Goal: Task Accomplishment & Management: Manage account settings

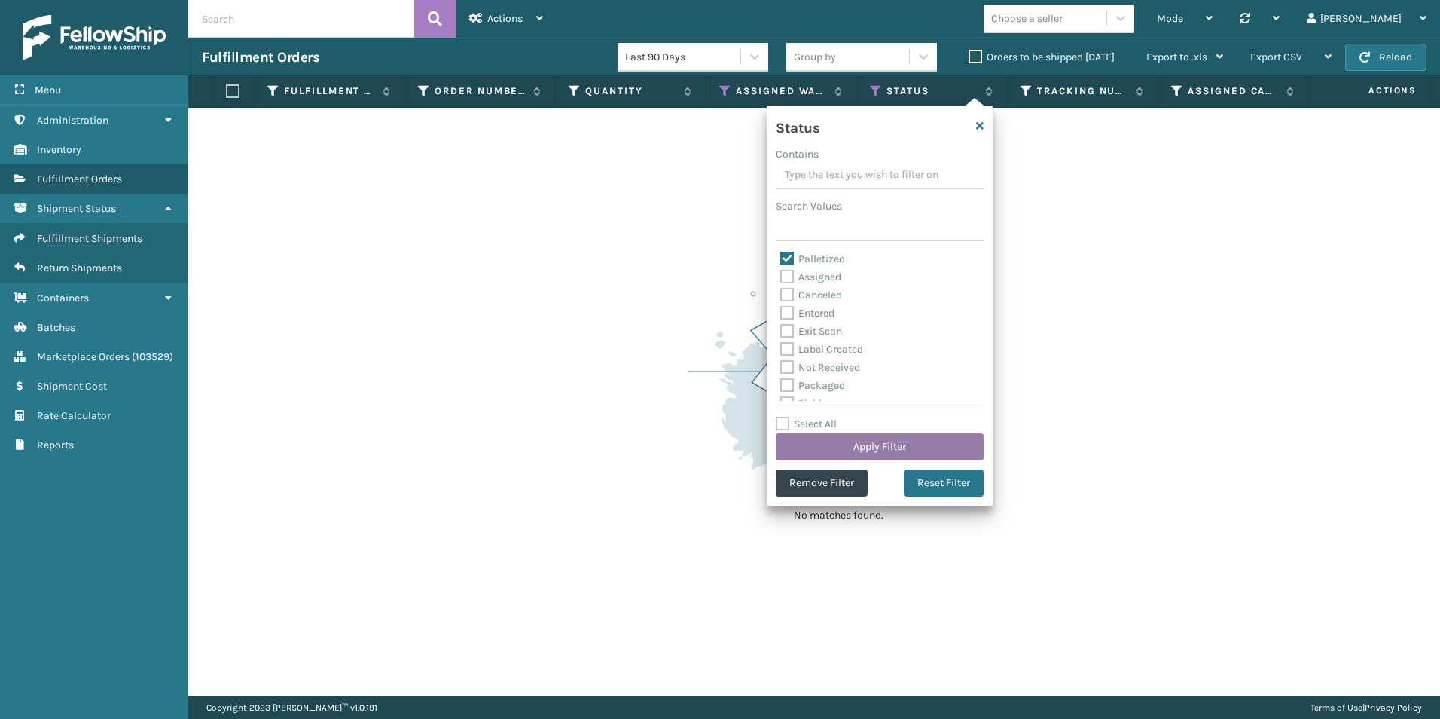
drag, startPoint x: 788, startPoint y: 258, endPoint x: 887, endPoint y: 445, distance: 211.9
click at [788, 257] on label "Palletized" at bounding box center [812, 258] width 65 height 13
click at [781, 257] on input "Palletized" at bounding box center [780, 255] width 1 height 10
checkbox input "false"
click at [789, 320] on div "Entered" at bounding box center [879, 313] width 199 height 18
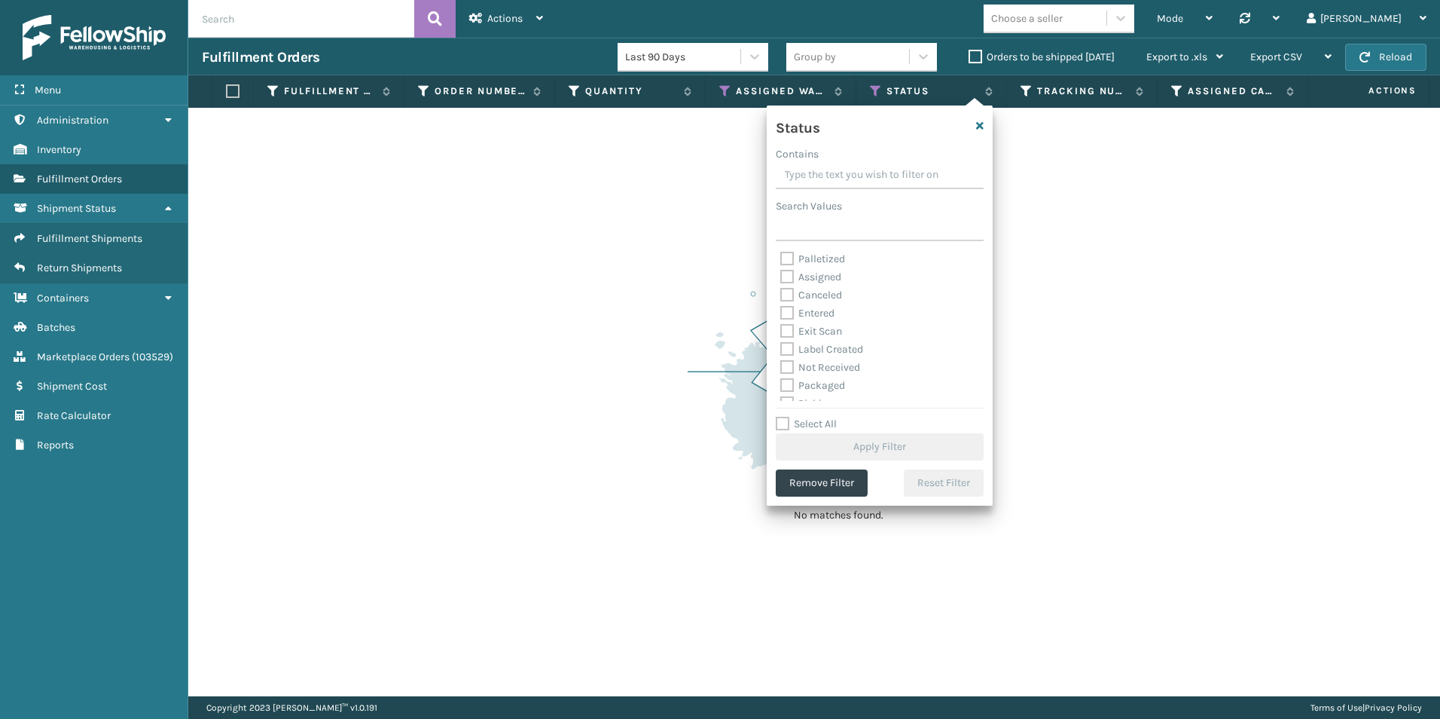
scroll to position [84, 0]
click at [783, 317] on label "Picking" at bounding box center [806, 319] width 53 height 13
click at [781, 317] on input "Picking" at bounding box center [780, 315] width 1 height 10
checkbox input "true"
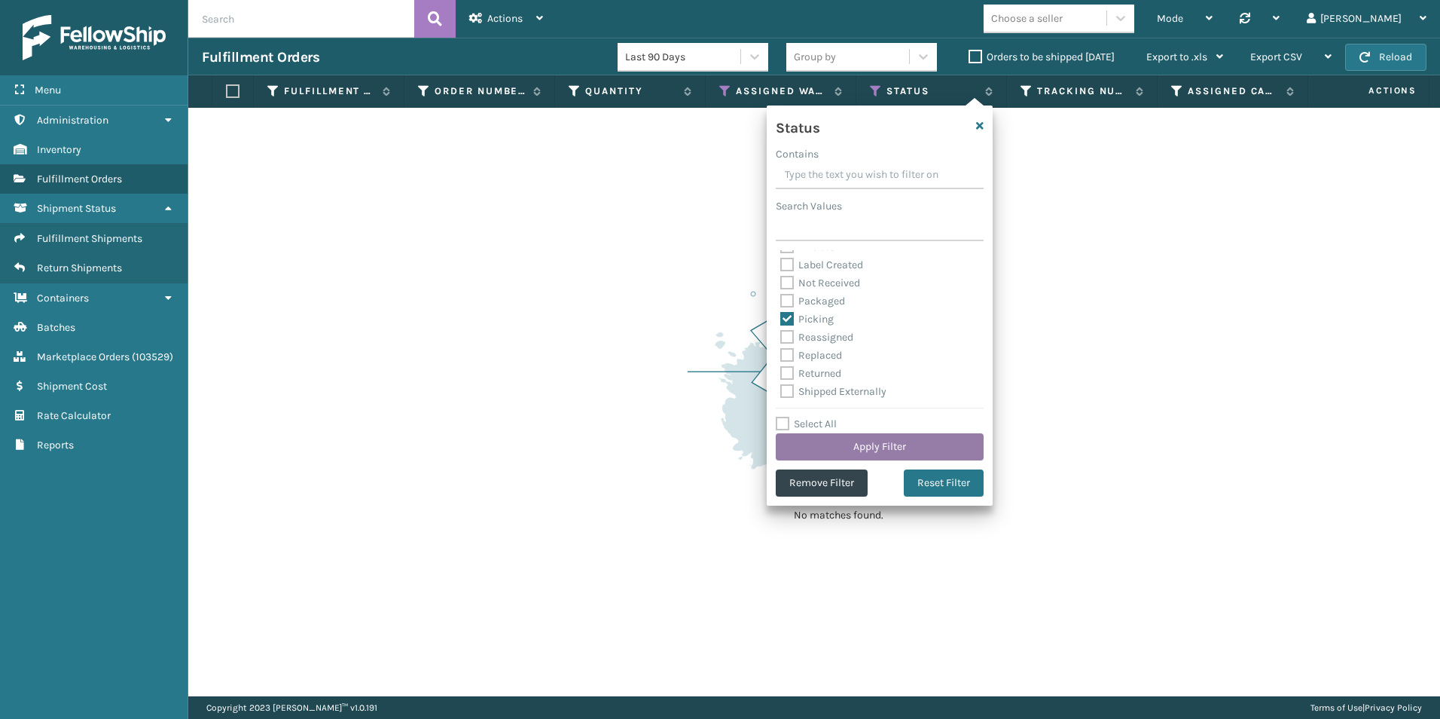
click at [872, 440] on button "Apply Filter" at bounding box center [880, 446] width 208 height 27
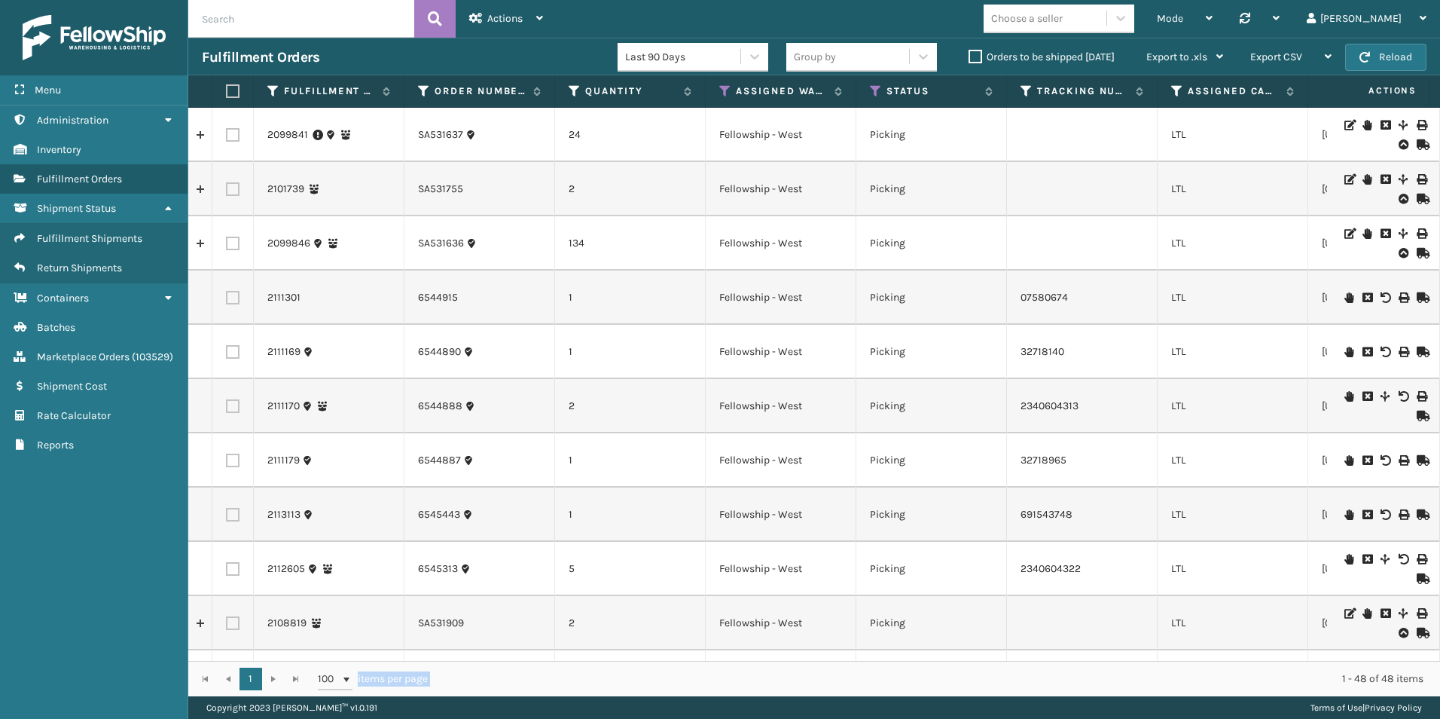
drag, startPoint x: 426, startPoint y: 661, endPoint x: 600, endPoint y: 657, distance: 174.0
click at [606, 659] on div "Fulfillment Order Id Order Number Quantity Assigned Warehouse Status Tracking N…" at bounding box center [814, 385] width 1252 height 621
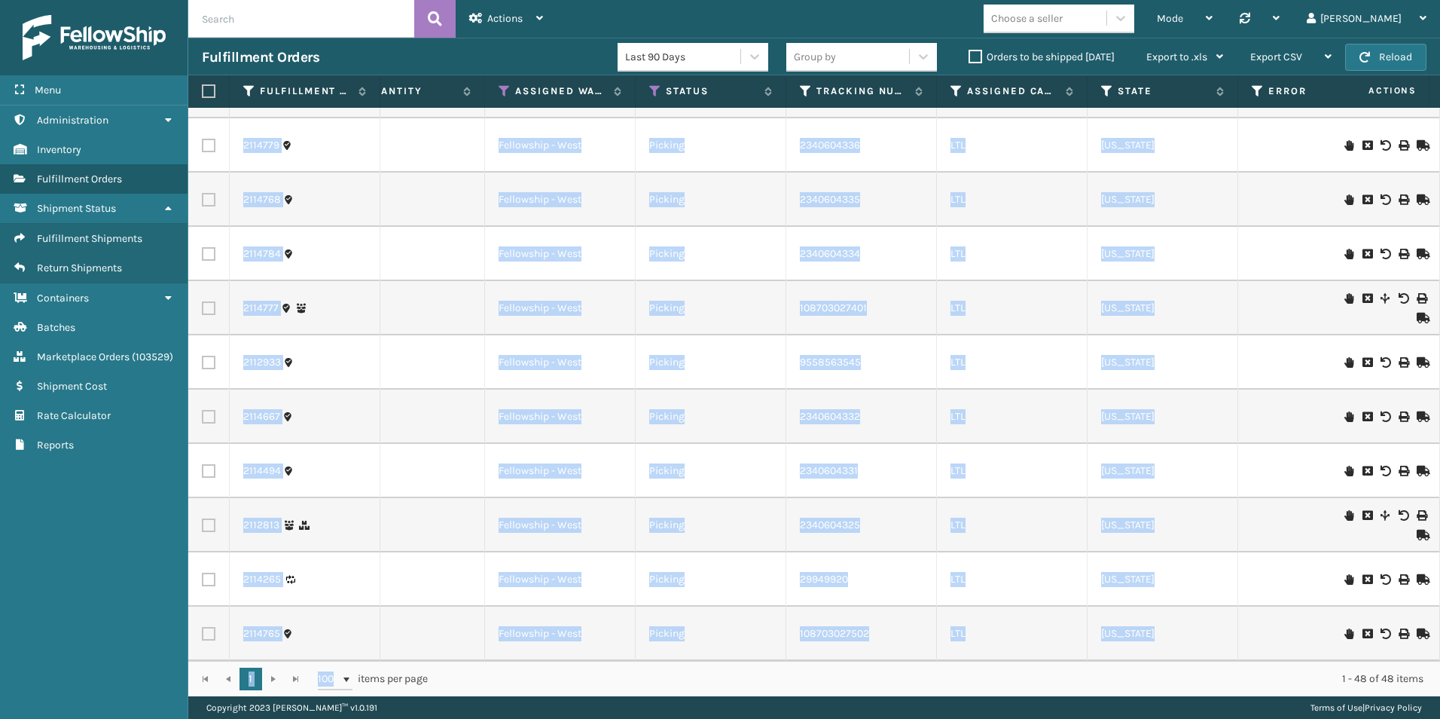
scroll to position [0, 0]
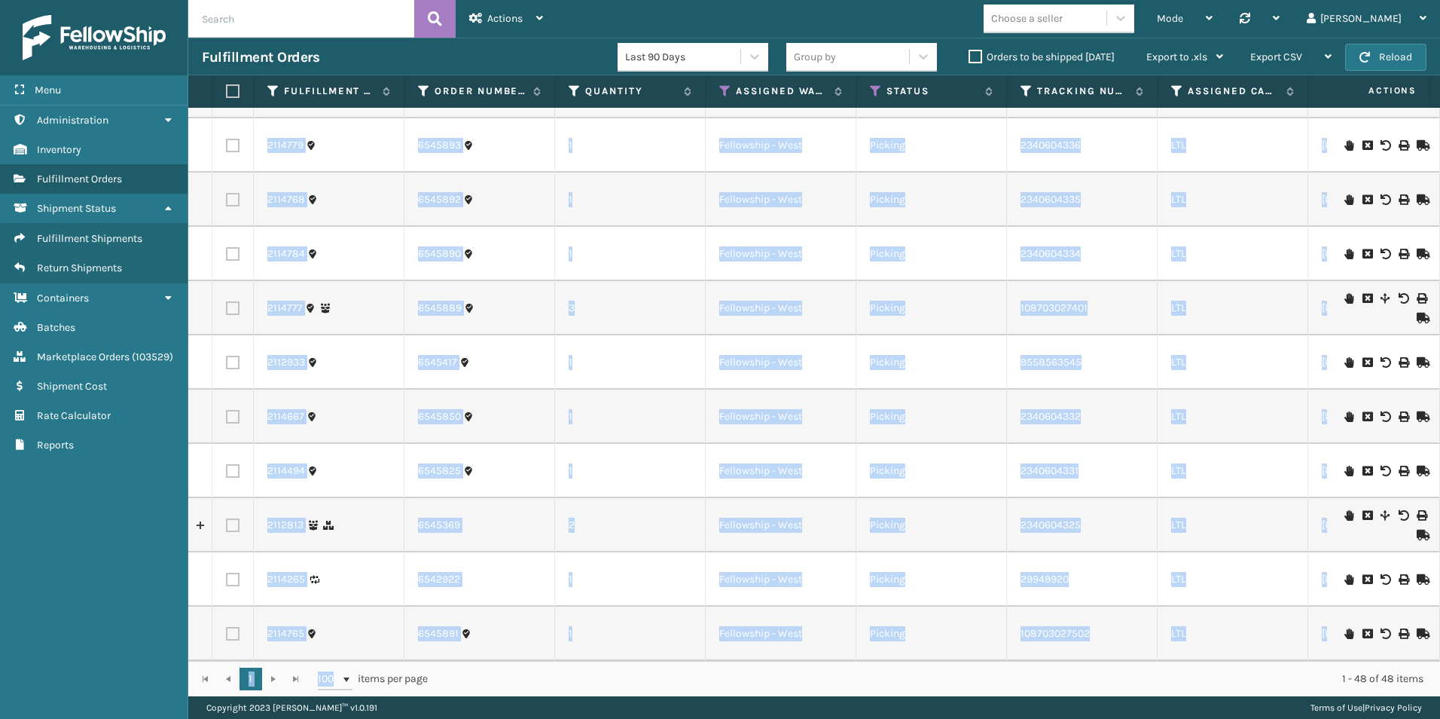
click at [607, 389] on td "1" at bounding box center [630, 416] width 151 height 54
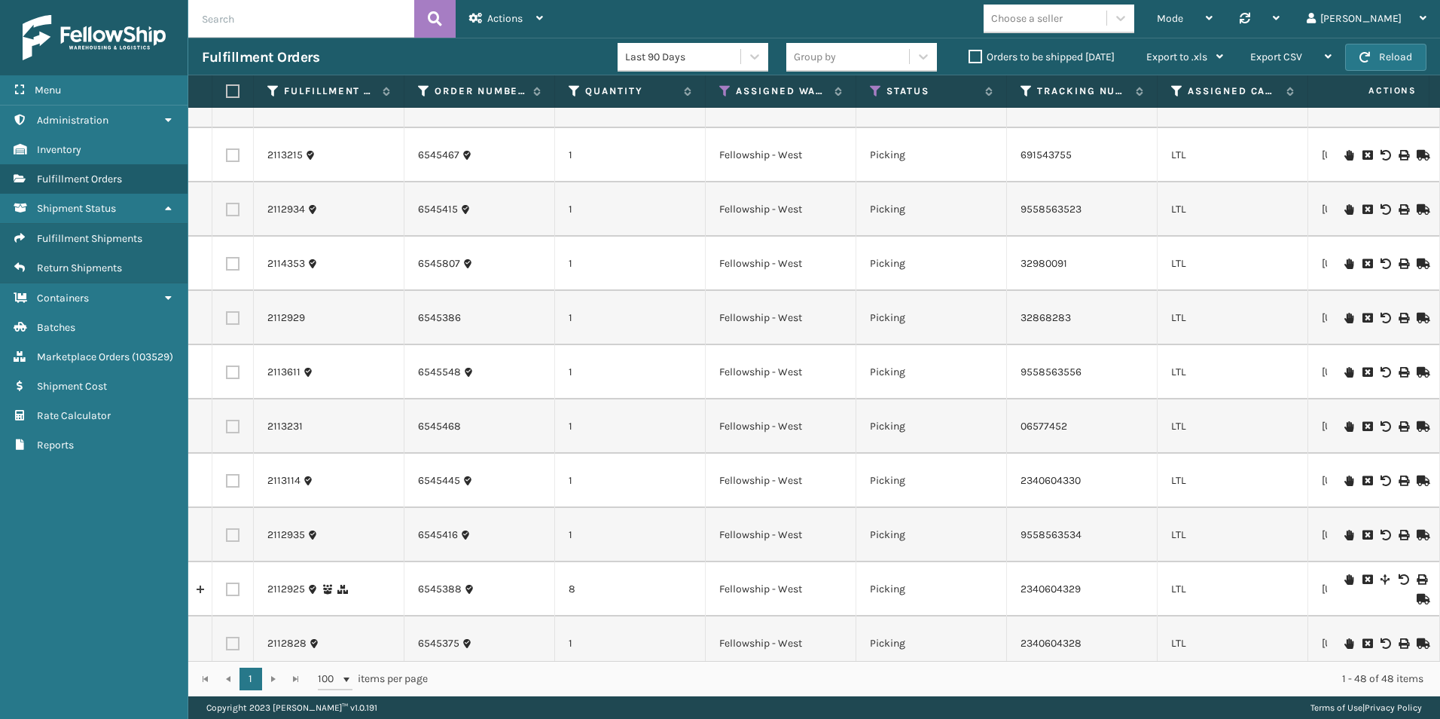
scroll to position [1233, 0]
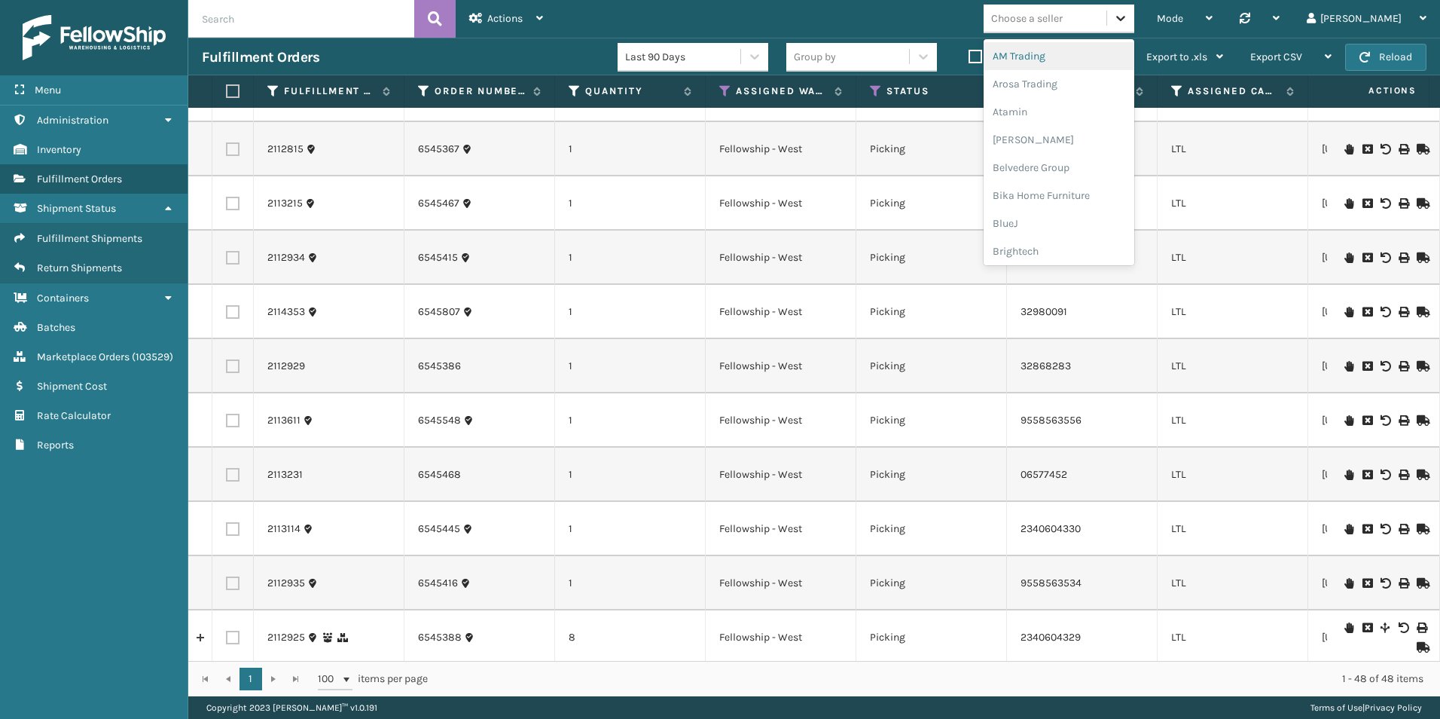
click at [1125, 19] on icon at bounding box center [1120, 18] width 9 height 5
click at [1090, 138] on div "Koolmore" at bounding box center [1059, 134] width 151 height 28
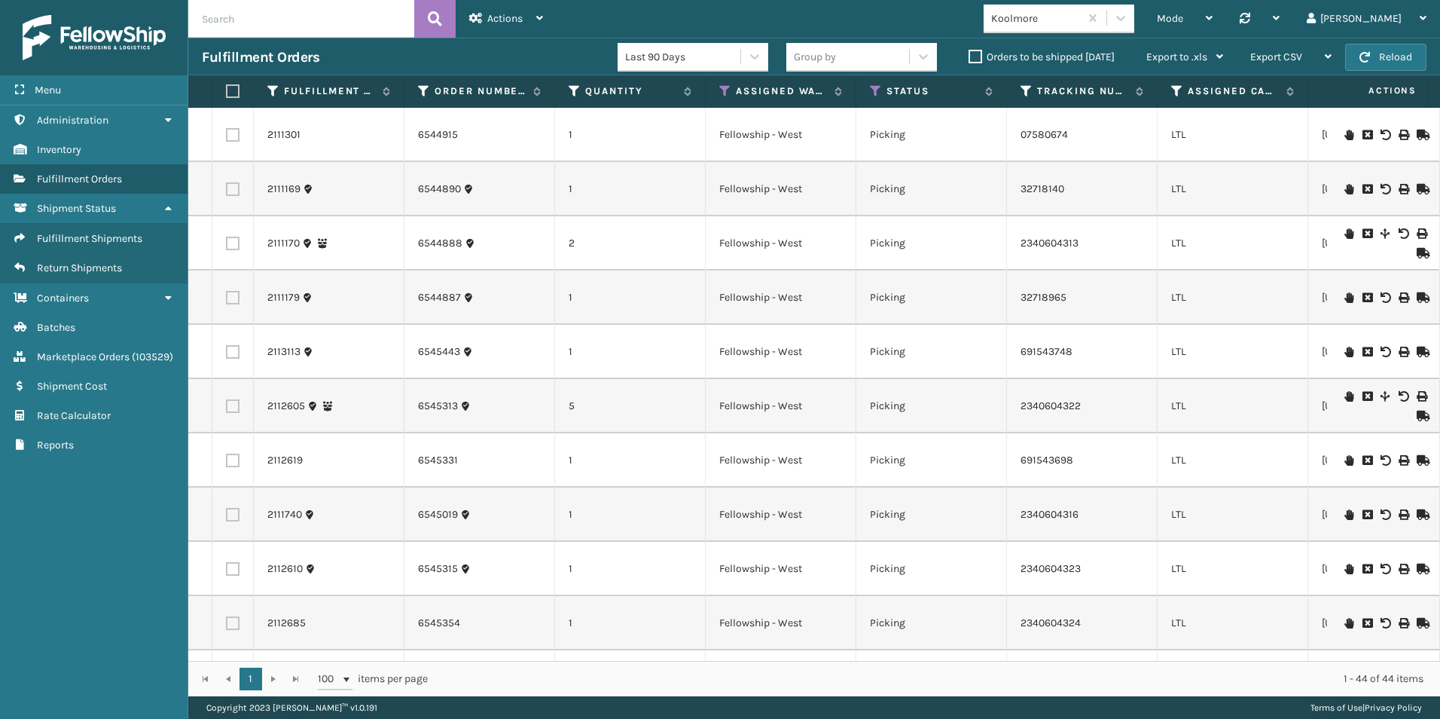
click at [261, 15] on input "text" at bounding box center [301, 19] width 226 height 38
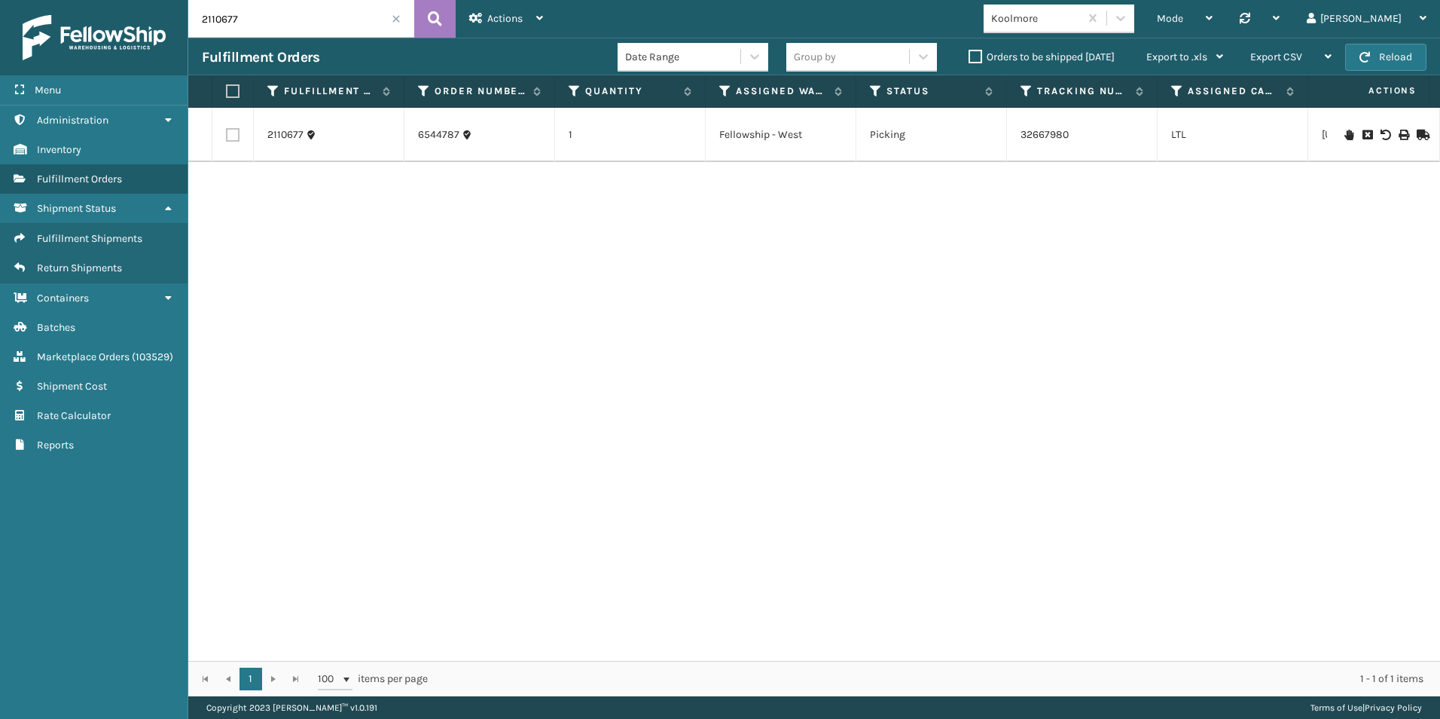
click at [1345, 133] on icon at bounding box center [1349, 135] width 9 height 11
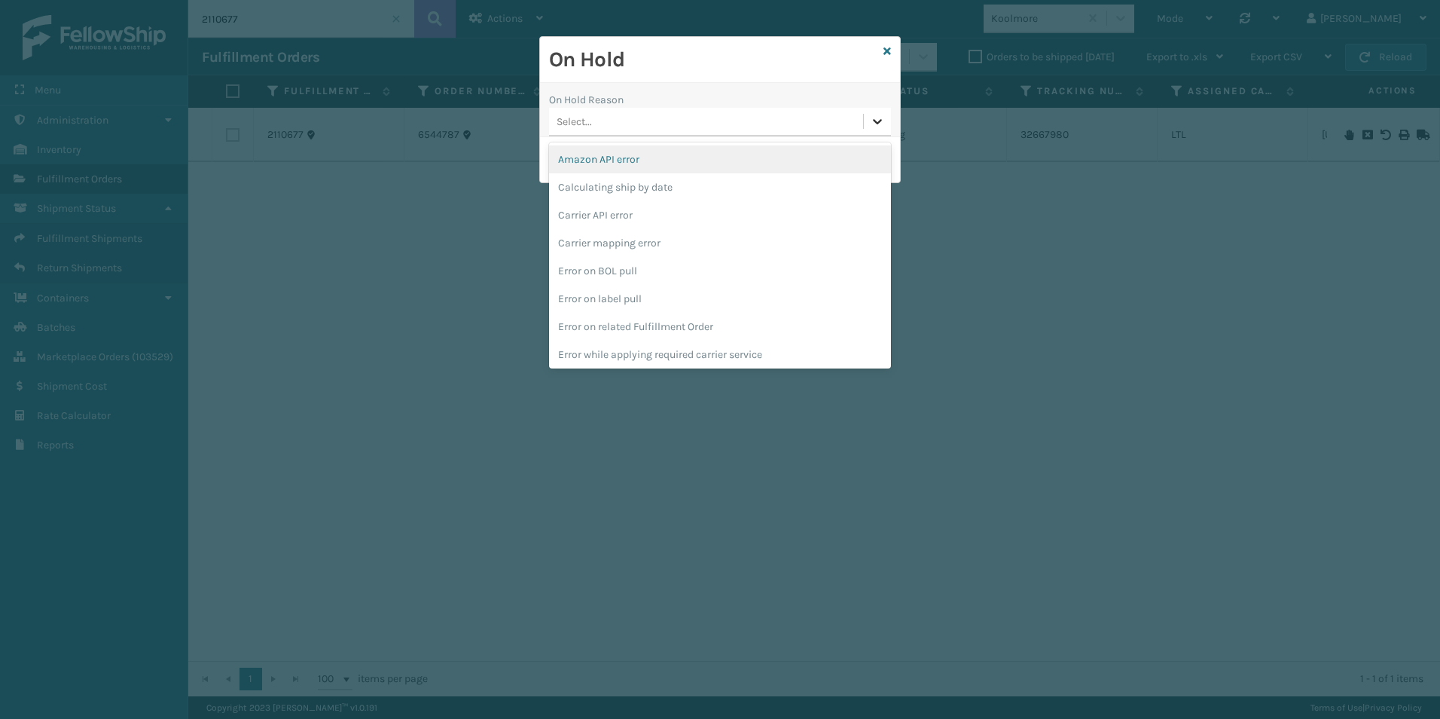
click at [881, 119] on icon at bounding box center [877, 121] width 15 height 15
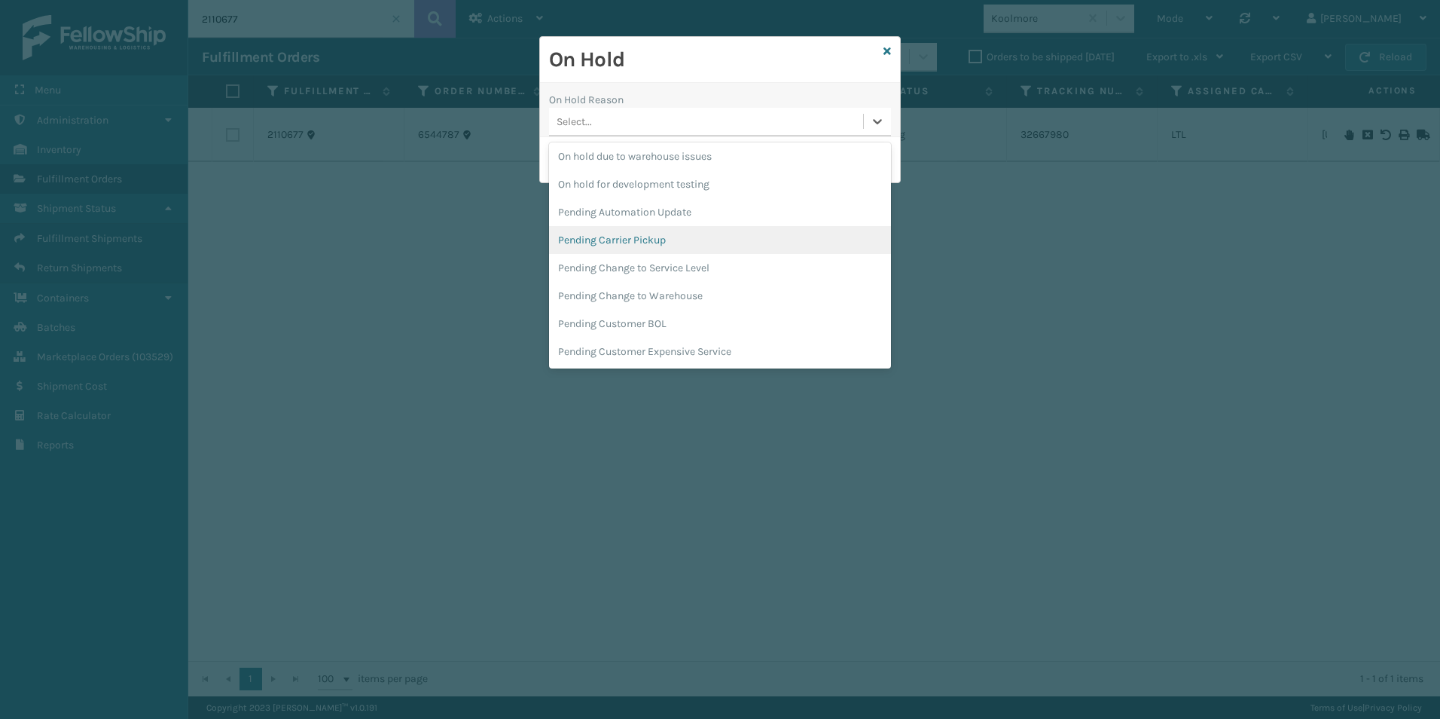
click at [621, 243] on div "Pending Carrier Pickup" at bounding box center [720, 240] width 342 height 28
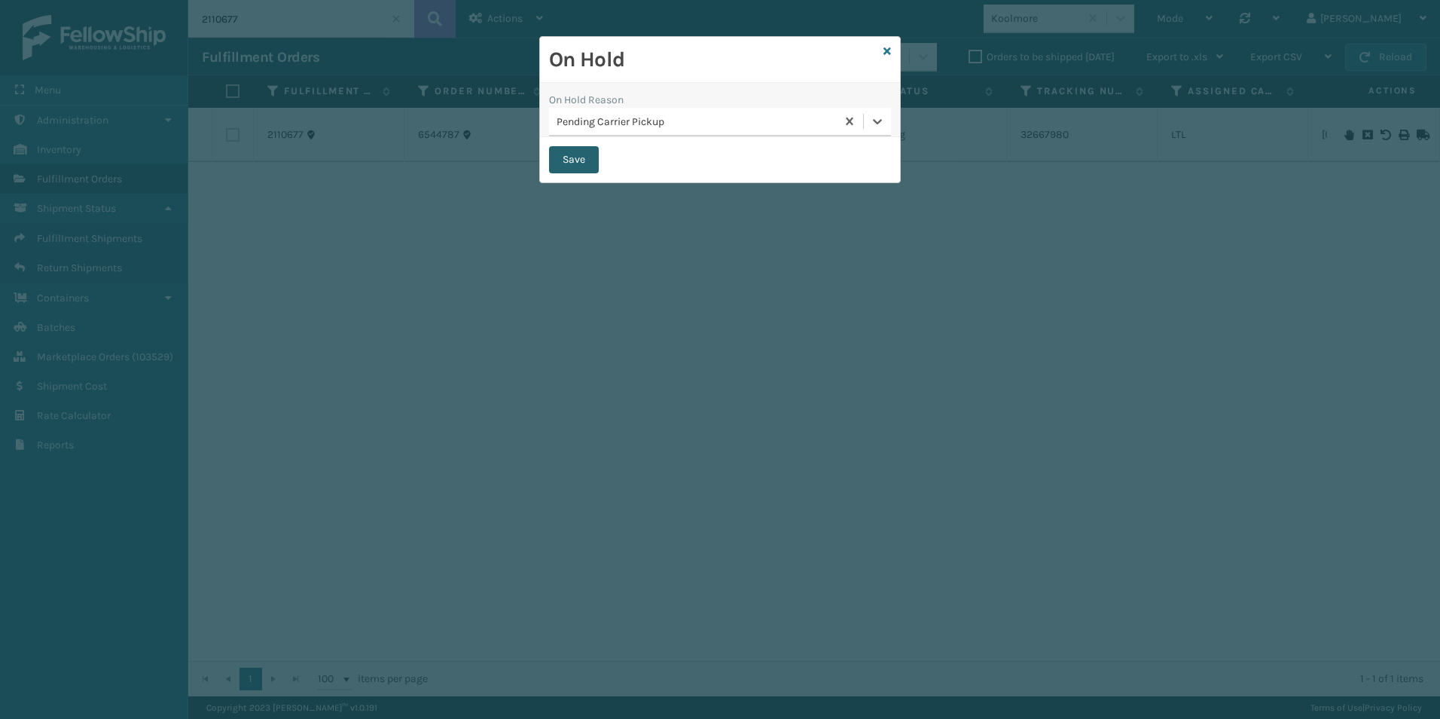
click at [571, 154] on button "Save" at bounding box center [574, 159] width 50 height 27
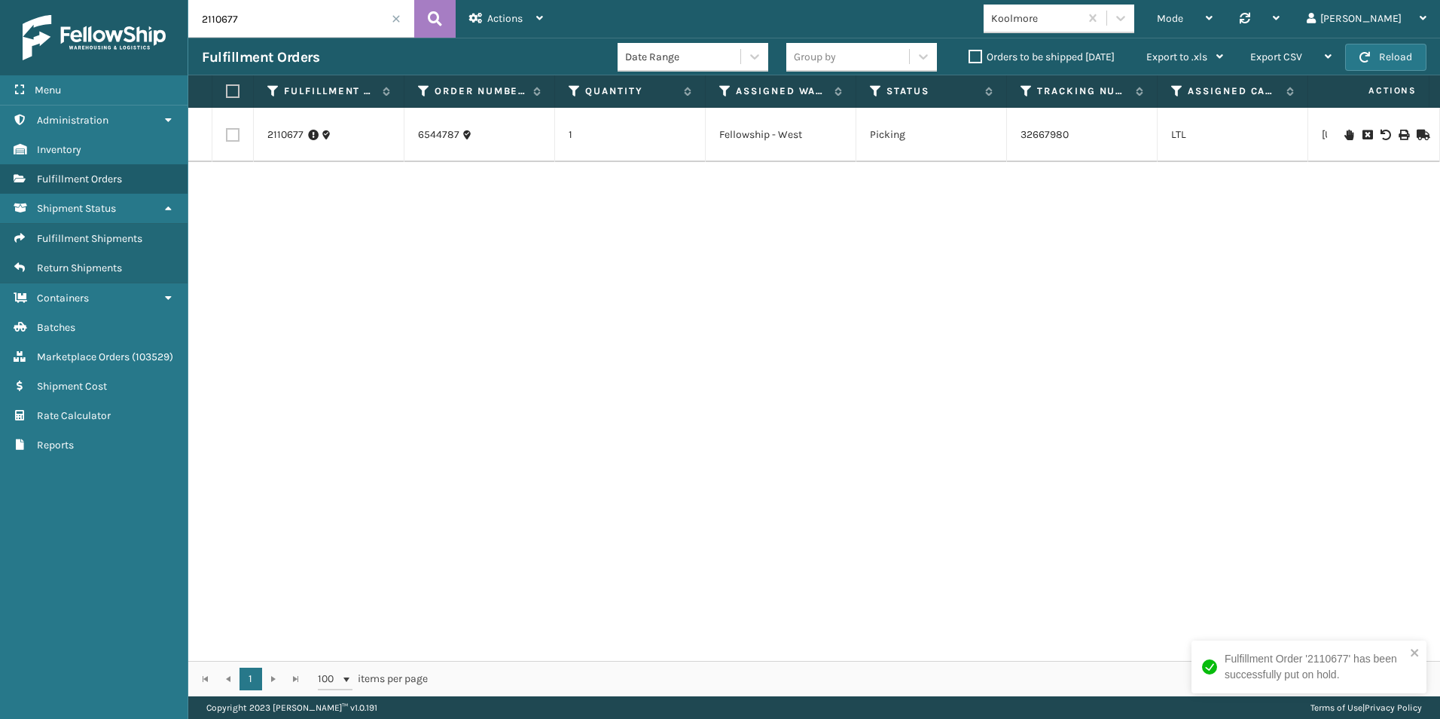
drag, startPoint x: 221, startPoint y: 22, endPoint x: 247, endPoint y: 21, distance: 26.4
click at [247, 21] on input "2110677" at bounding box center [301, 19] width 226 height 38
click at [1345, 136] on icon at bounding box center [1349, 135] width 9 height 11
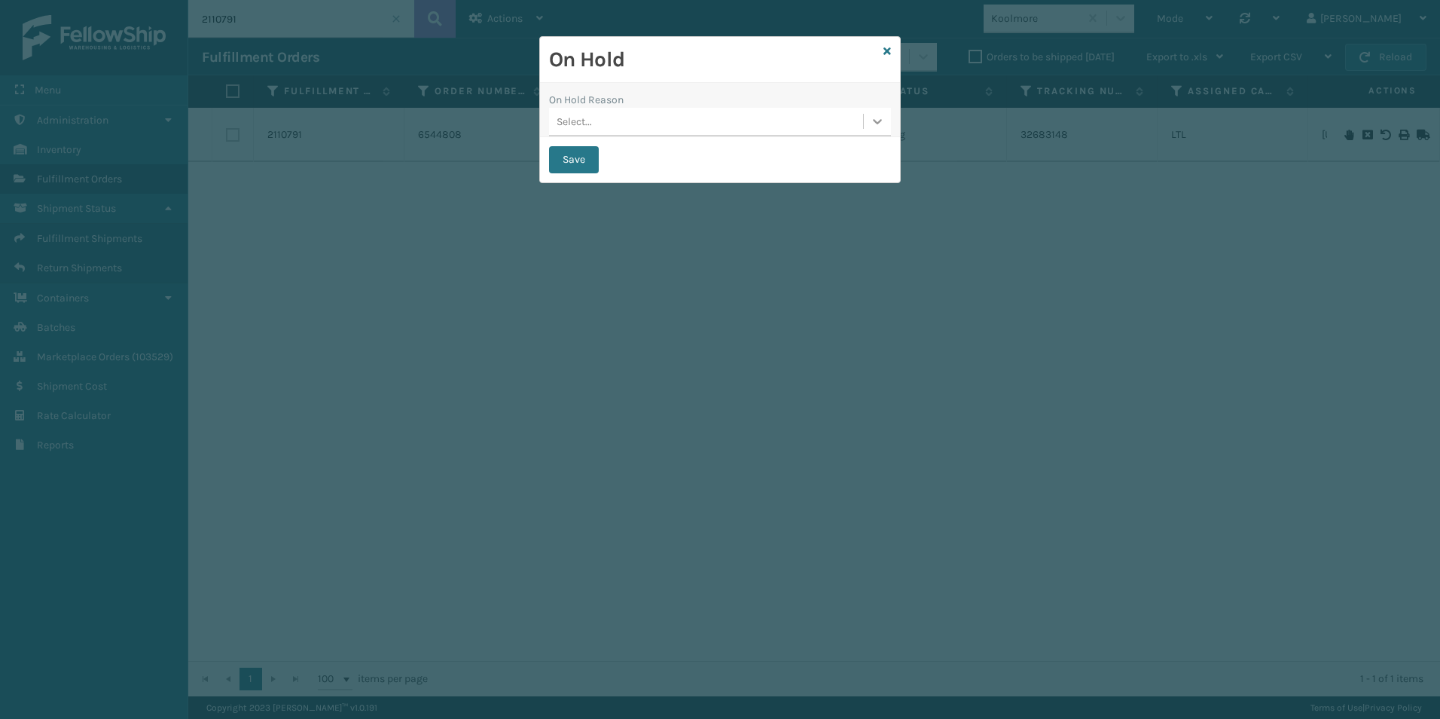
click at [882, 112] on div at bounding box center [877, 121] width 27 height 27
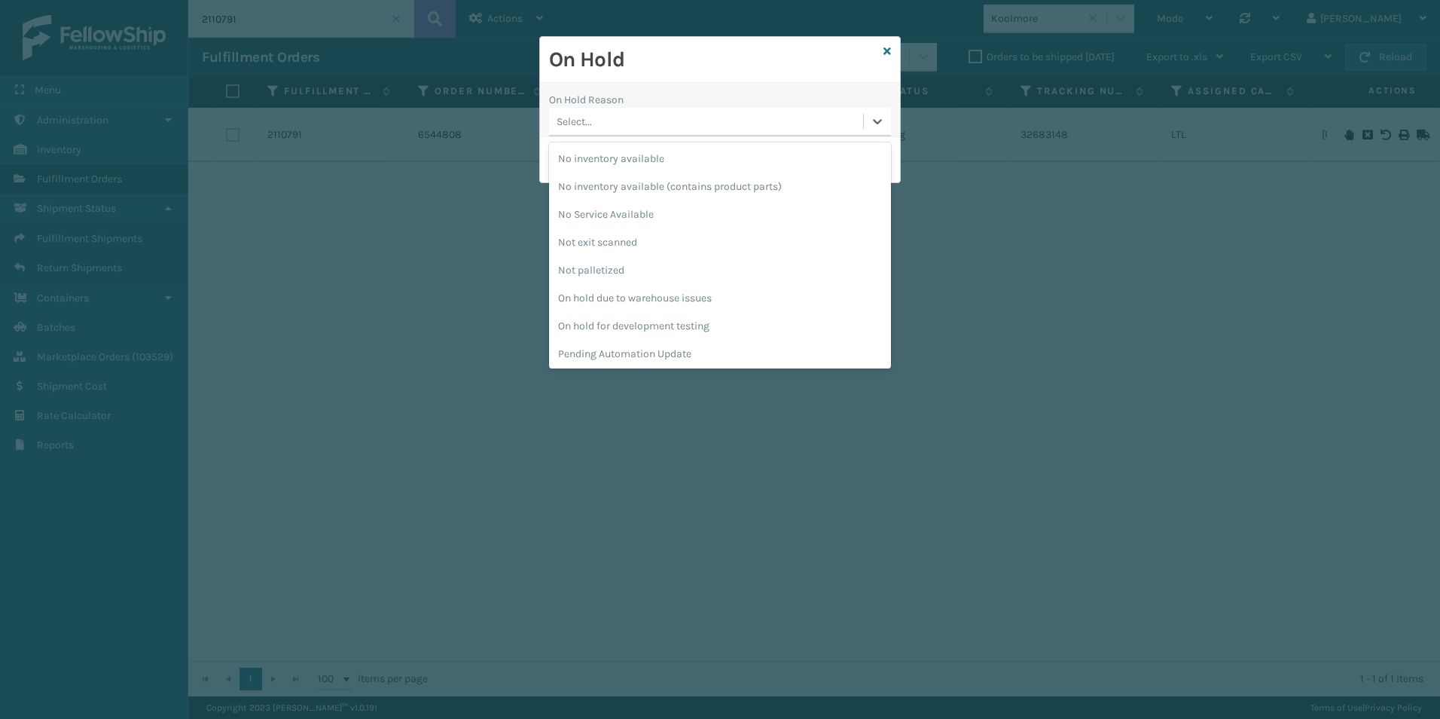
scroll to position [377, 0]
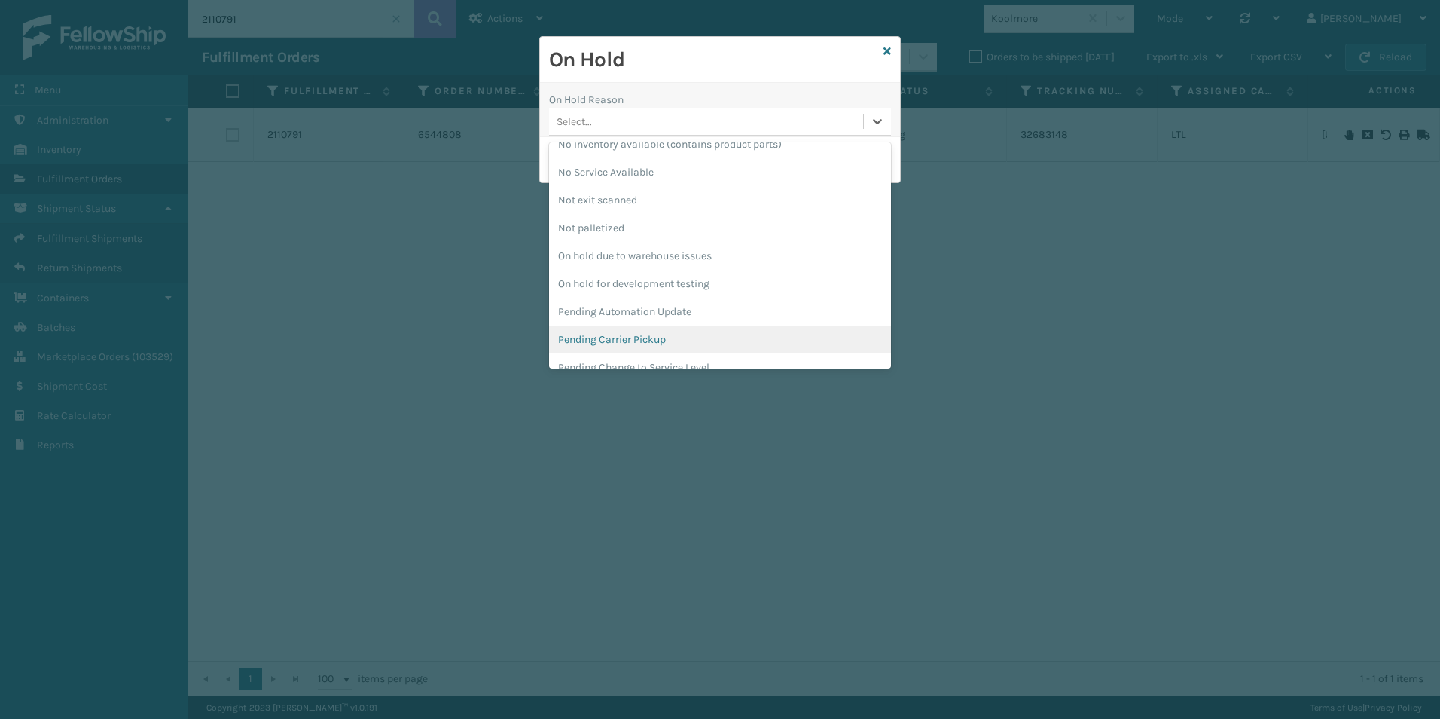
click at [616, 337] on div "Pending Carrier Pickup" at bounding box center [720, 339] width 342 height 28
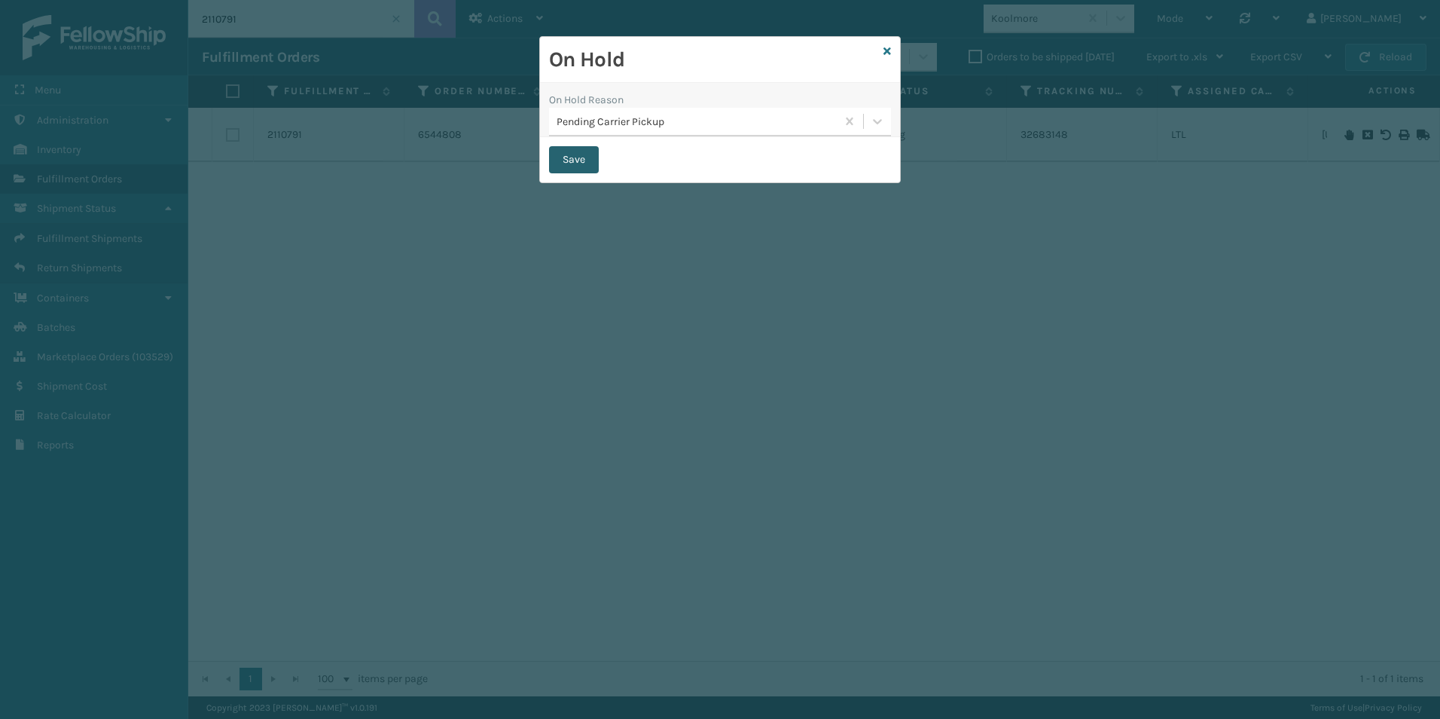
drag, startPoint x: 579, startPoint y: 156, endPoint x: 417, endPoint y: 146, distance: 162.2
click at [568, 151] on button "Save" at bounding box center [574, 159] width 50 height 27
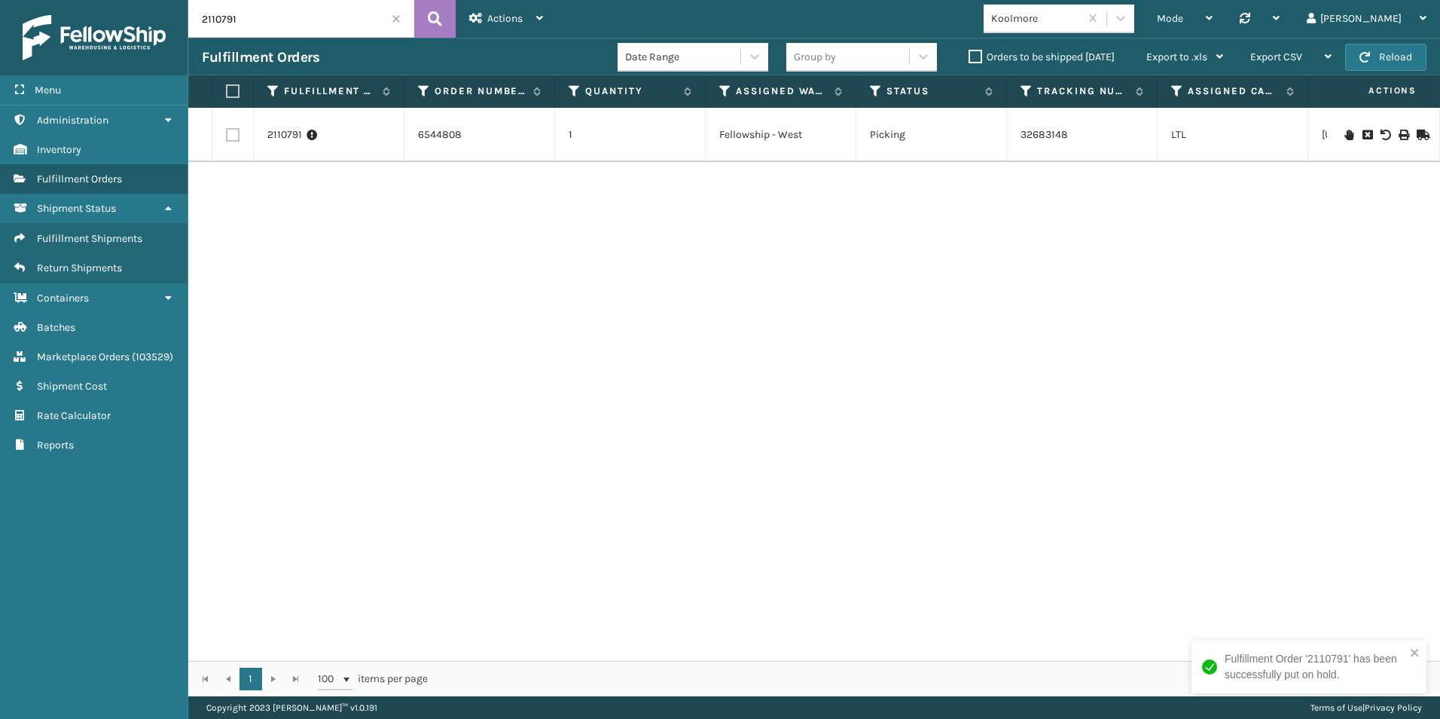
drag, startPoint x: 214, startPoint y: 23, endPoint x: 256, endPoint y: 34, distance: 43.5
click at [256, 34] on input "2110791" at bounding box center [301, 19] width 226 height 38
click at [1345, 130] on icon at bounding box center [1349, 135] width 9 height 11
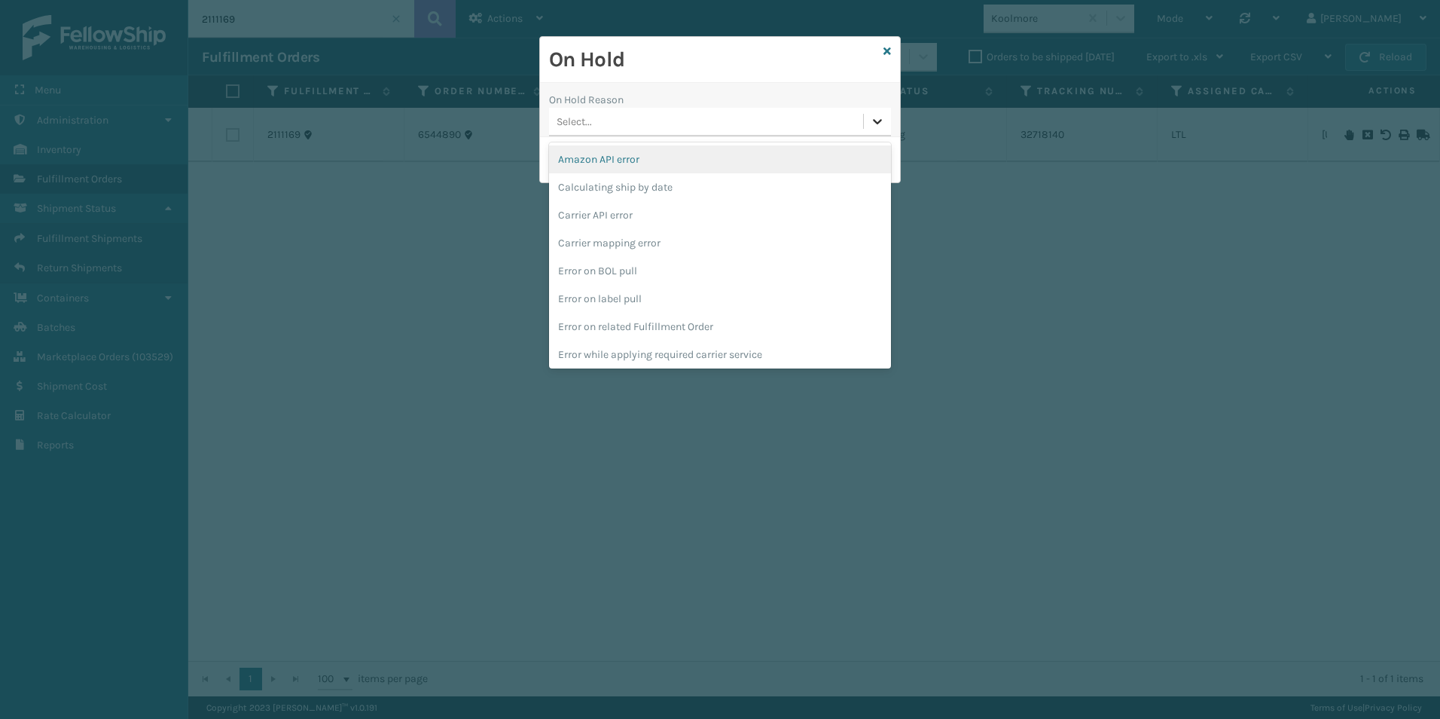
click at [878, 121] on icon at bounding box center [877, 121] width 15 height 15
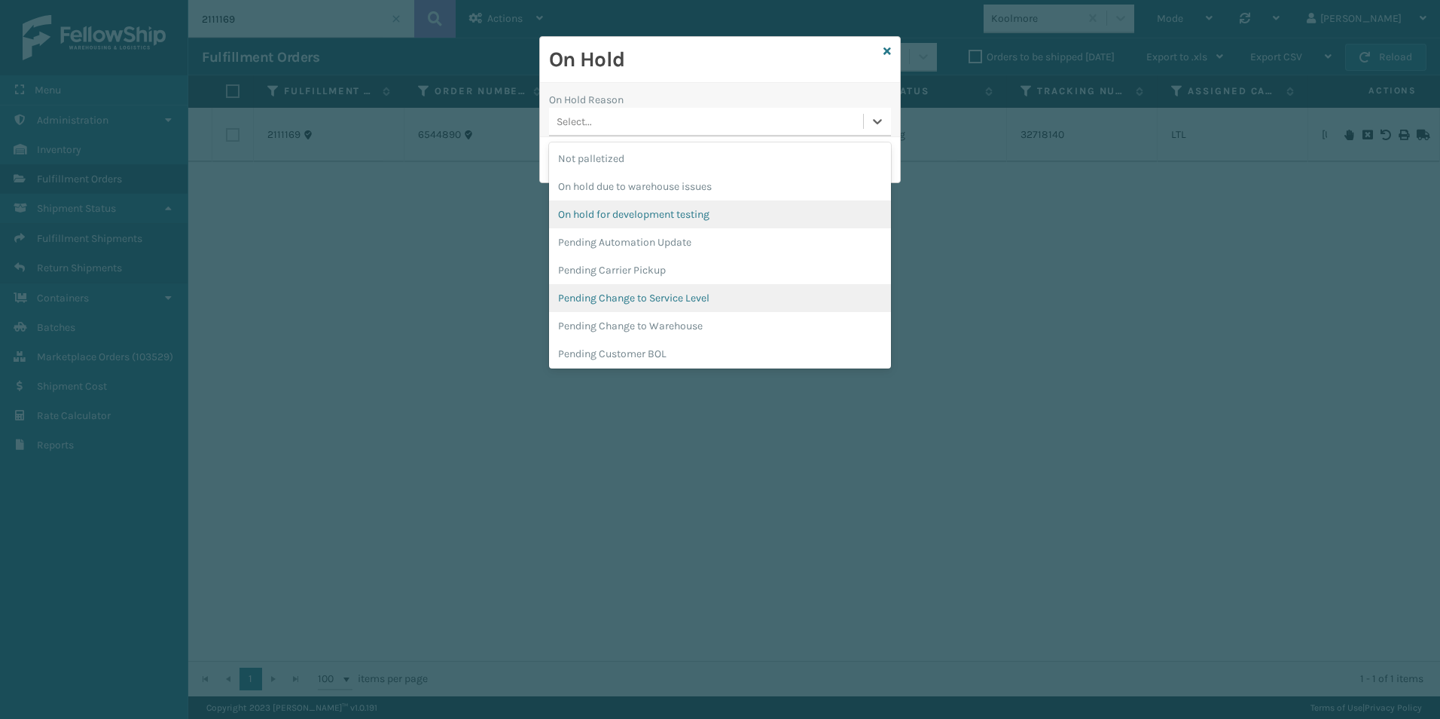
scroll to position [452, 0]
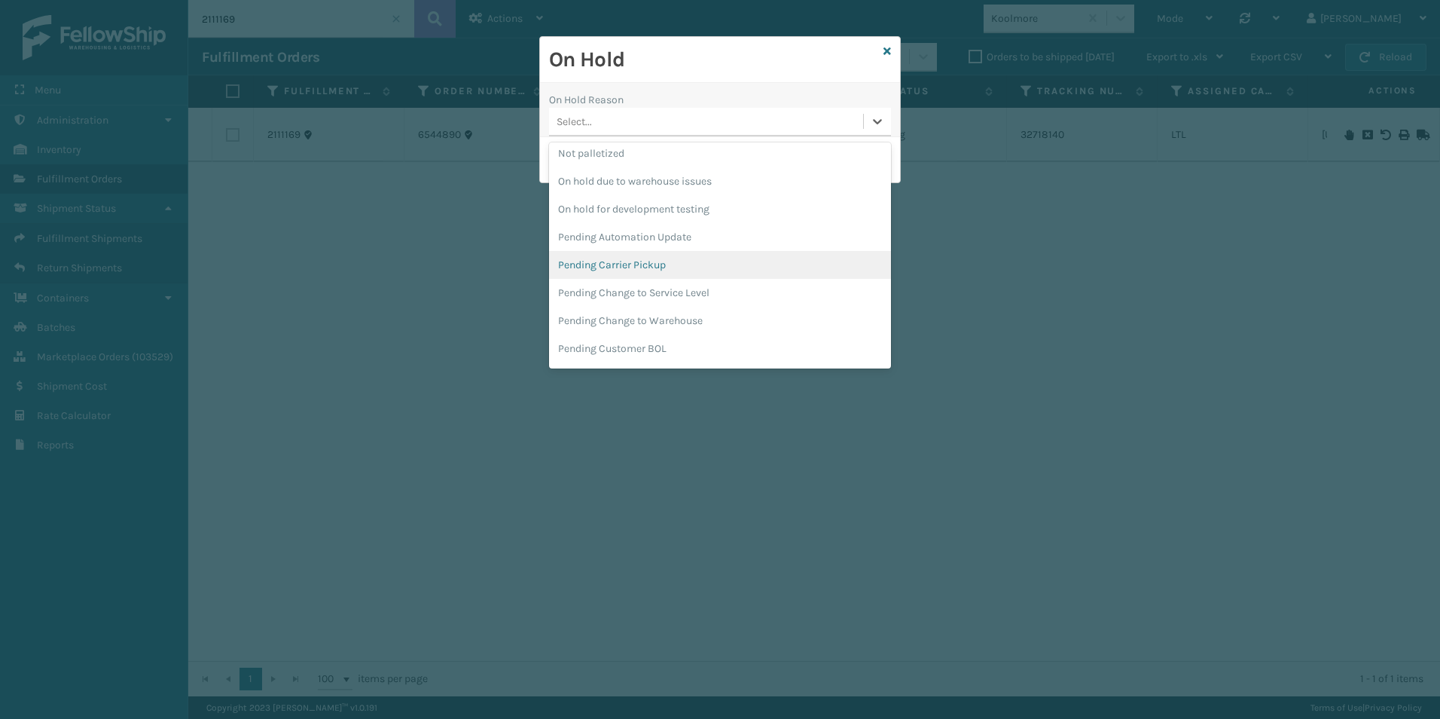
click at [658, 260] on div "Pending Carrier Pickup" at bounding box center [720, 265] width 342 height 28
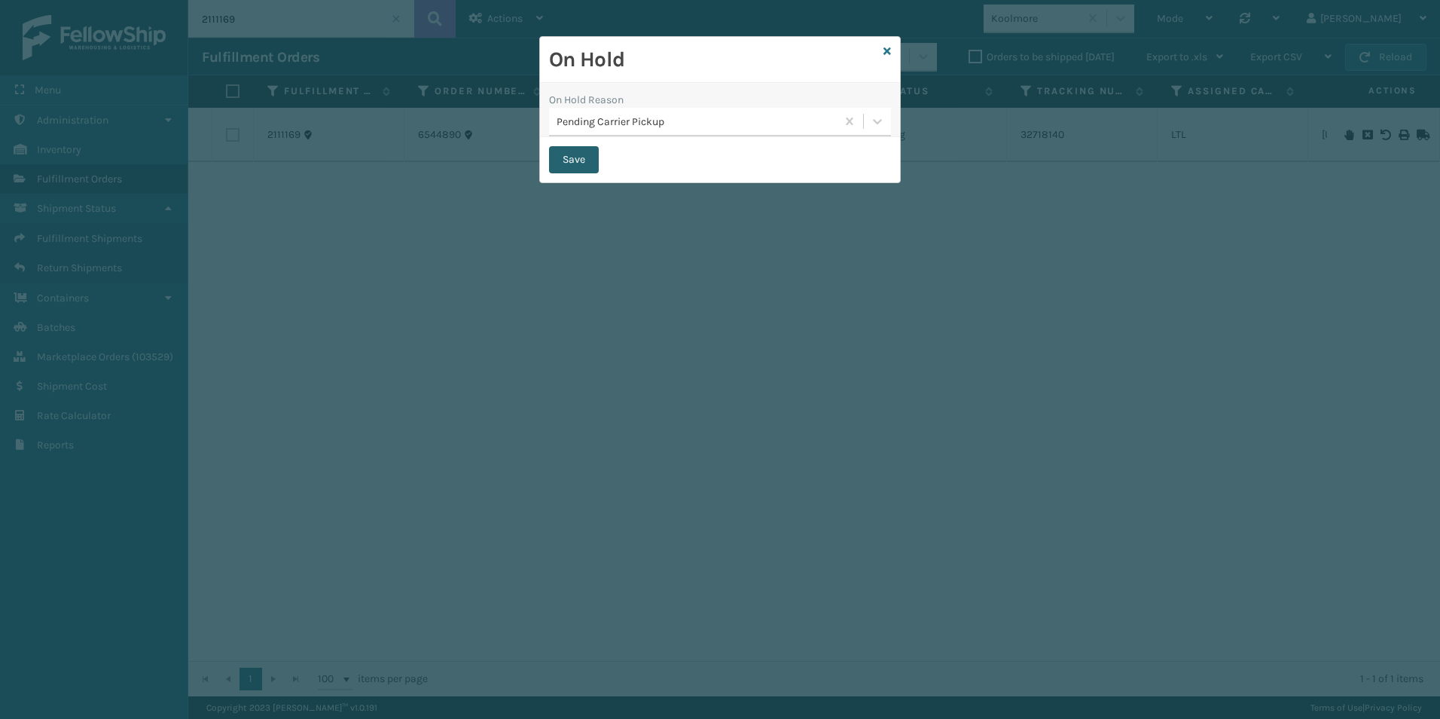
click at [565, 160] on button "Save" at bounding box center [574, 159] width 50 height 27
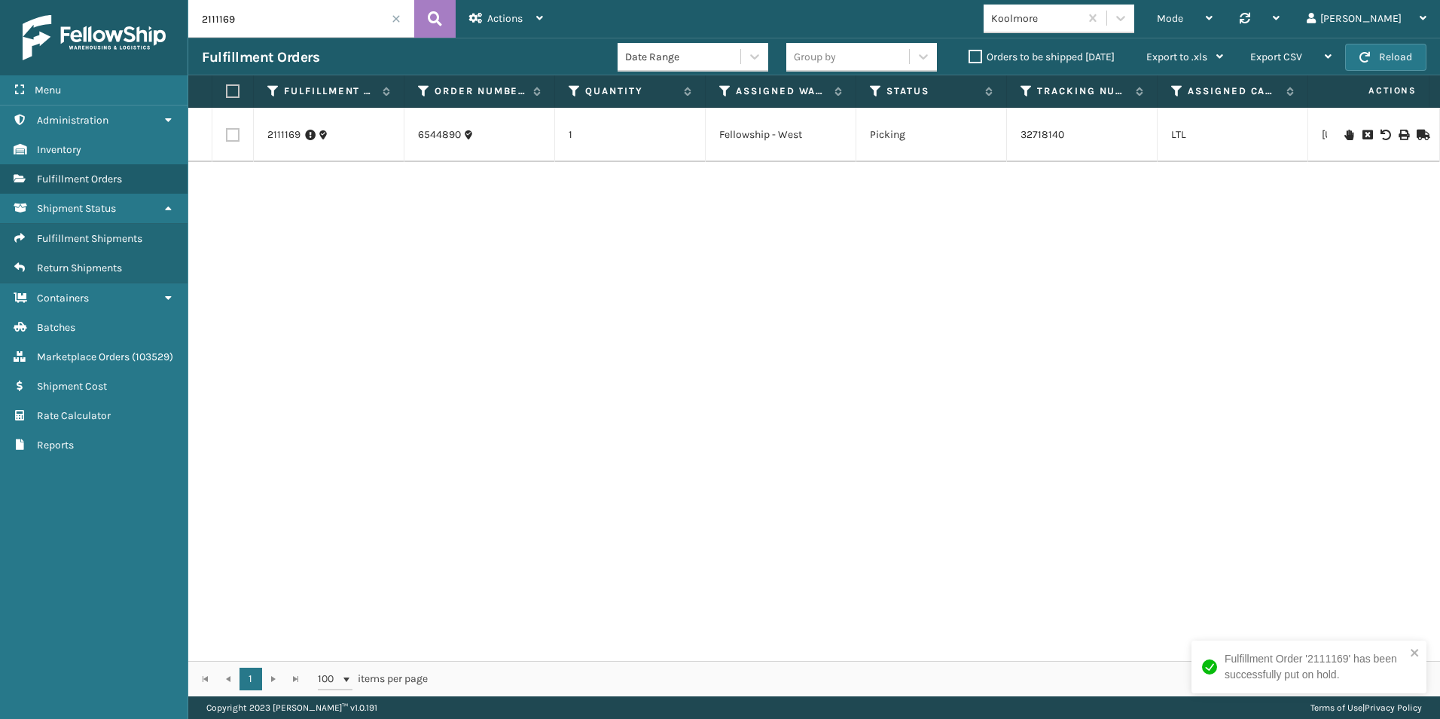
drag, startPoint x: 223, startPoint y: 19, endPoint x: 244, endPoint y: 21, distance: 21.2
click at [244, 21] on input "2111169" at bounding box center [301, 19] width 226 height 38
click at [1345, 136] on icon at bounding box center [1349, 135] width 9 height 11
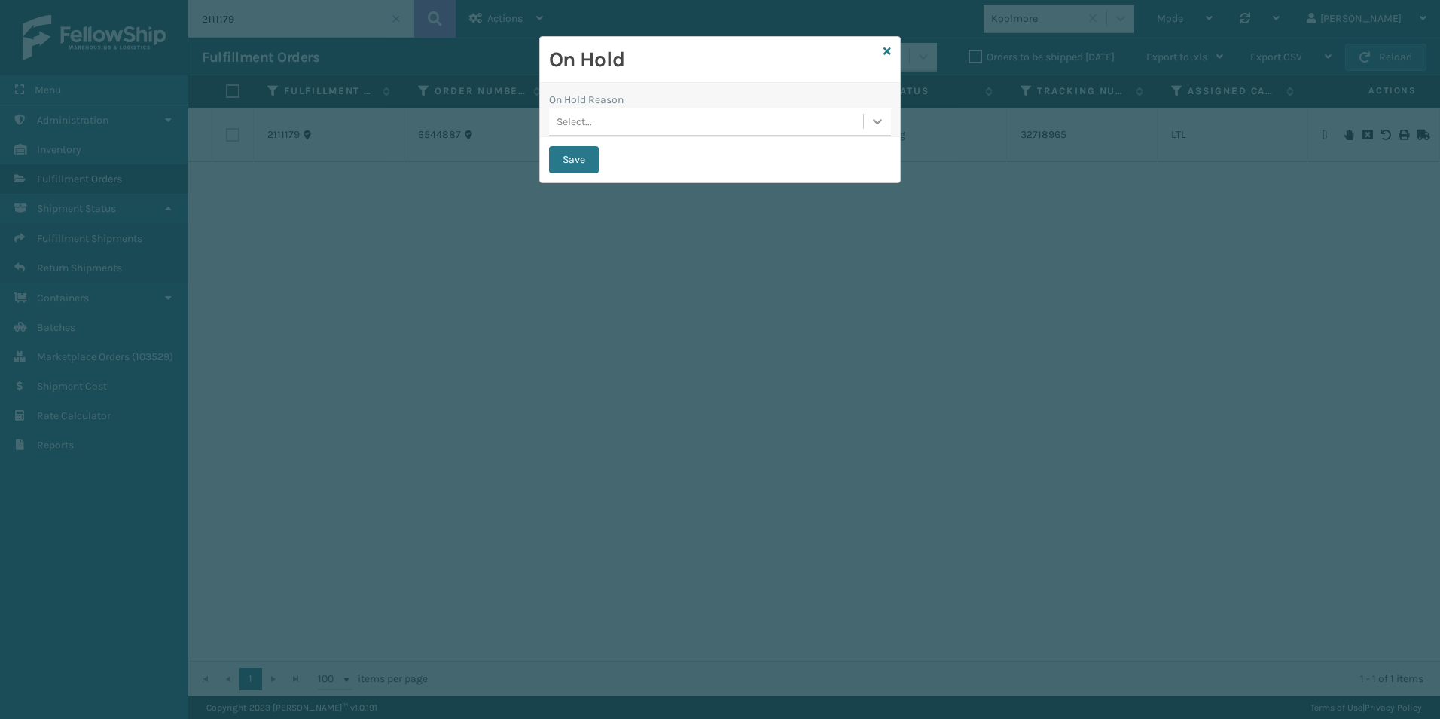
click at [884, 124] on icon at bounding box center [877, 121] width 15 height 15
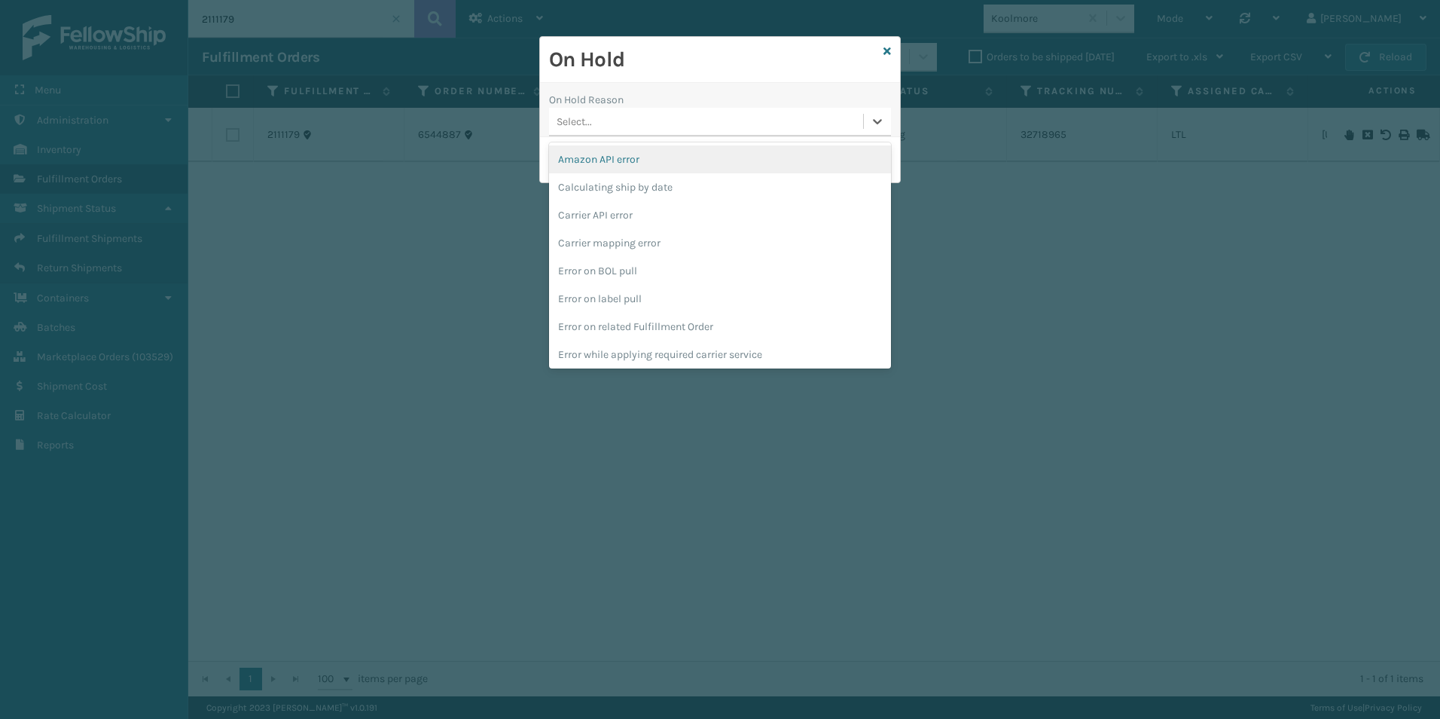
scroll to position [444, 0]
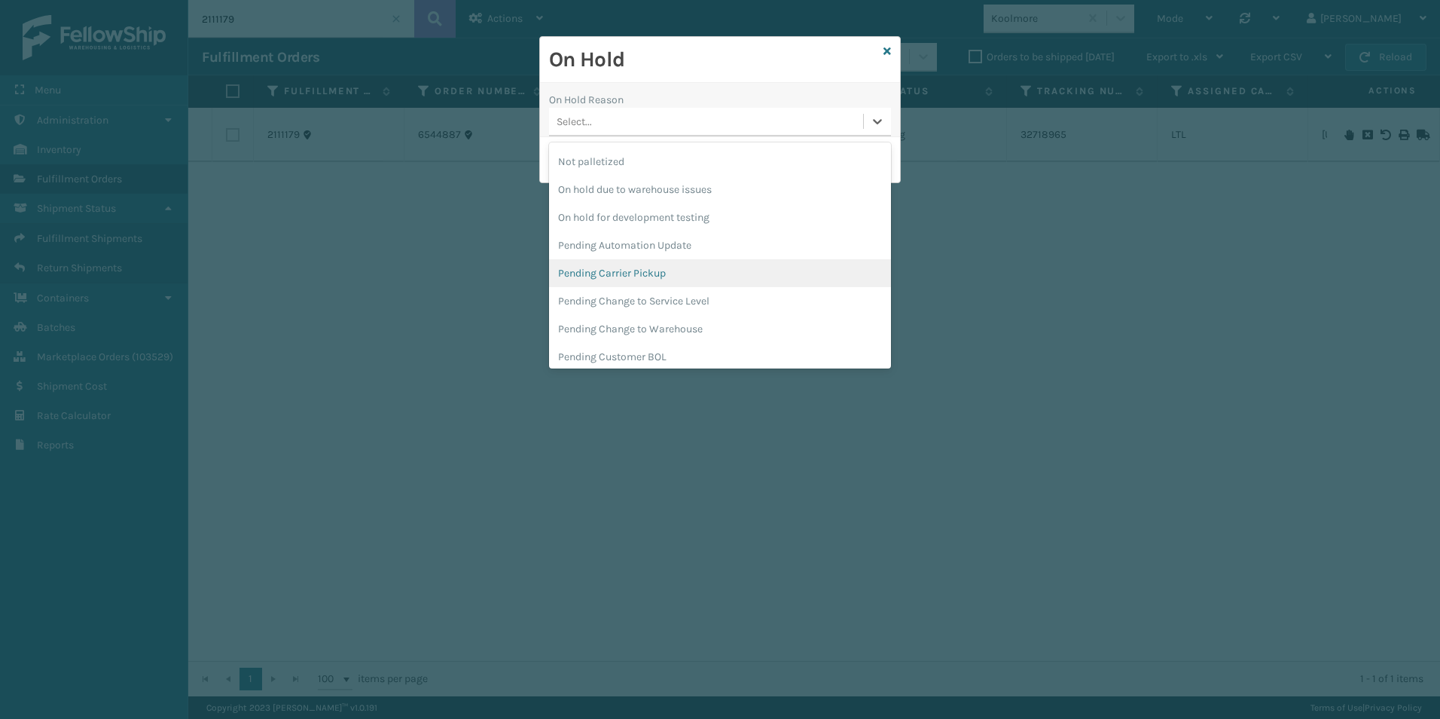
click at [658, 279] on div "Pending Carrier Pickup" at bounding box center [720, 273] width 342 height 28
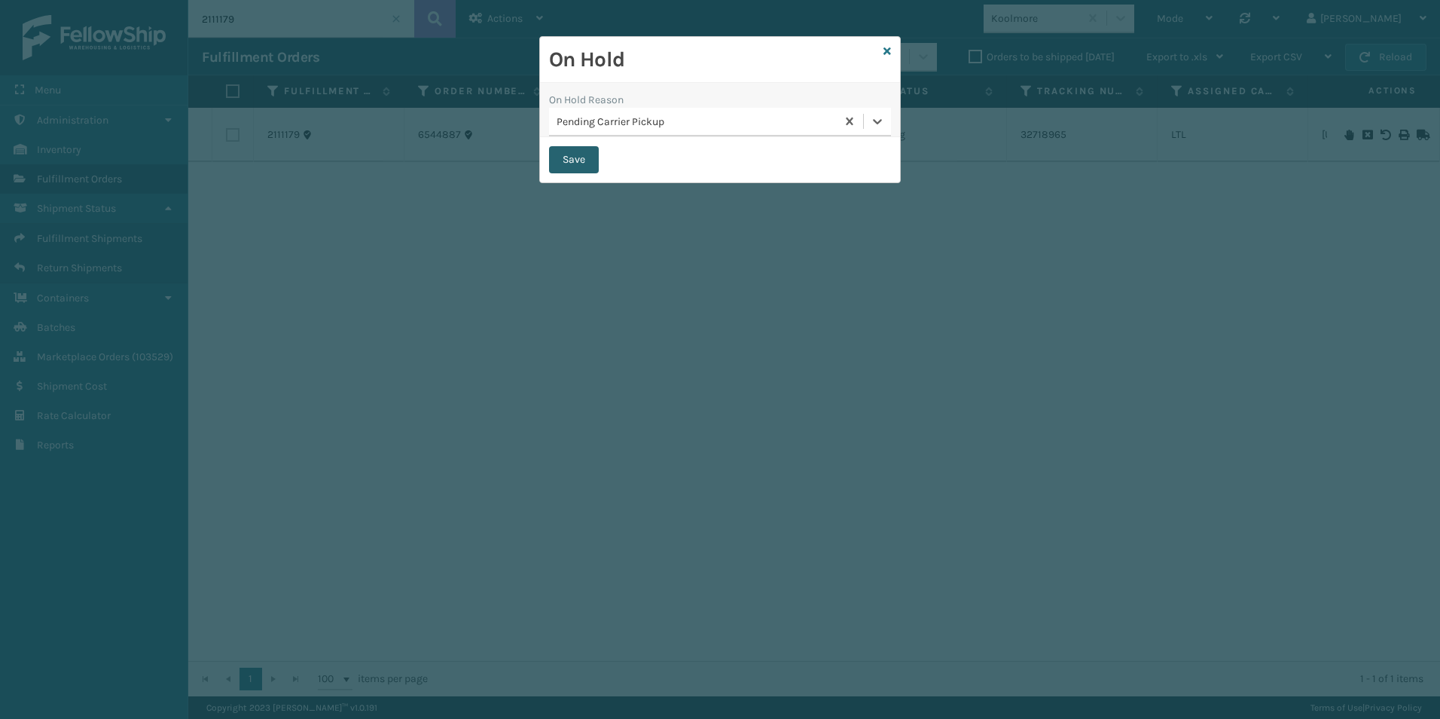
click at [576, 157] on button "Save" at bounding box center [574, 159] width 50 height 27
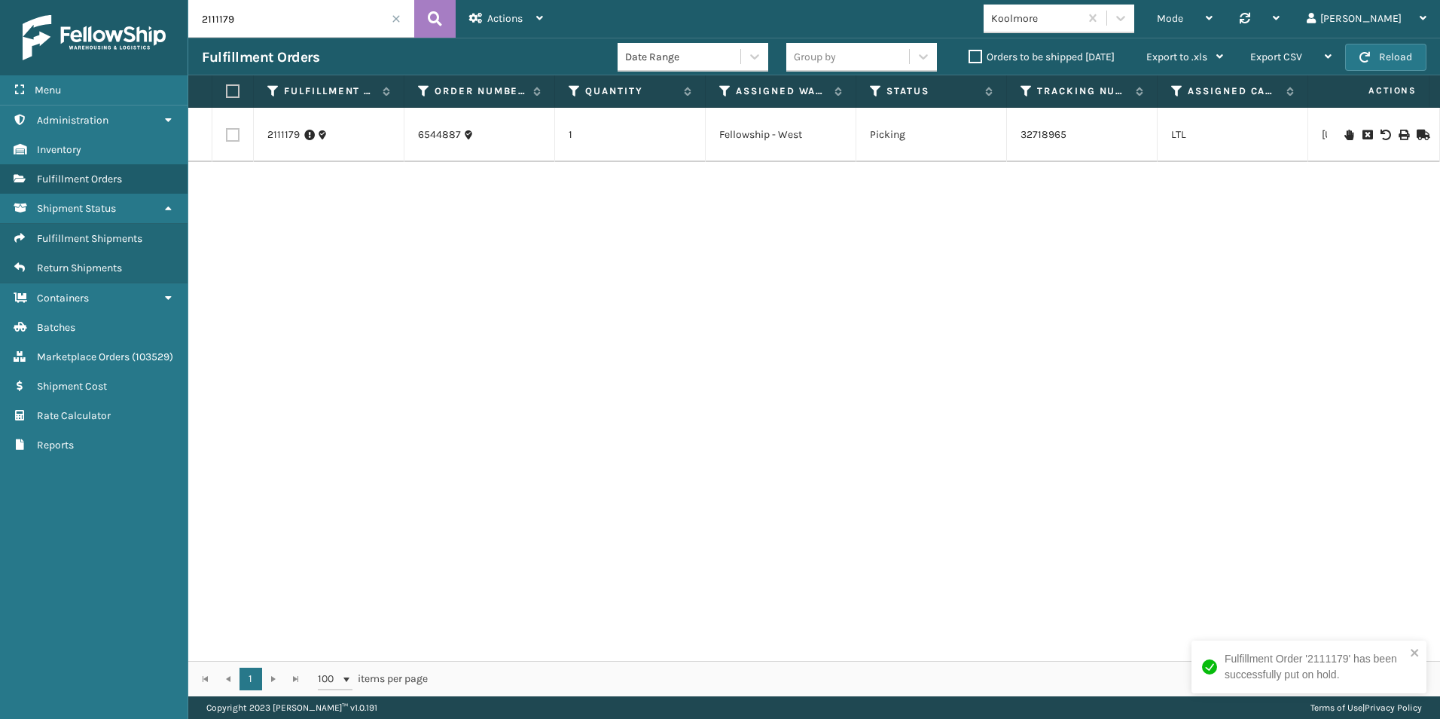
drag, startPoint x: 220, startPoint y: 20, endPoint x: 249, endPoint y: 23, distance: 28.9
click at [249, 23] on input "2111179" at bounding box center [301, 19] width 226 height 38
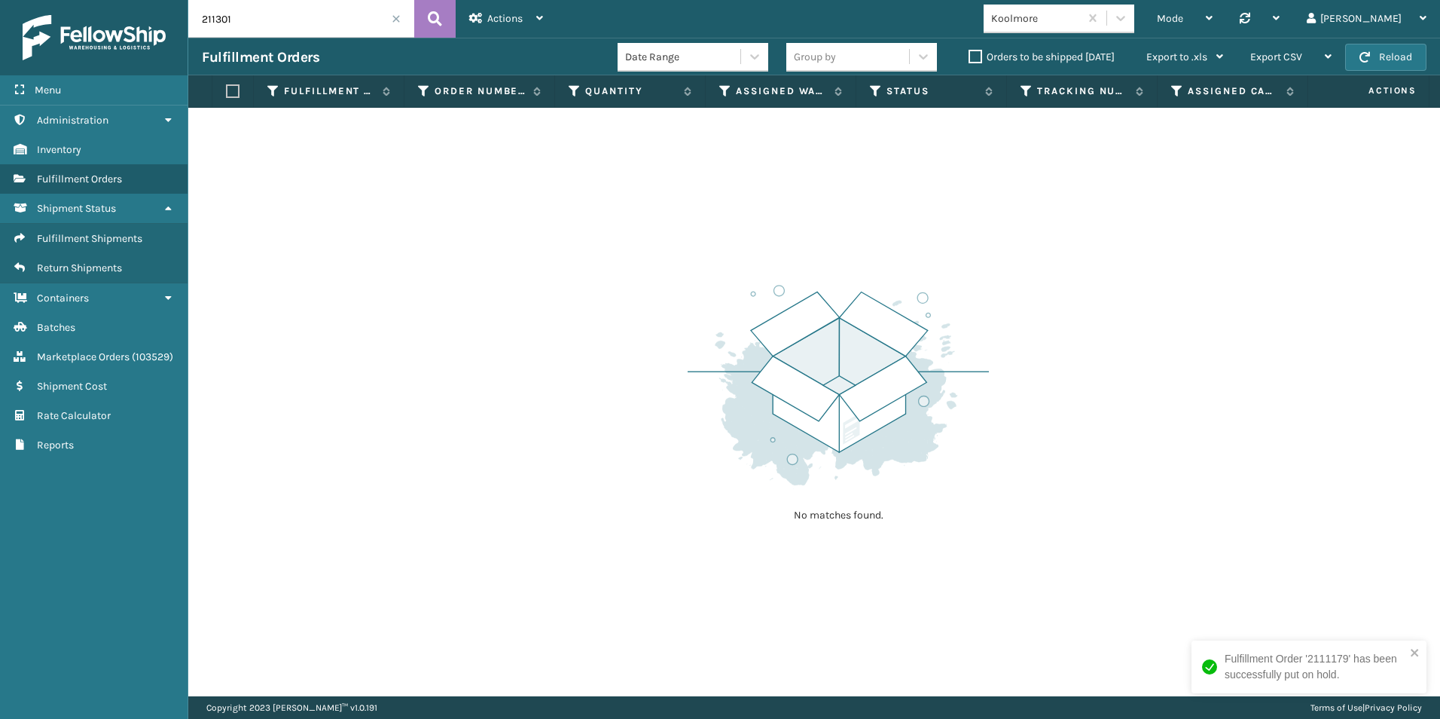
click at [217, 19] on input "211301" at bounding box center [301, 19] width 226 height 38
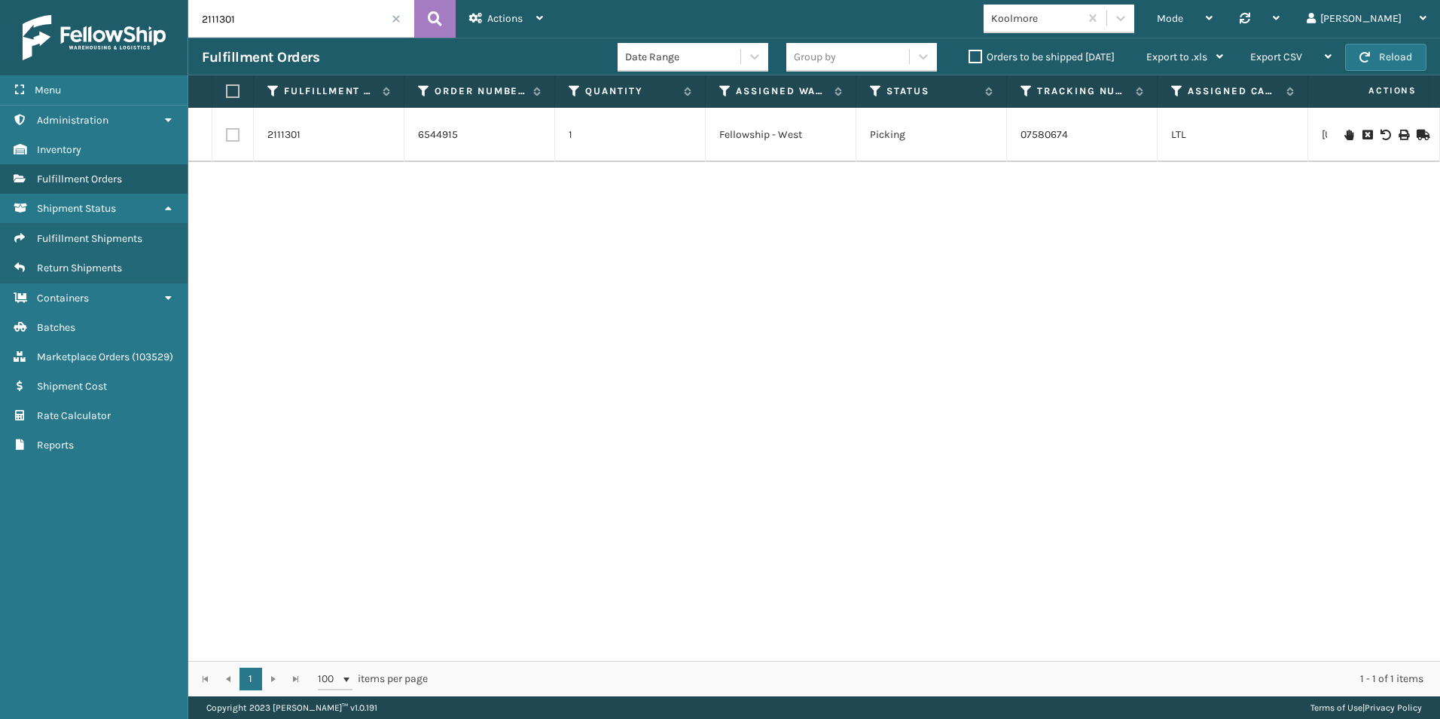
click at [1345, 136] on icon at bounding box center [1349, 135] width 9 height 11
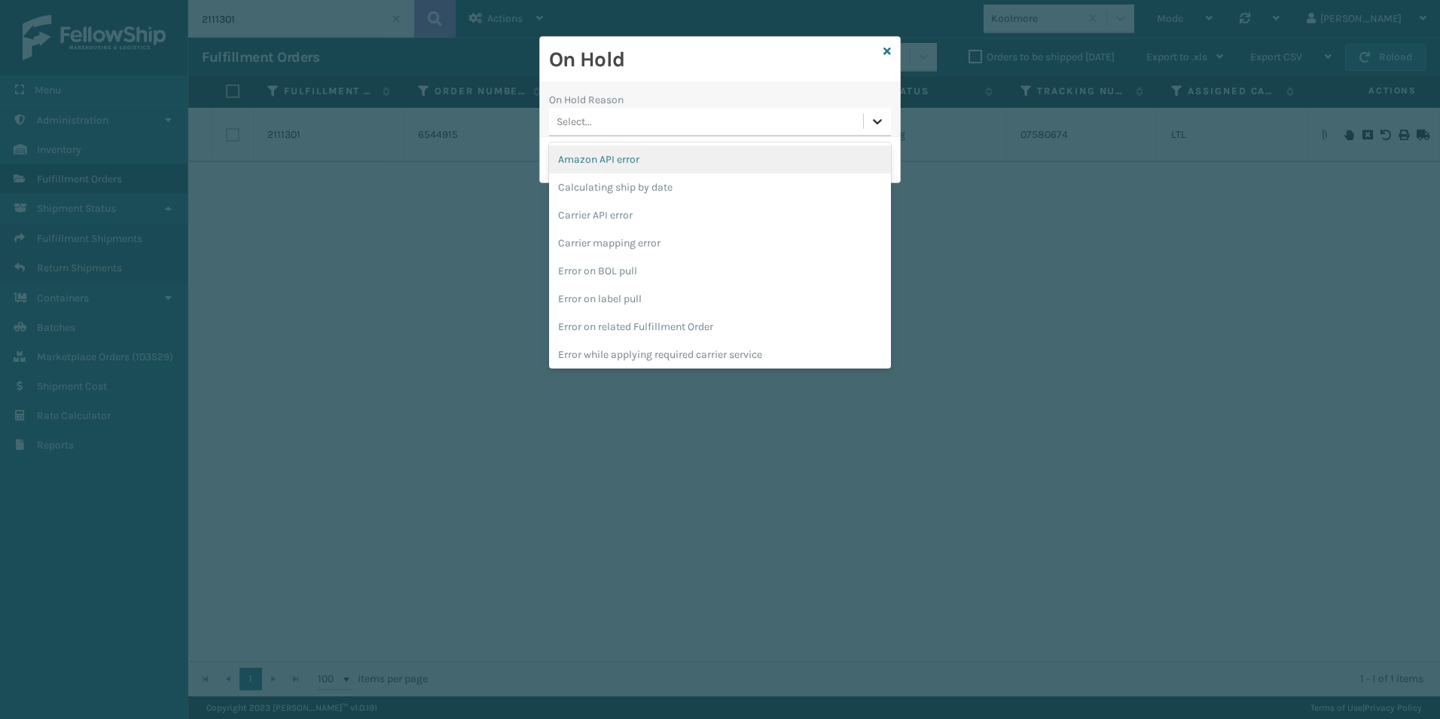
click at [875, 130] on div at bounding box center [877, 121] width 27 height 27
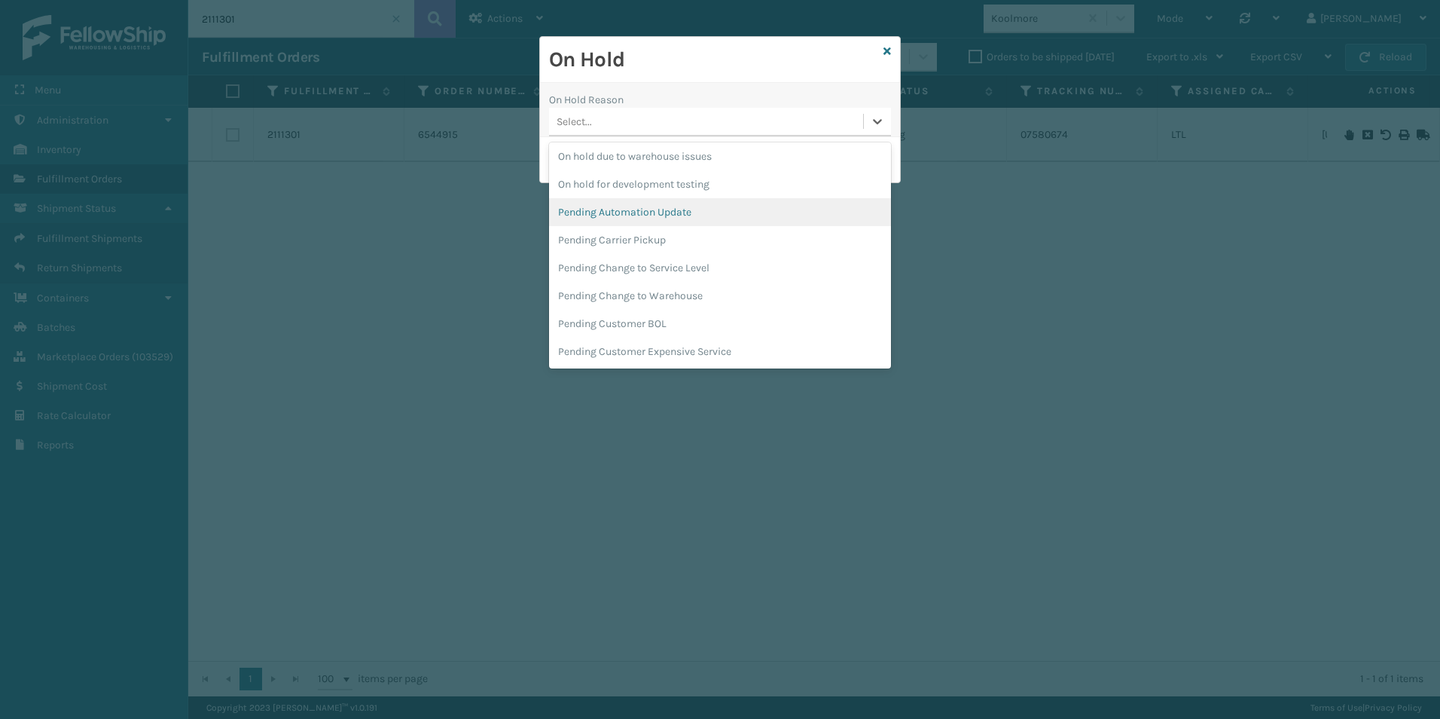
scroll to position [549, 0]
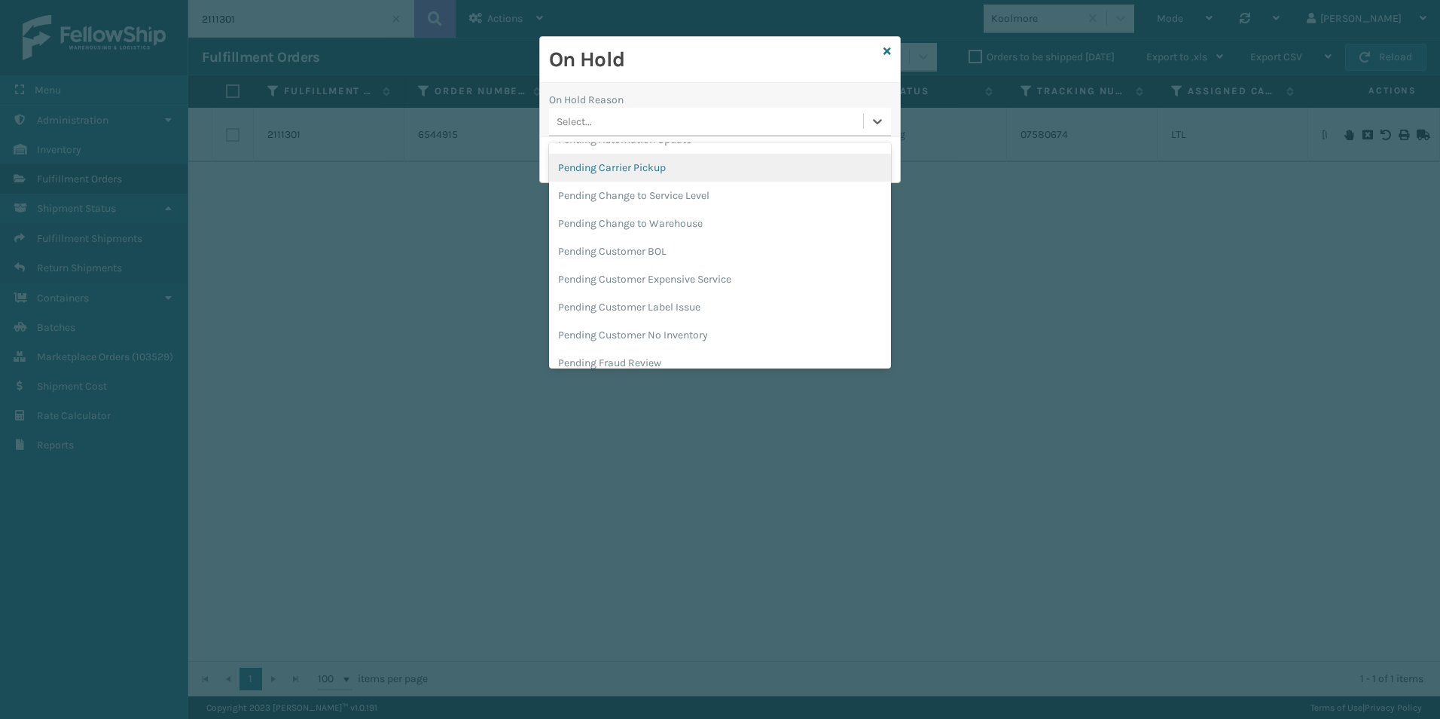
click at [626, 164] on div "Pending Carrier Pickup" at bounding box center [720, 168] width 342 height 28
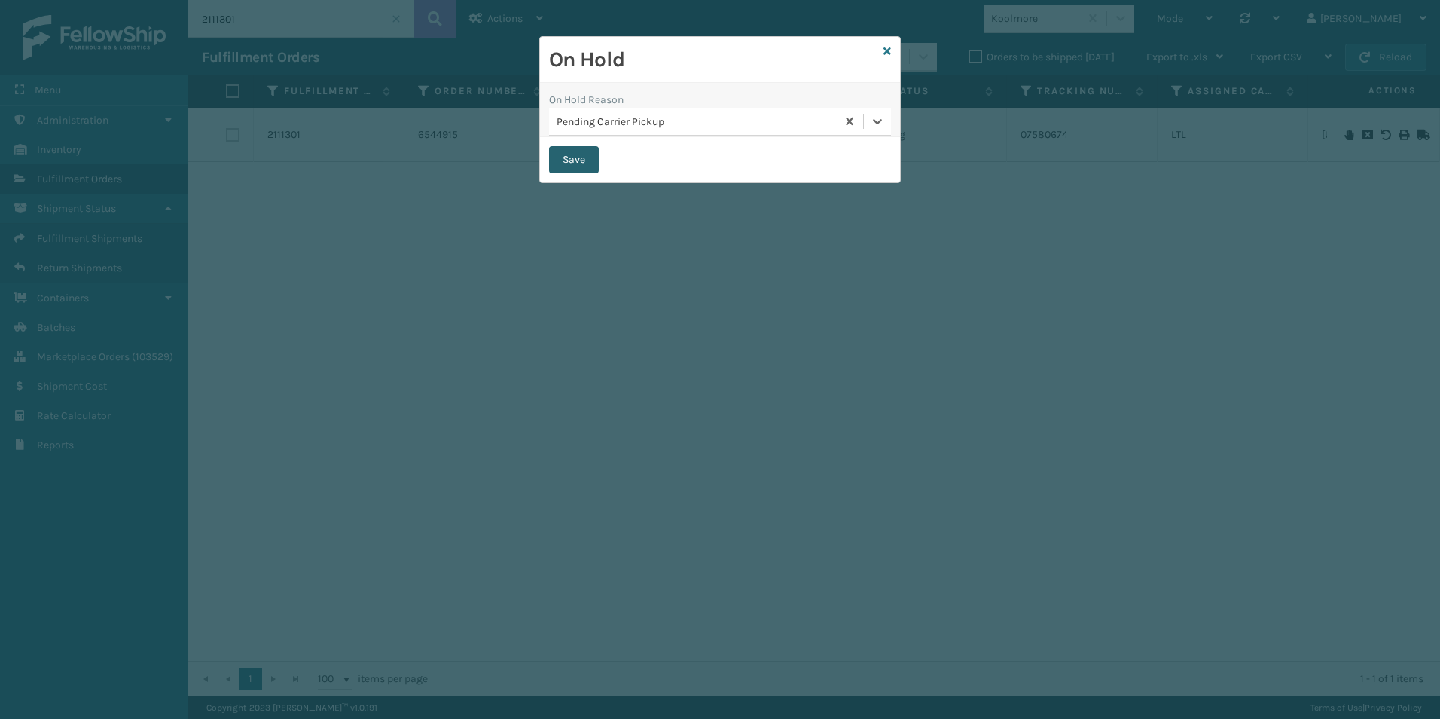
click at [566, 157] on button "Save" at bounding box center [574, 159] width 50 height 27
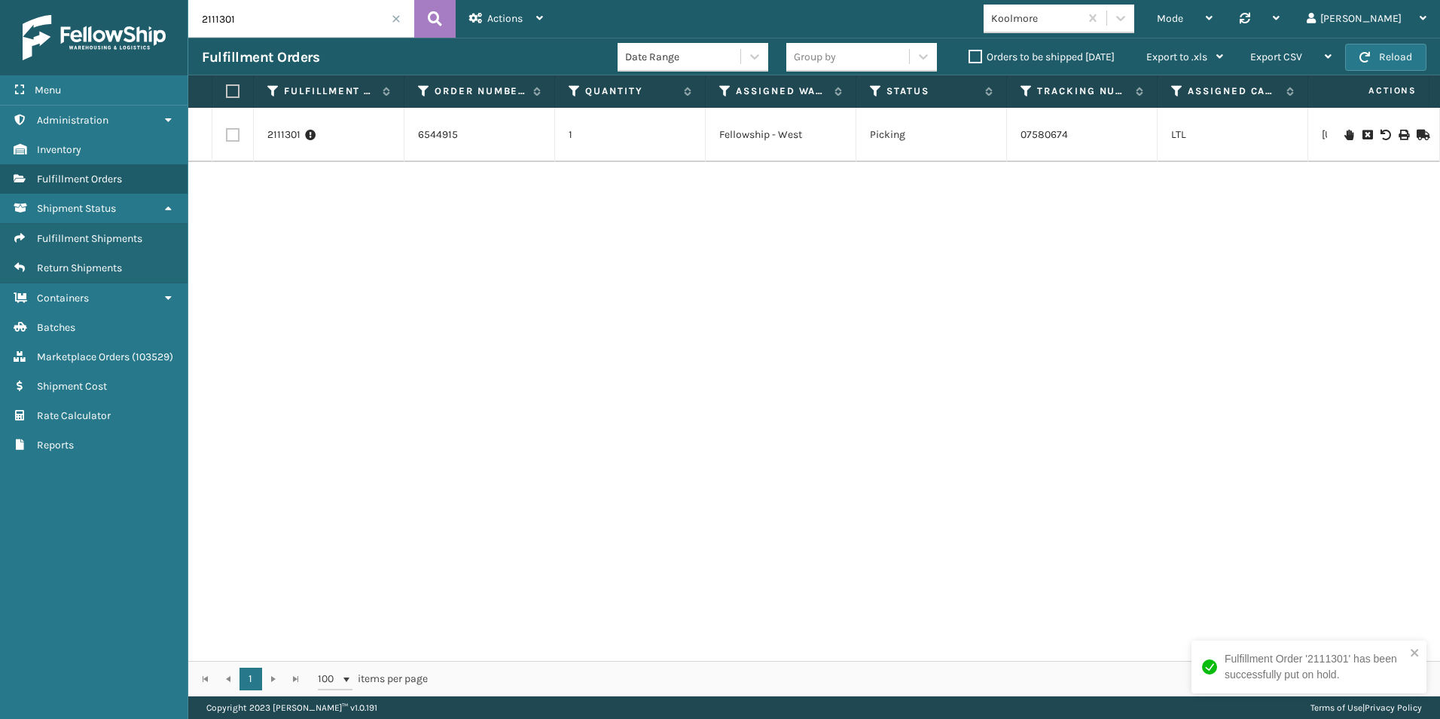
drag, startPoint x: 218, startPoint y: 20, endPoint x: 241, endPoint y: 20, distance: 22.6
click at [241, 20] on input "2111301" at bounding box center [301, 19] width 226 height 38
click at [1345, 132] on icon at bounding box center [1349, 135] width 9 height 11
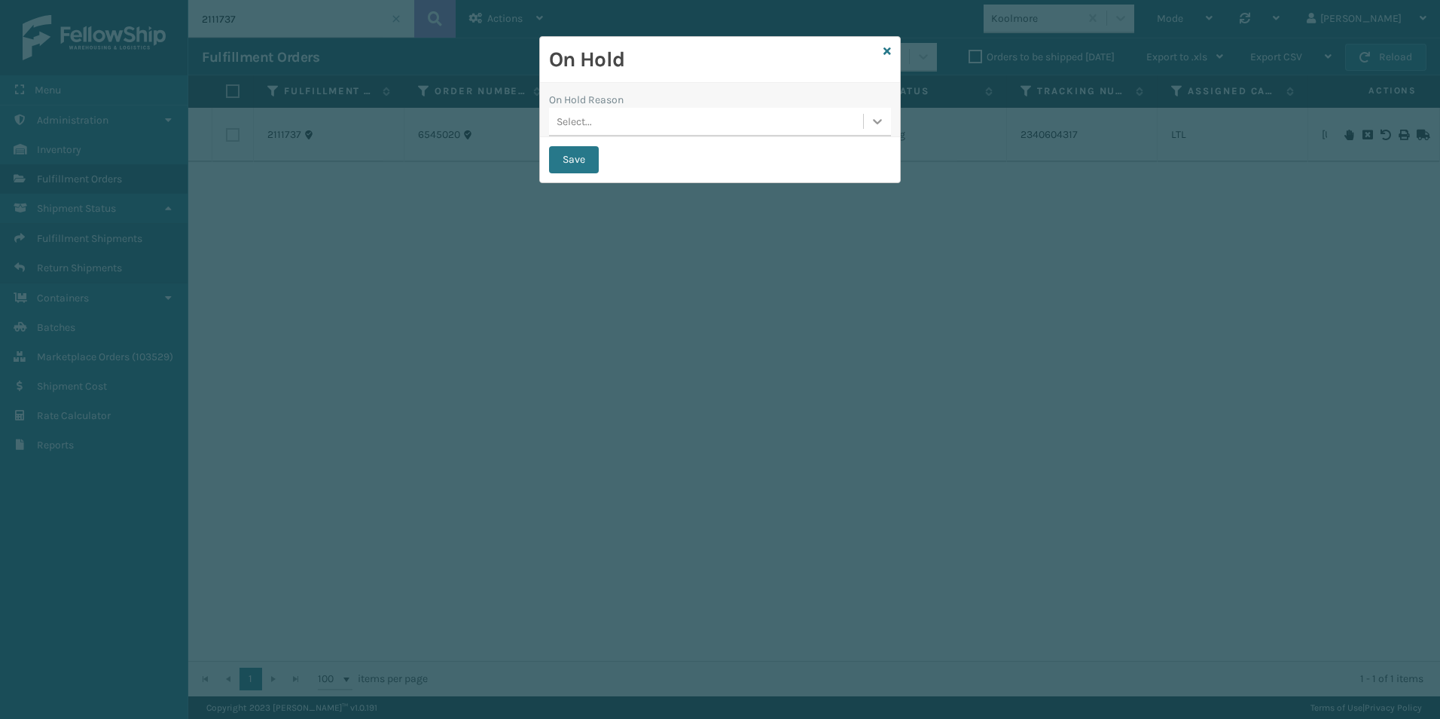
click at [873, 114] on icon at bounding box center [877, 121] width 15 height 15
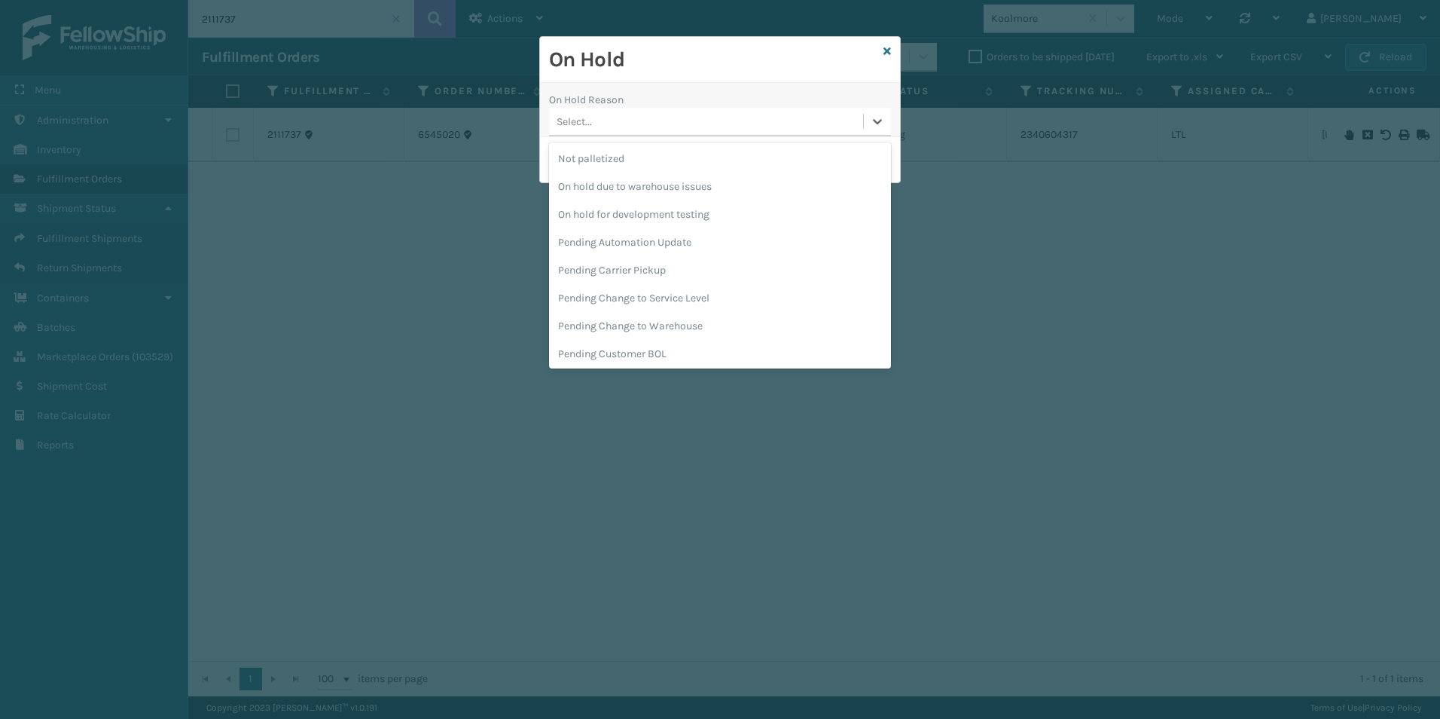
scroll to position [460, 0]
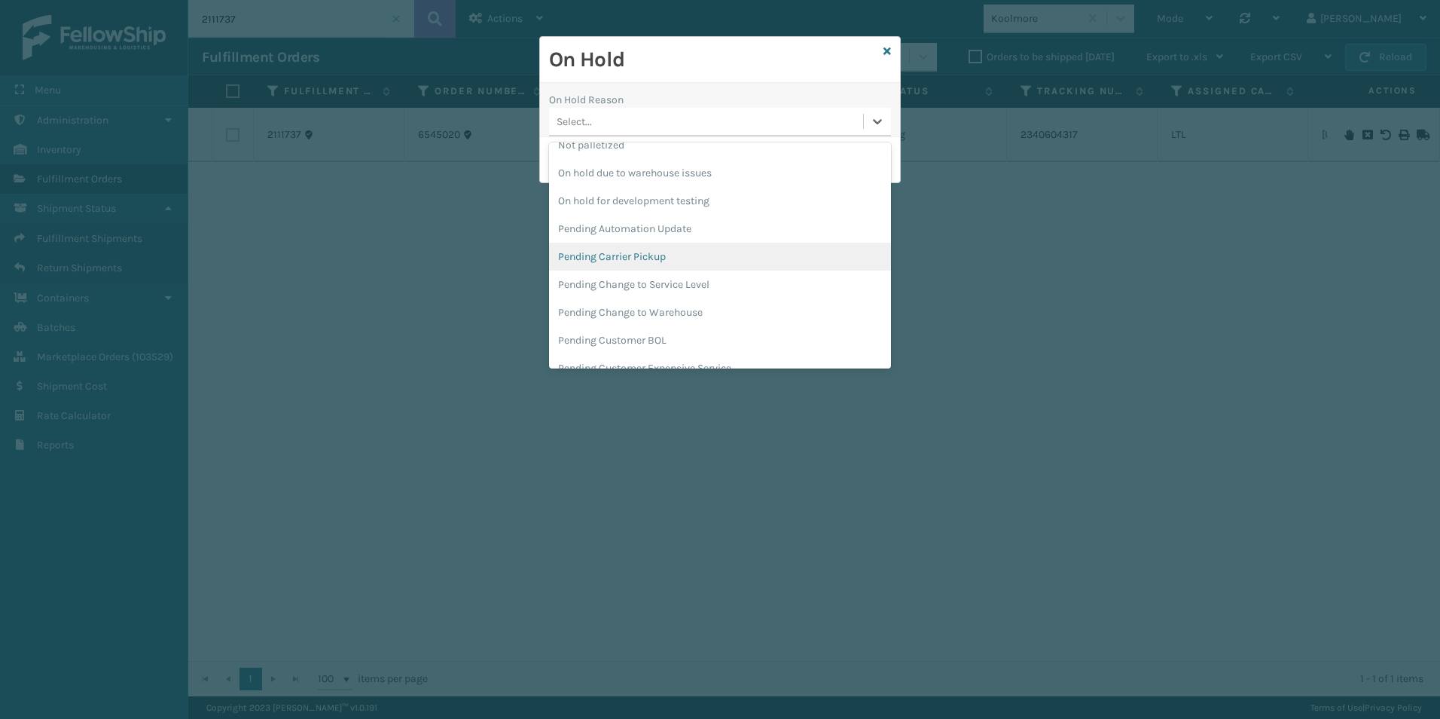
click at [611, 255] on div "Pending Carrier Pickup" at bounding box center [720, 257] width 342 height 28
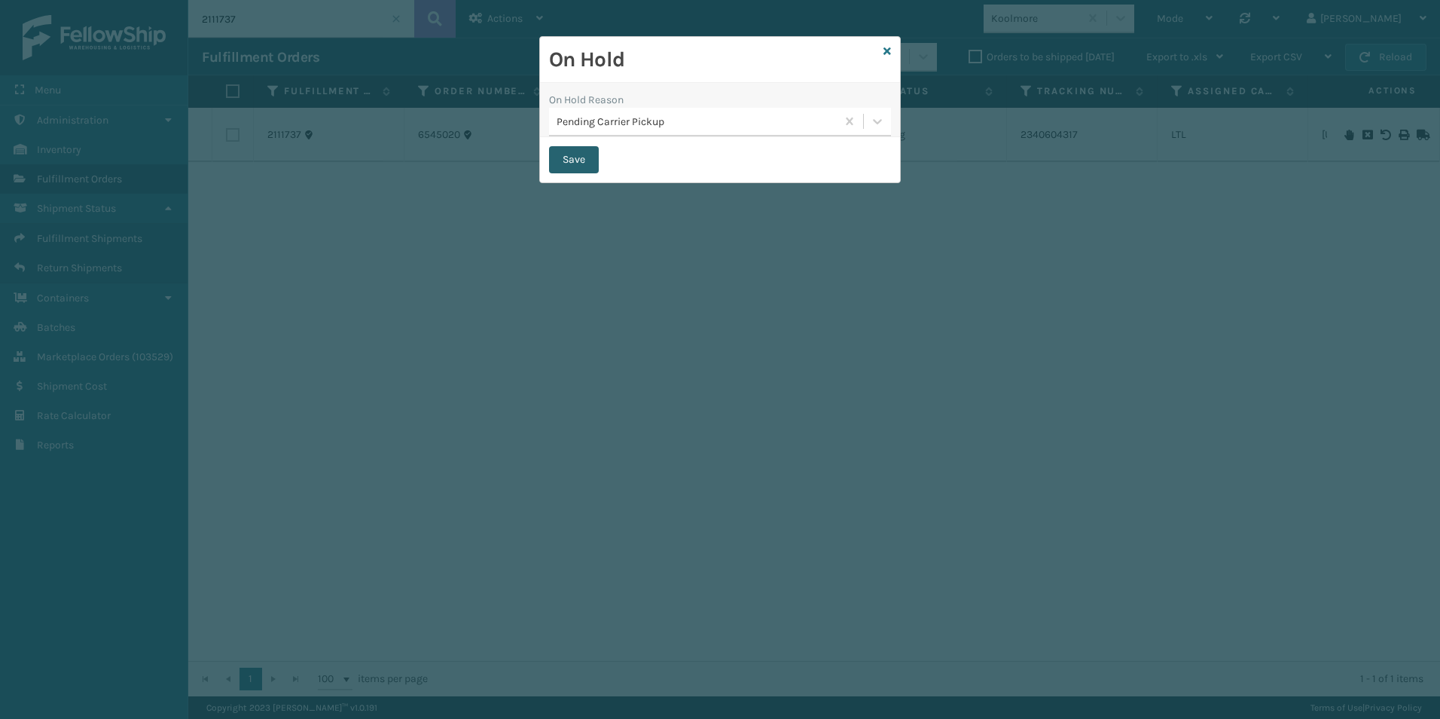
click at [575, 156] on button "Save" at bounding box center [574, 159] width 50 height 27
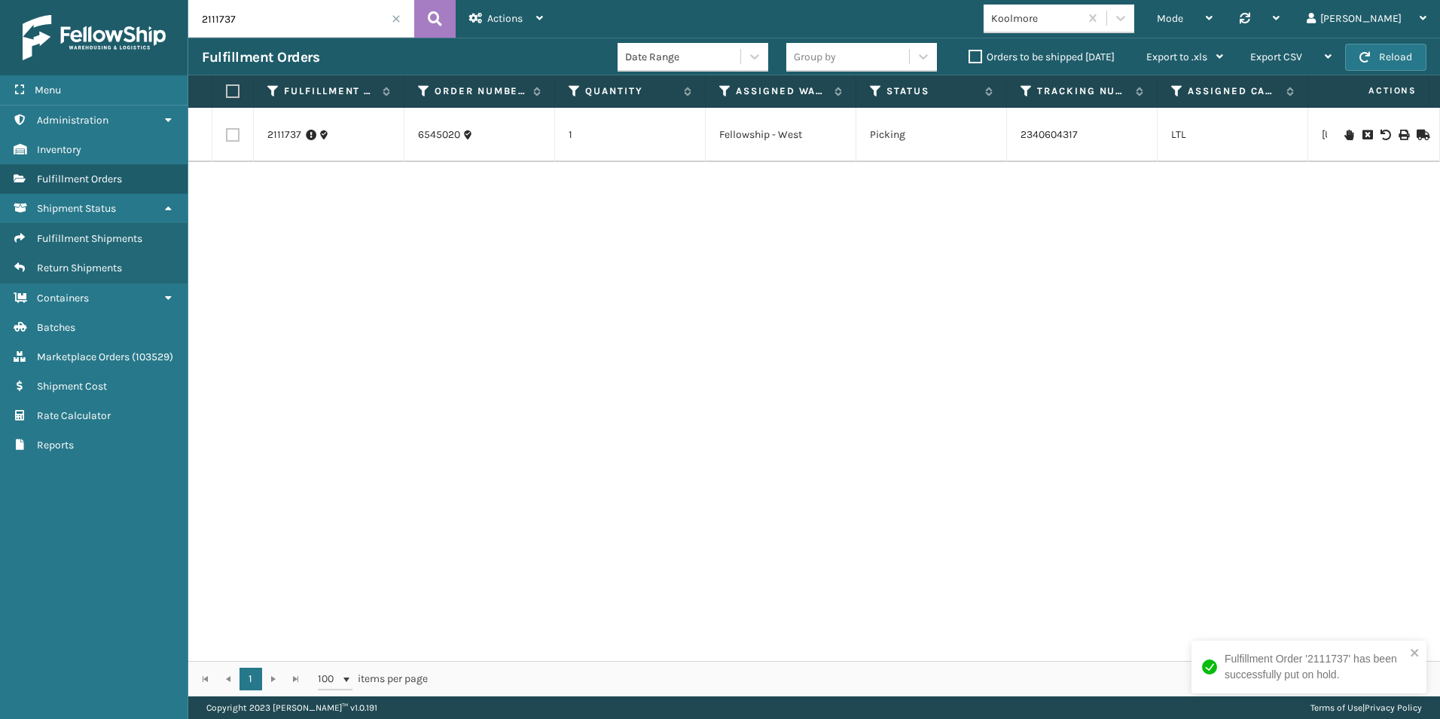
drag, startPoint x: 223, startPoint y: 20, endPoint x: 247, endPoint y: 20, distance: 24.1
click at [247, 20] on input "2111737" at bounding box center [301, 19] width 226 height 38
click at [1345, 133] on icon at bounding box center [1349, 135] width 9 height 11
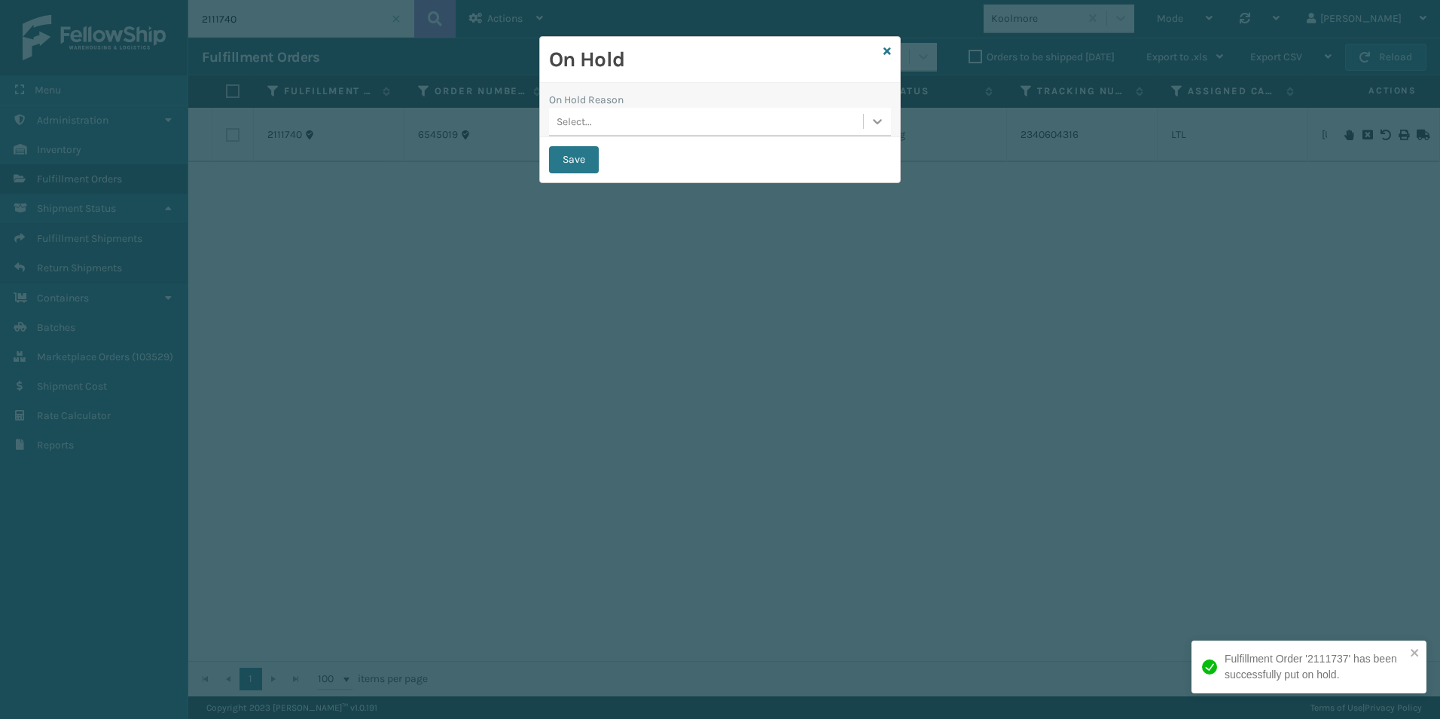
click at [880, 122] on icon at bounding box center [877, 121] width 9 height 5
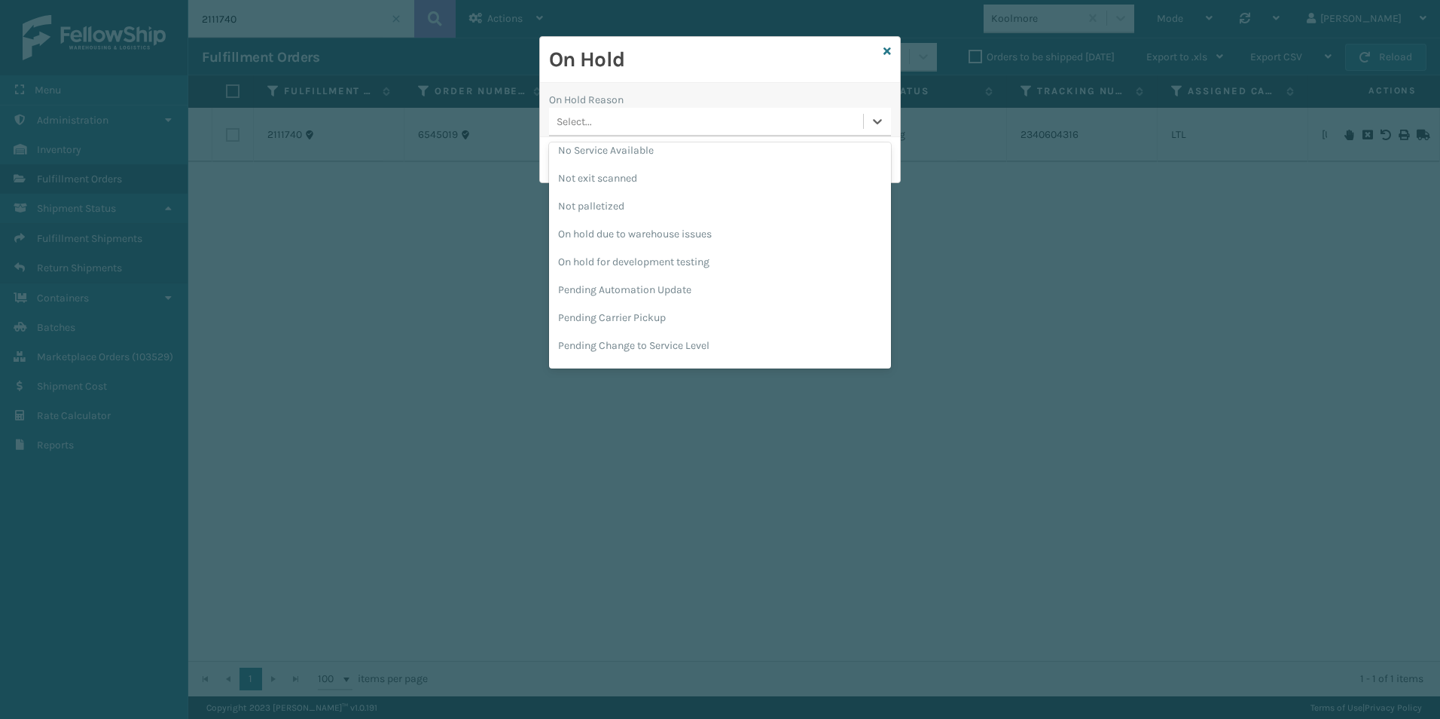
scroll to position [427, 0]
click at [618, 285] on div "Pending Carrier Pickup" at bounding box center [720, 290] width 342 height 28
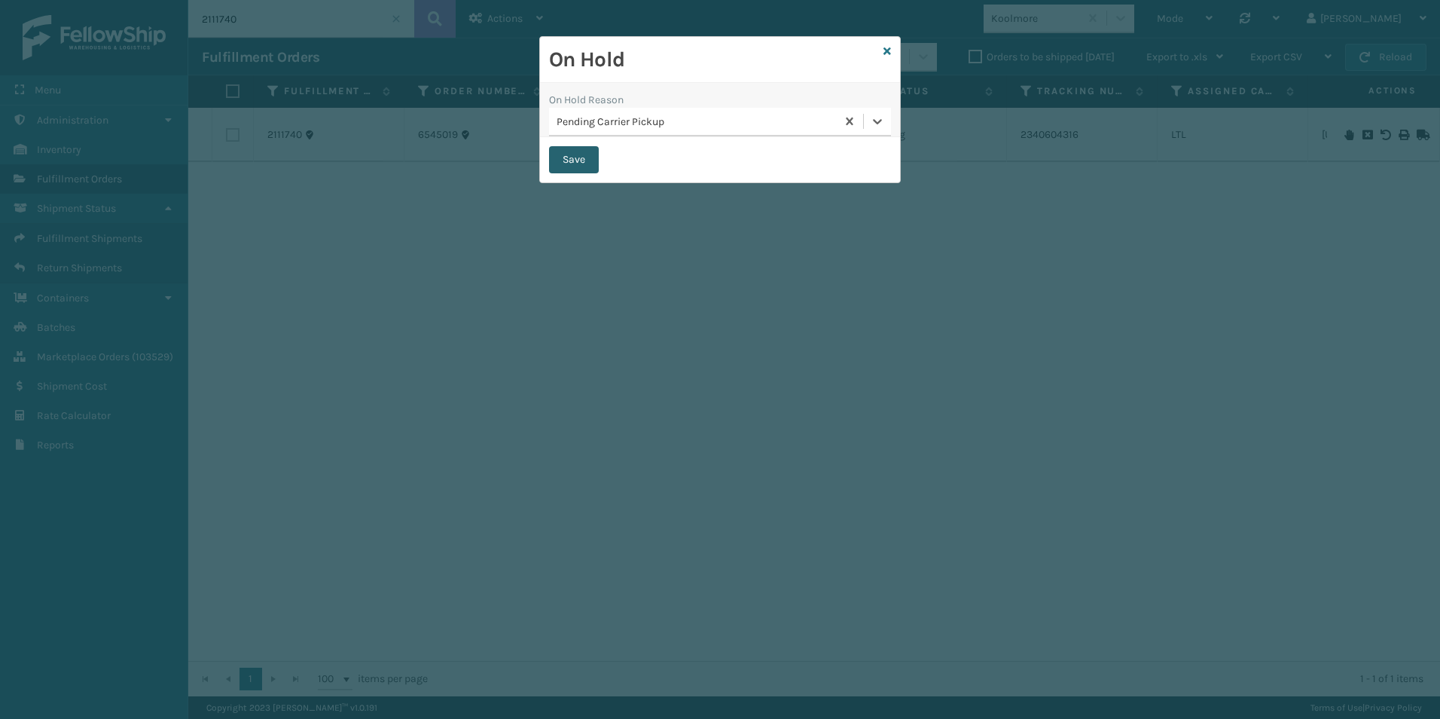
click at [561, 157] on button "Save" at bounding box center [574, 159] width 50 height 27
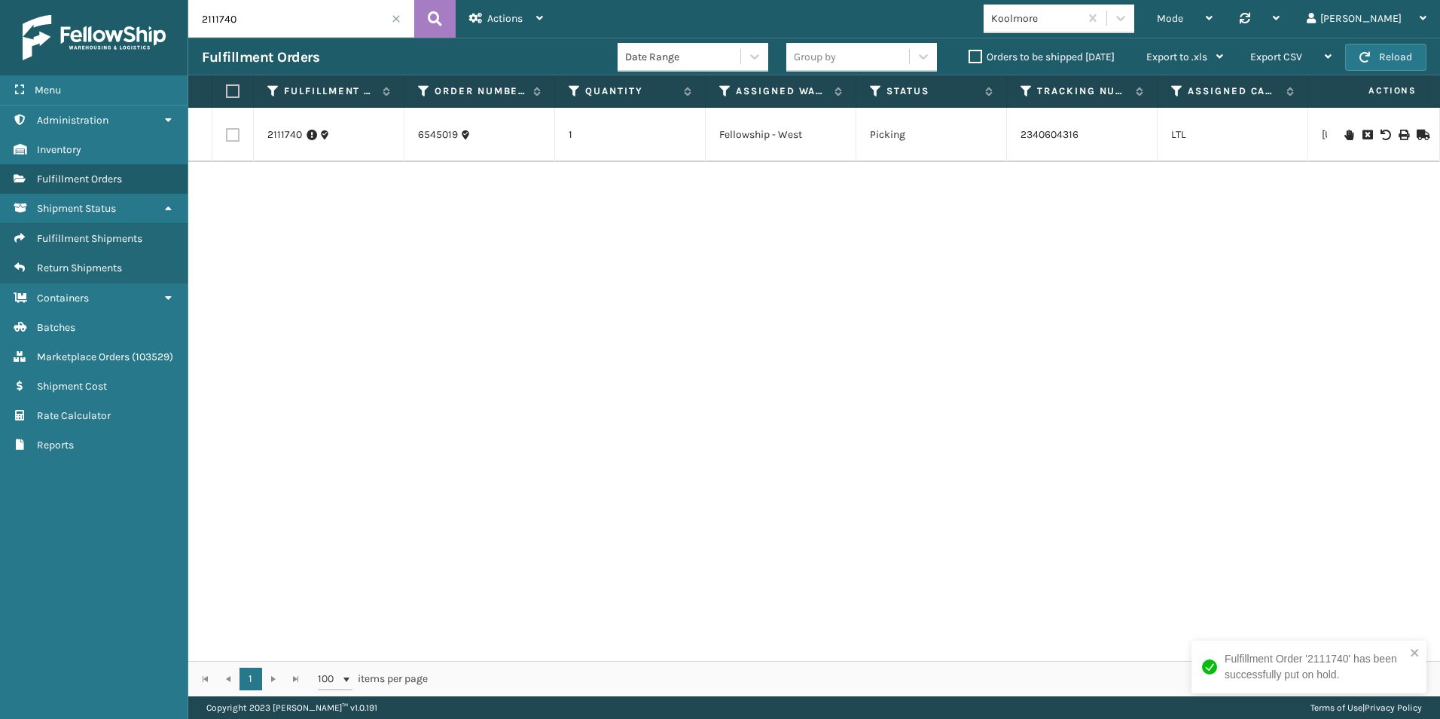
drag, startPoint x: 219, startPoint y: 20, endPoint x: 247, endPoint y: 22, distance: 27.9
click at [247, 22] on input "2111740" at bounding box center [301, 19] width 226 height 38
click at [1345, 133] on icon at bounding box center [1349, 135] width 9 height 11
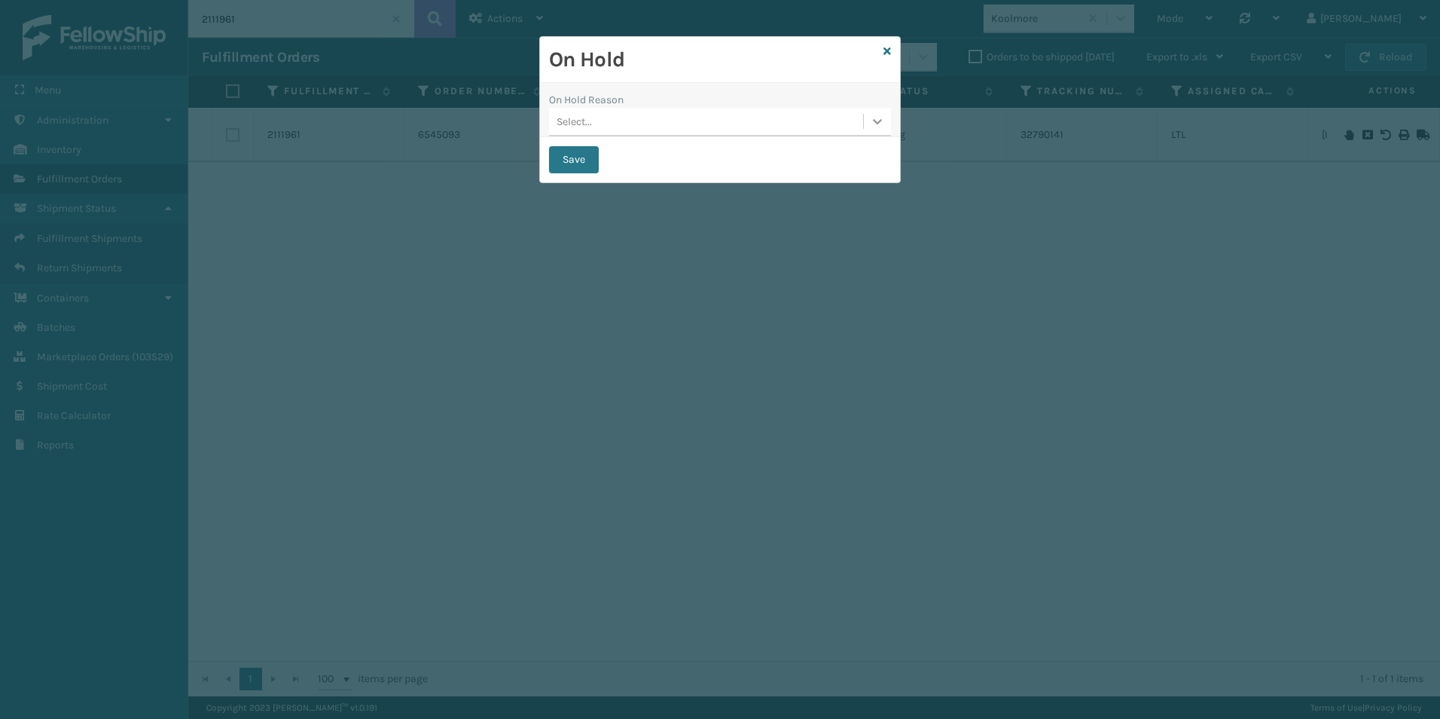
click at [882, 129] on div at bounding box center [877, 121] width 27 height 27
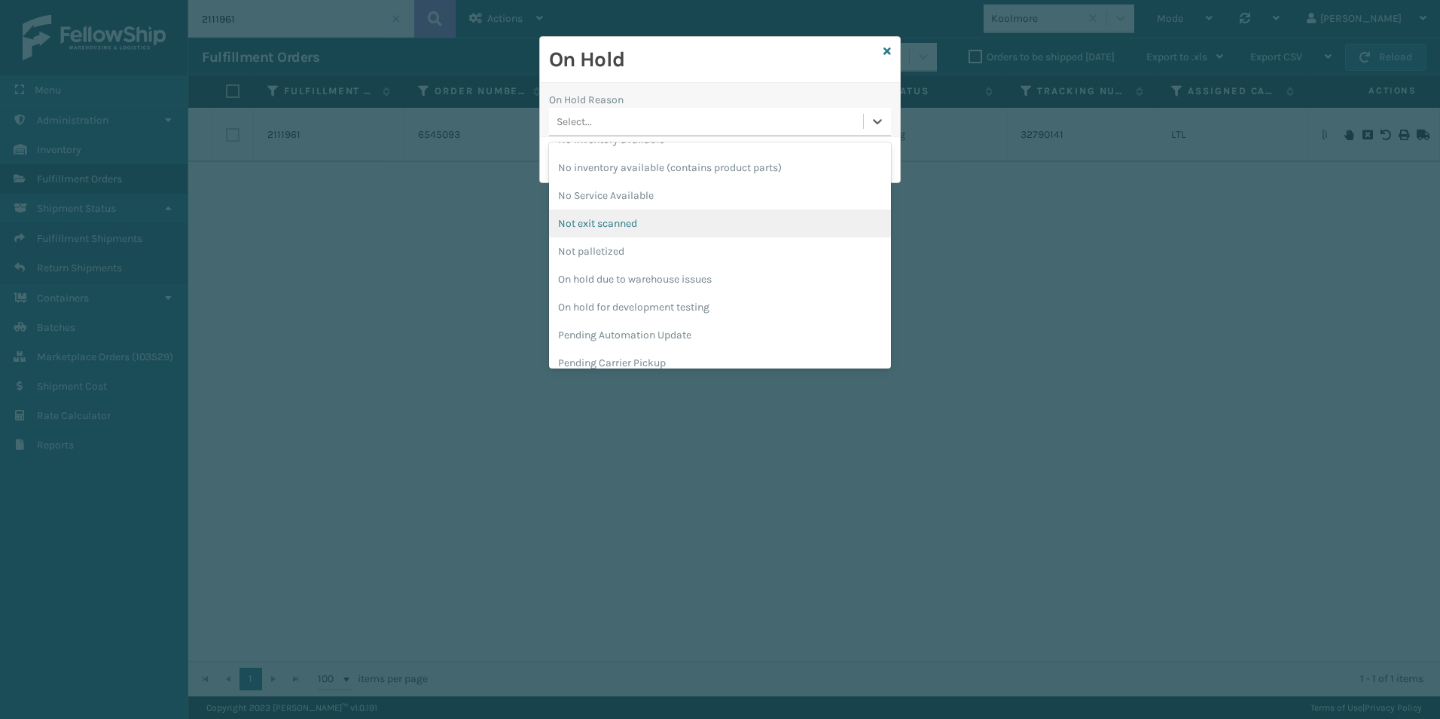
scroll to position [377, 0]
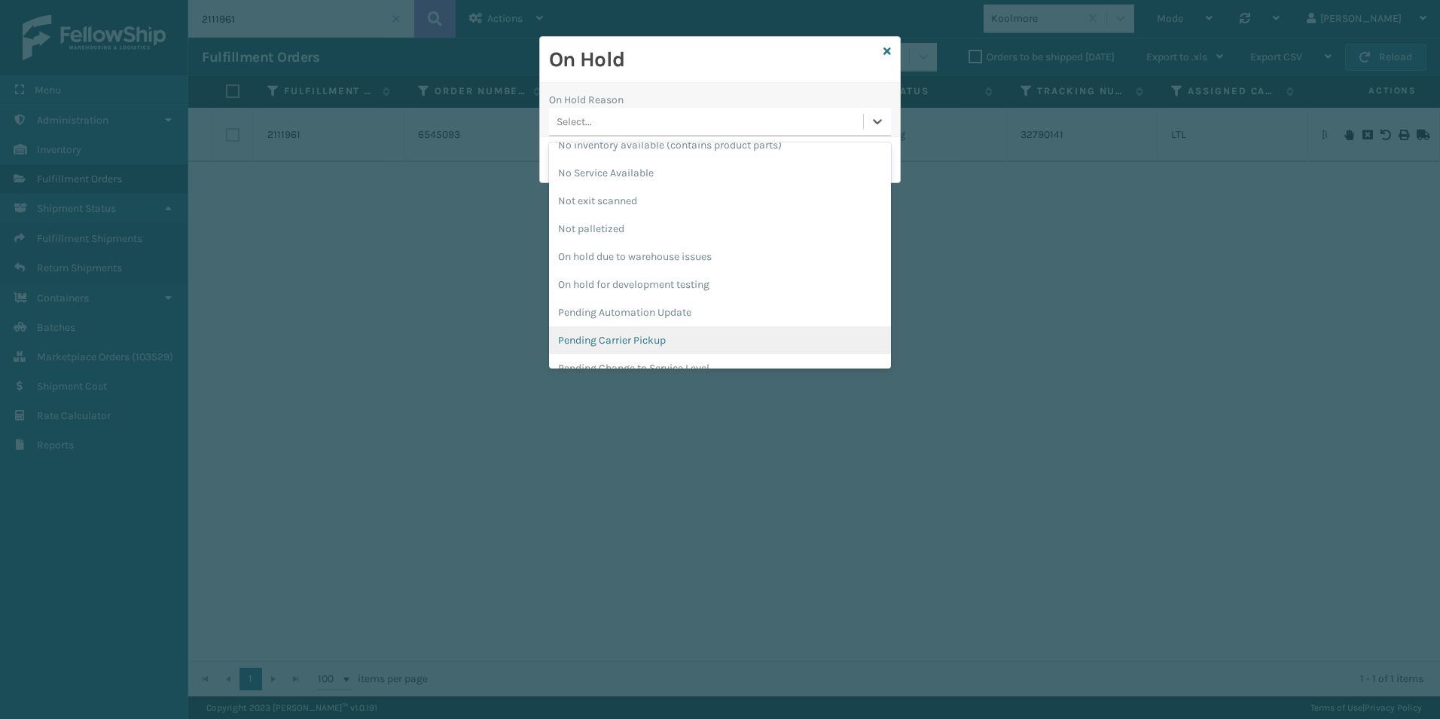
click at [676, 335] on div "Pending Carrier Pickup" at bounding box center [720, 340] width 342 height 28
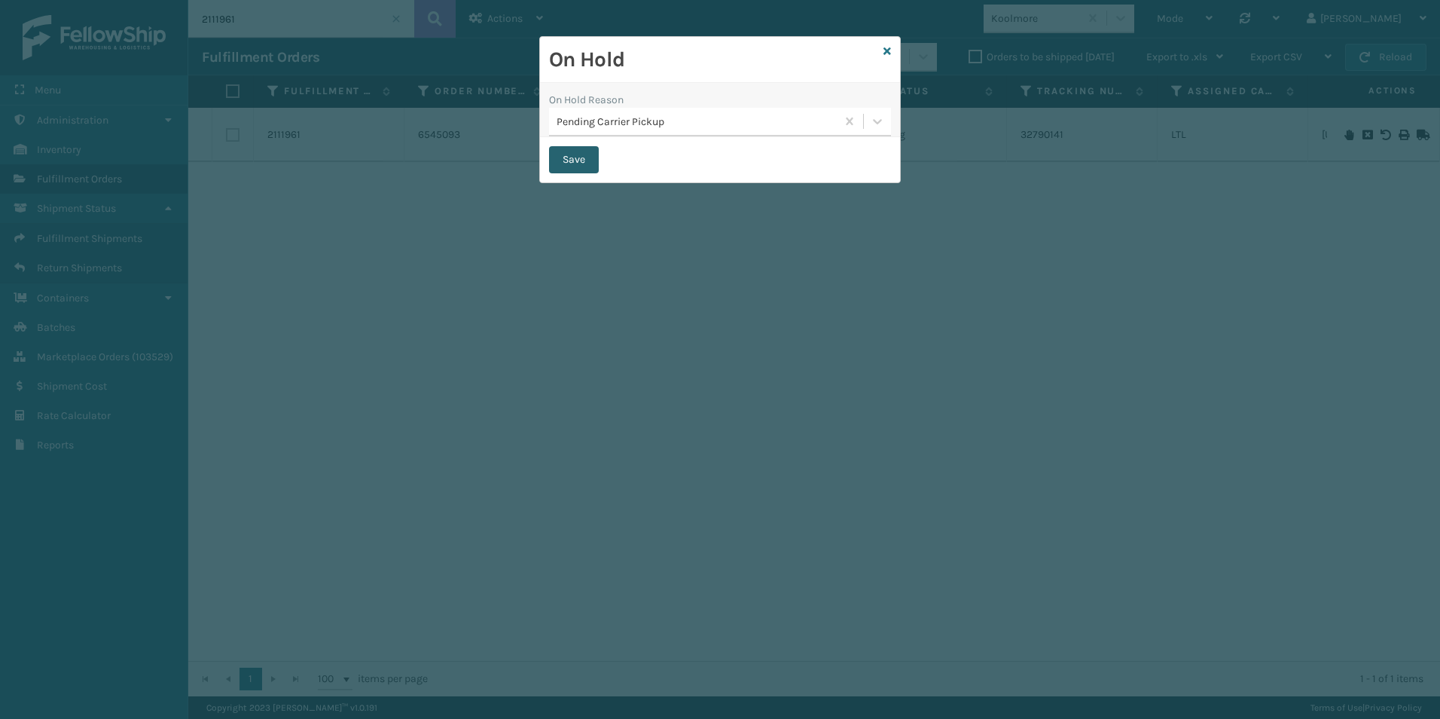
click at [572, 151] on button "Save" at bounding box center [574, 159] width 50 height 27
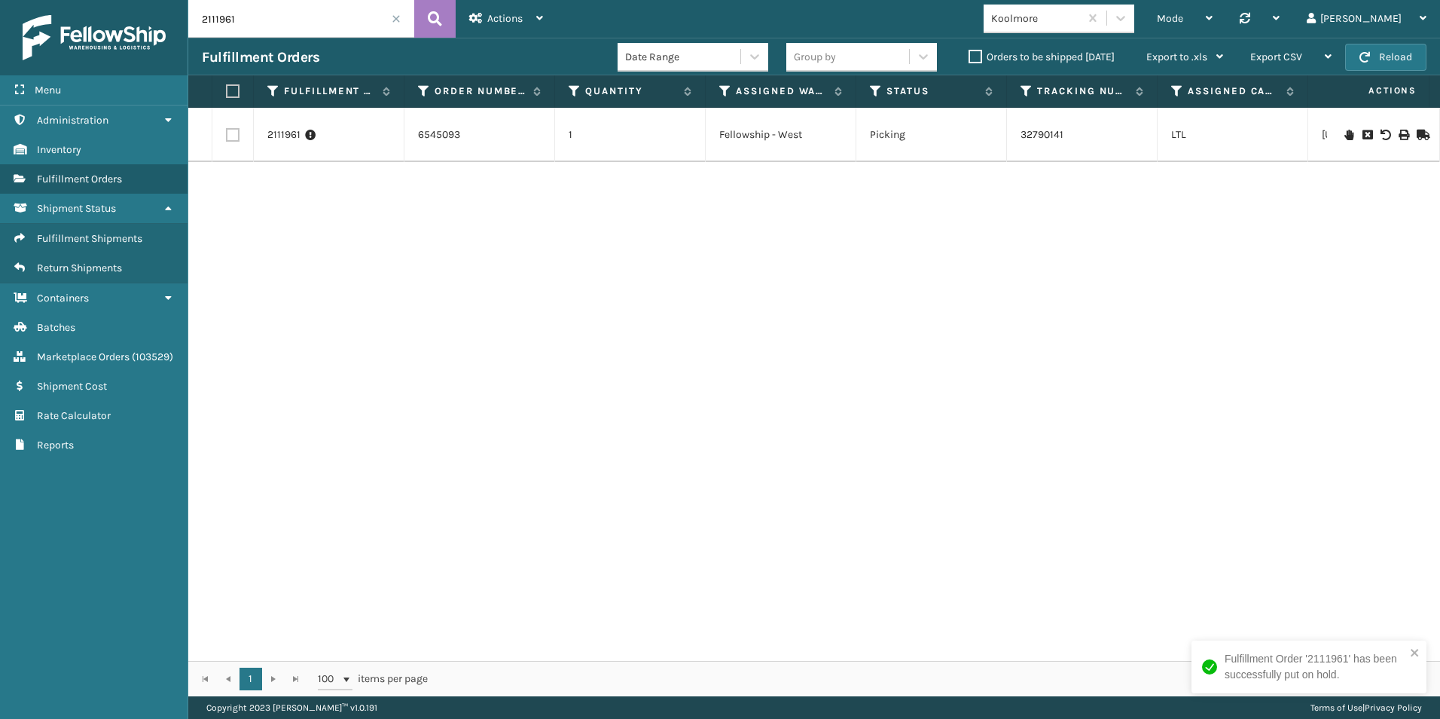
drag, startPoint x: 214, startPoint y: 21, endPoint x: 240, endPoint y: 20, distance: 25.6
click at [240, 20] on input "2111961" at bounding box center [301, 19] width 226 height 38
click at [1345, 132] on icon at bounding box center [1349, 135] width 9 height 11
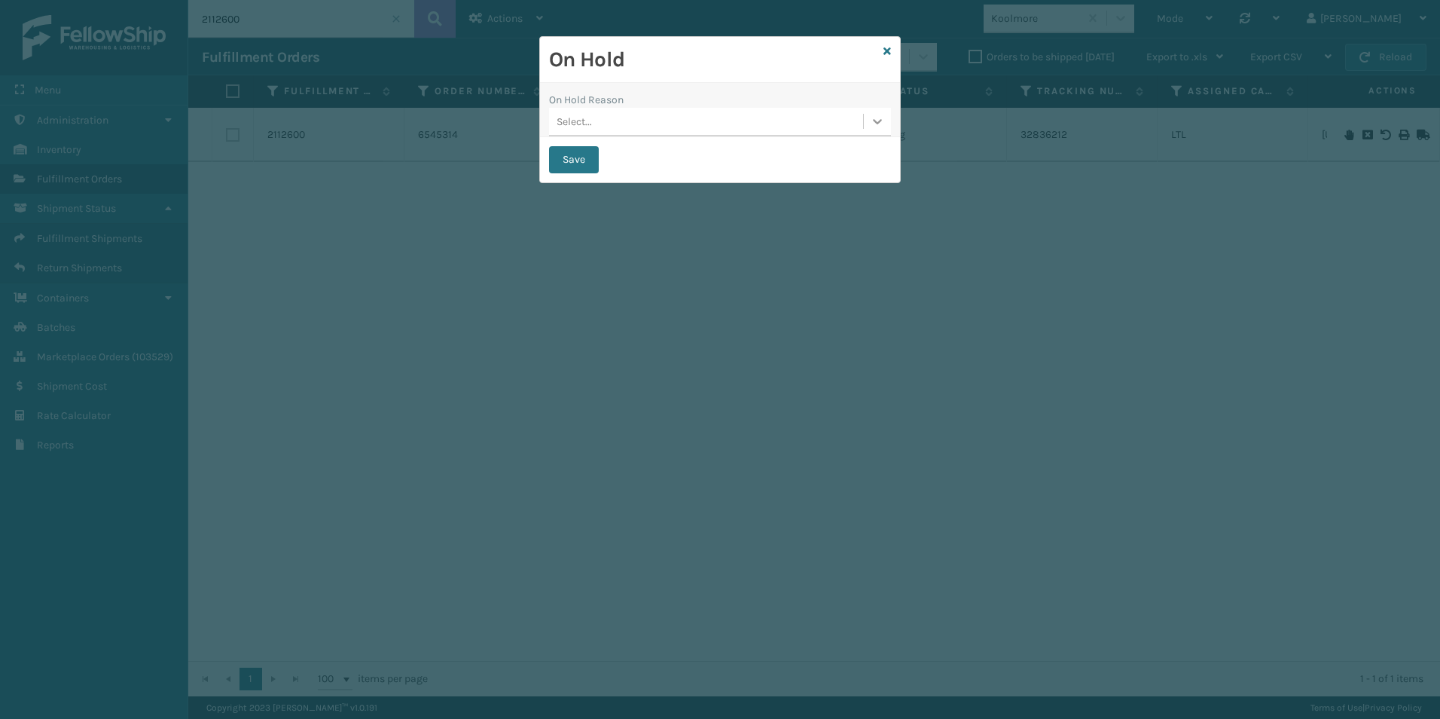
click at [881, 130] on div at bounding box center [877, 121] width 27 height 27
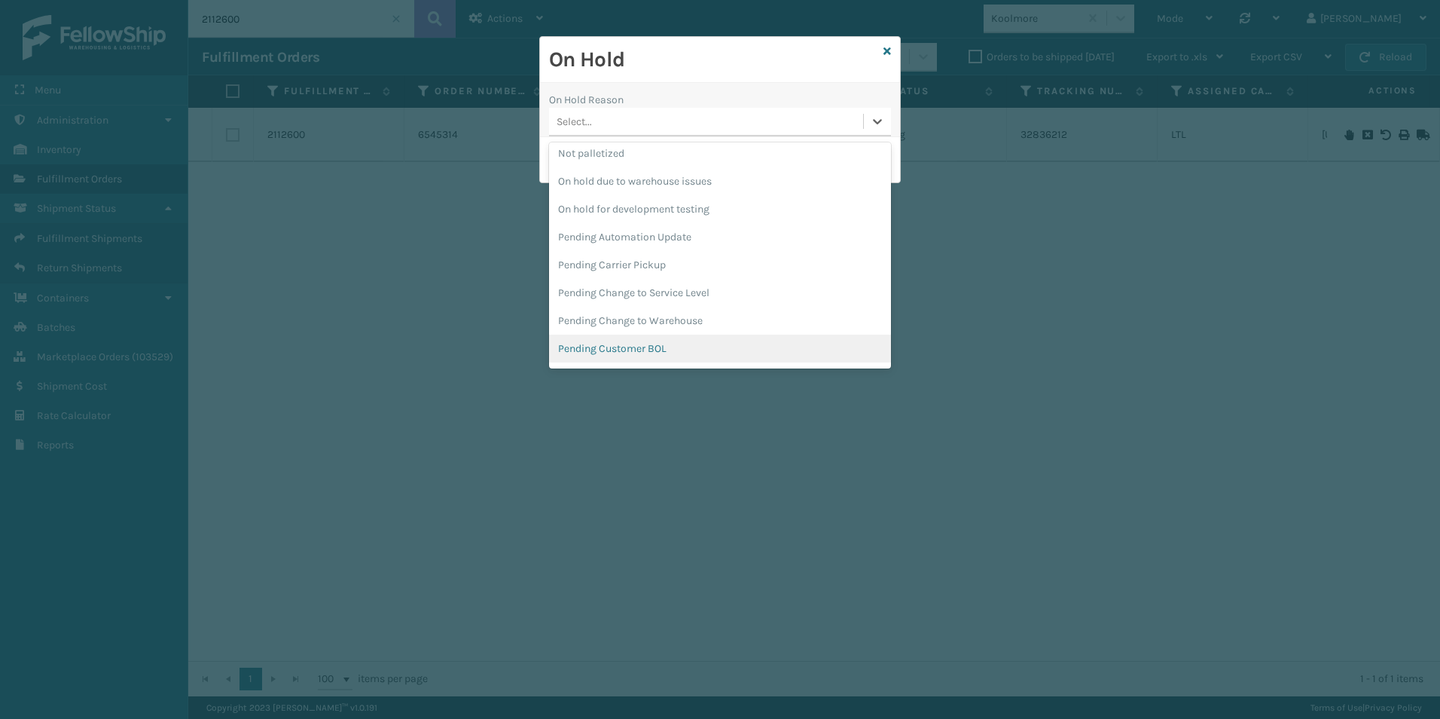
scroll to position [455, 0]
click at [641, 261] on div "Pending Carrier Pickup" at bounding box center [720, 262] width 342 height 28
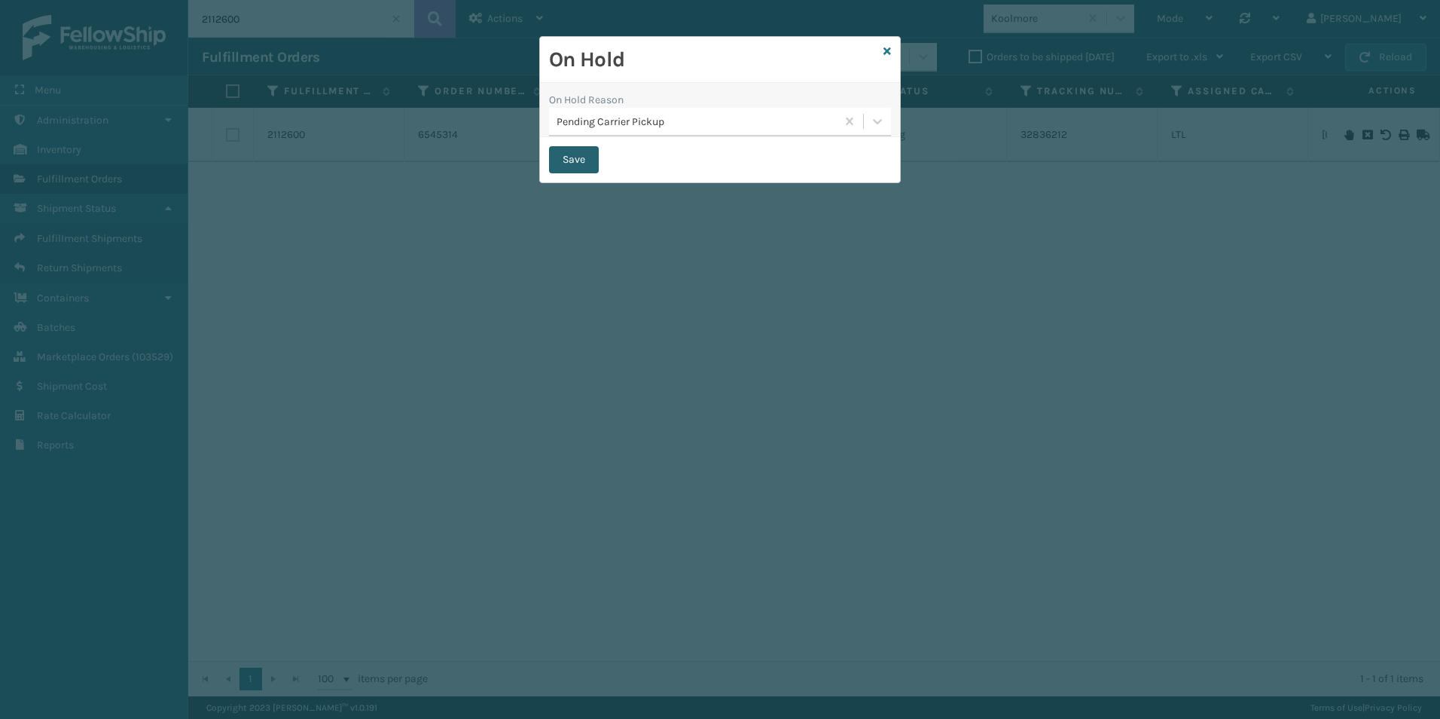
click at [568, 160] on button "Save" at bounding box center [574, 159] width 50 height 27
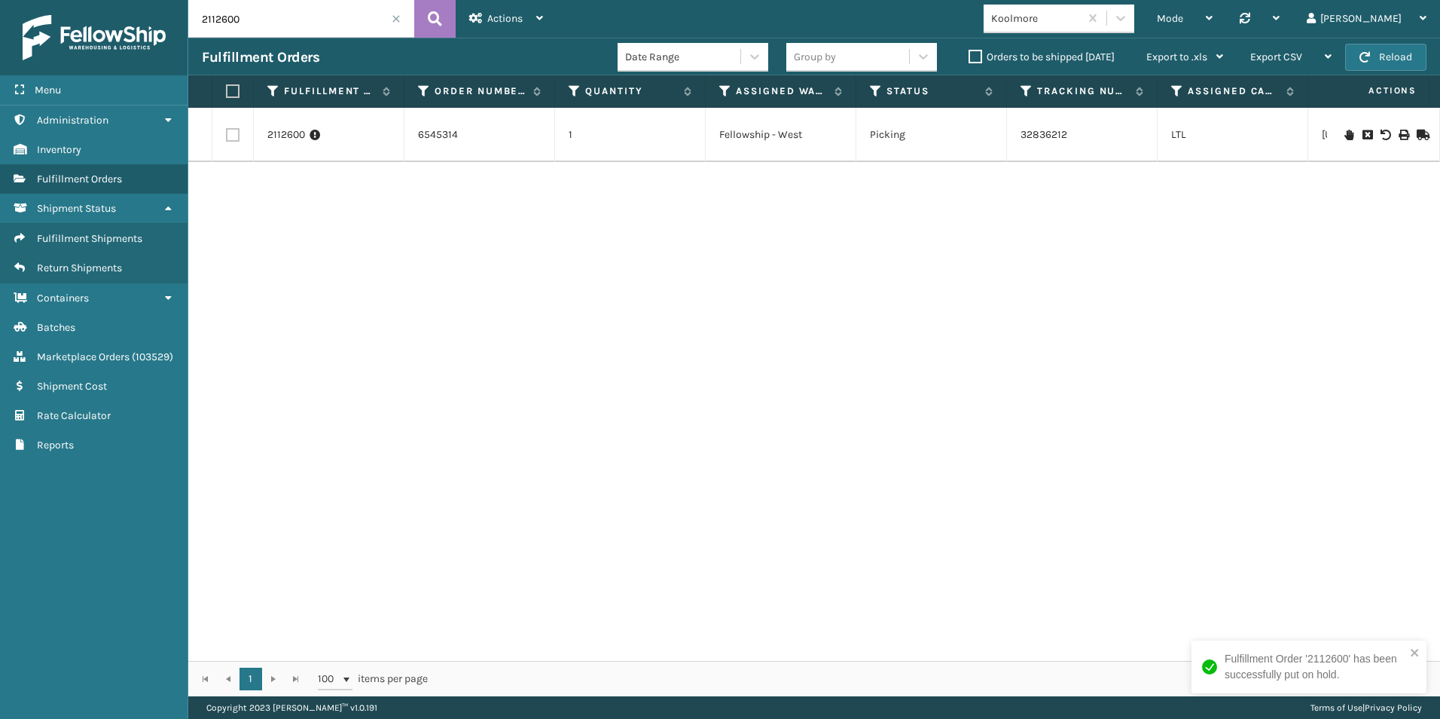
drag, startPoint x: 231, startPoint y: 23, endPoint x: 248, endPoint y: 23, distance: 16.6
click at [248, 23] on input "2112600" at bounding box center [301, 19] width 226 height 38
click at [1345, 138] on icon at bounding box center [1349, 135] width 9 height 11
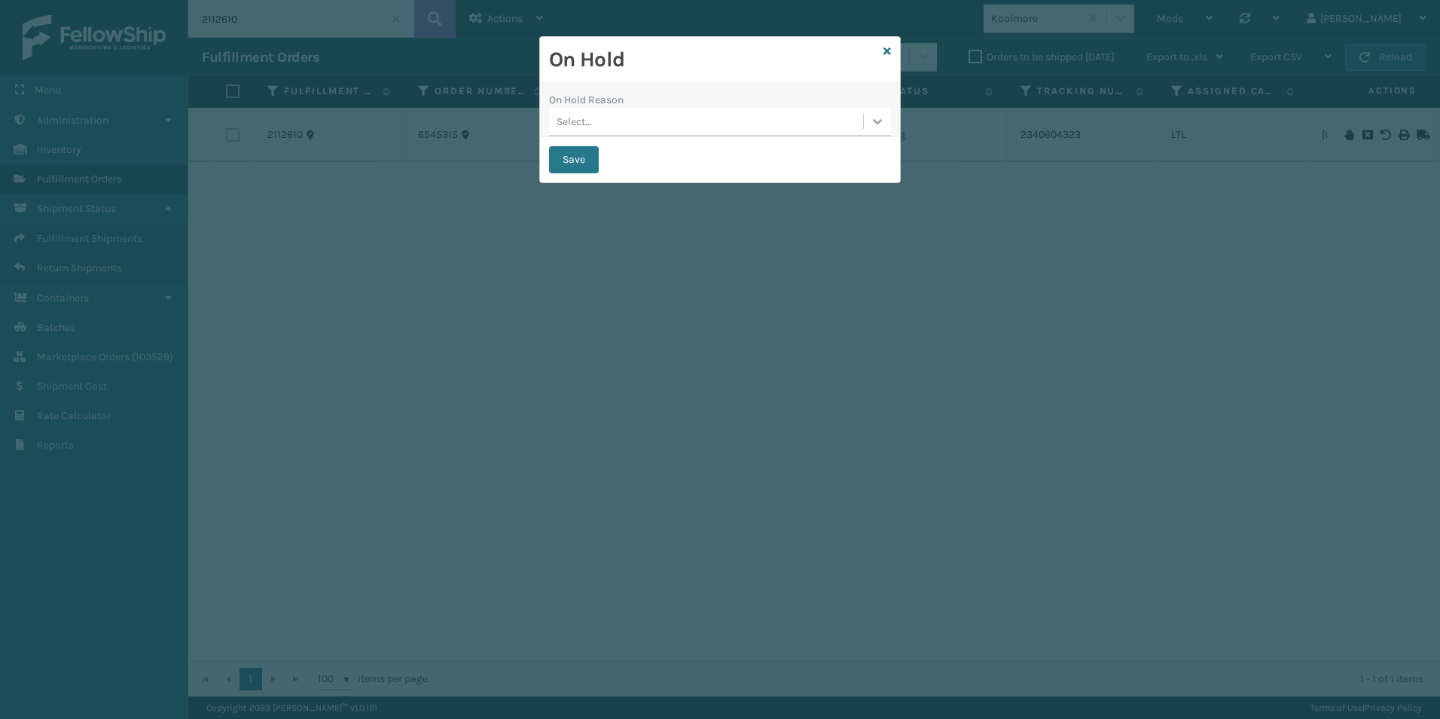
click at [884, 125] on icon at bounding box center [877, 121] width 15 height 15
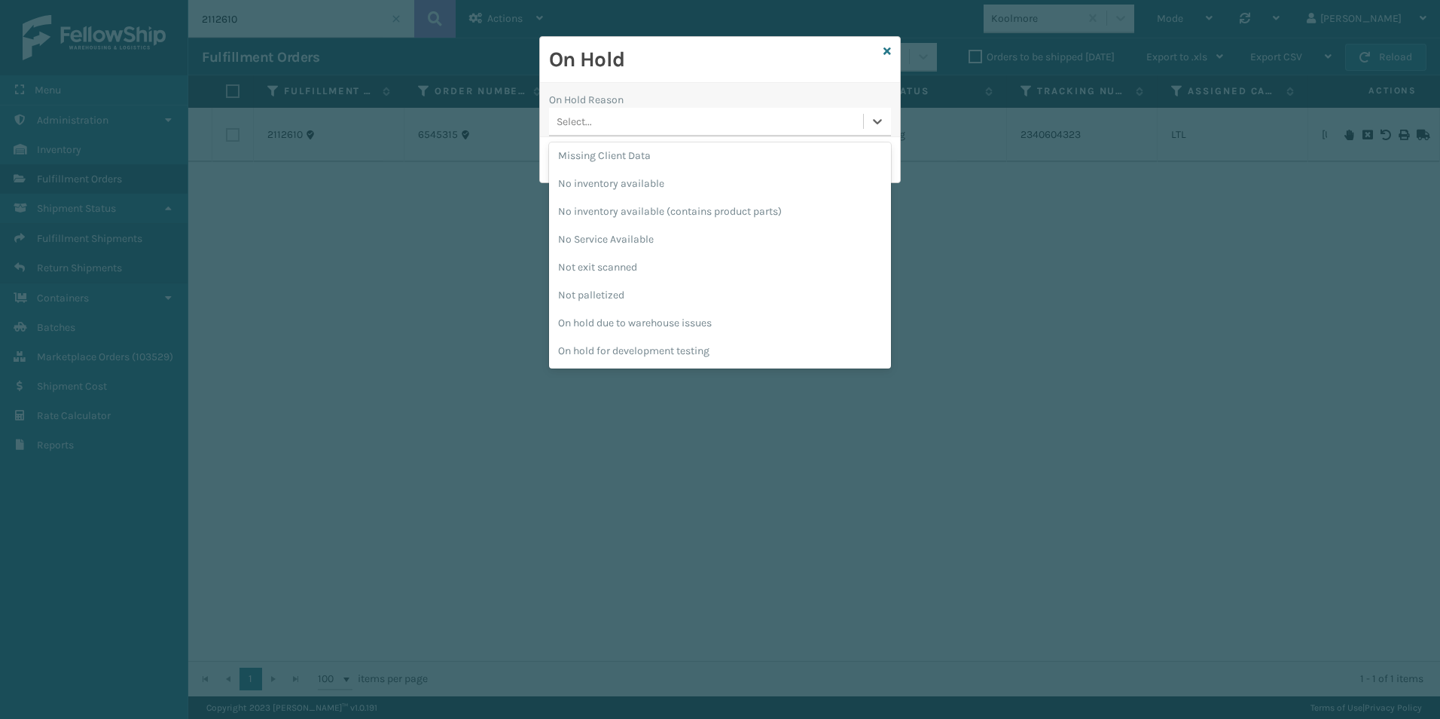
scroll to position [374, 0]
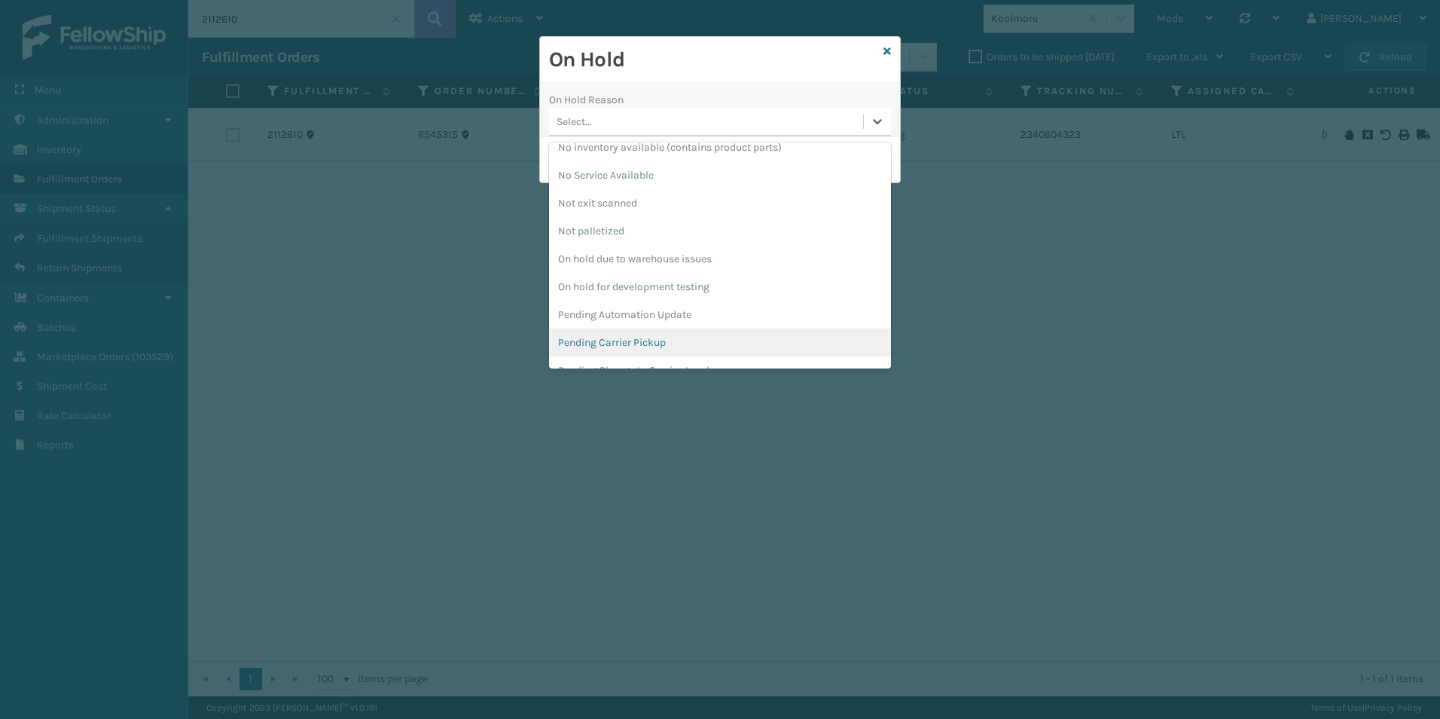
click at [590, 337] on div "Pending Carrier Pickup" at bounding box center [720, 342] width 342 height 28
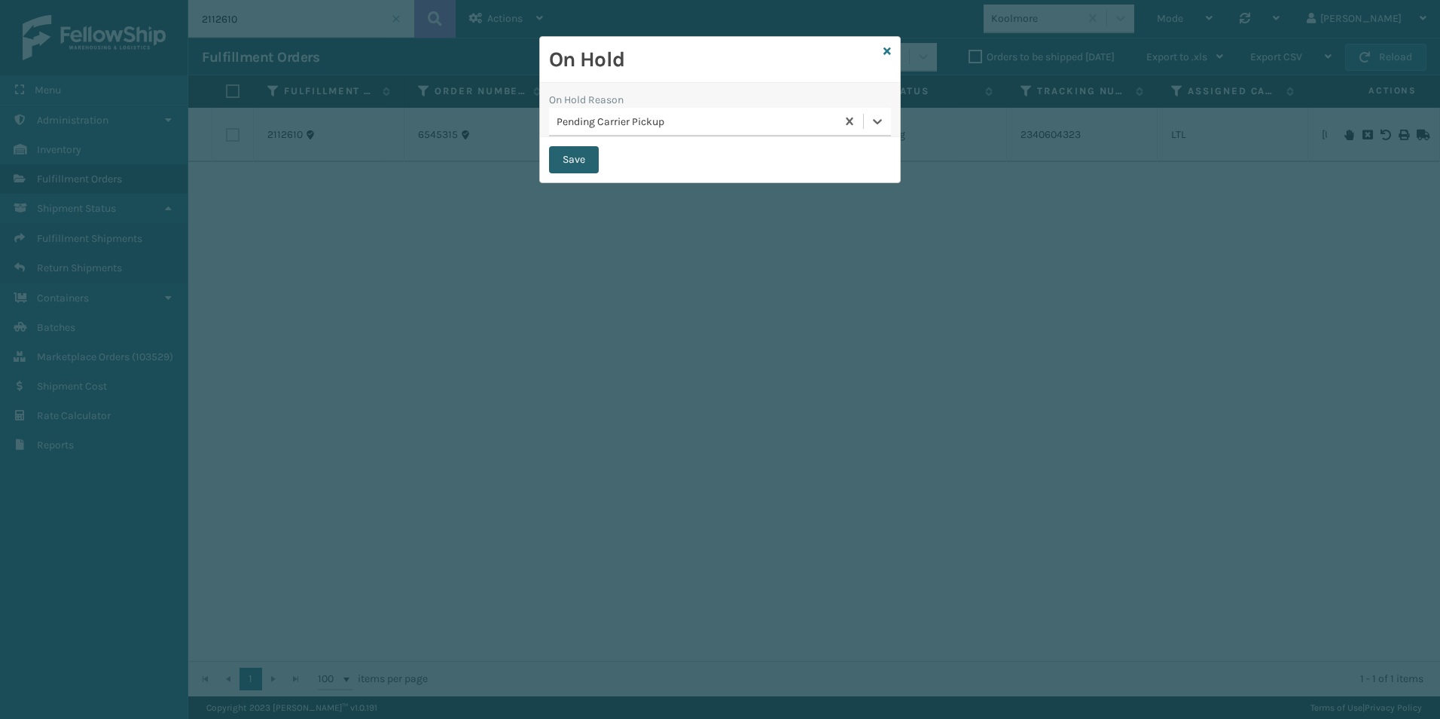
click at [558, 157] on button "Save" at bounding box center [574, 159] width 50 height 27
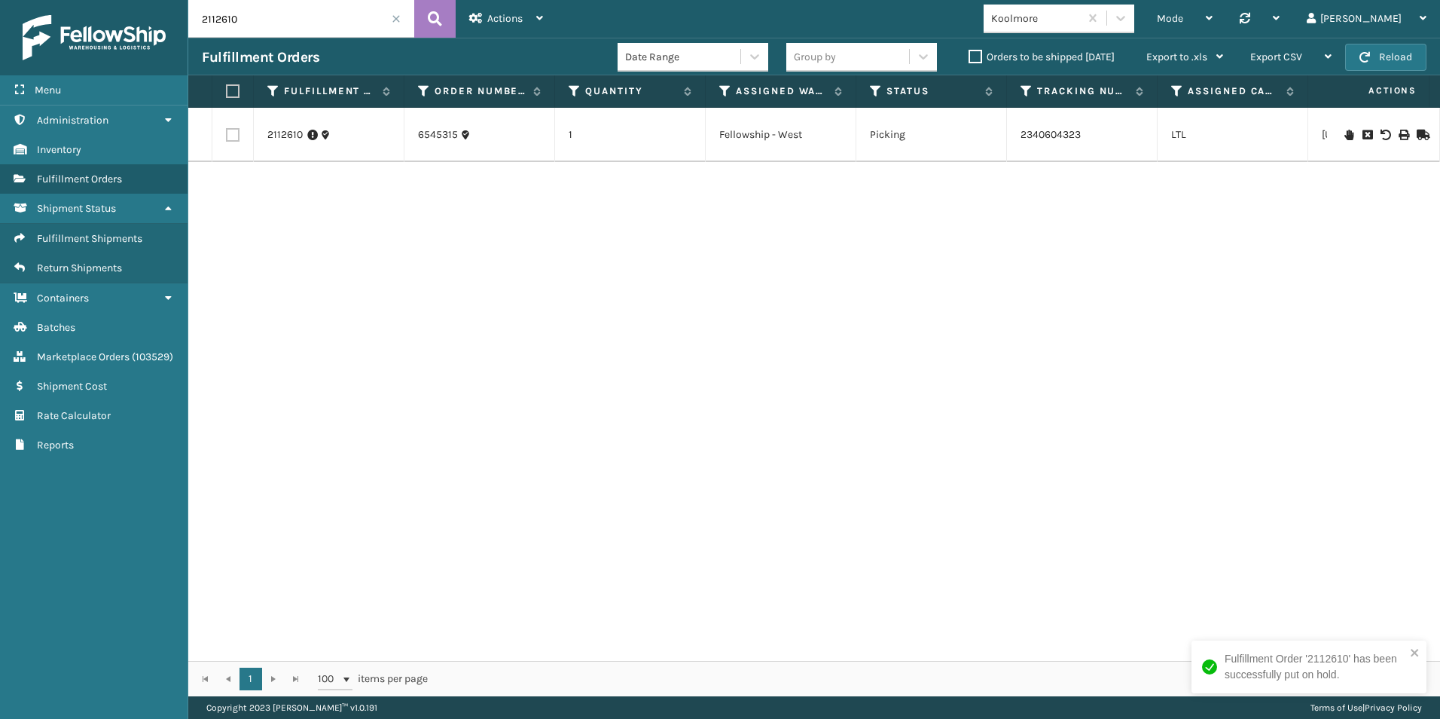
drag, startPoint x: 224, startPoint y: 22, endPoint x: 254, endPoint y: 22, distance: 29.4
click at [254, 22] on input "2112610" at bounding box center [301, 19] width 226 height 38
click at [1345, 133] on icon at bounding box center [1349, 135] width 9 height 11
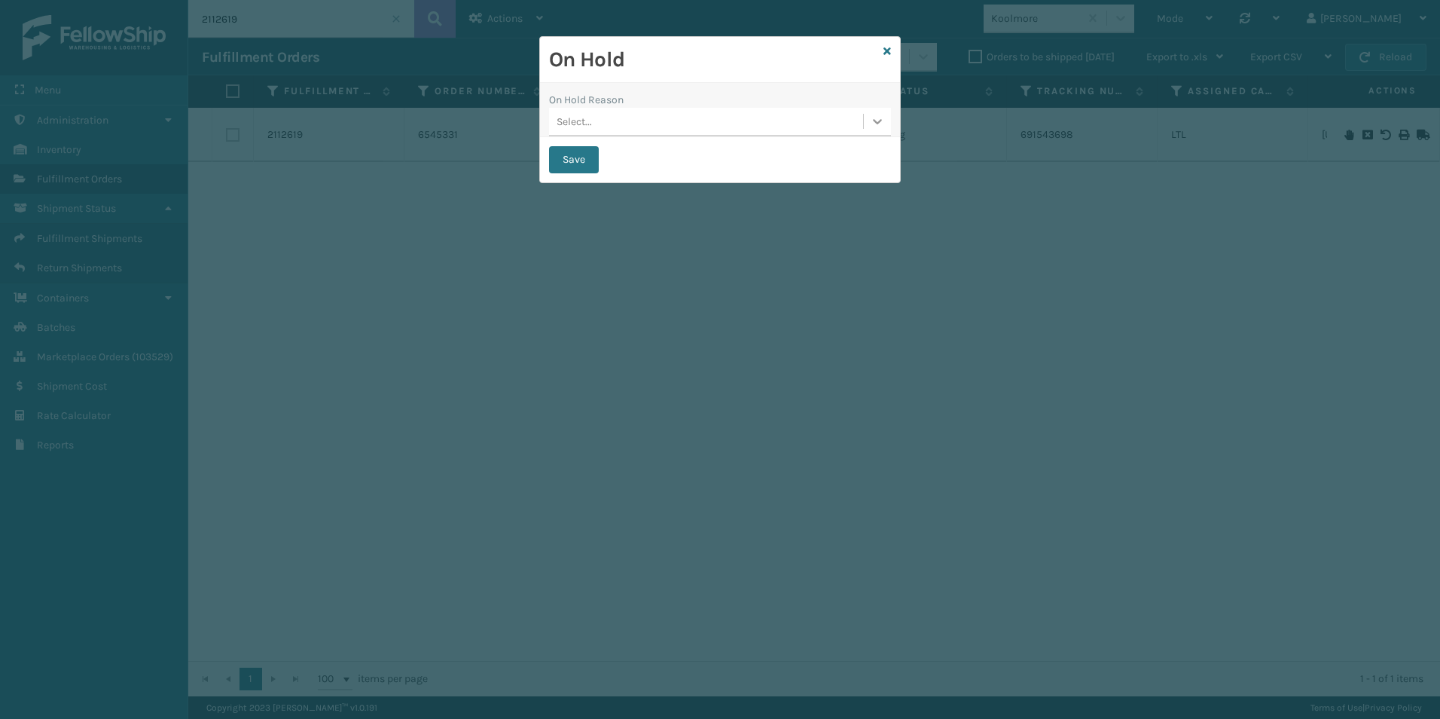
click at [879, 121] on icon at bounding box center [877, 121] width 15 height 15
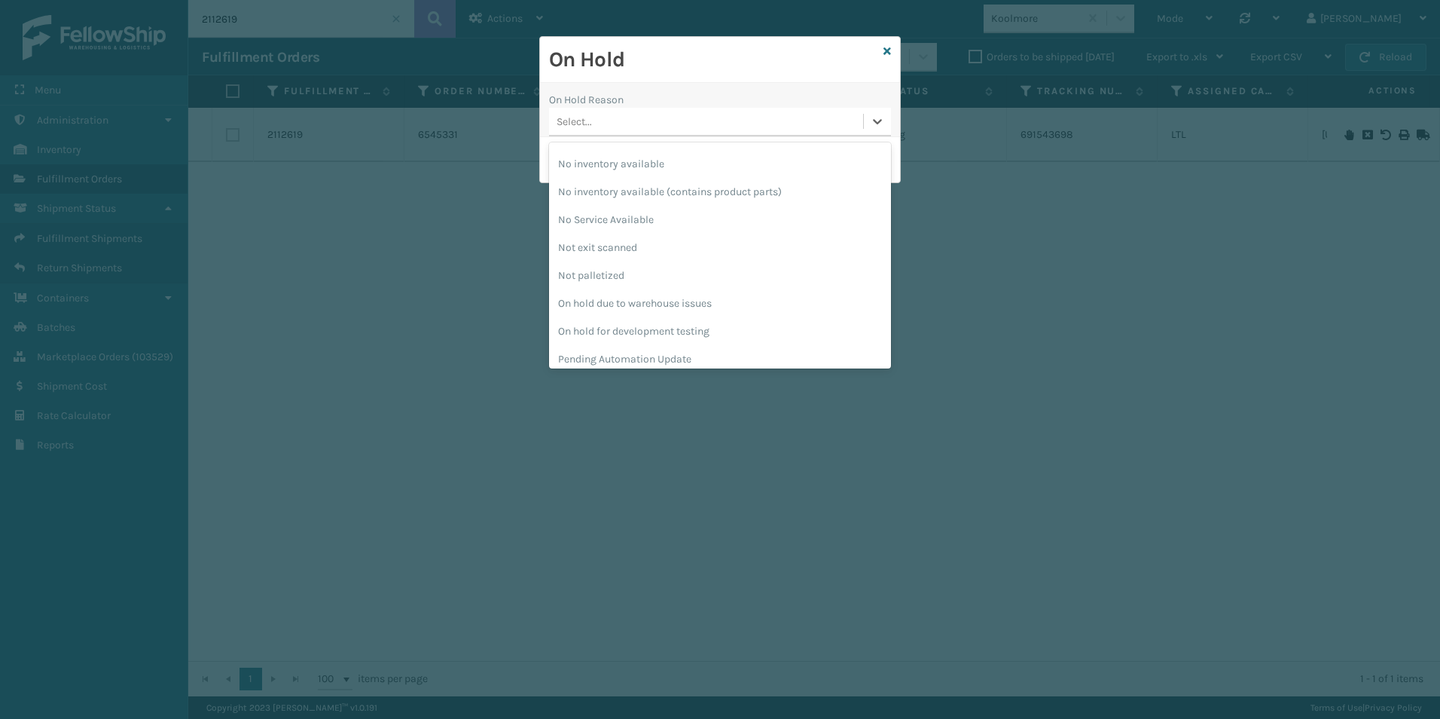
scroll to position [477, 0]
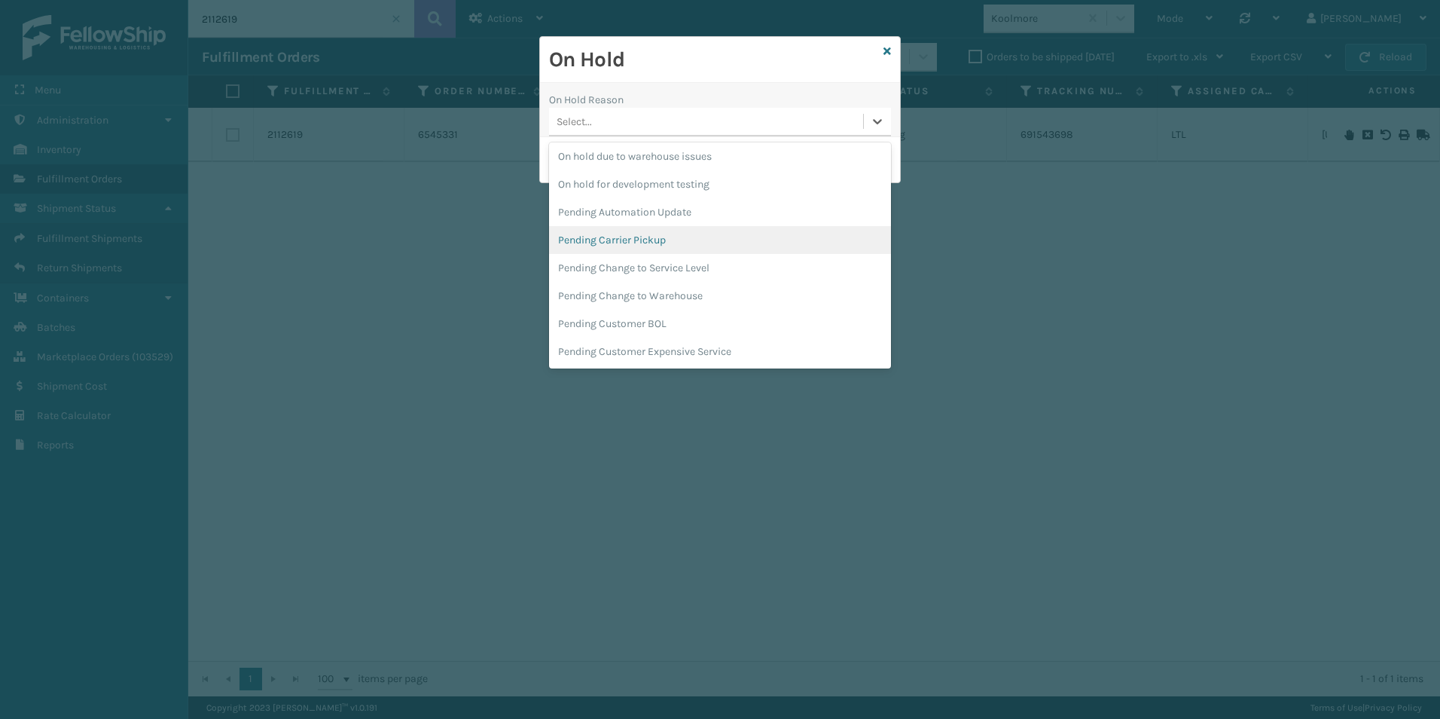
click at [630, 237] on div "Pending Carrier Pickup" at bounding box center [720, 240] width 342 height 28
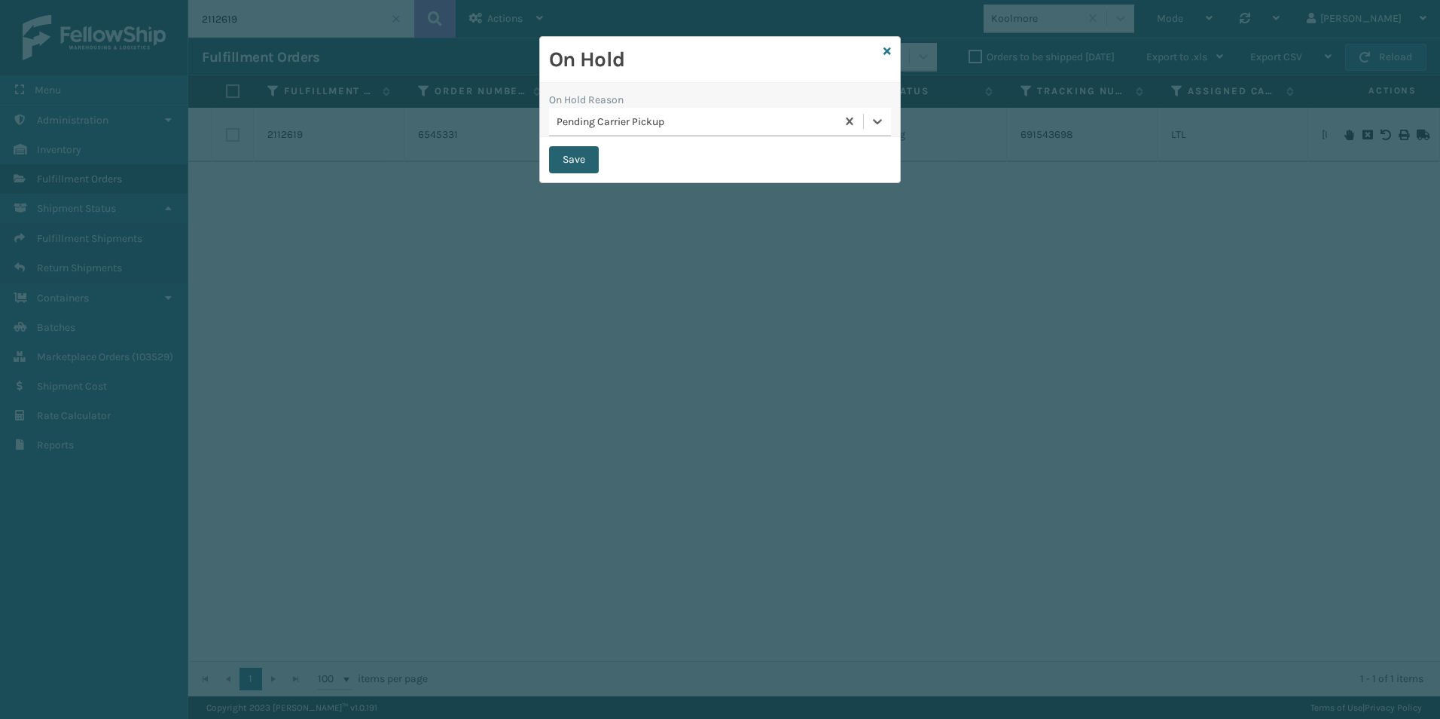
click at [563, 162] on button "Save" at bounding box center [574, 159] width 50 height 27
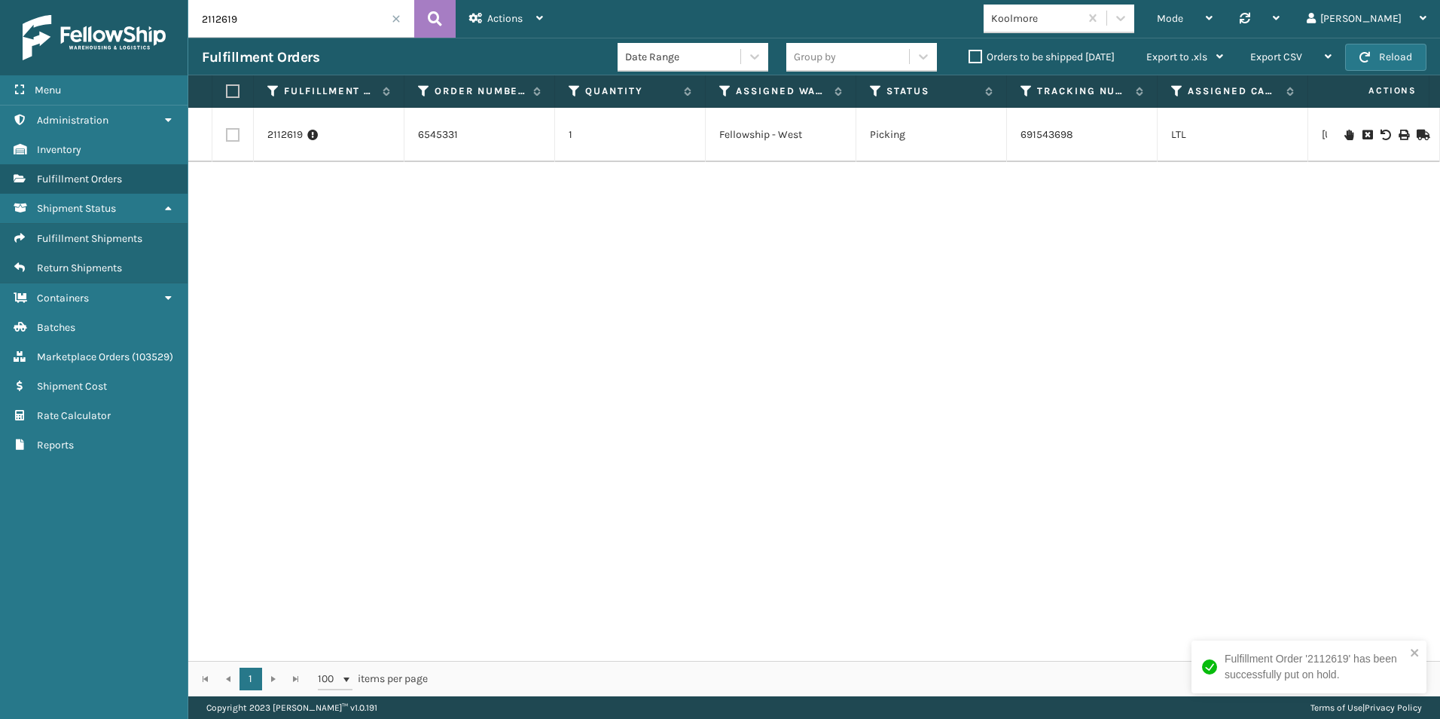
drag, startPoint x: 226, startPoint y: 17, endPoint x: 247, endPoint y: 14, distance: 21.3
click at [247, 14] on input "2112619" at bounding box center [301, 19] width 226 height 38
click at [1345, 136] on icon at bounding box center [1349, 135] width 9 height 11
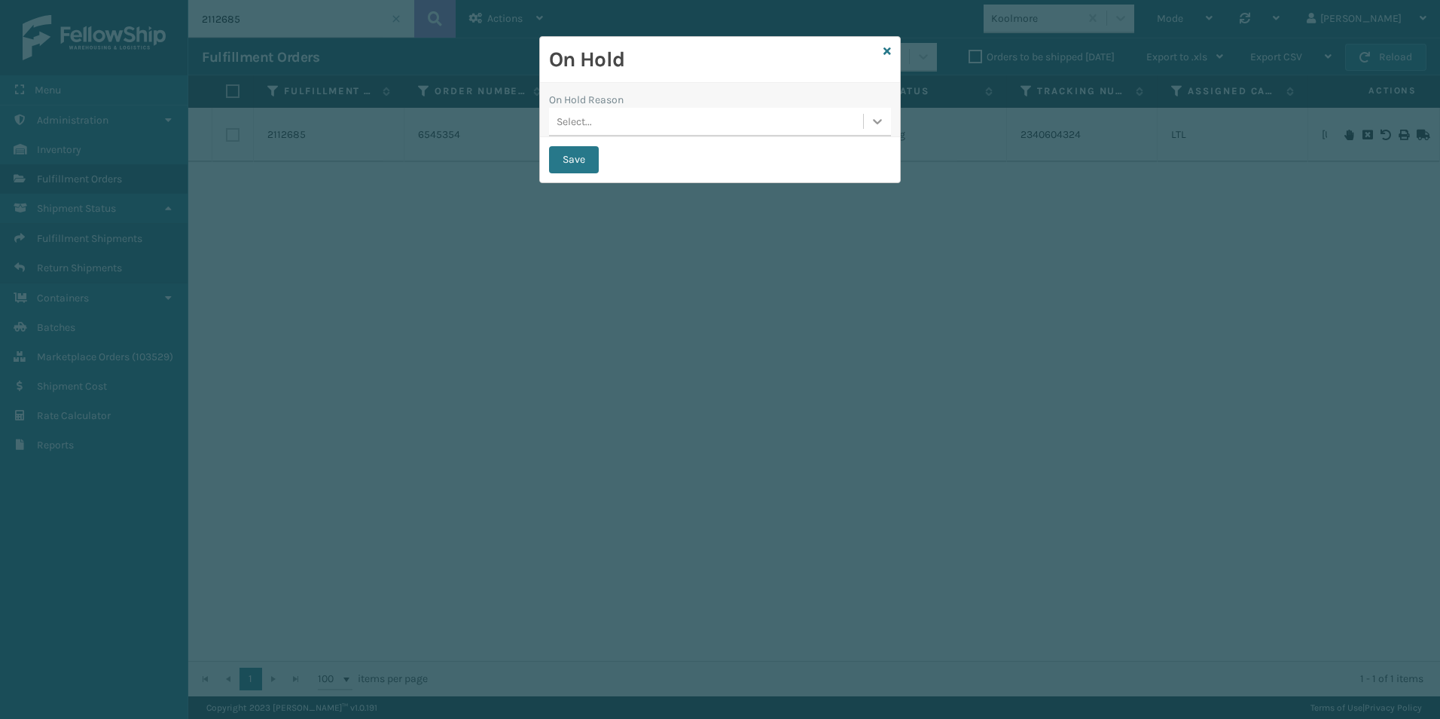
click at [881, 120] on icon at bounding box center [877, 121] width 9 height 5
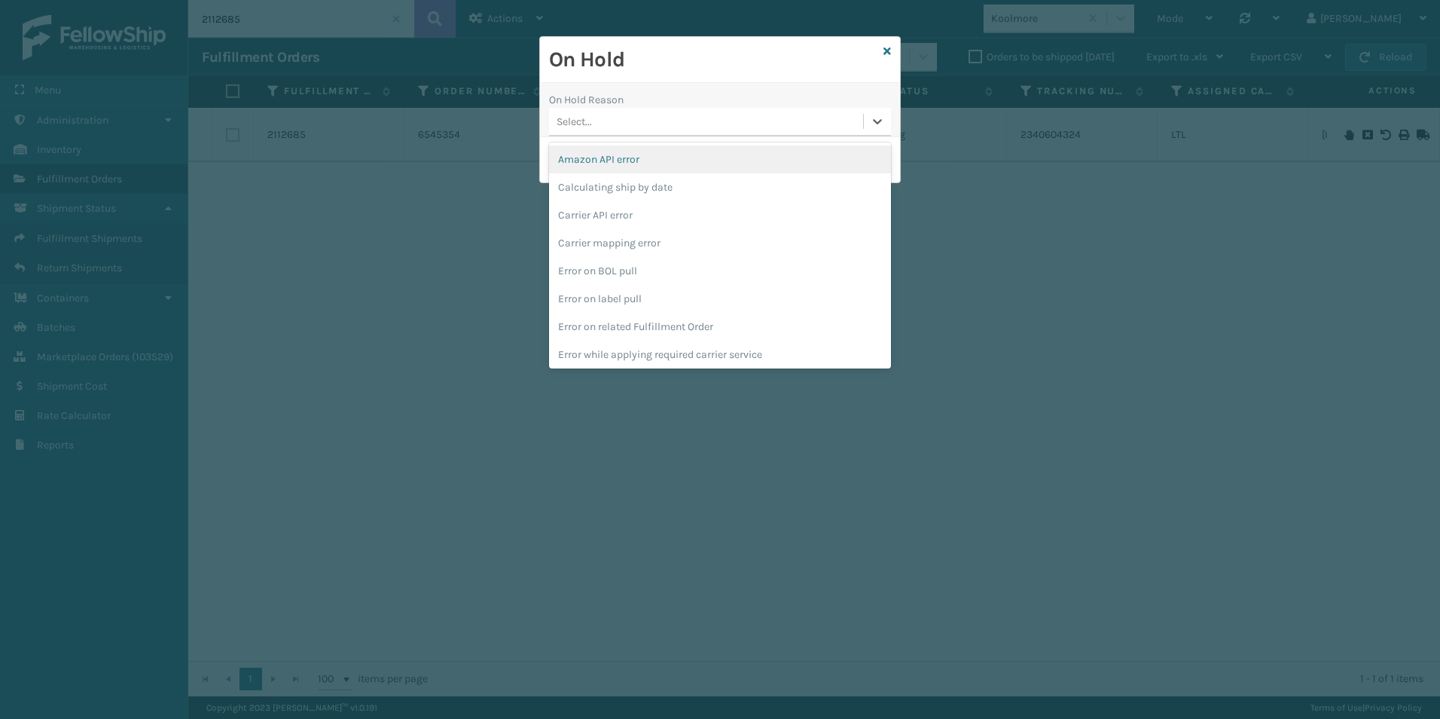
scroll to position [421, 0]
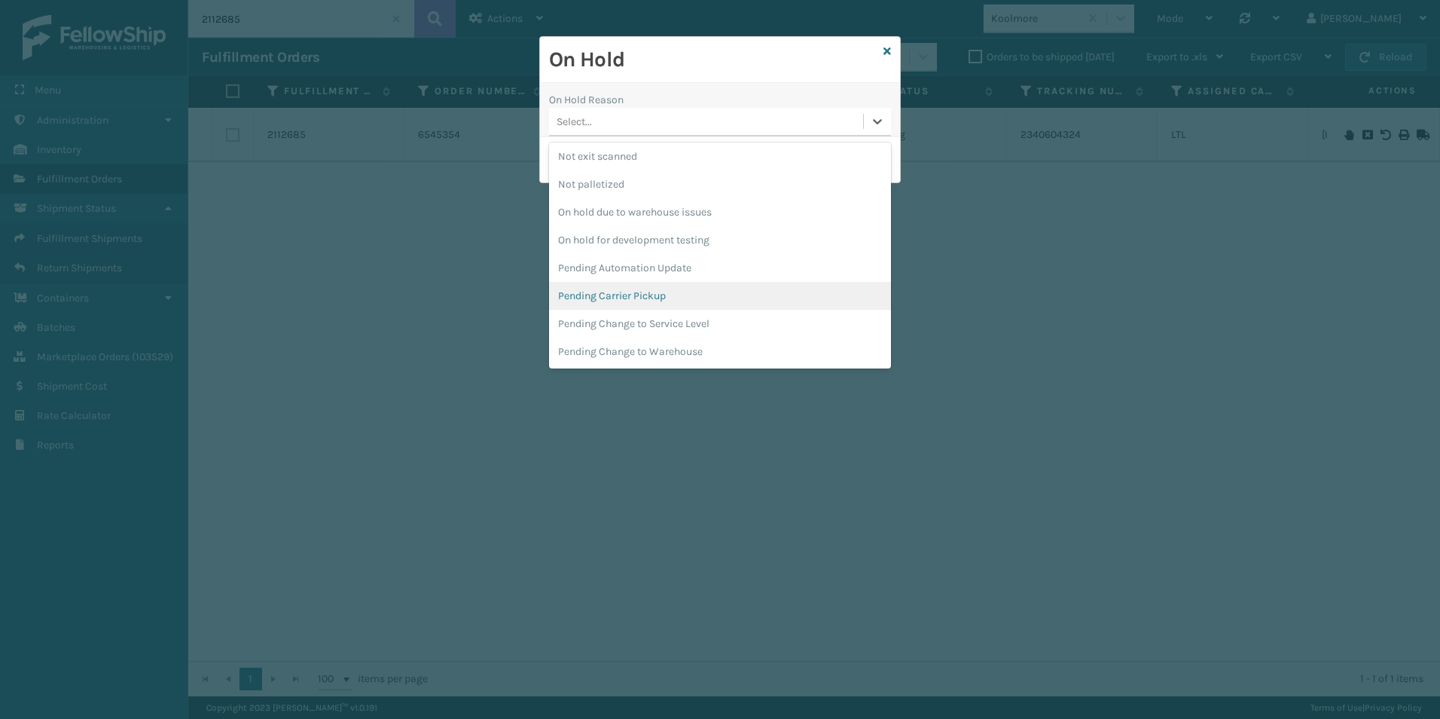
click at [675, 292] on div "Pending Carrier Pickup" at bounding box center [720, 296] width 342 height 28
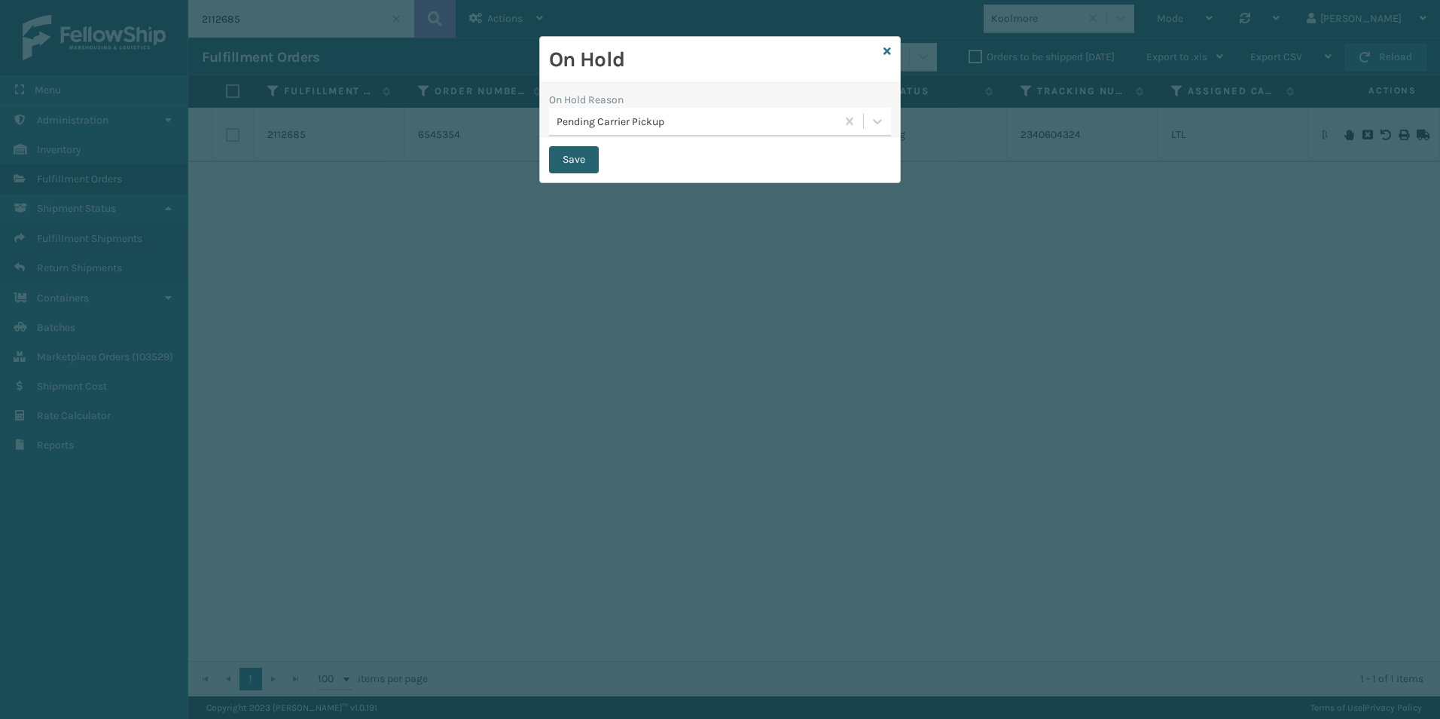
click at [559, 150] on button "Save" at bounding box center [574, 159] width 50 height 27
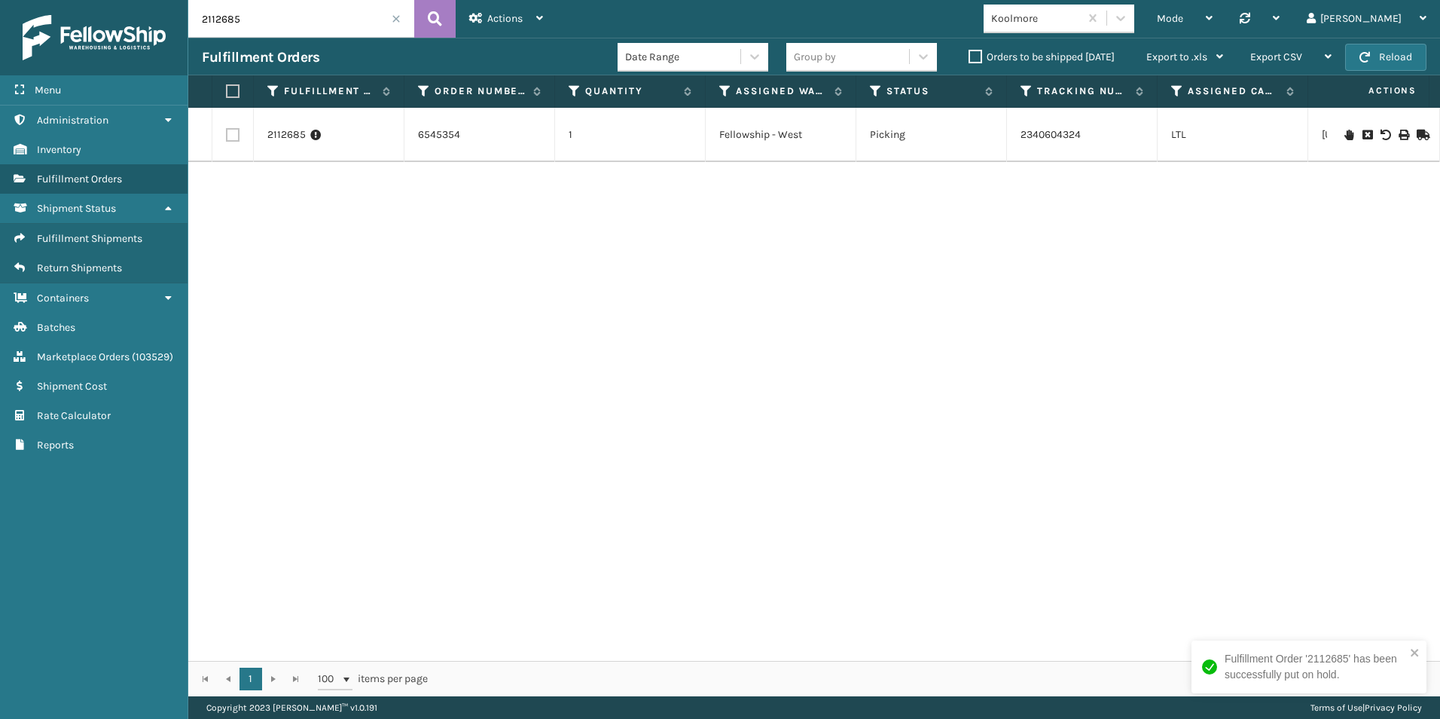
drag, startPoint x: 229, startPoint y: 20, endPoint x: 246, endPoint y: 21, distance: 17.4
click at [246, 21] on input "2112685" at bounding box center [301, 19] width 226 height 38
click at [1345, 134] on icon at bounding box center [1349, 135] width 9 height 11
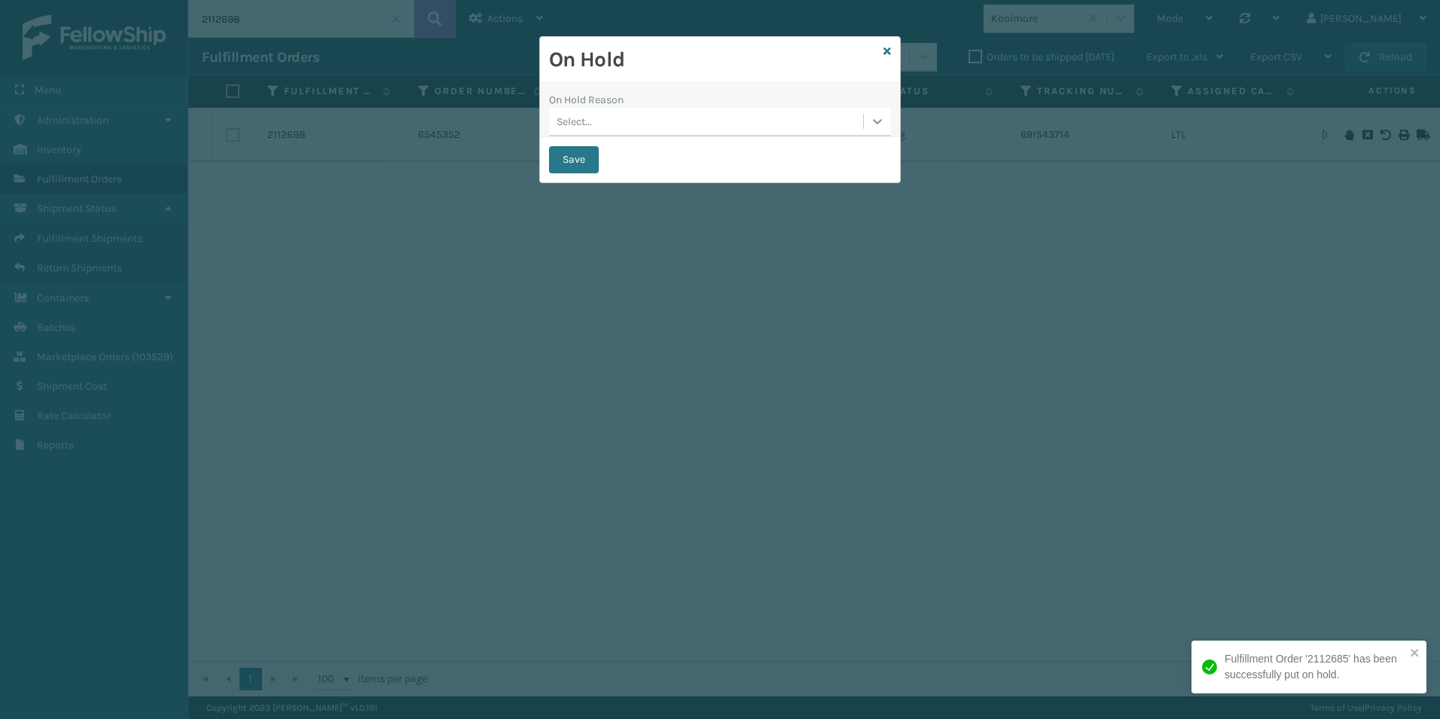
click at [875, 124] on icon at bounding box center [877, 121] width 15 height 15
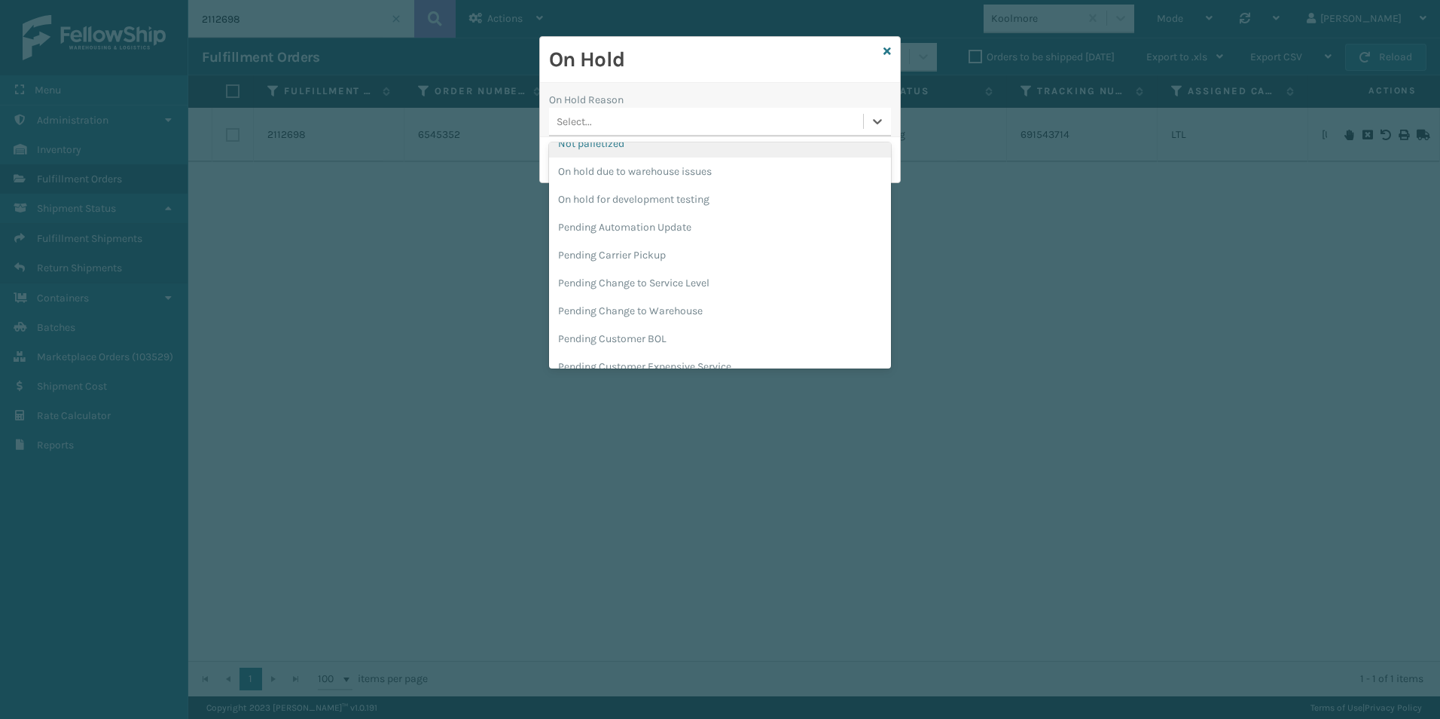
scroll to position [477, 0]
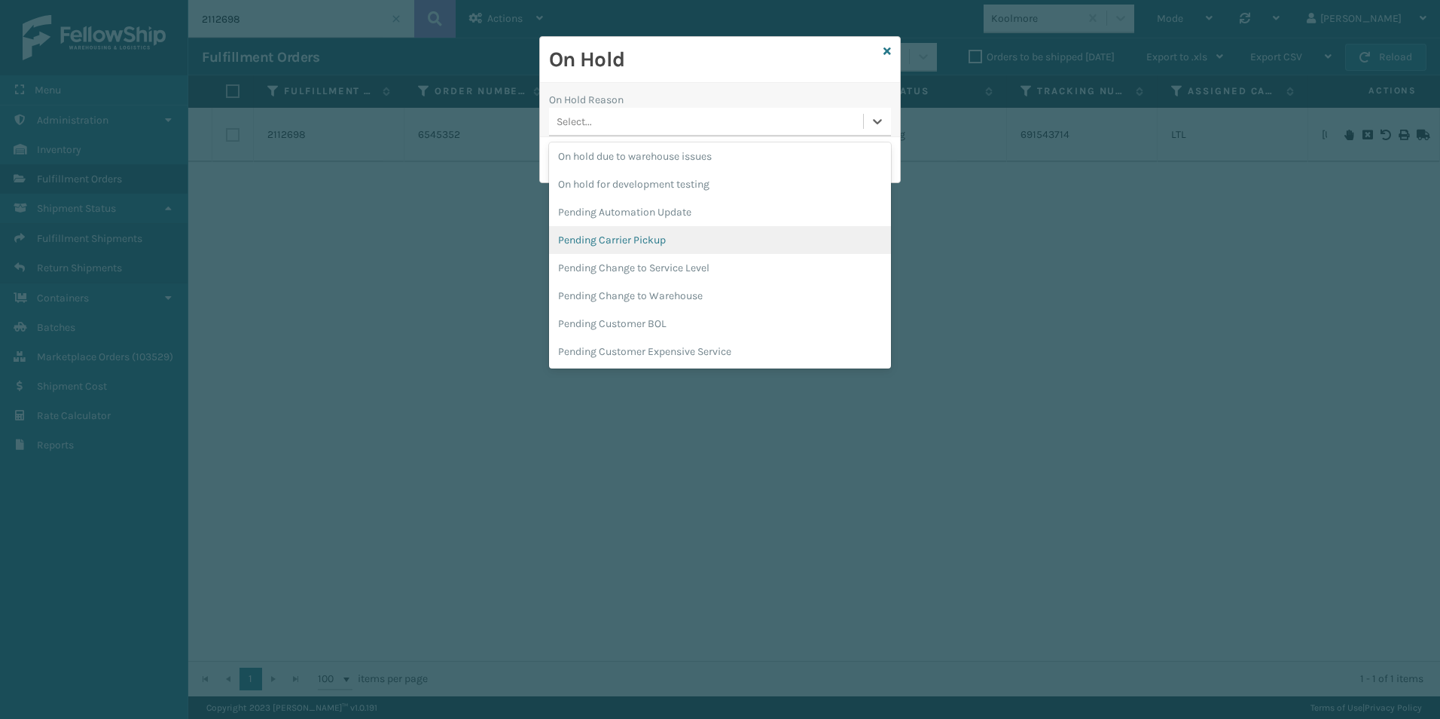
click at [648, 238] on div "Pending Carrier Pickup" at bounding box center [720, 240] width 342 height 28
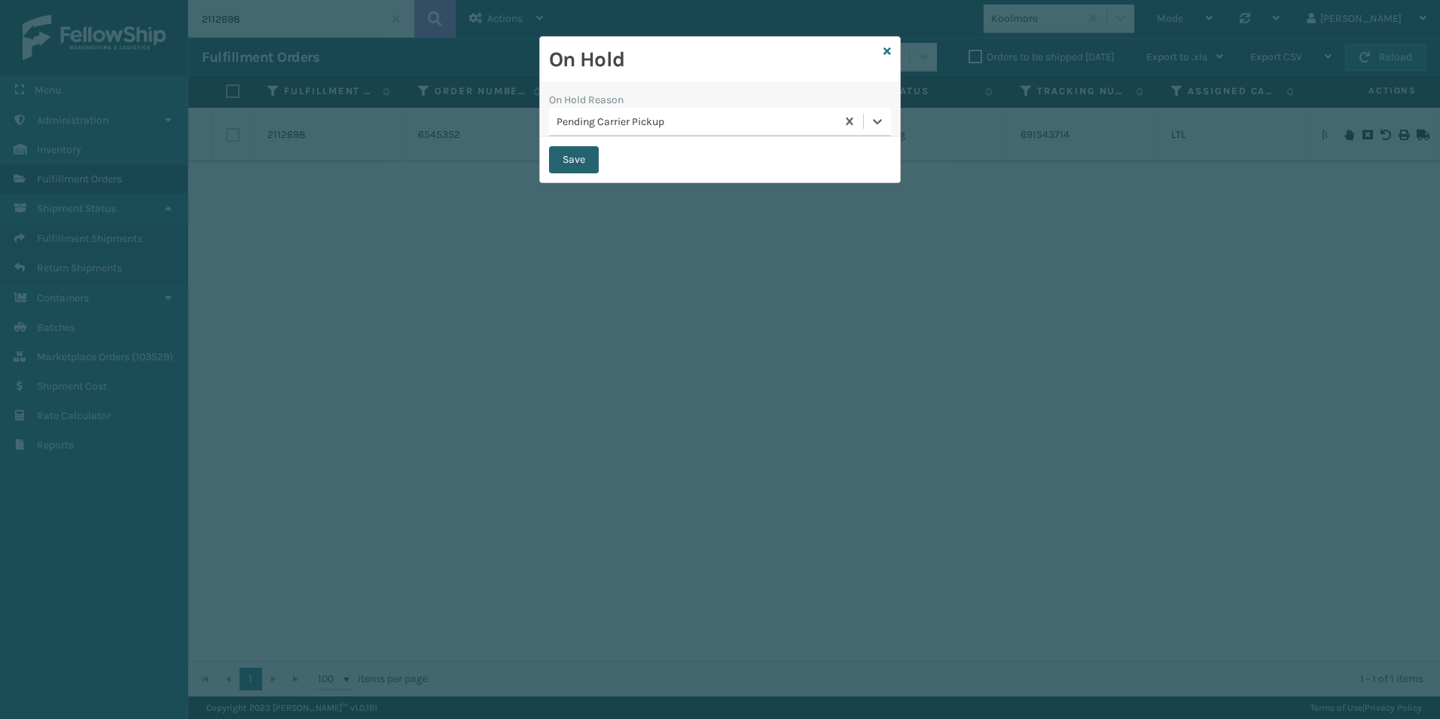
click at [569, 151] on button "Save" at bounding box center [574, 159] width 50 height 27
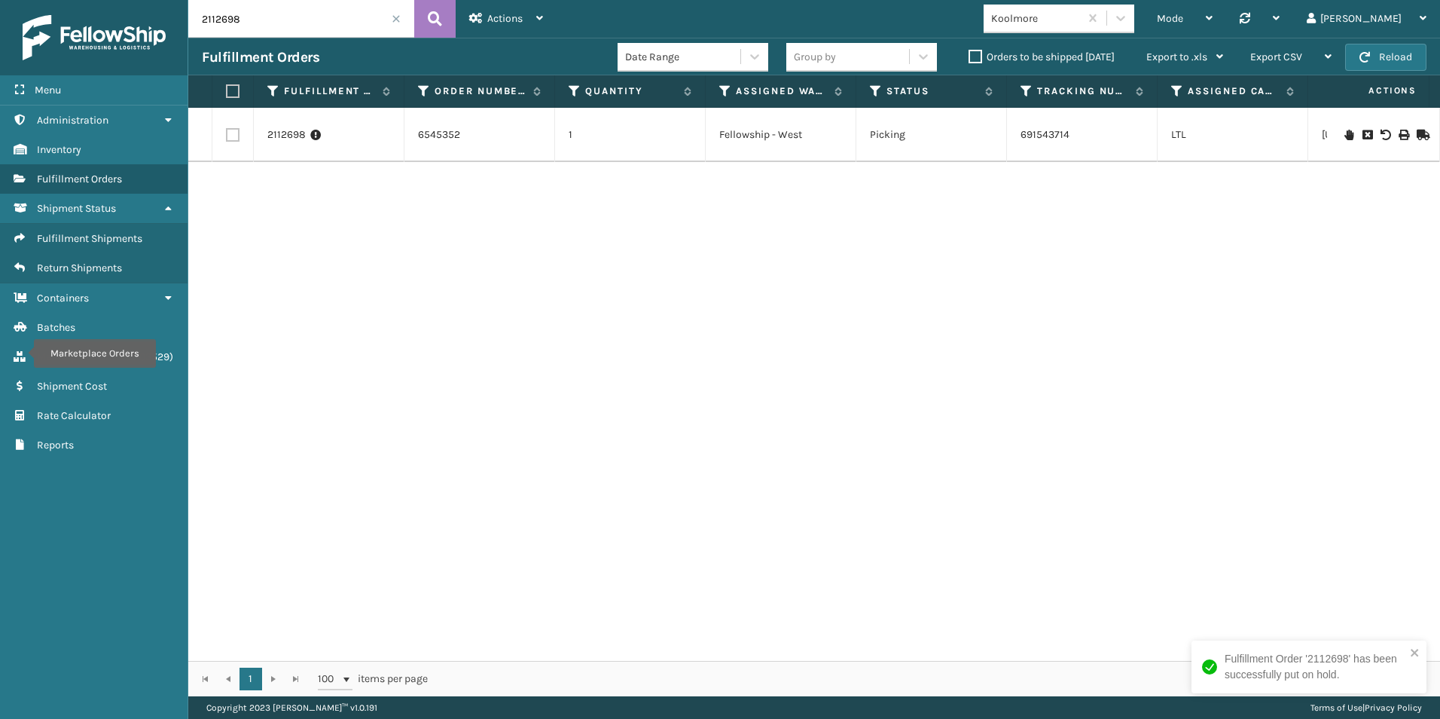
drag, startPoint x: 221, startPoint y: 21, endPoint x: 295, endPoint y: 28, distance: 73.4
click at [285, 24] on input "2112698" at bounding box center [301, 19] width 226 height 38
click at [1345, 131] on icon at bounding box center [1349, 135] width 9 height 11
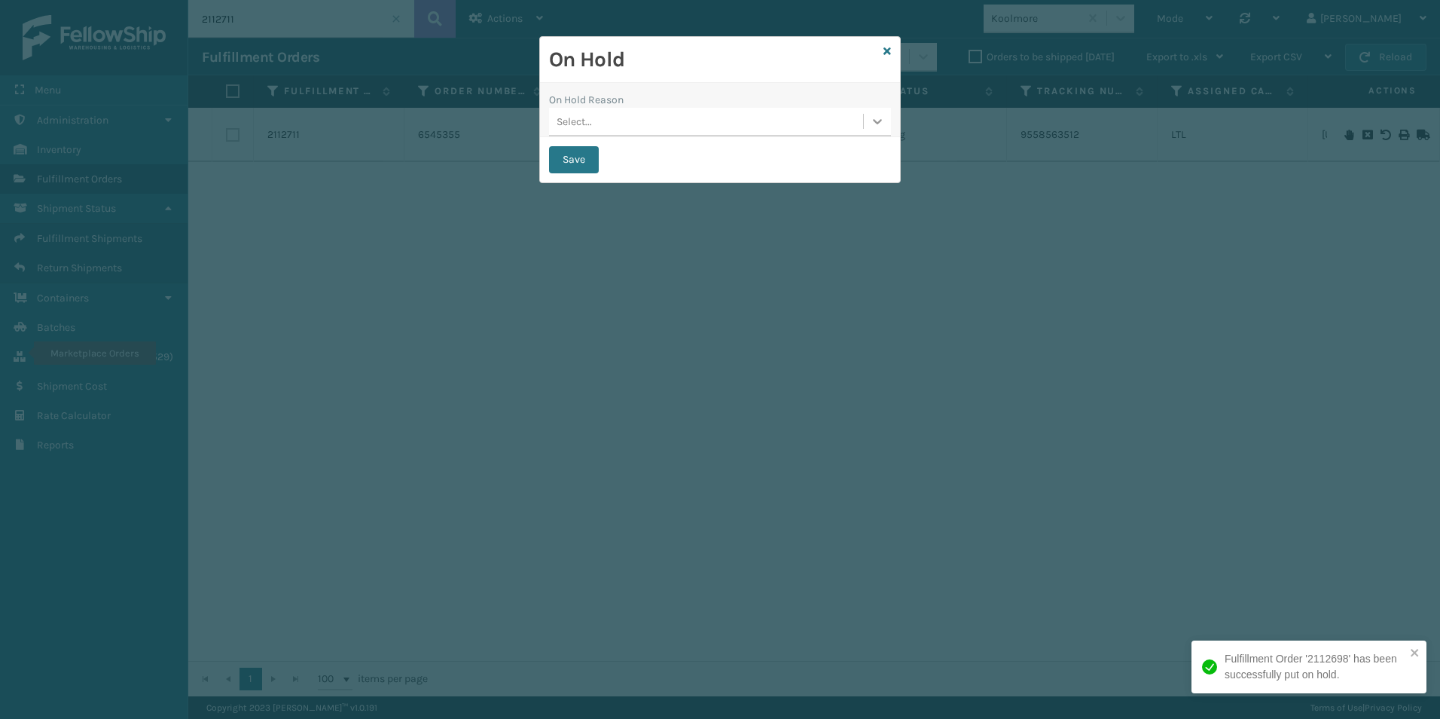
click at [884, 124] on icon at bounding box center [877, 121] width 15 height 15
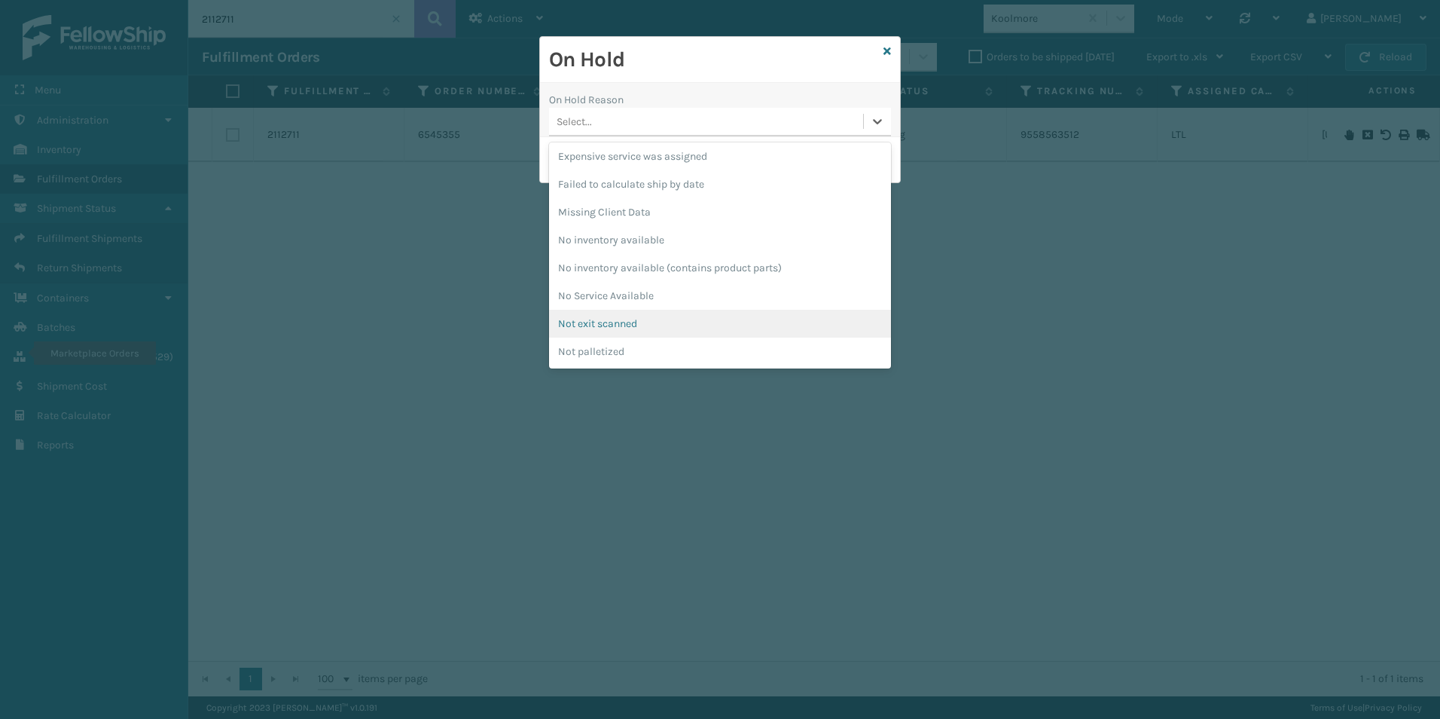
scroll to position [377, 0]
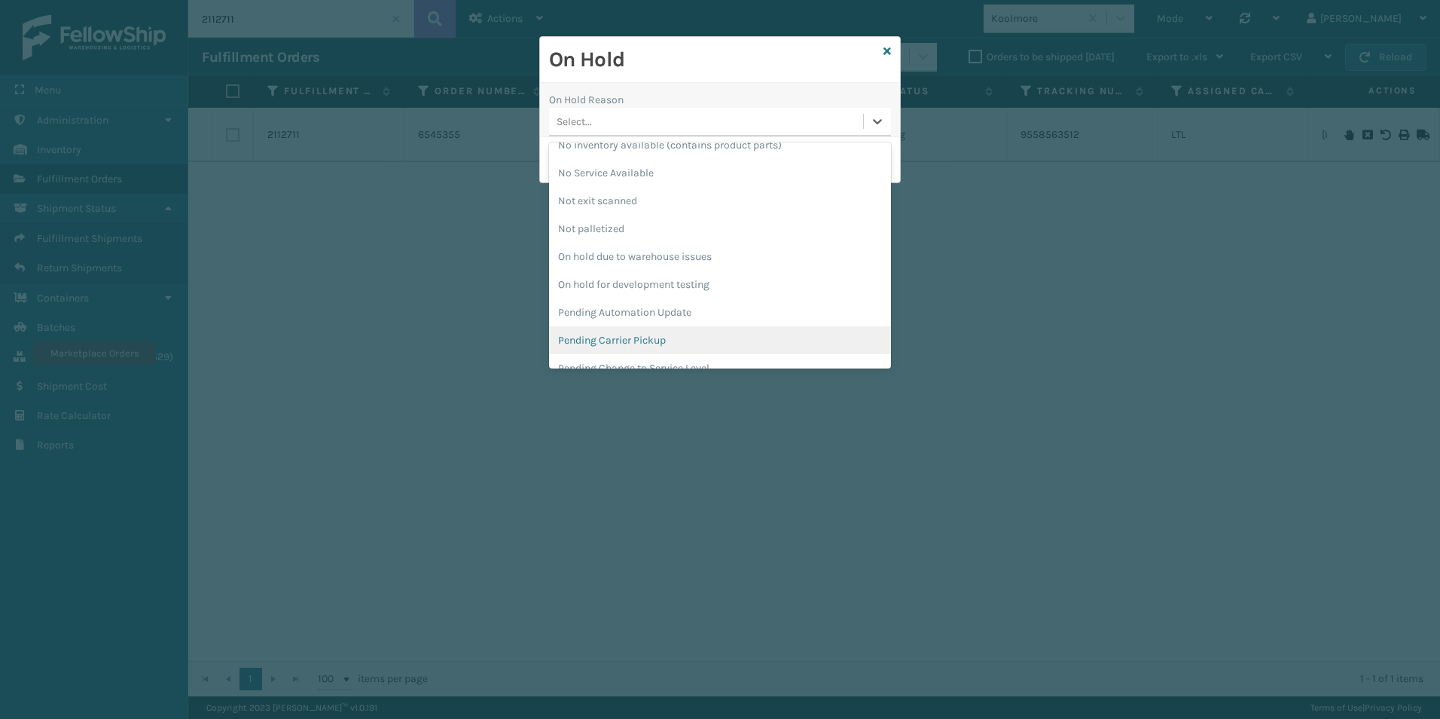
click at [625, 339] on div "Pending Carrier Pickup" at bounding box center [720, 340] width 342 height 28
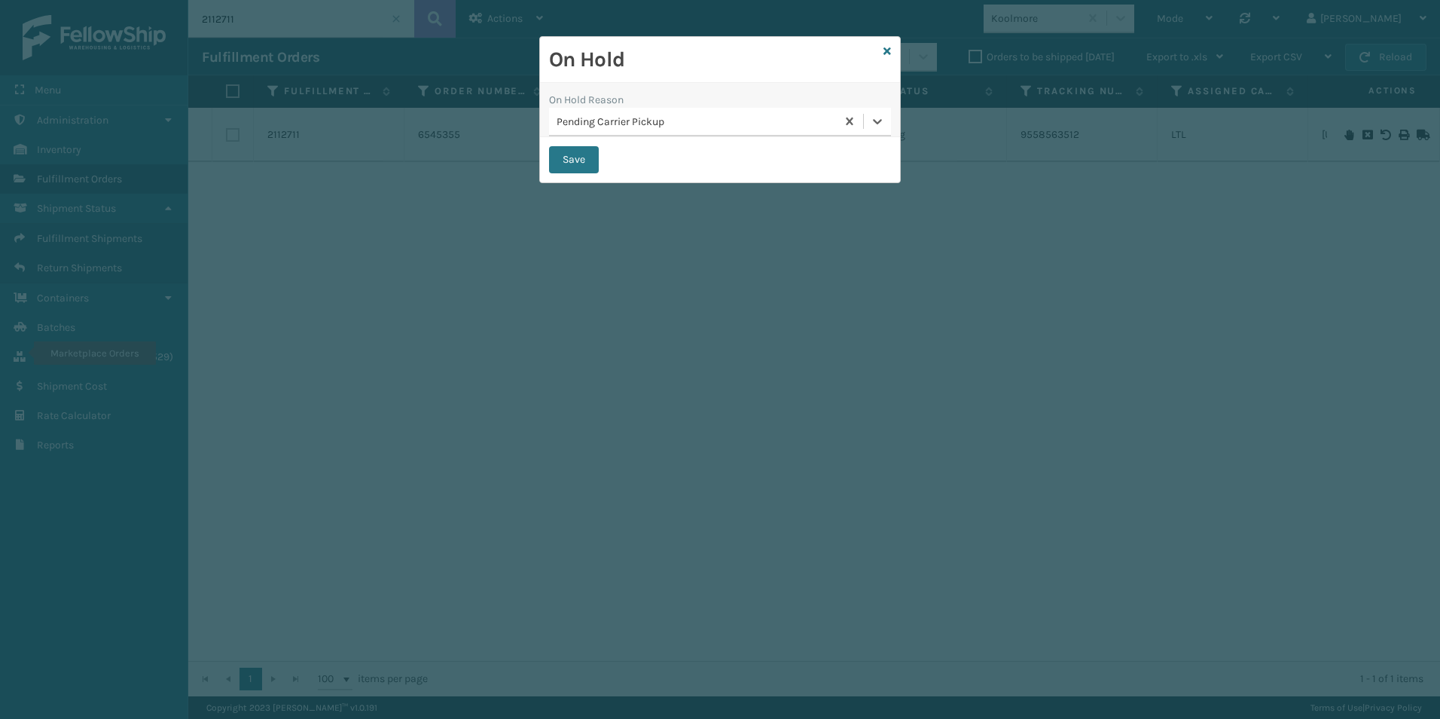
click at [585, 145] on div "Save" at bounding box center [720, 159] width 360 height 45
click at [581, 163] on button "Save" at bounding box center [574, 159] width 50 height 27
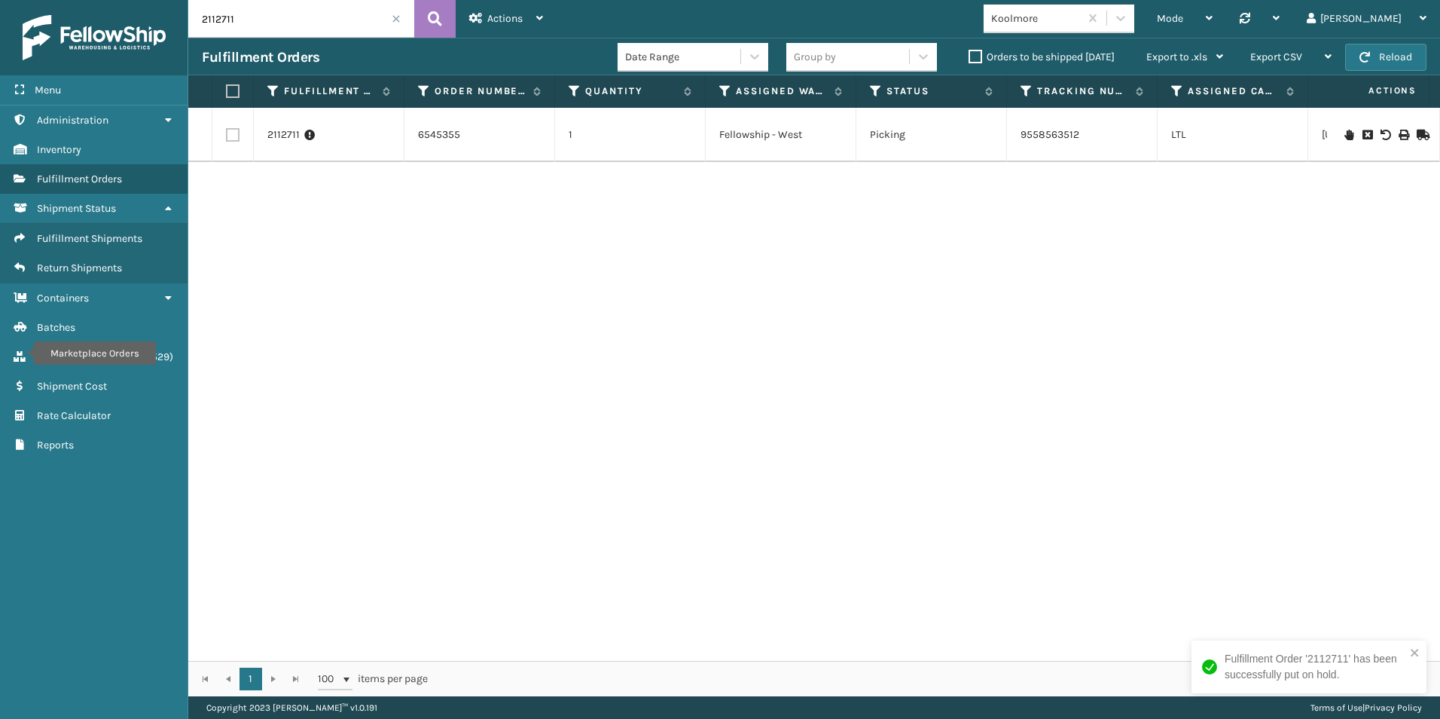
drag, startPoint x: 222, startPoint y: 18, endPoint x: 258, endPoint y: 20, distance: 36.2
click at [258, 20] on input "2112711" at bounding box center [301, 19] width 226 height 38
click at [1345, 130] on icon at bounding box center [1349, 135] width 9 height 11
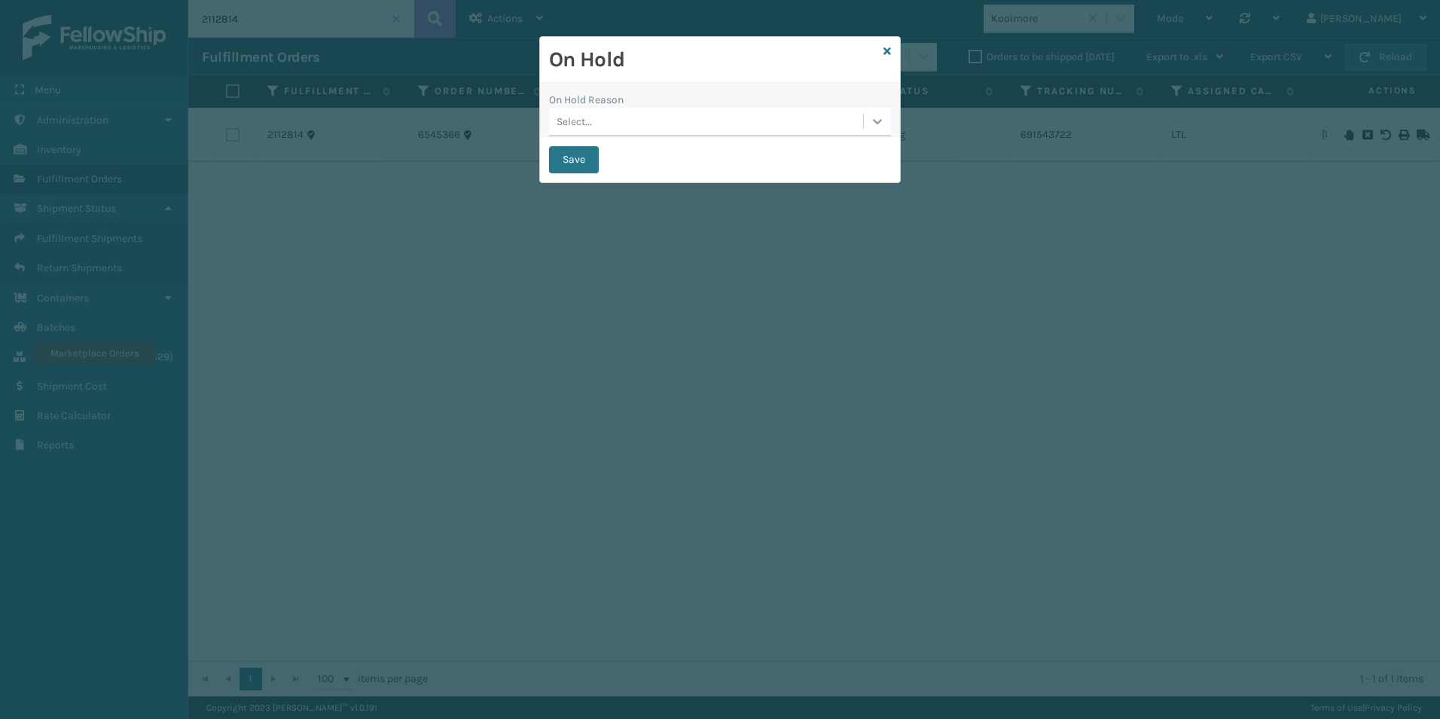
click at [878, 126] on icon at bounding box center [877, 121] width 15 height 15
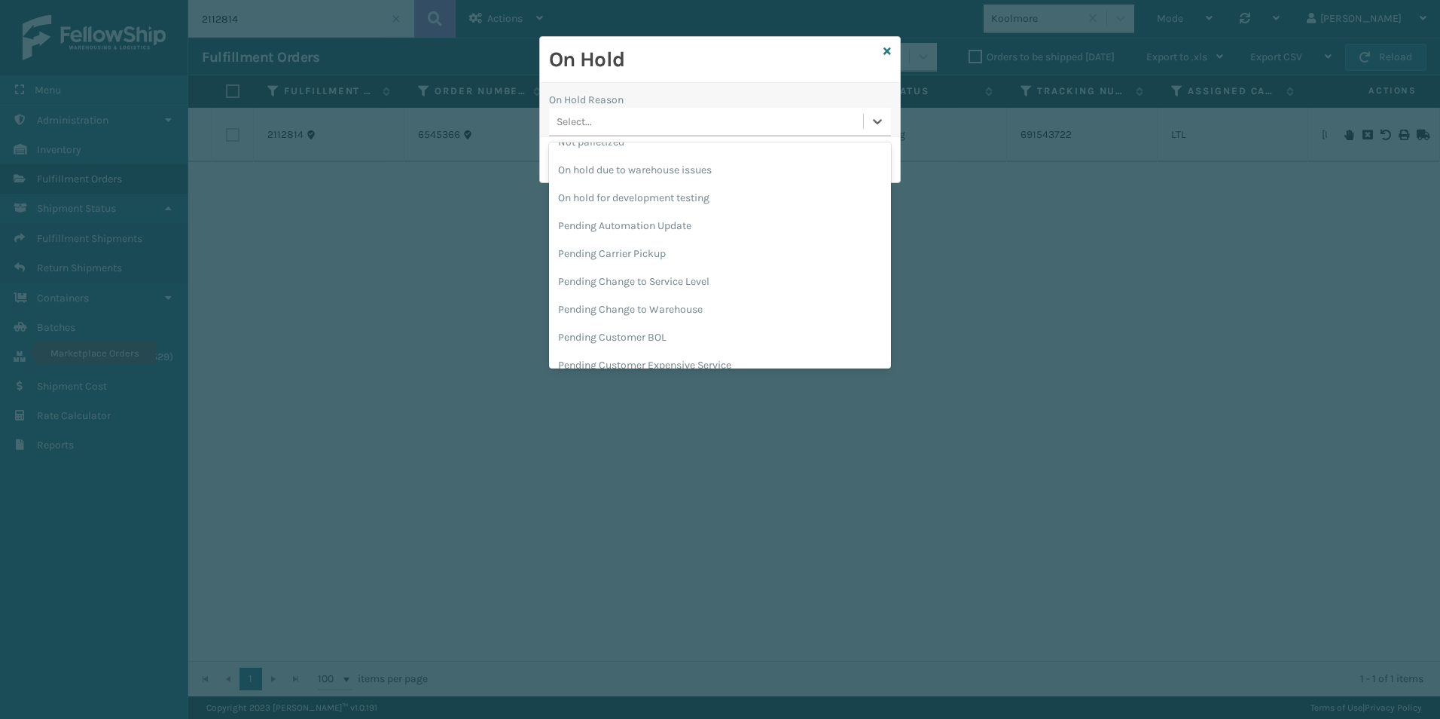
scroll to position [477, 0]
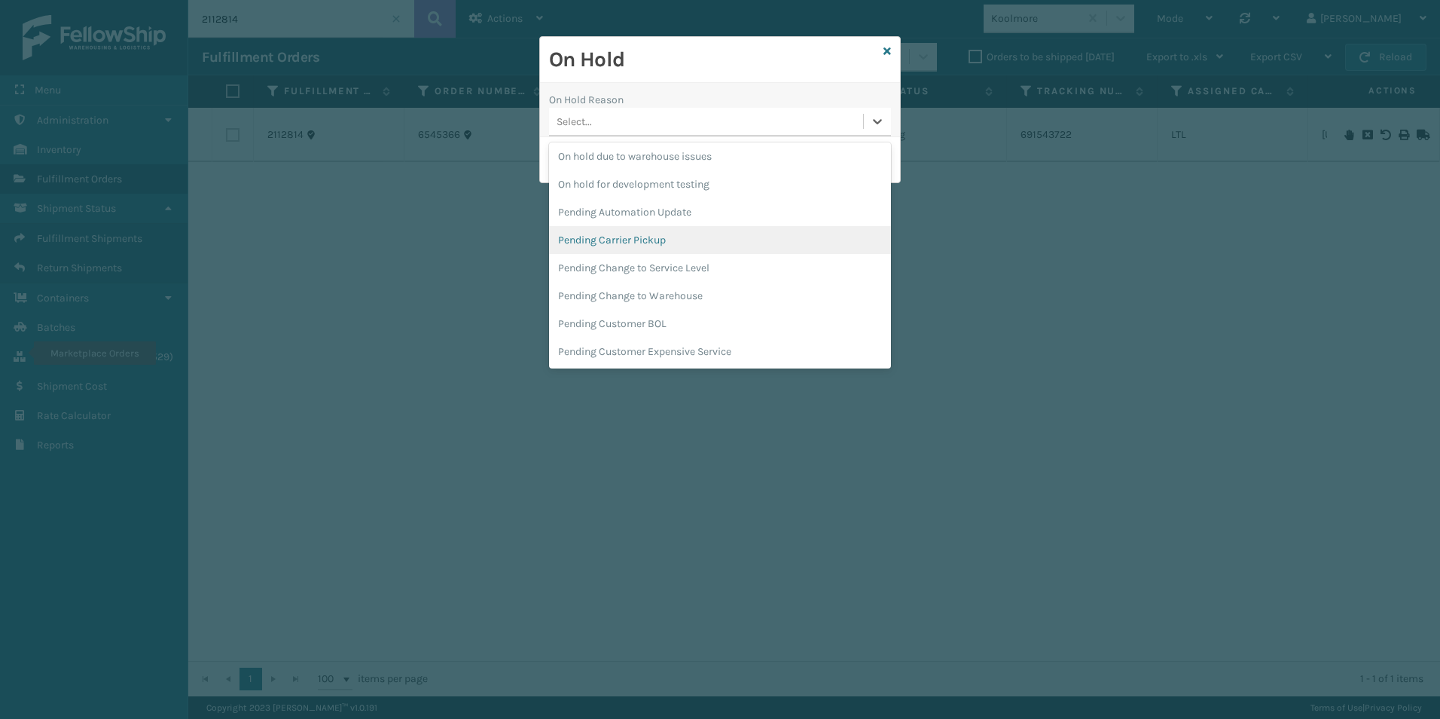
click at [618, 237] on div "Pending Carrier Pickup" at bounding box center [720, 240] width 342 height 28
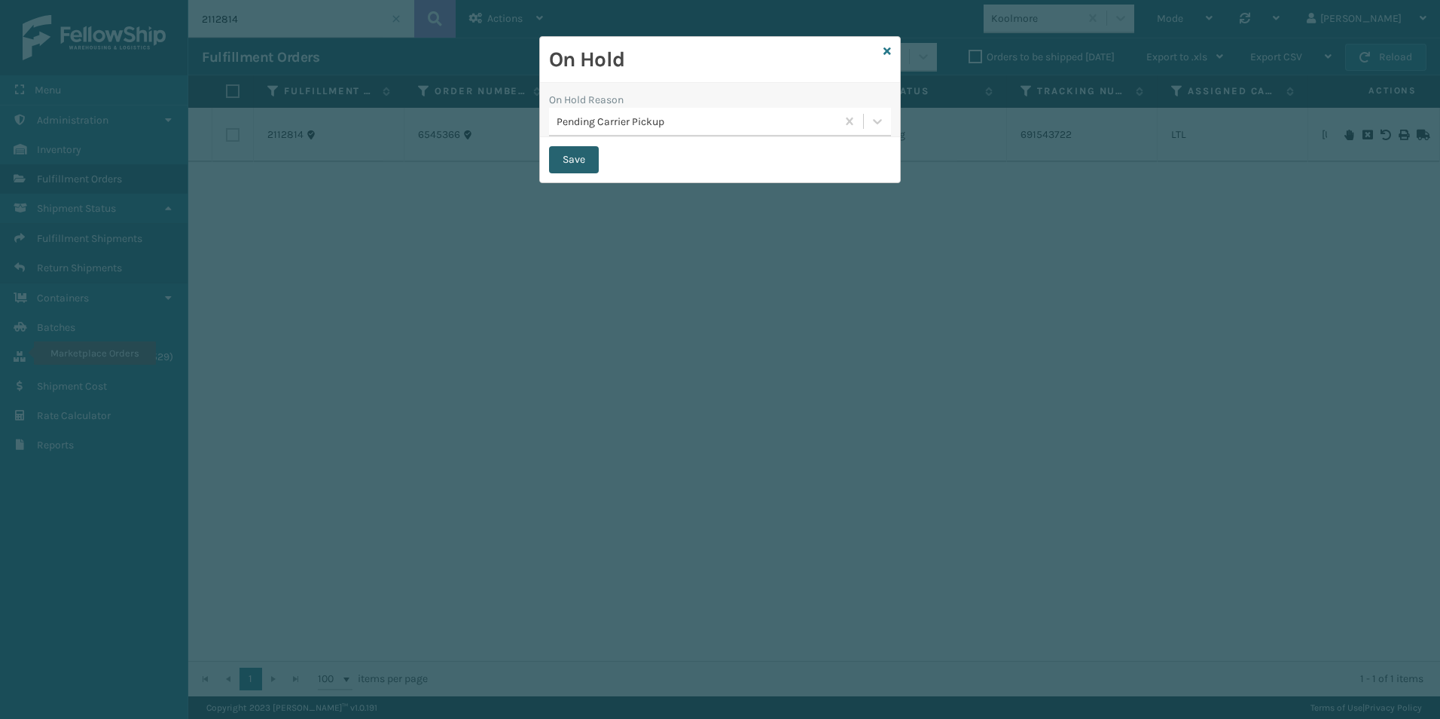
click at [570, 162] on button "Save" at bounding box center [574, 159] width 50 height 27
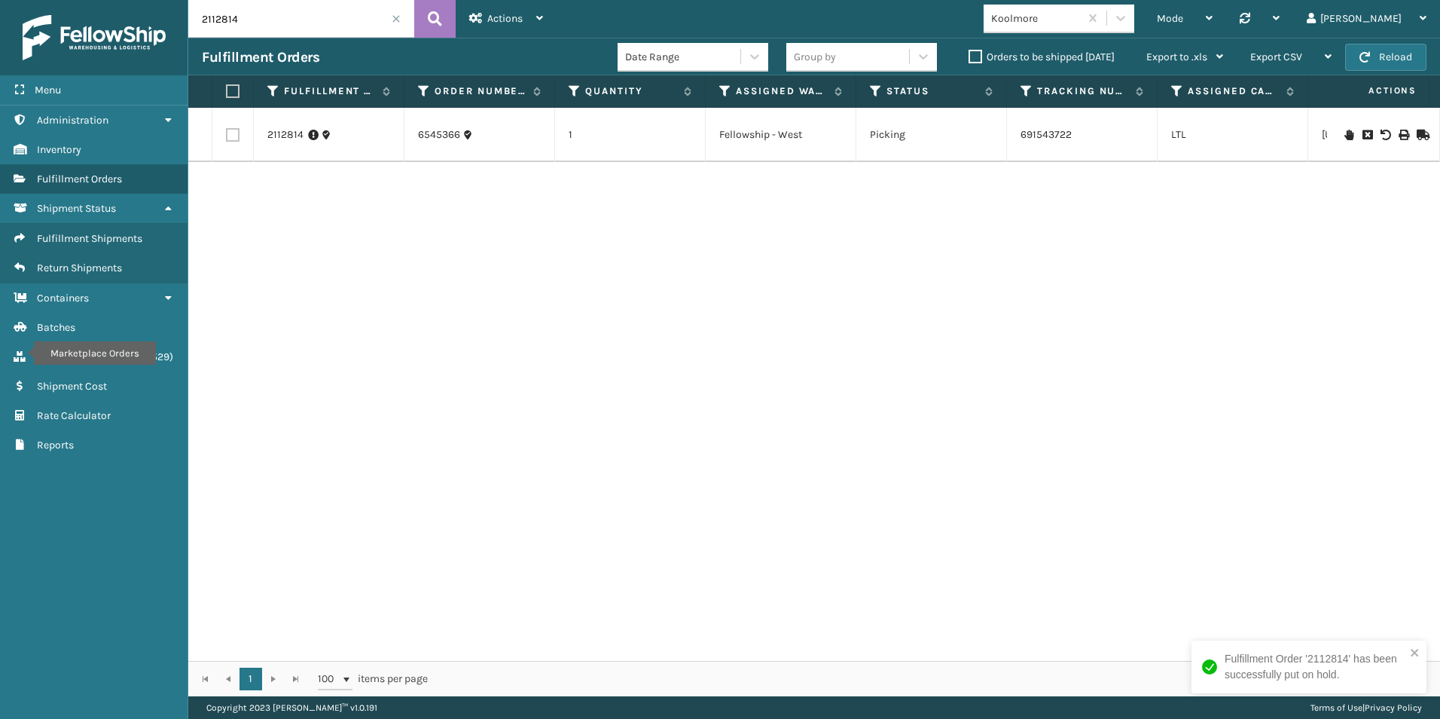
drag, startPoint x: 232, startPoint y: 17, endPoint x: 249, endPoint y: 18, distance: 16.6
click at [249, 18] on input "2112814" at bounding box center [301, 19] width 226 height 38
click at [1345, 130] on icon at bounding box center [1349, 135] width 9 height 11
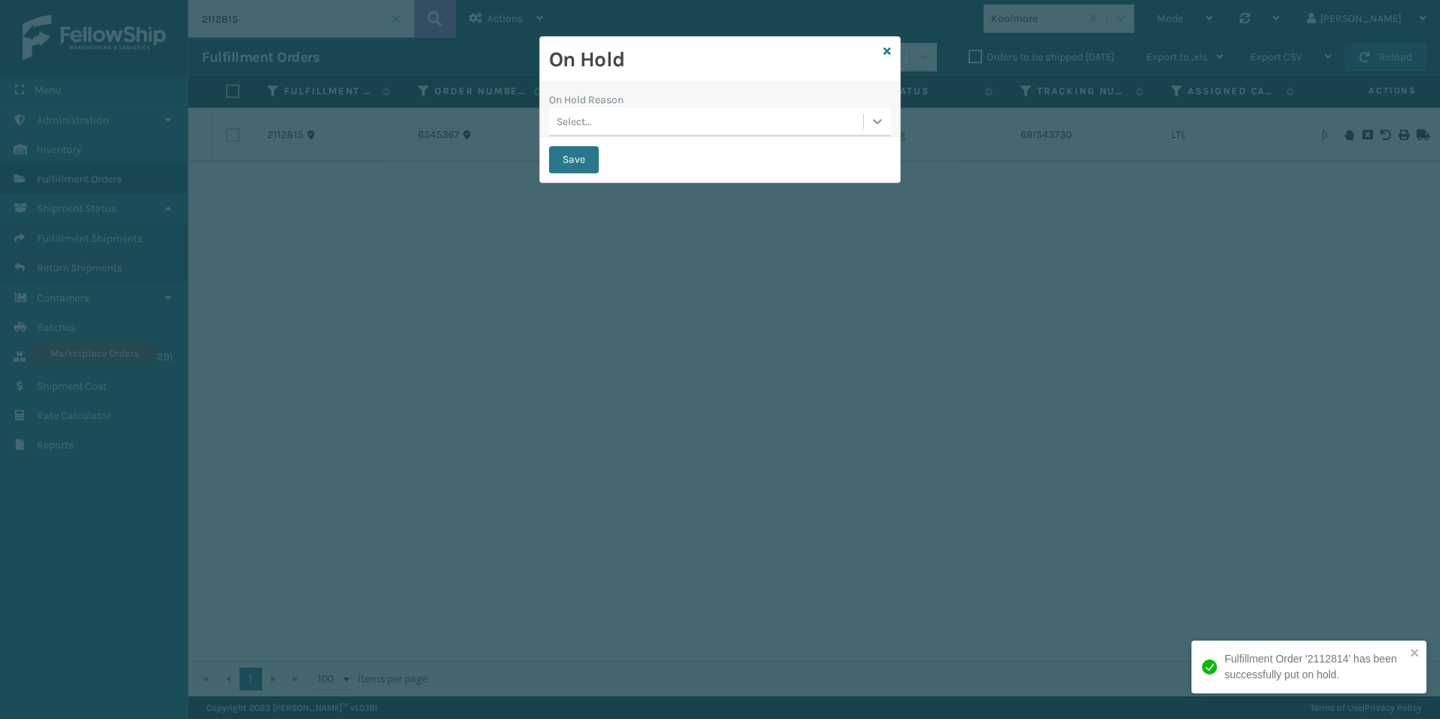
click at [872, 119] on icon at bounding box center [877, 121] width 15 height 15
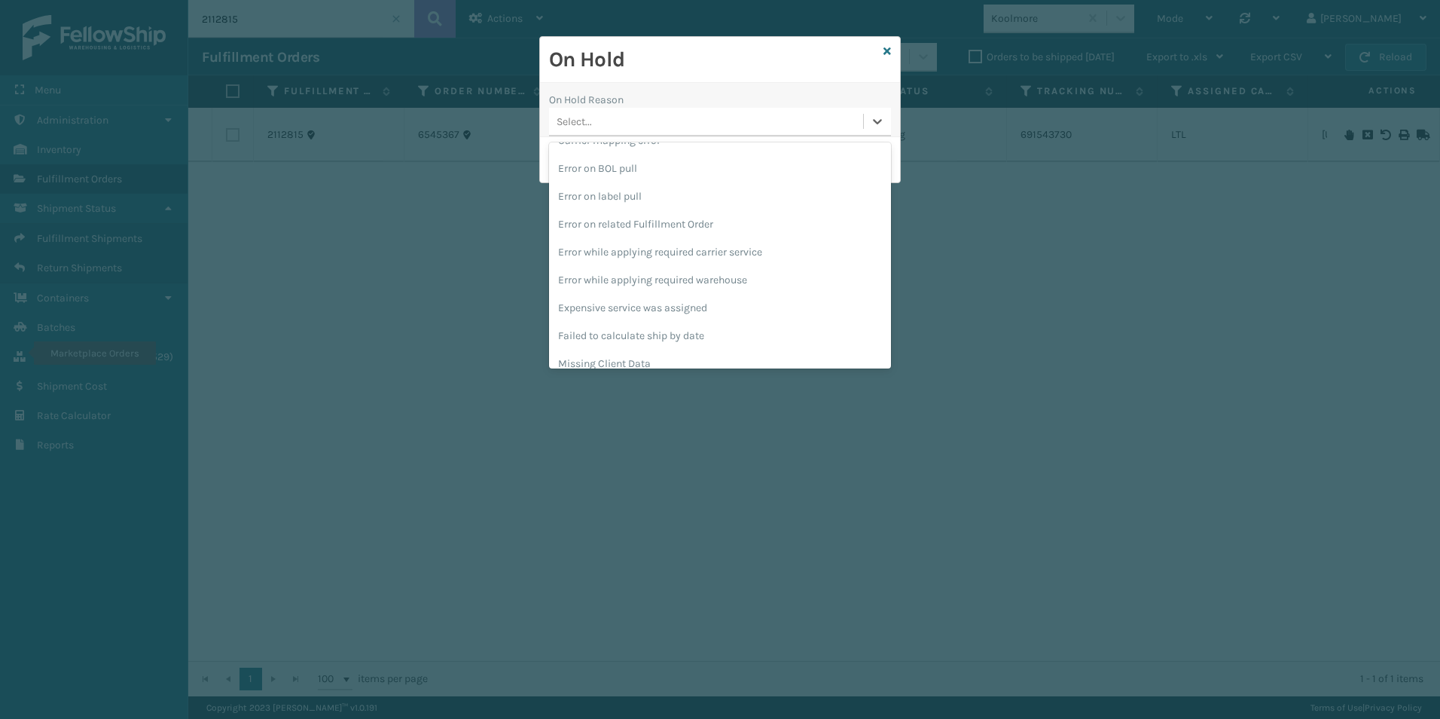
scroll to position [477, 0]
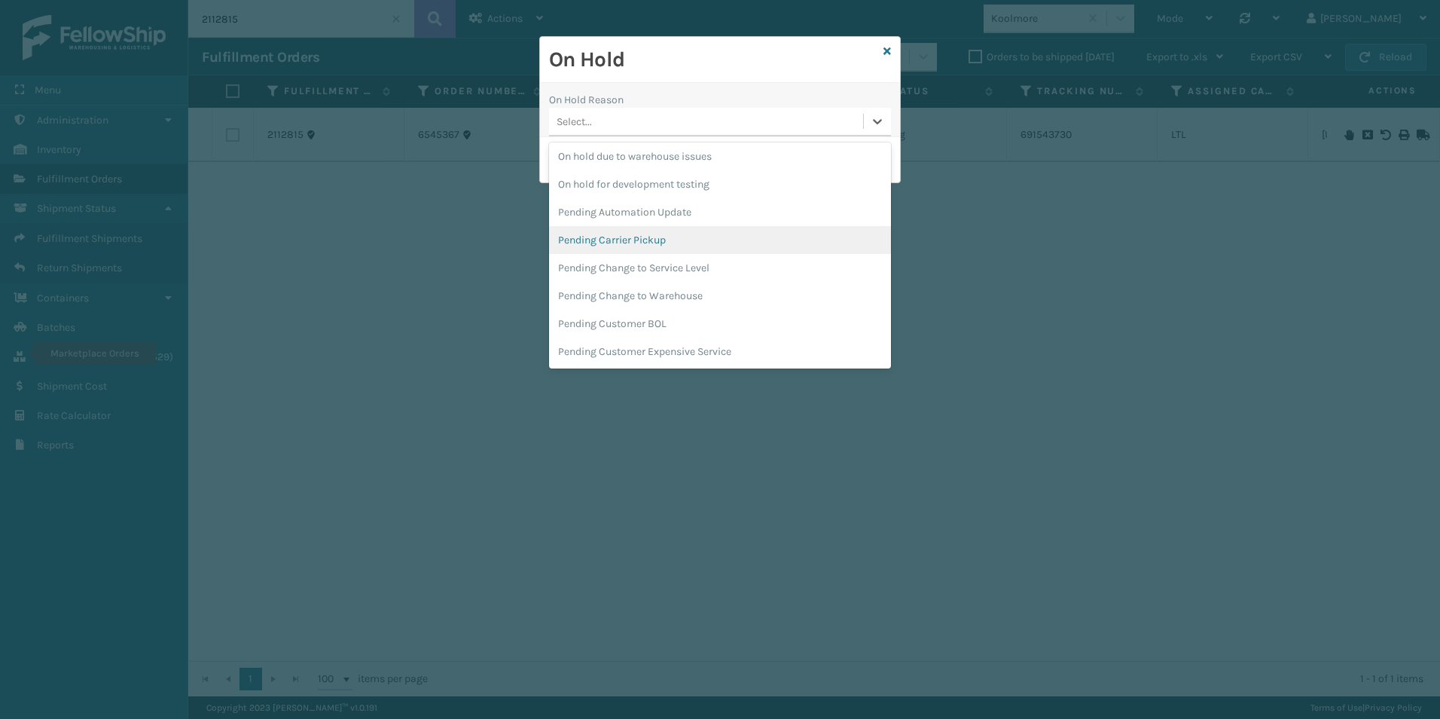
click at [661, 246] on div "Pending Carrier Pickup" at bounding box center [720, 240] width 342 height 28
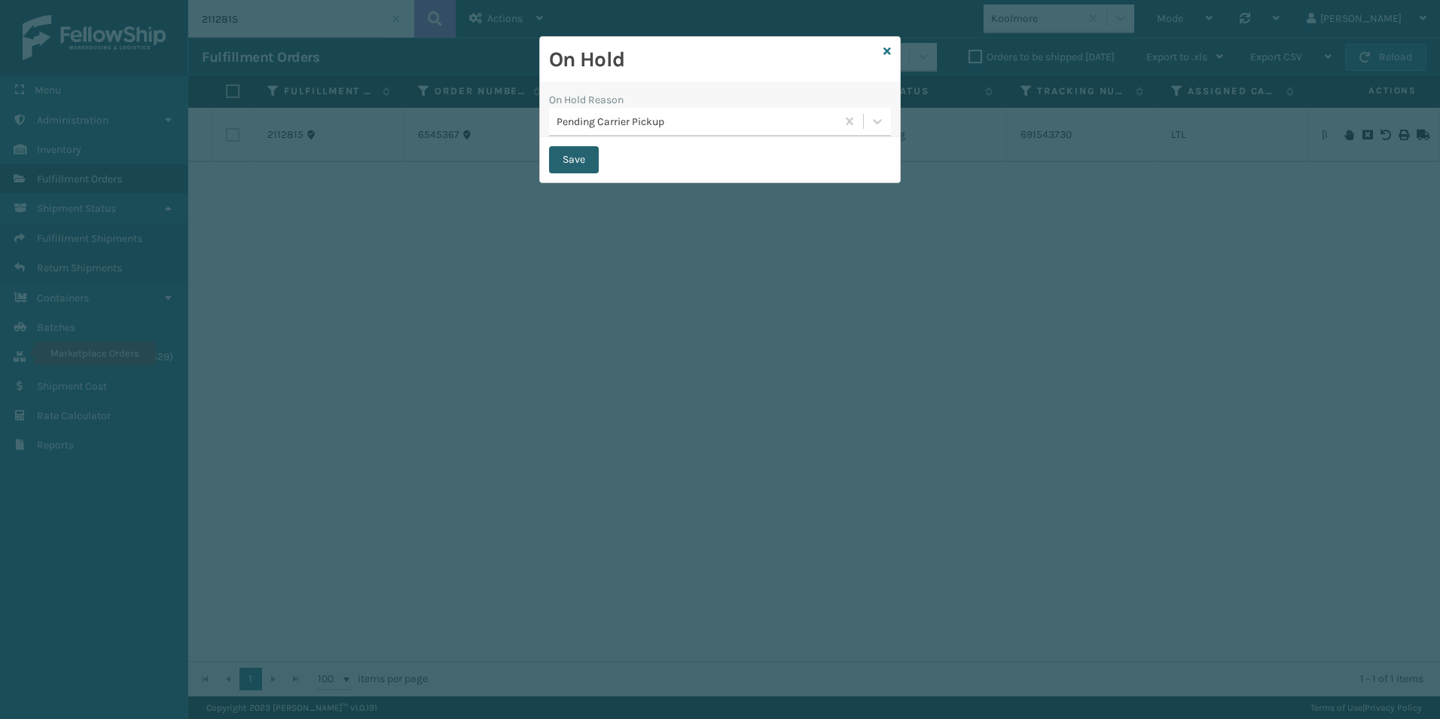
click at [567, 165] on button "Save" at bounding box center [574, 159] width 50 height 27
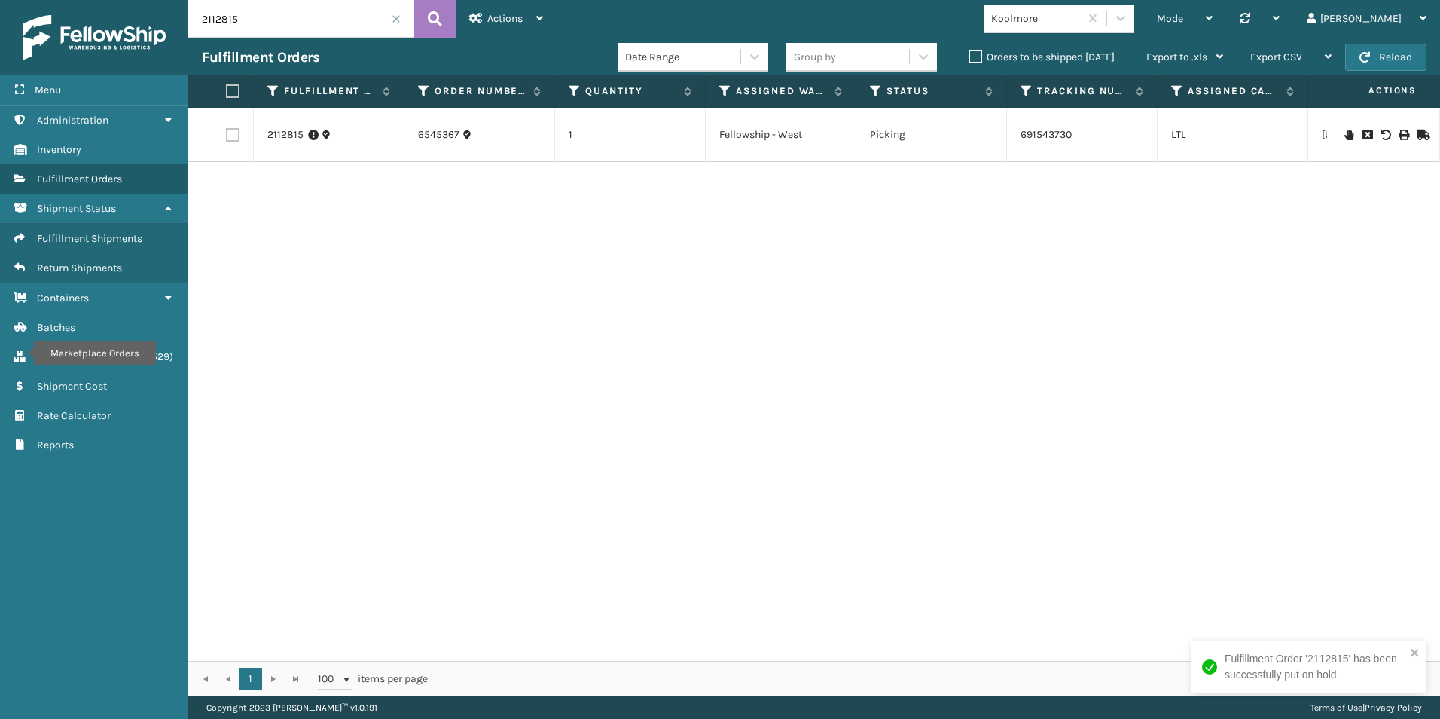
drag, startPoint x: 227, startPoint y: 18, endPoint x: 261, endPoint y: 18, distance: 33.9
click at [264, 16] on input "2112815" at bounding box center [301, 19] width 226 height 38
click at [1345, 138] on icon at bounding box center [1349, 135] width 9 height 11
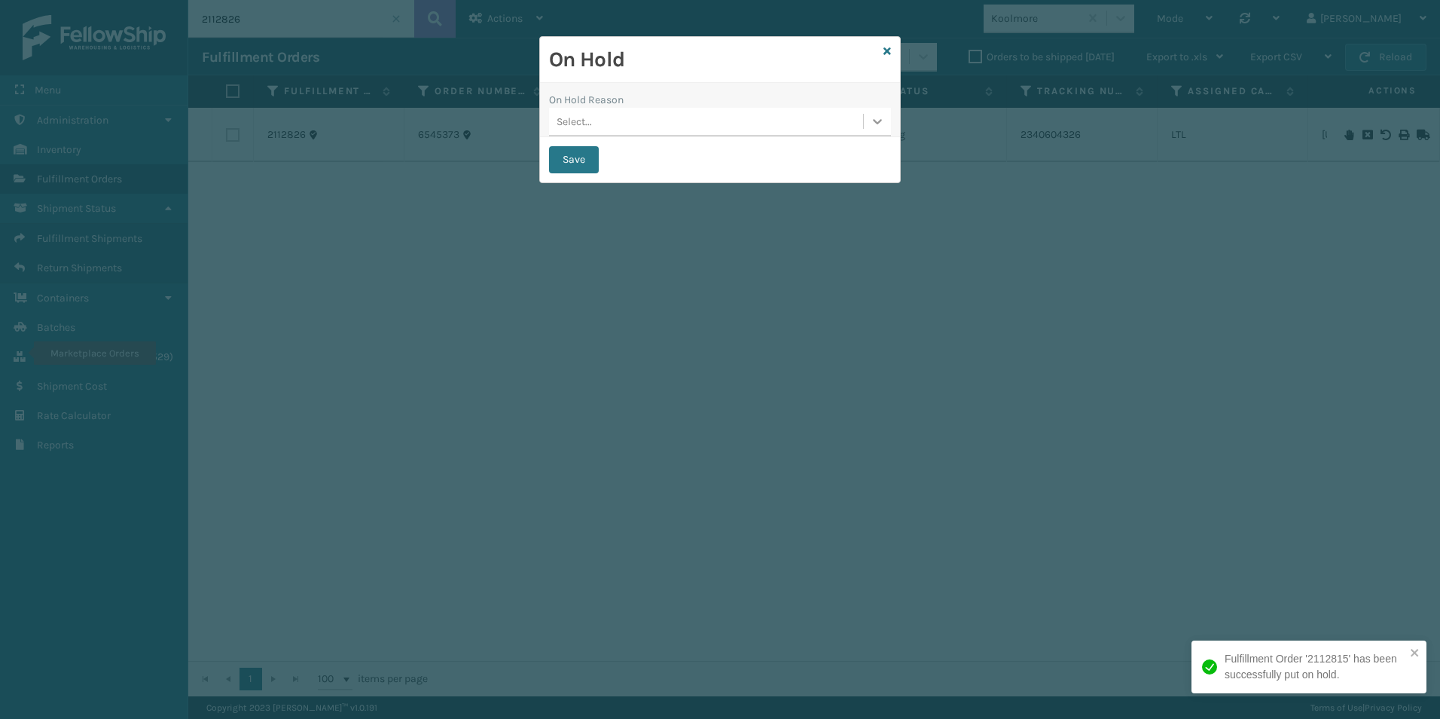
click at [874, 121] on icon at bounding box center [877, 121] width 15 height 15
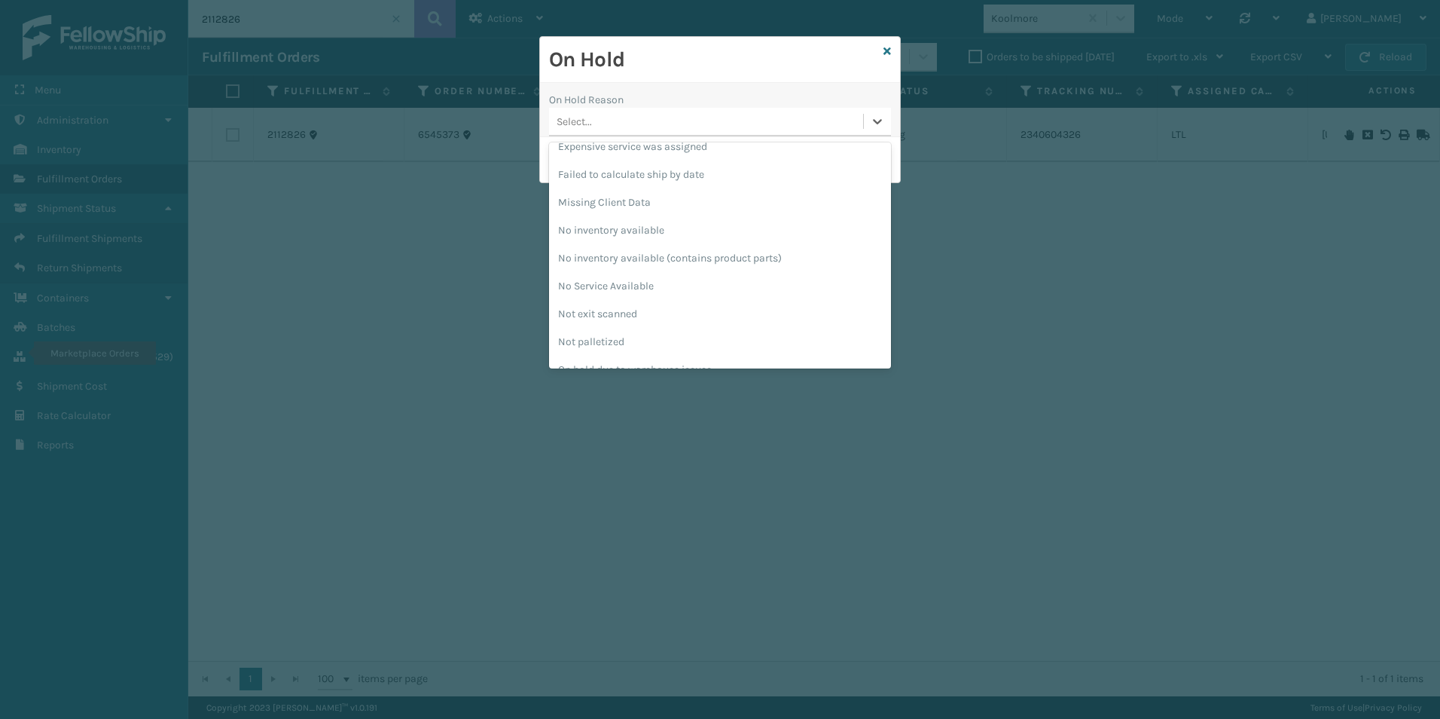
scroll to position [427, 0]
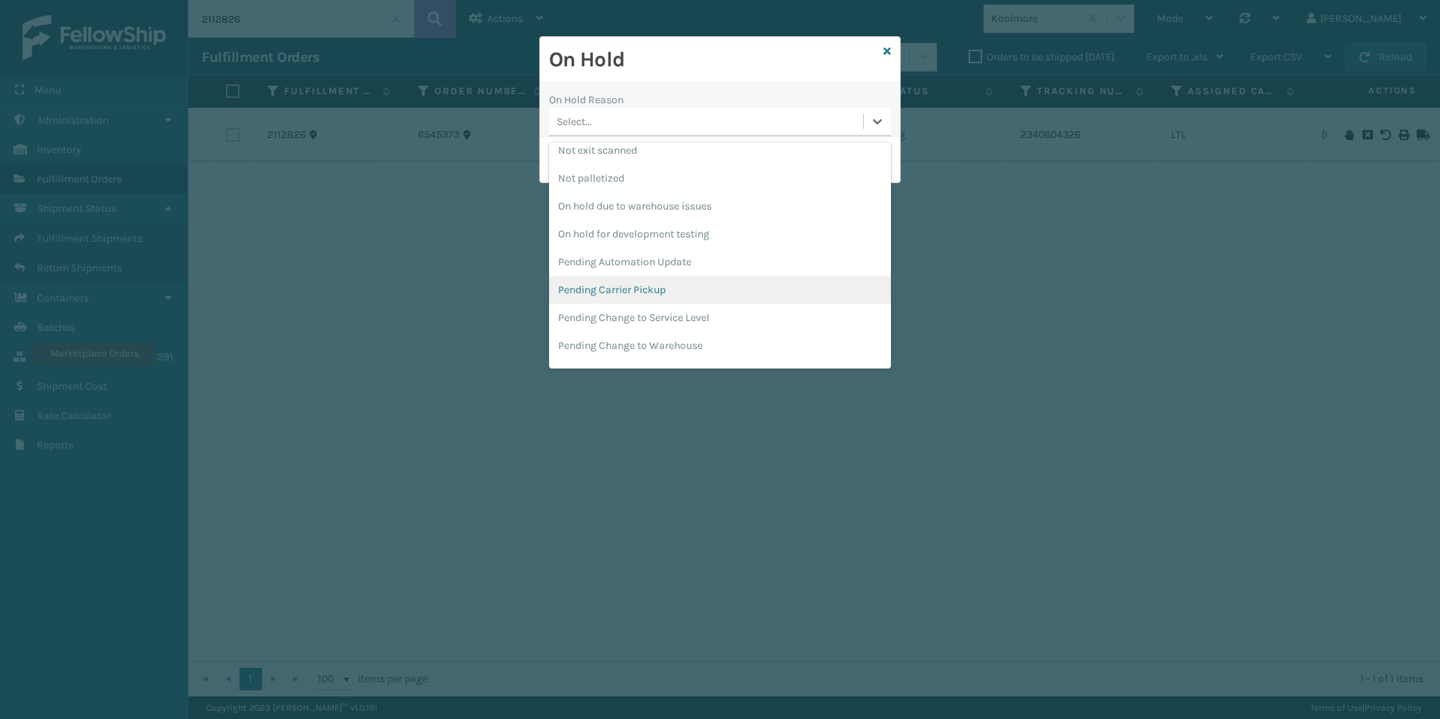
click at [629, 285] on div "Pending Carrier Pickup" at bounding box center [720, 290] width 342 height 28
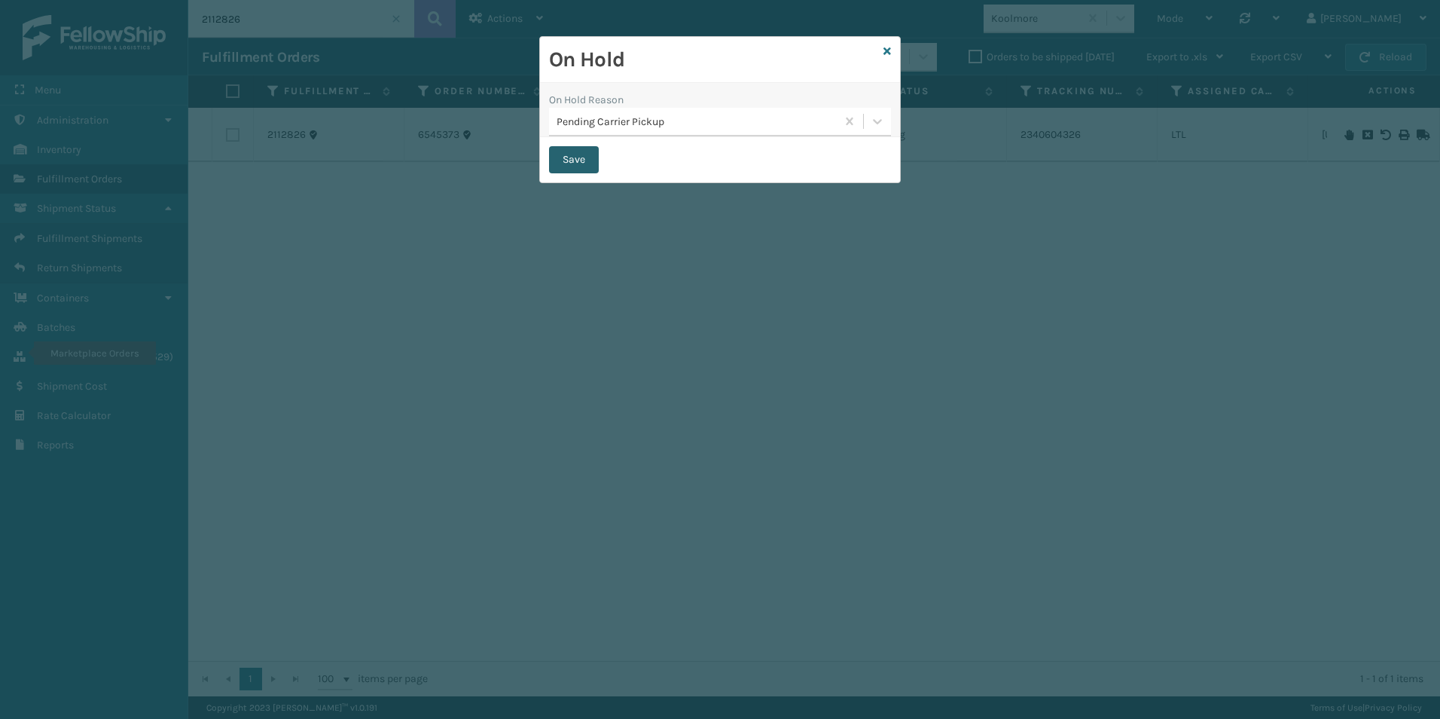
click at [563, 160] on button "Save" at bounding box center [574, 159] width 50 height 27
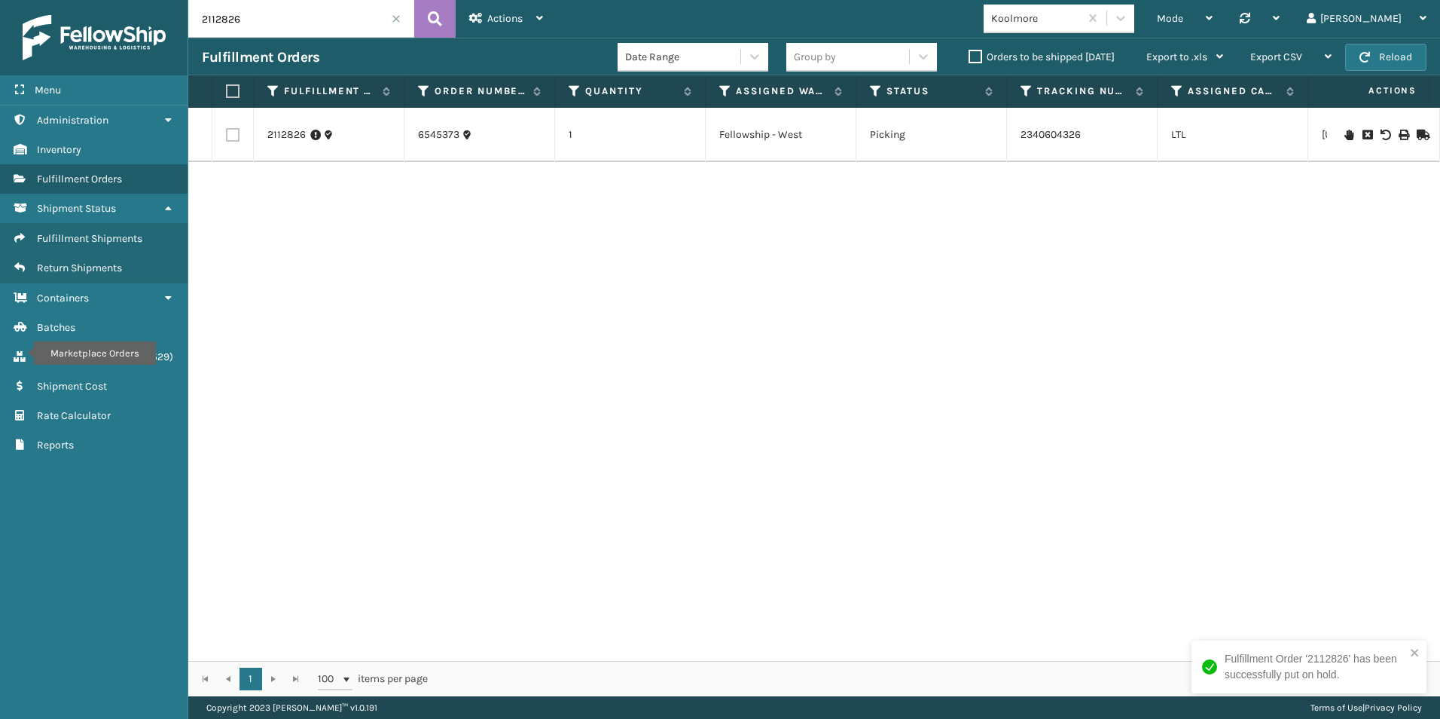
drag, startPoint x: 225, startPoint y: 19, endPoint x: 243, endPoint y: 19, distance: 17.3
click at [243, 19] on input "2112826" at bounding box center [301, 19] width 226 height 38
click at [1345, 134] on icon at bounding box center [1349, 135] width 9 height 11
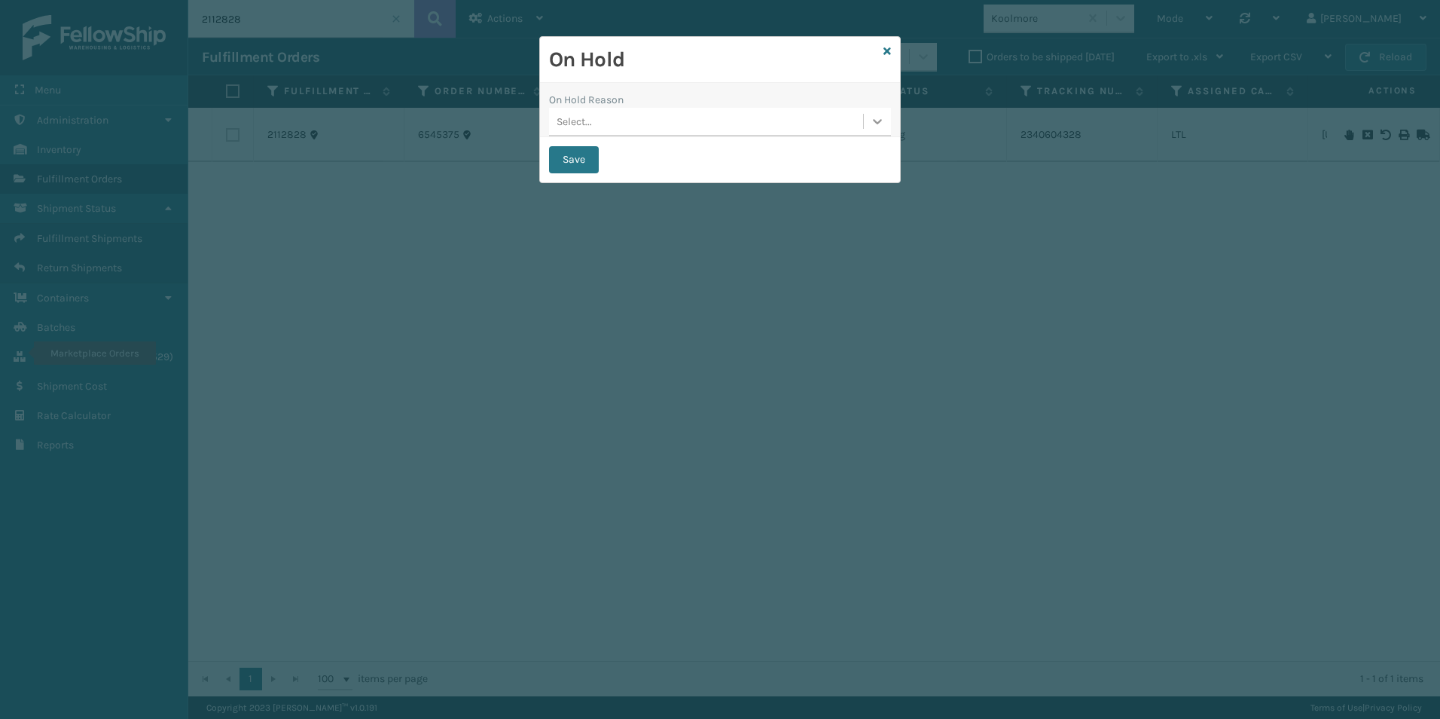
click at [873, 121] on icon at bounding box center [877, 121] width 15 height 15
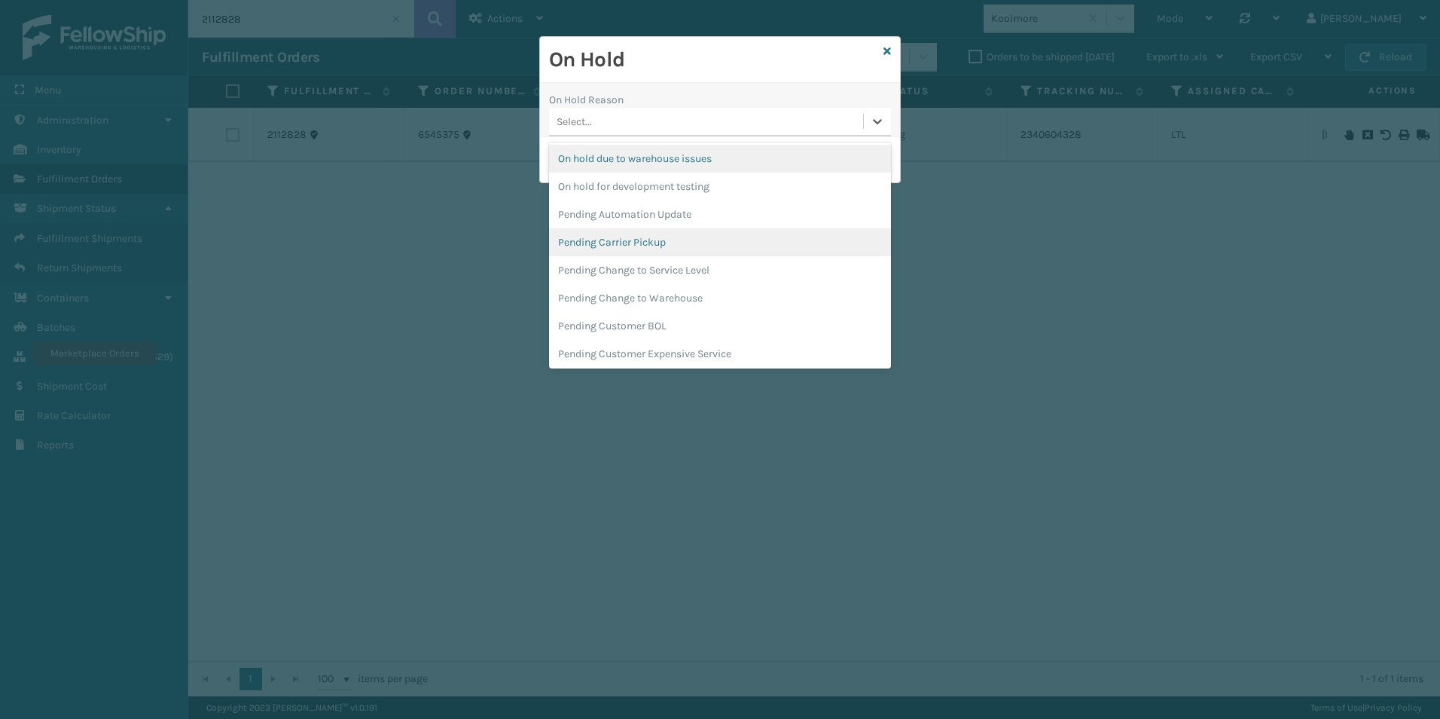
scroll to position [477, 0]
click at [641, 246] on div "Pending Carrier Pickup" at bounding box center [720, 240] width 342 height 28
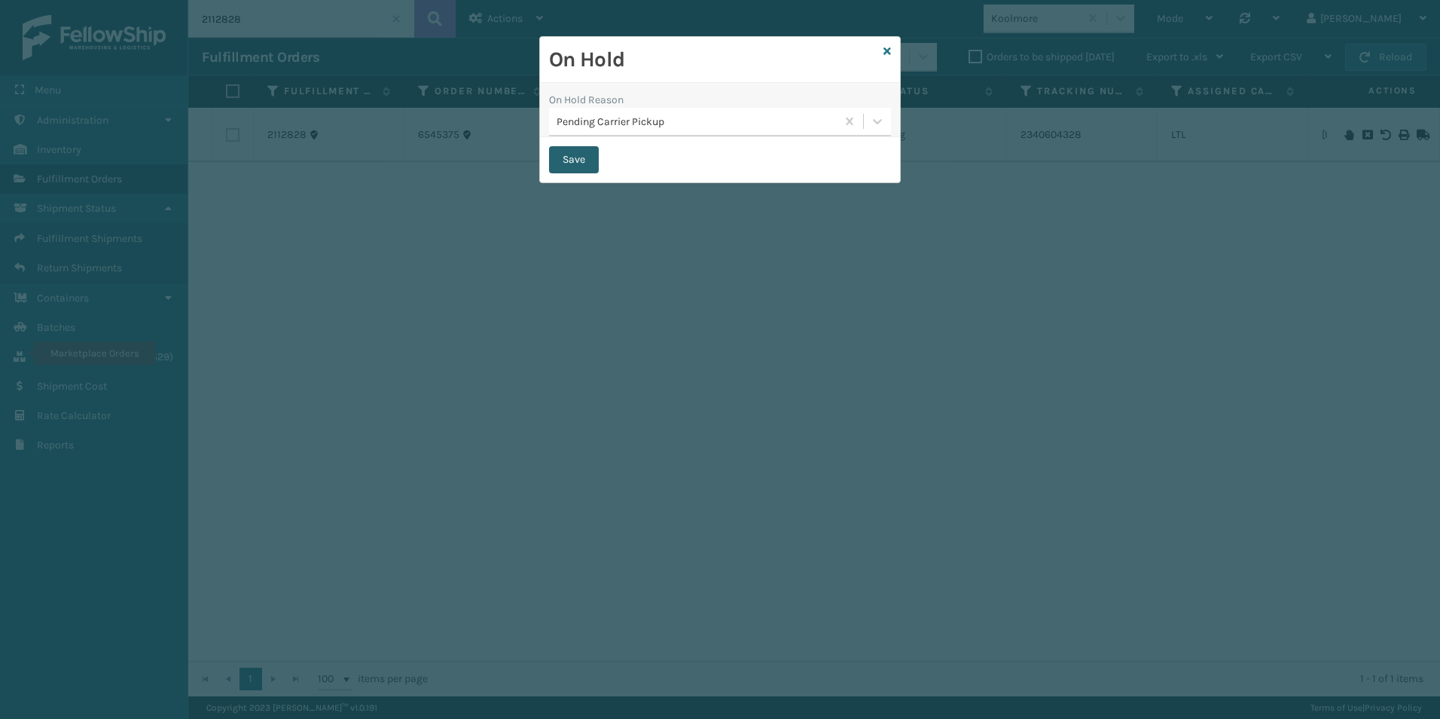
click at [569, 149] on button "Save" at bounding box center [574, 159] width 50 height 27
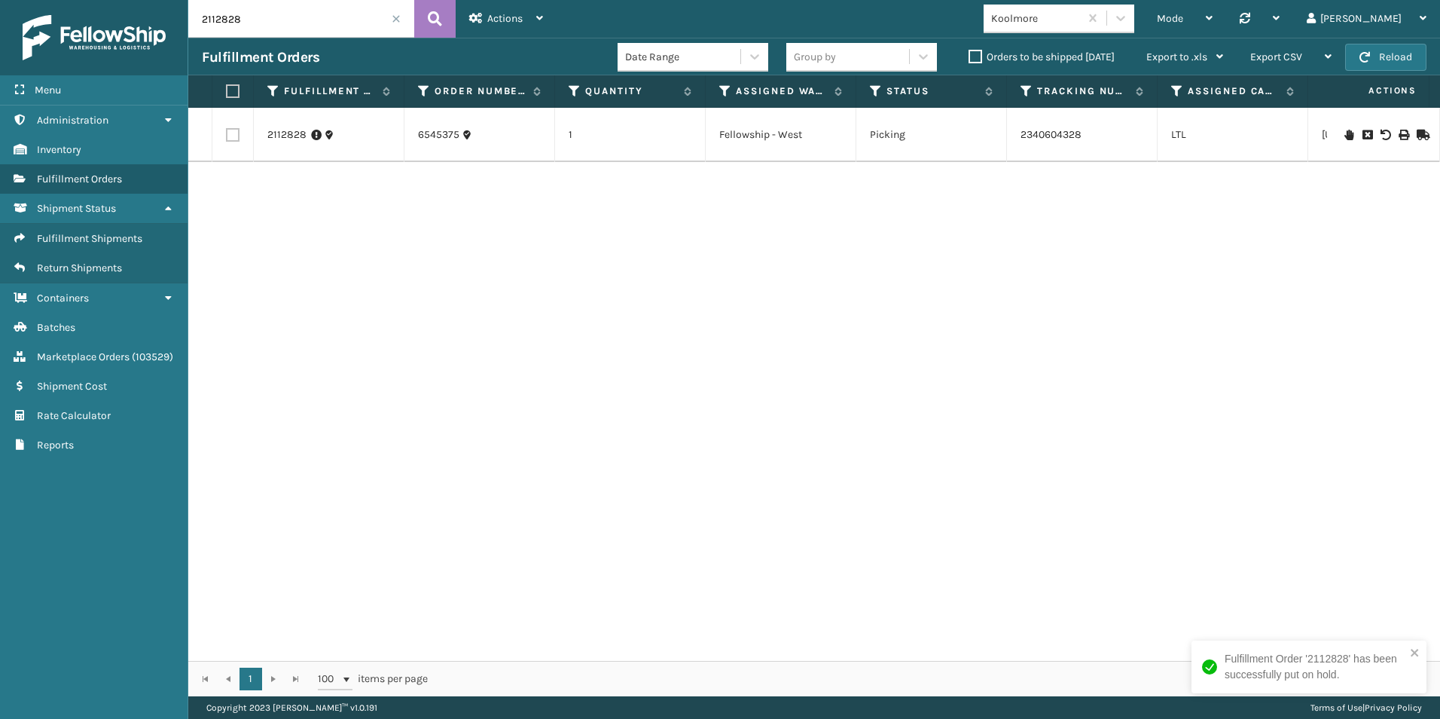
drag, startPoint x: 235, startPoint y: 13, endPoint x: 248, endPoint y: 16, distance: 13.2
click at [248, 15] on input "2112828" at bounding box center [301, 19] width 226 height 38
click at [1345, 134] on icon at bounding box center [1349, 135] width 9 height 11
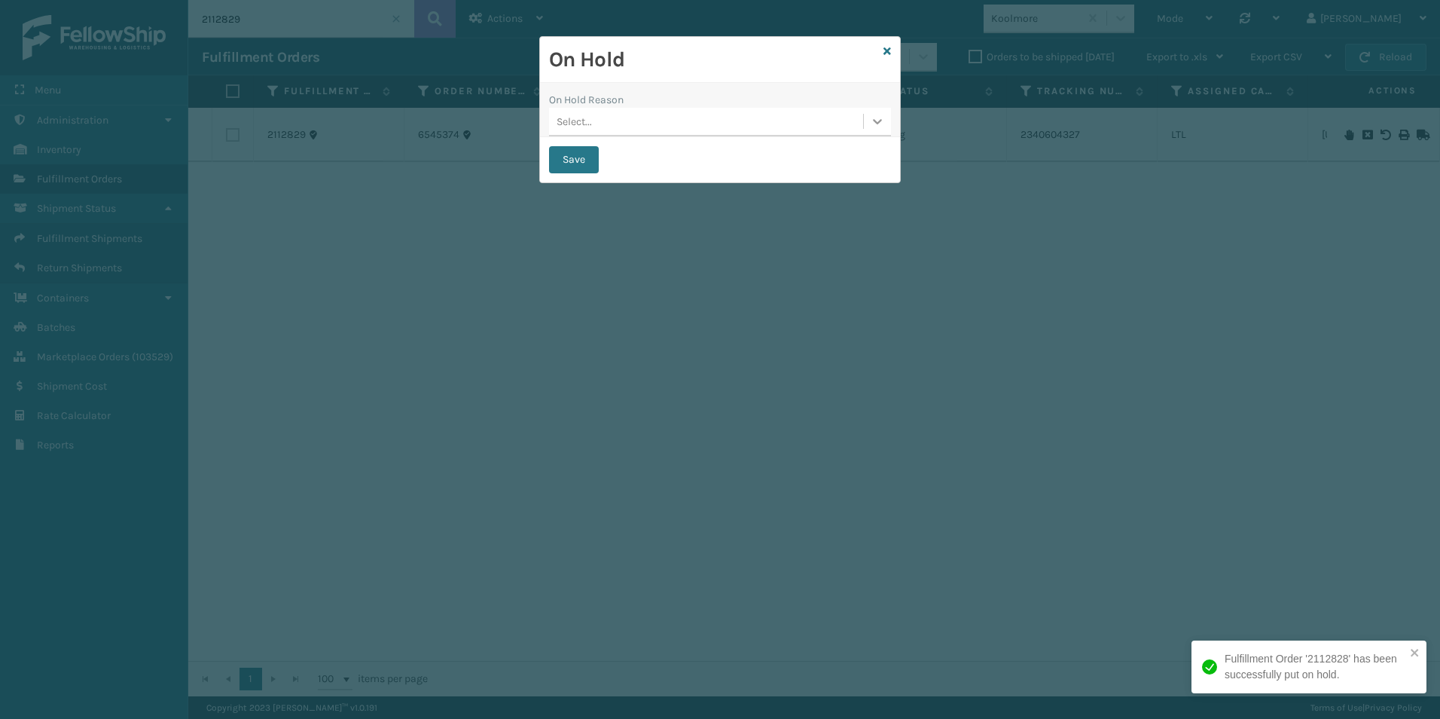
click at [871, 126] on icon at bounding box center [877, 121] width 15 height 15
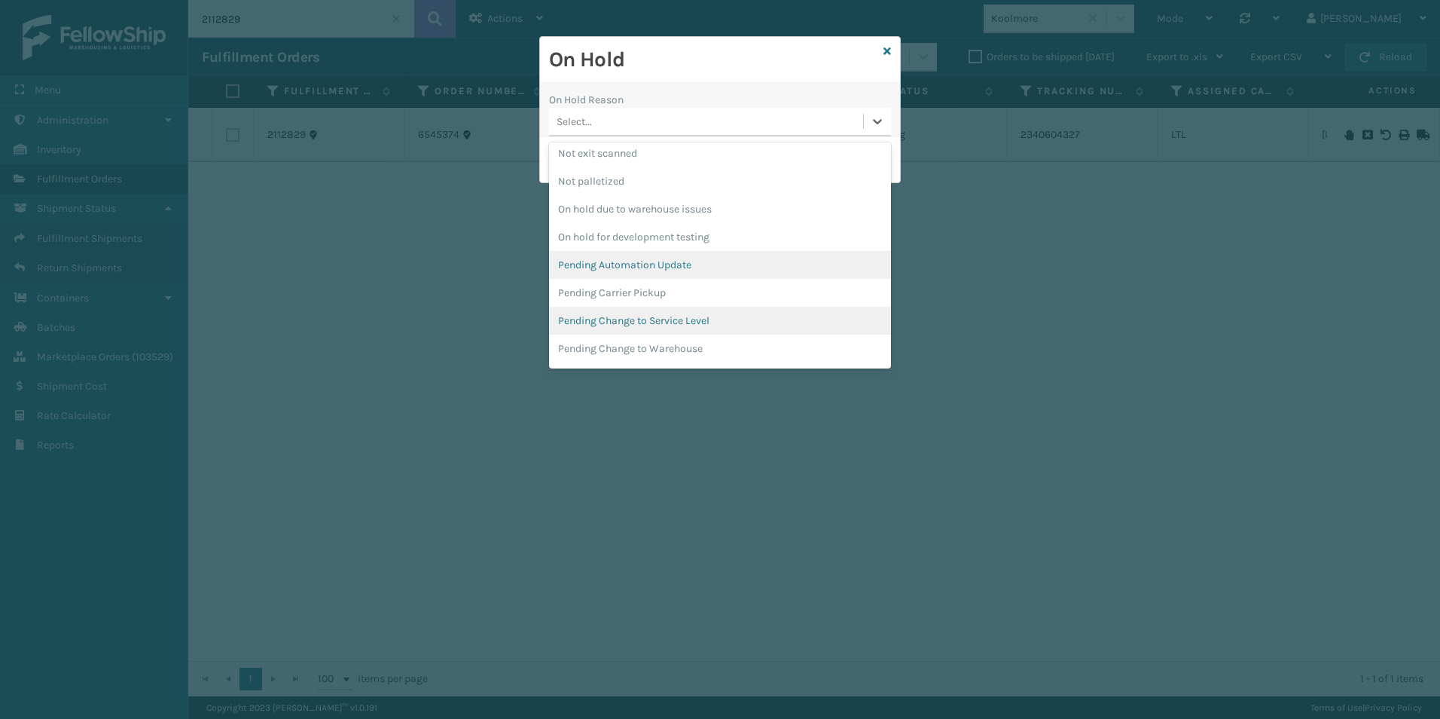
scroll to position [452, 0]
click at [640, 260] on div "Pending Carrier Pickup" at bounding box center [720, 265] width 342 height 28
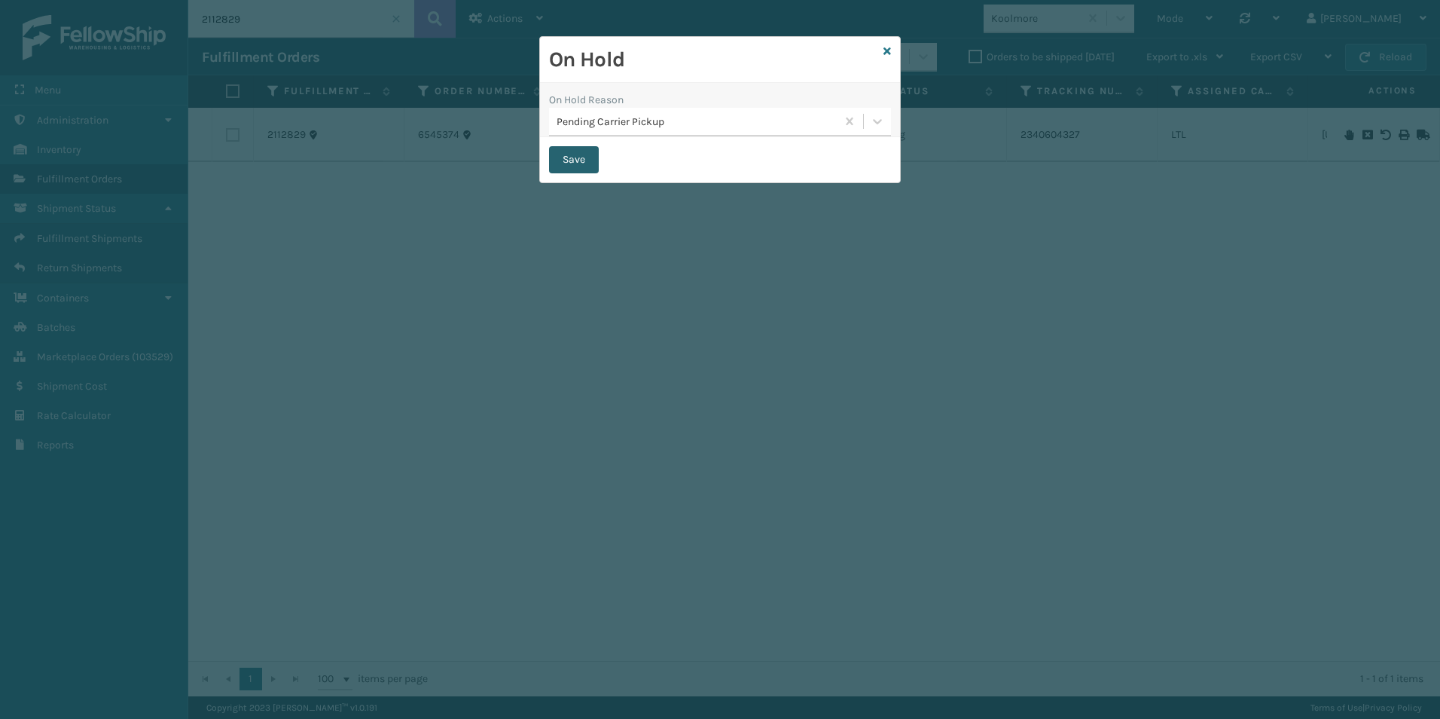
click at [574, 160] on button "Save" at bounding box center [574, 159] width 50 height 27
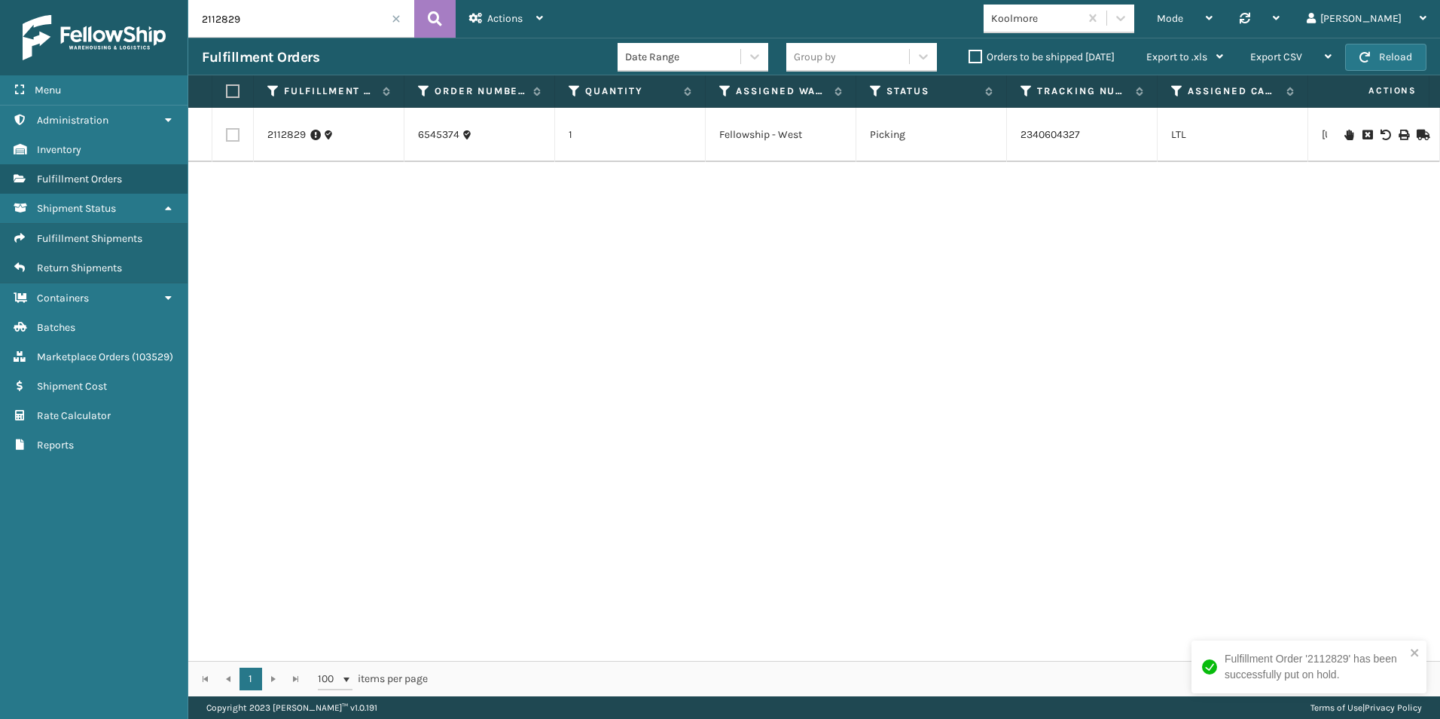
drag, startPoint x: 221, startPoint y: 22, endPoint x: 269, endPoint y: 26, distance: 47.7
click at [266, 26] on input "2112829" at bounding box center [301, 19] width 226 height 38
click at [1345, 134] on icon at bounding box center [1349, 135] width 9 height 11
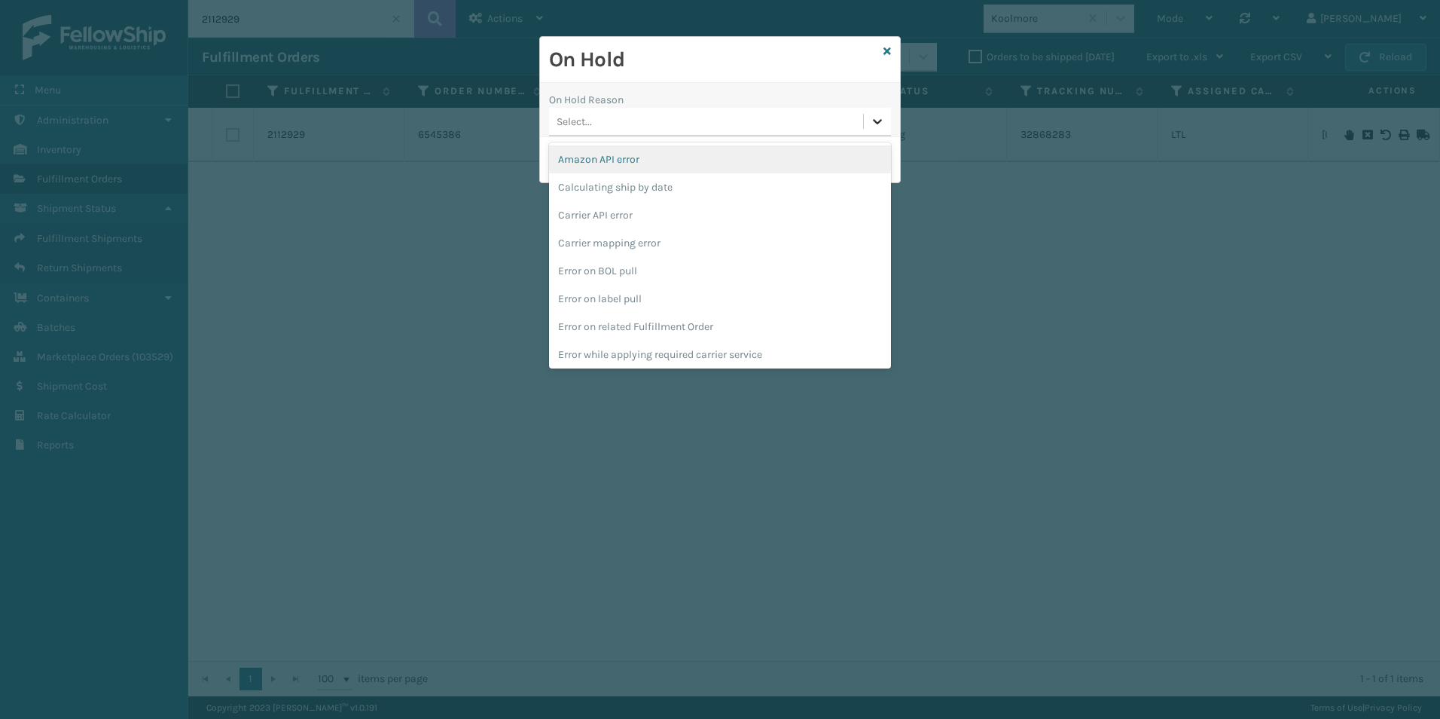
click at [875, 120] on icon at bounding box center [877, 121] width 15 height 15
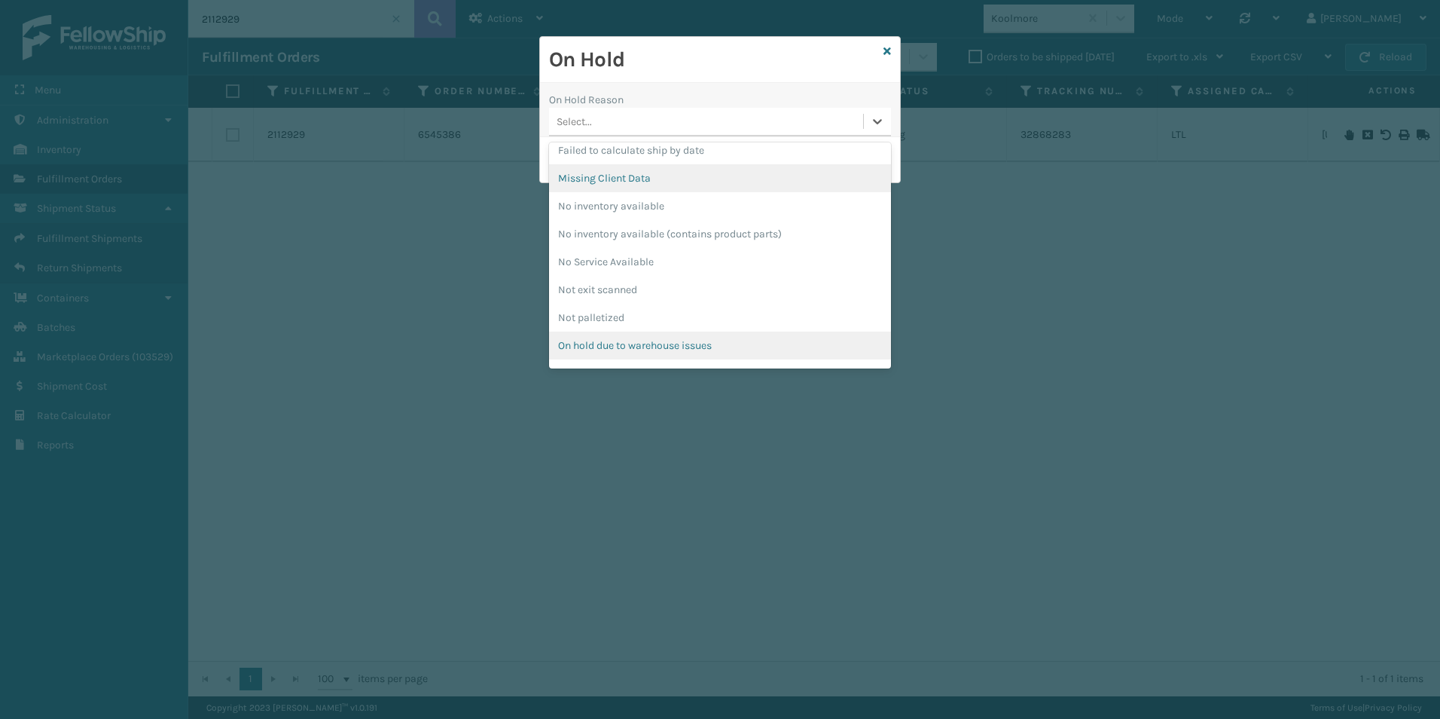
scroll to position [477, 0]
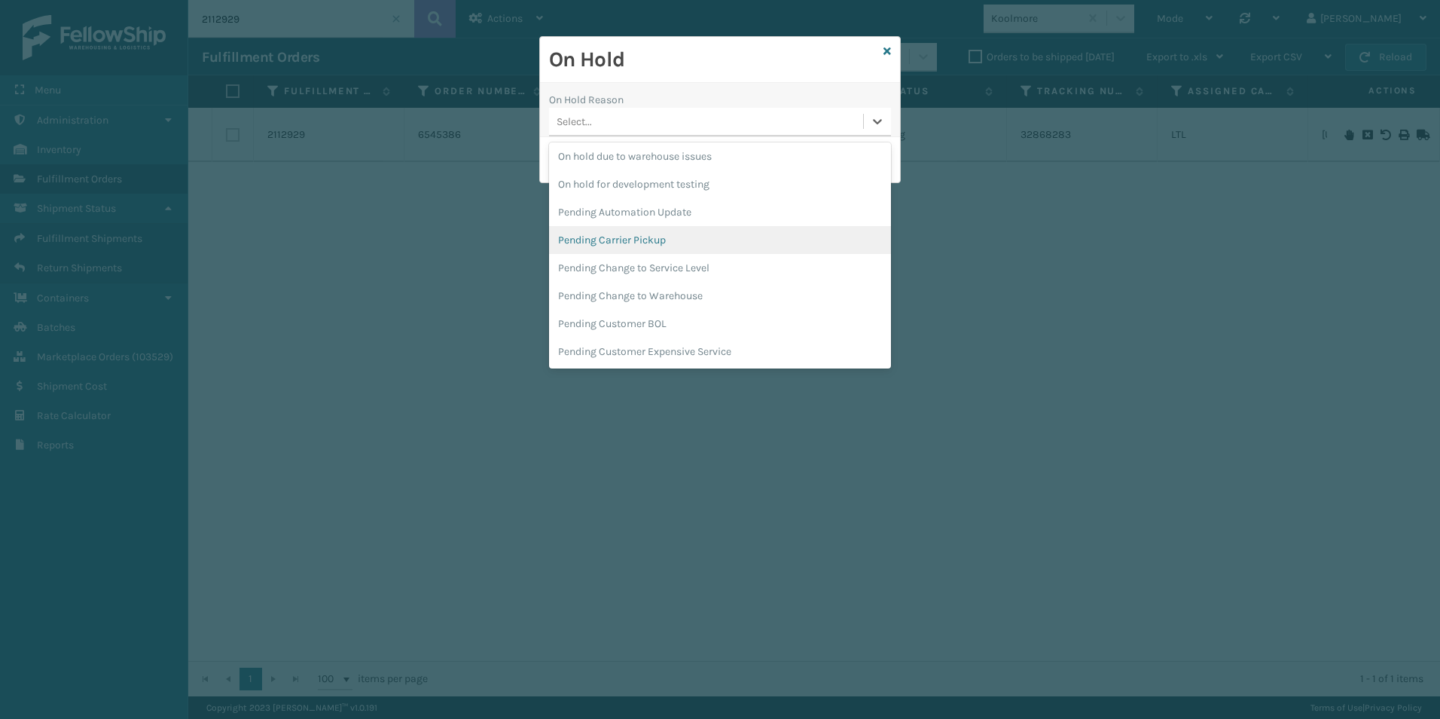
click at [646, 243] on div "Pending Carrier Pickup" at bounding box center [720, 240] width 342 height 28
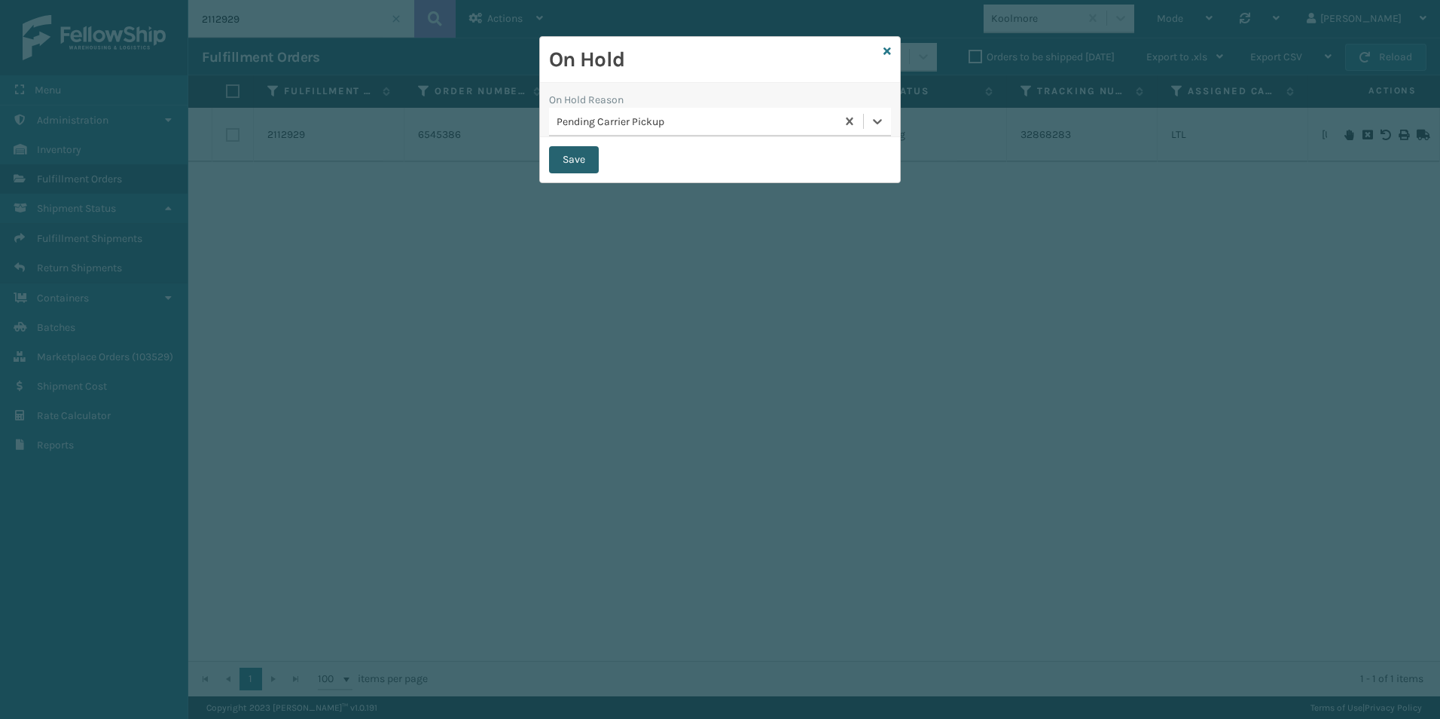
click at [579, 159] on button "Save" at bounding box center [574, 159] width 50 height 27
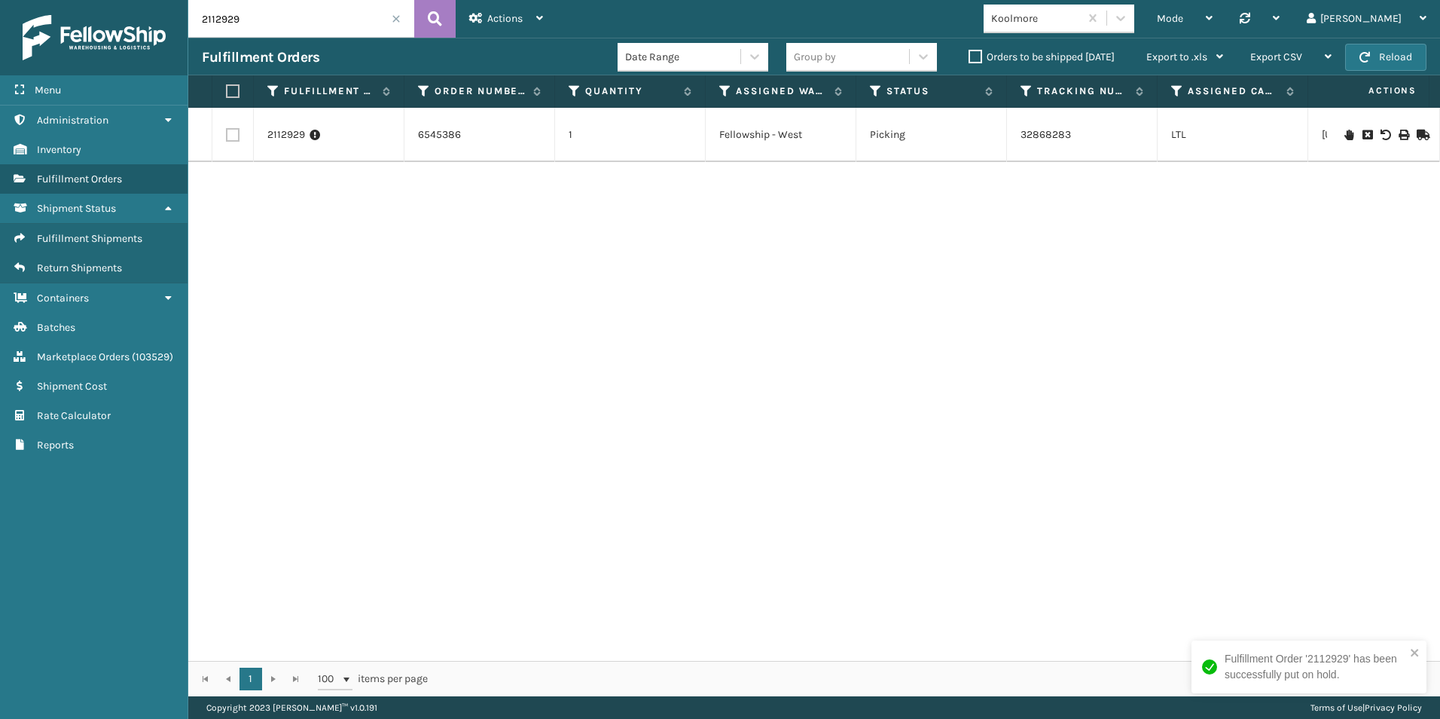
drag, startPoint x: 227, startPoint y: 22, endPoint x: 248, endPoint y: 22, distance: 21.1
click at [248, 22] on input "2112929" at bounding box center [301, 19] width 226 height 38
click at [1341, 136] on div at bounding box center [1383, 135] width 85 height 11
click at [1345, 136] on icon at bounding box center [1349, 135] width 9 height 11
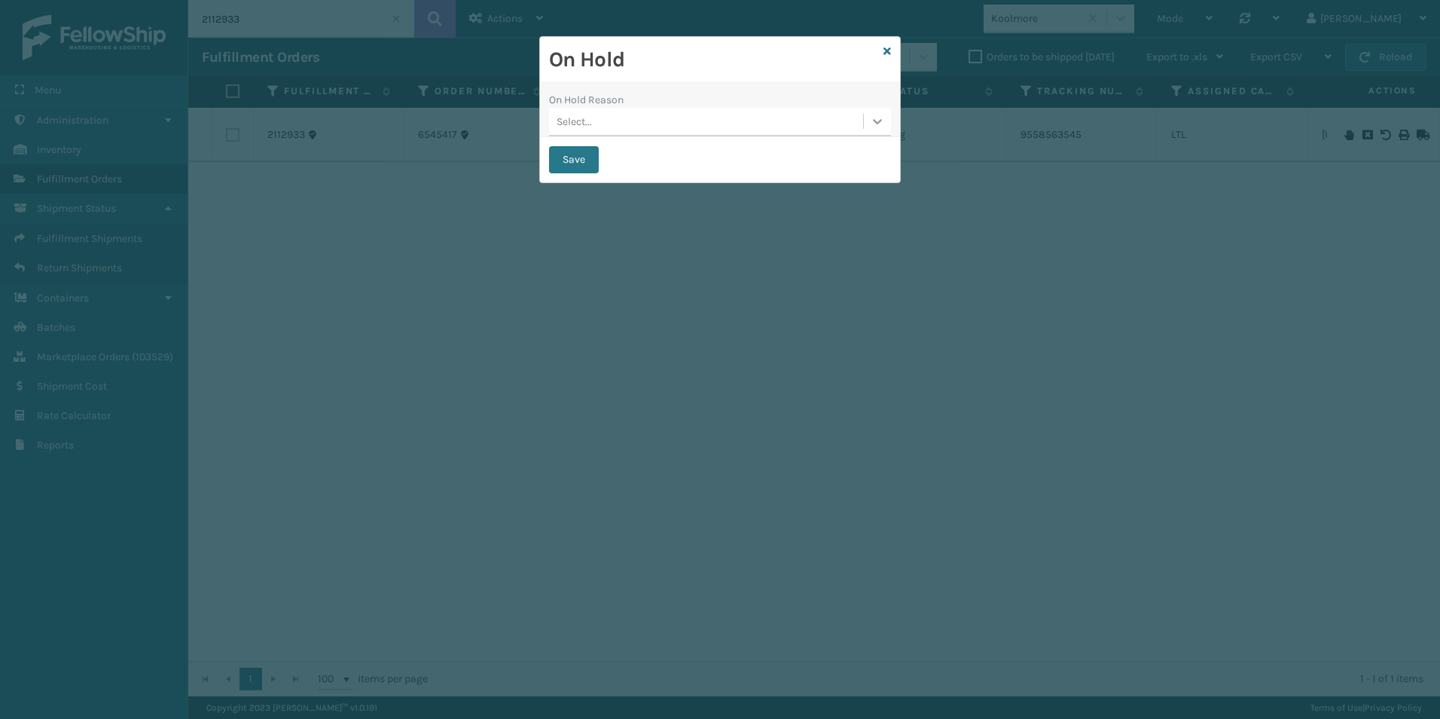
click at [874, 124] on icon at bounding box center [877, 121] width 15 height 15
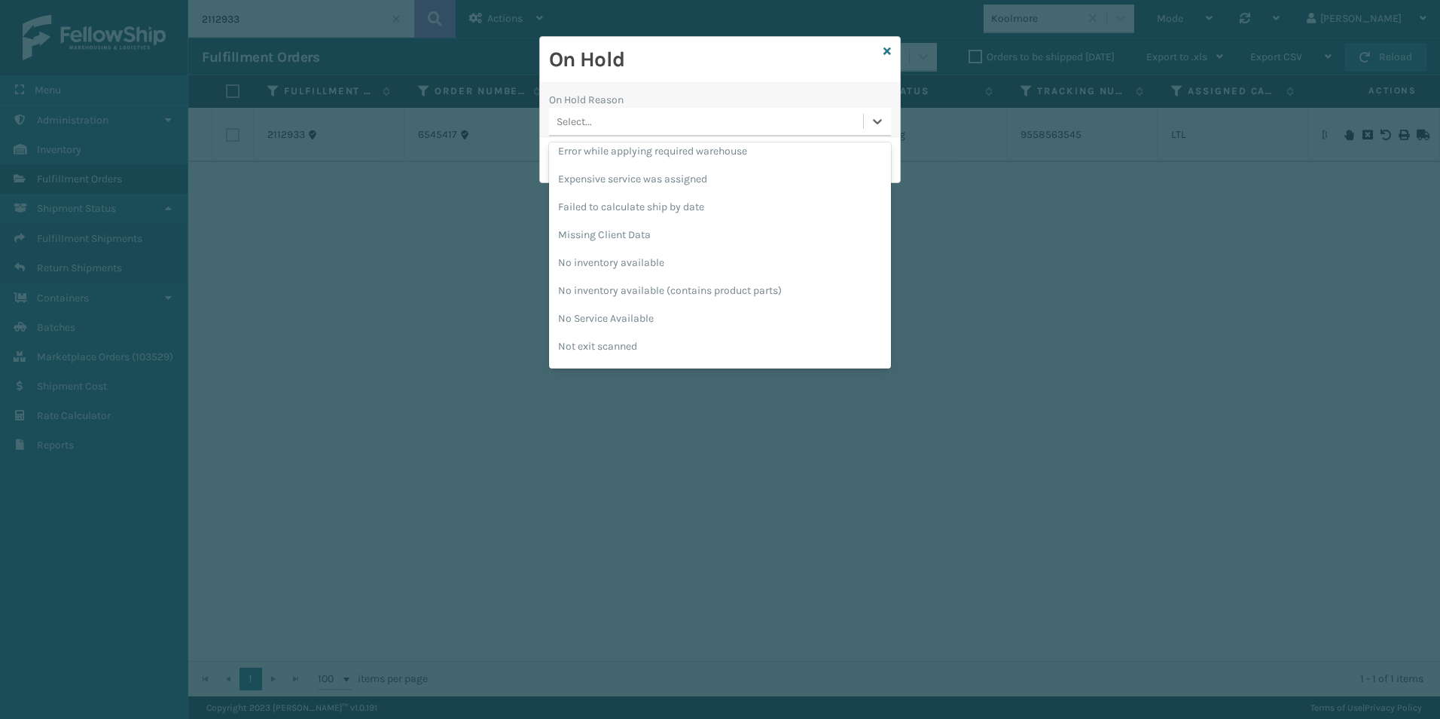
scroll to position [452, 0]
click at [658, 267] on div "Pending Carrier Pickup" at bounding box center [720, 265] width 342 height 28
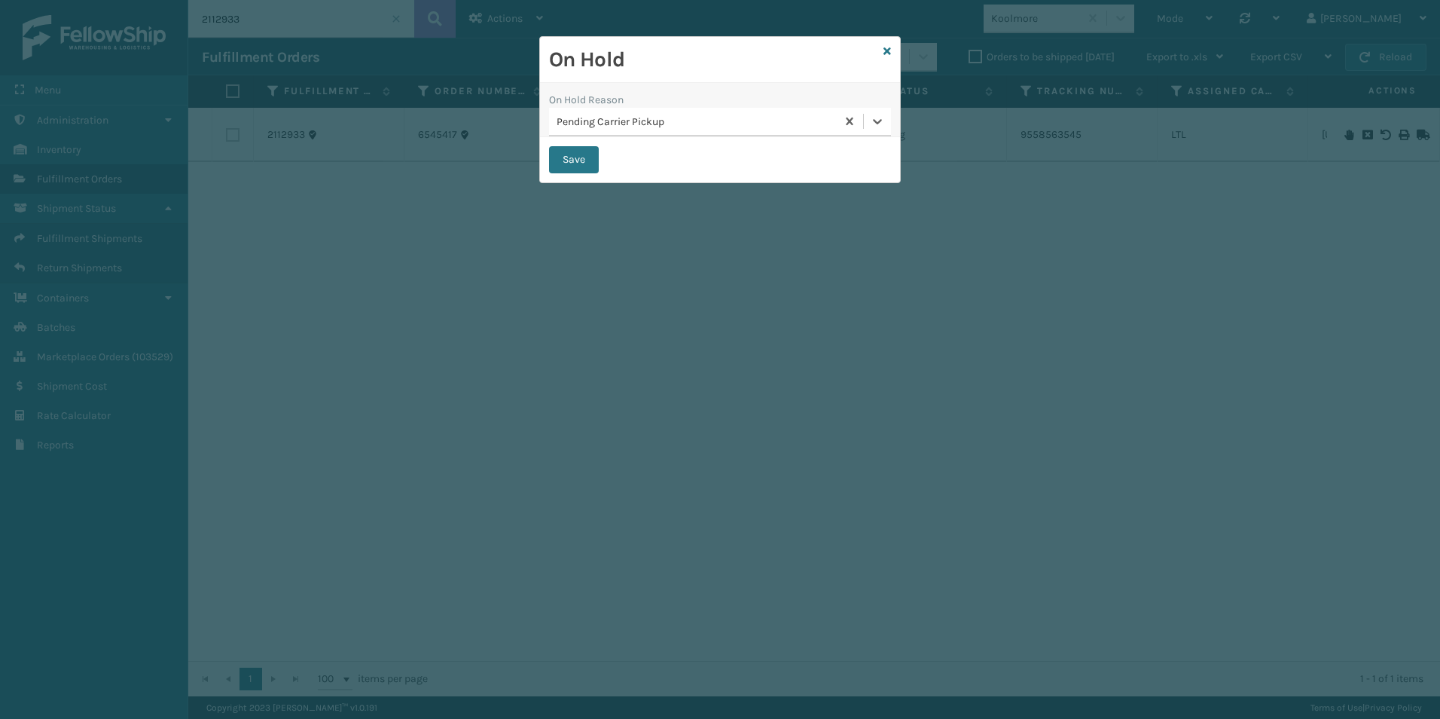
click at [573, 152] on button "Save" at bounding box center [574, 159] width 50 height 27
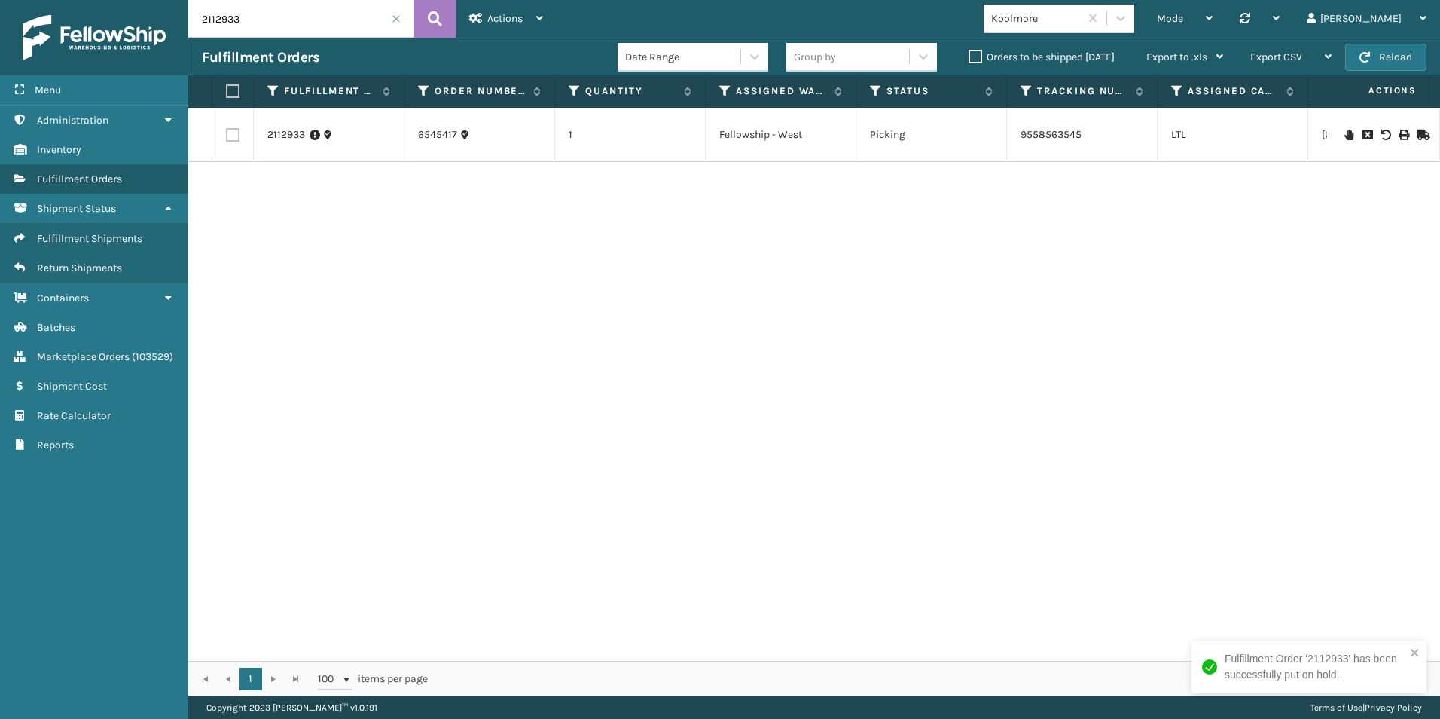
drag, startPoint x: 234, startPoint y: 23, endPoint x: 249, endPoint y: 28, distance: 16.0
click at [253, 24] on input "2112933" at bounding box center [301, 19] width 226 height 38
click at [1345, 135] on icon at bounding box center [1349, 135] width 9 height 11
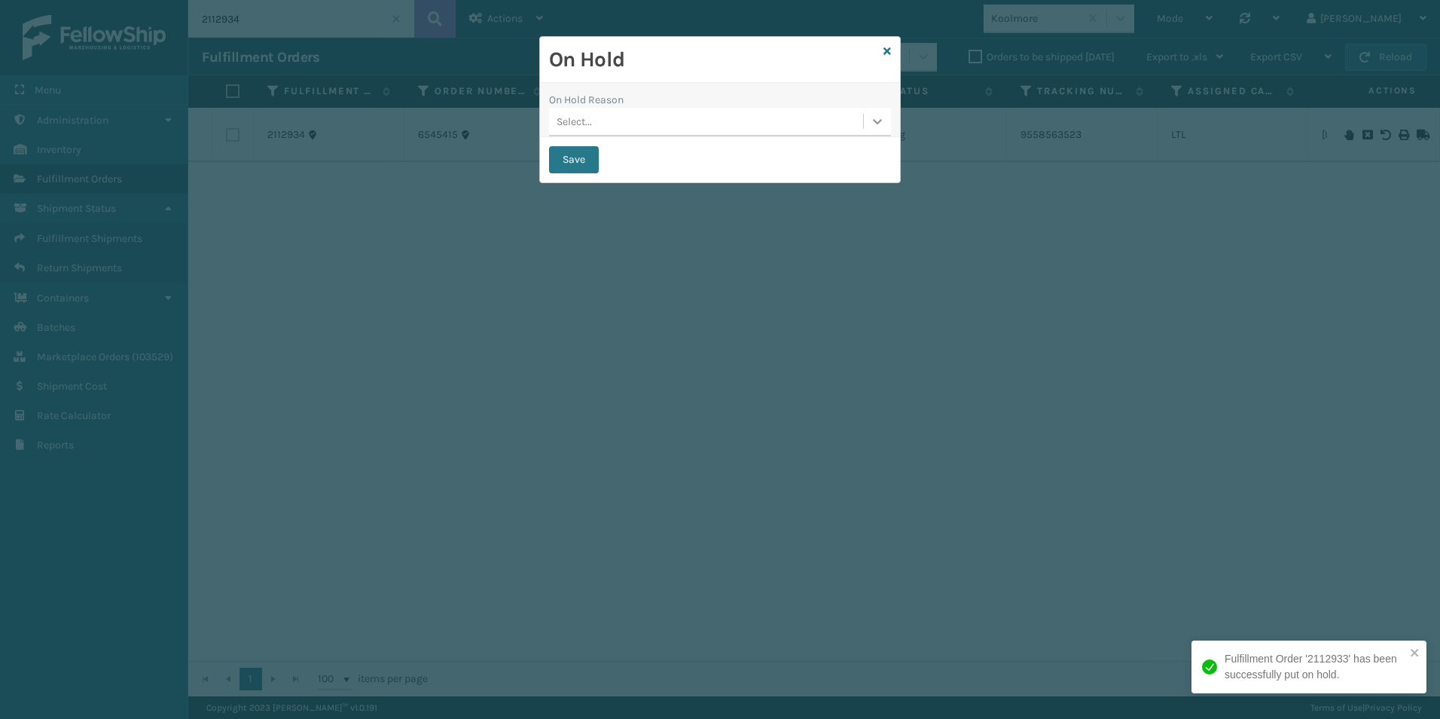
click at [877, 126] on icon at bounding box center [877, 121] width 15 height 15
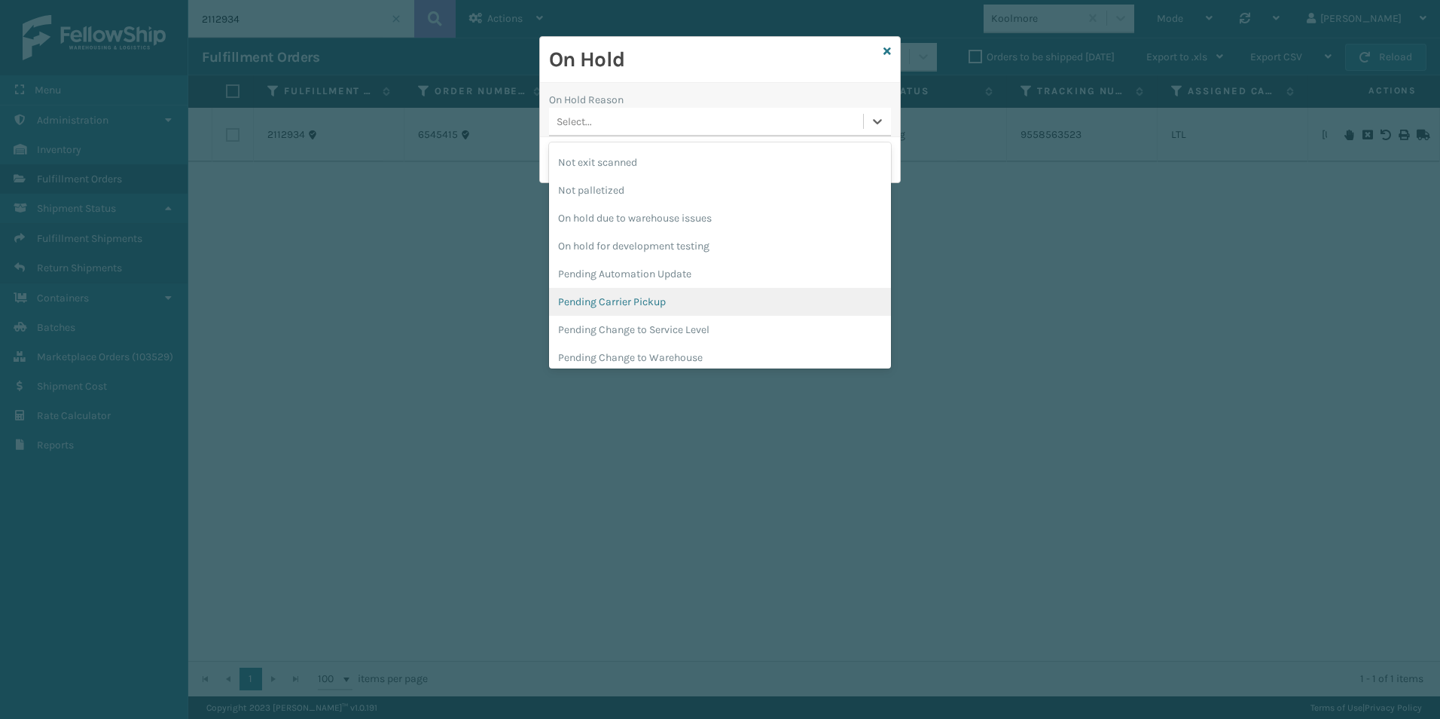
scroll to position [477, 0]
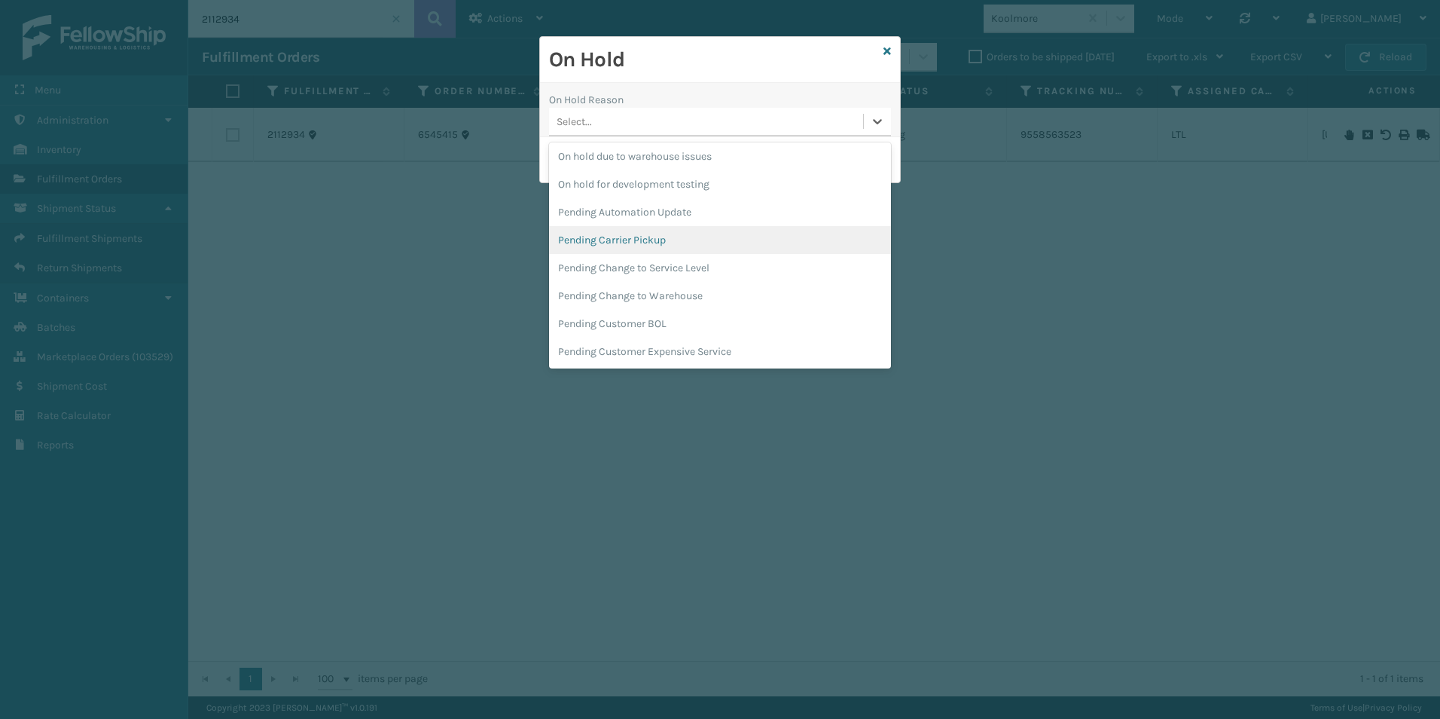
click at [640, 240] on div "Pending Carrier Pickup" at bounding box center [720, 240] width 342 height 28
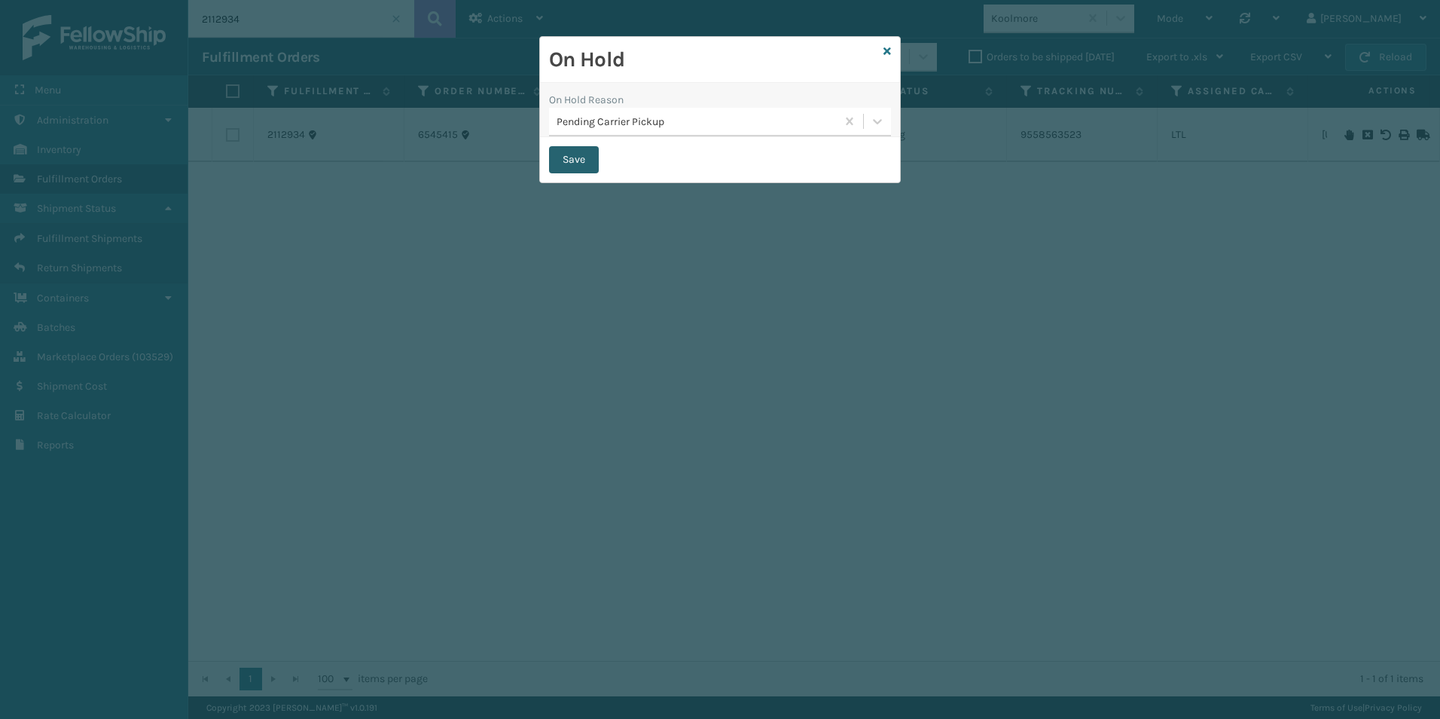
click at [583, 154] on button "Save" at bounding box center [574, 159] width 50 height 27
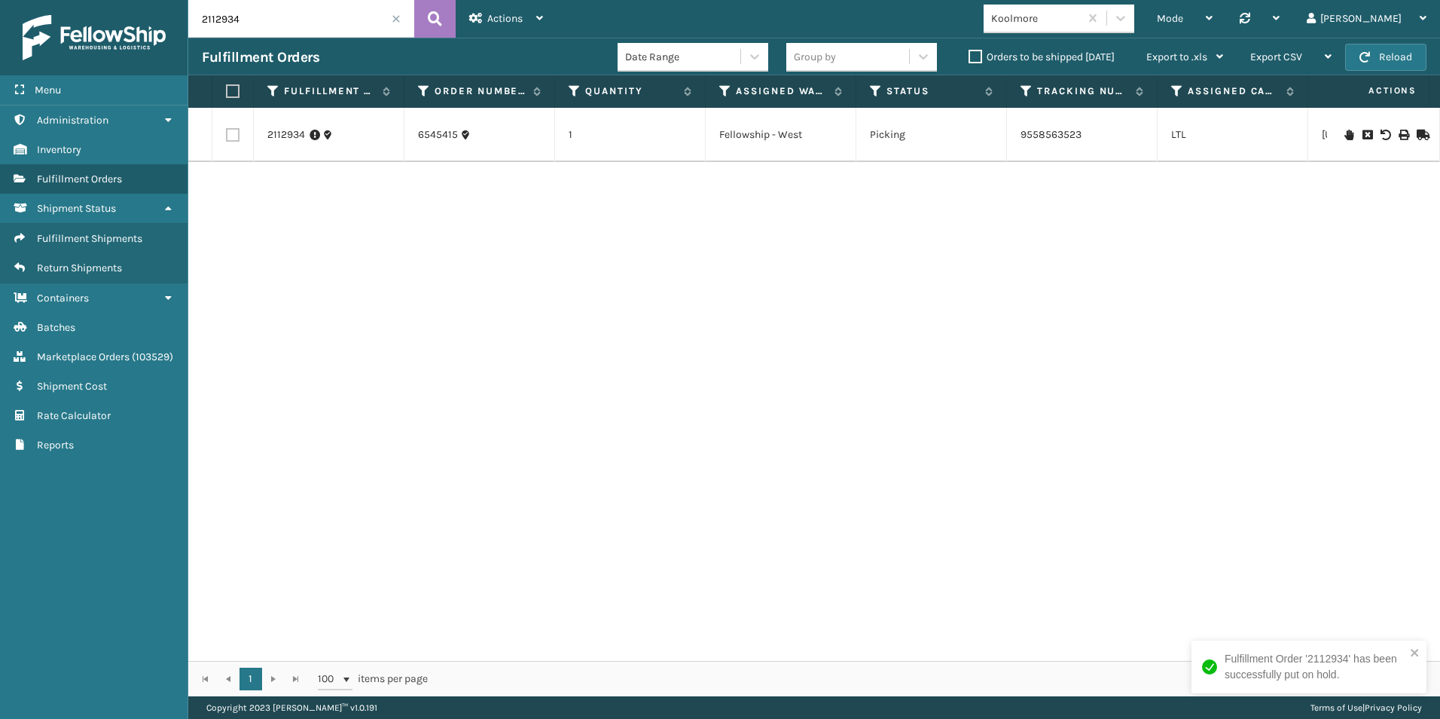
drag, startPoint x: 234, startPoint y: 20, endPoint x: 245, endPoint y: 25, distance: 11.8
click at [249, 20] on input "2112934" at bounding box center [301, 19] width 226 height 38
click at [1345, 134] on icon at bounding box center [1349, 135] width 9 height 11
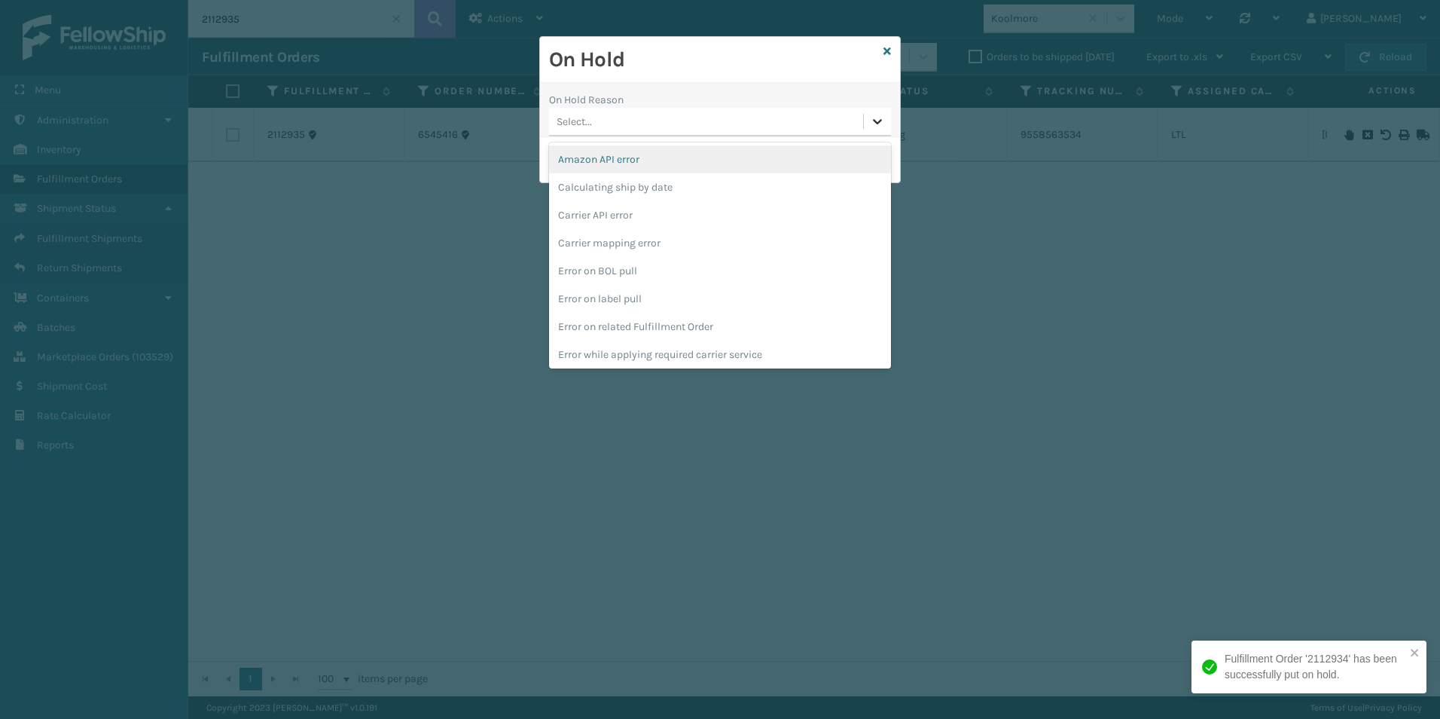
click at [873, 122] on icon at bounding box center [877, 121] width 15 height 15
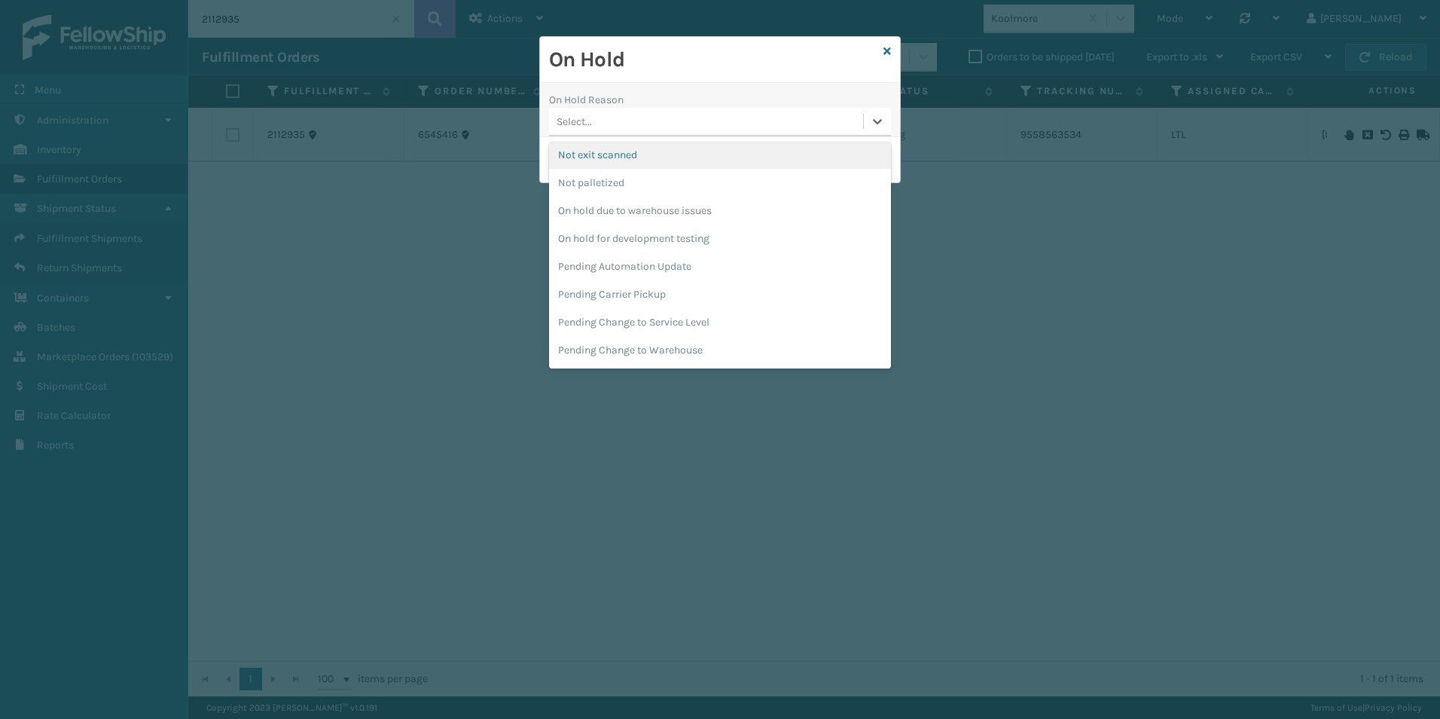
scroll to position [477, 0]
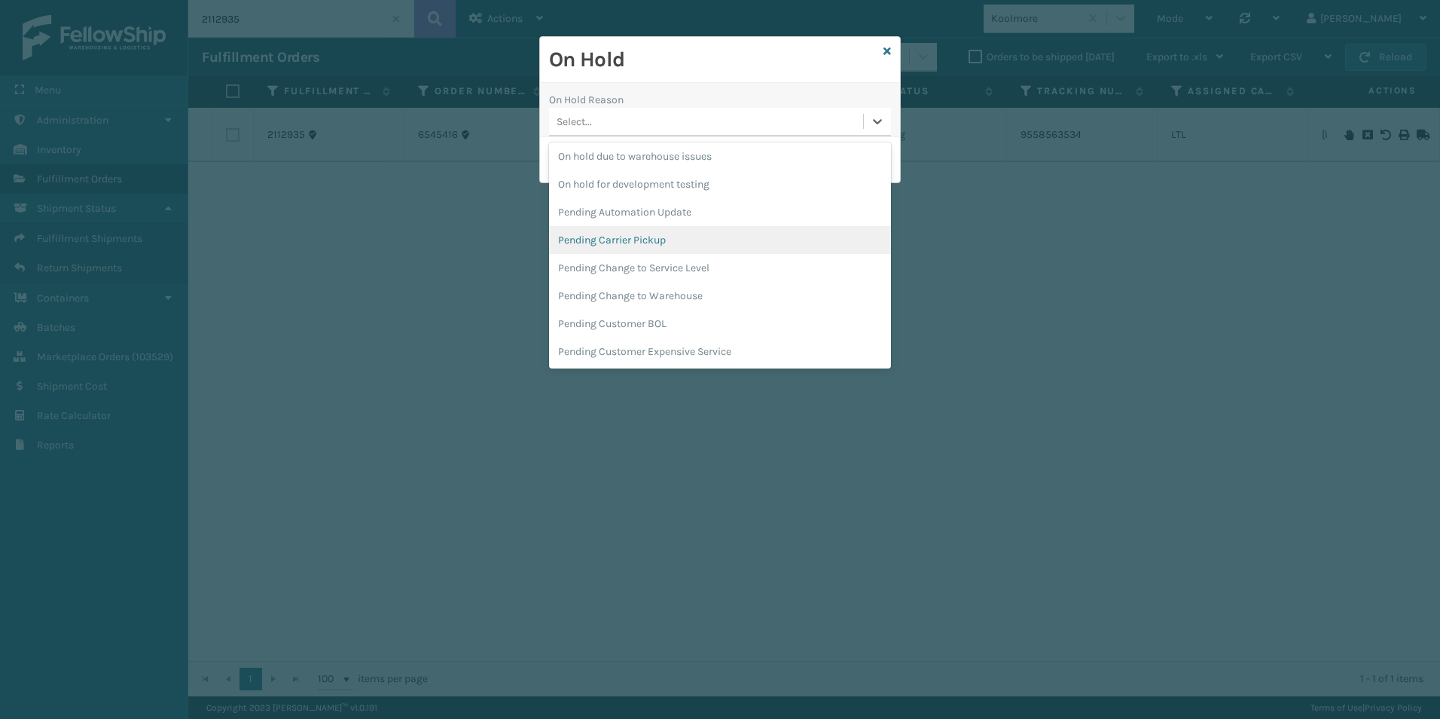
click at [637, 241] on div "Pending Carrier Pickup" at bounding box center [720, 240] width 342 height 28
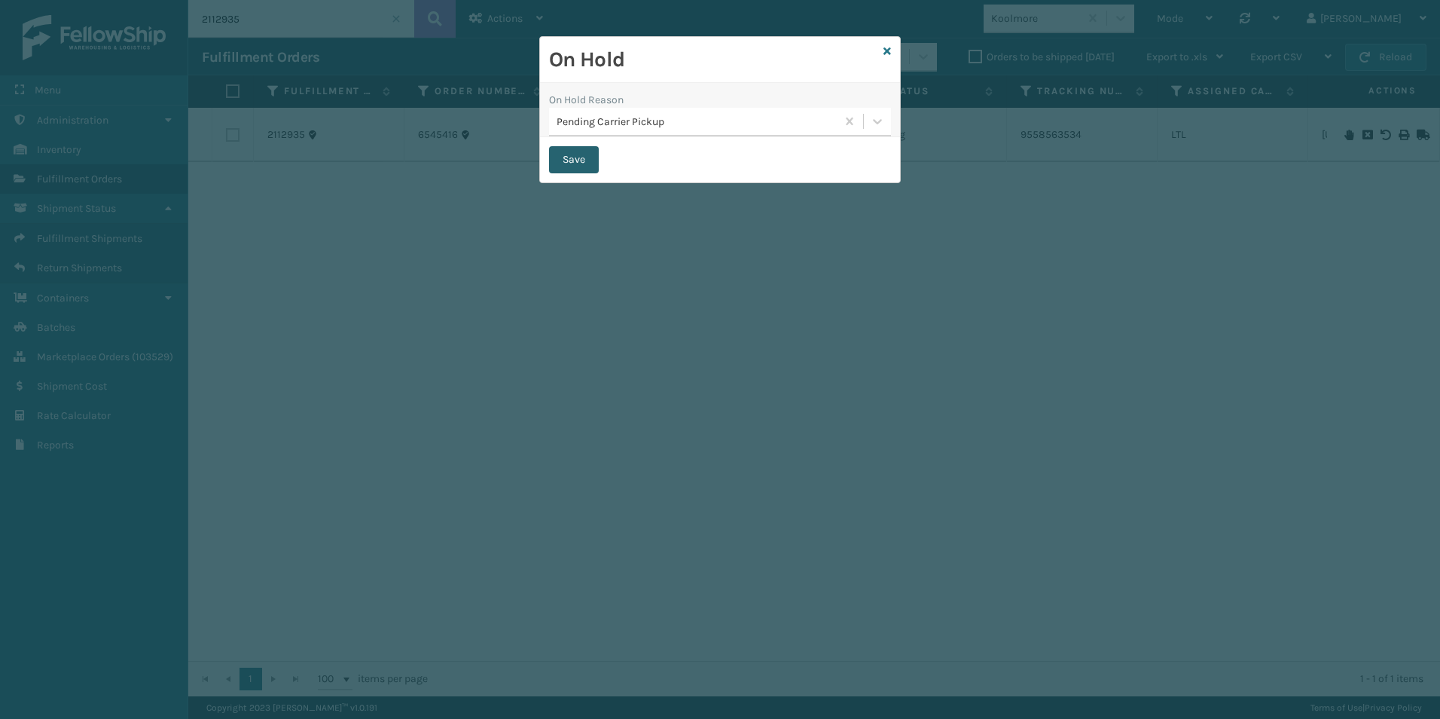
click at [572, 148] on button "Save" at bounding box center [574, 159] width 50 height 27
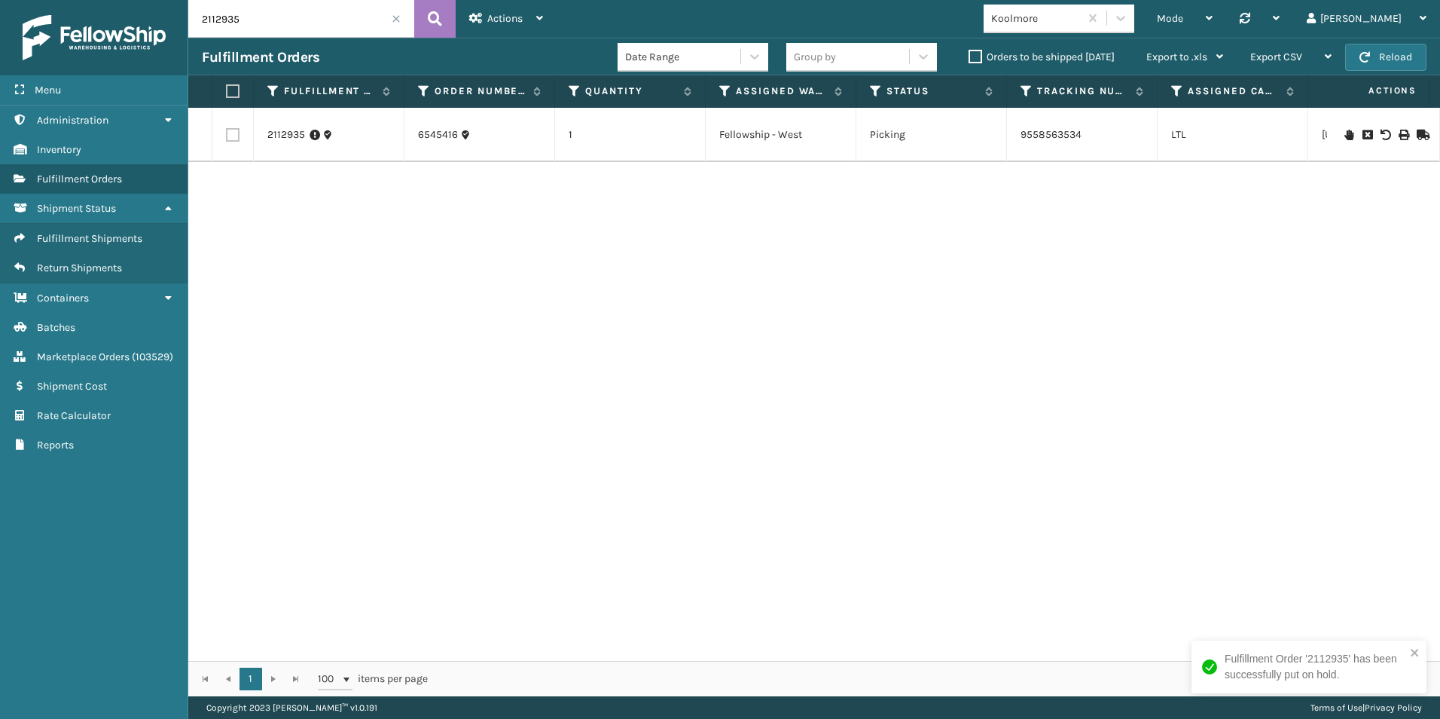
drag, startPoint x: 248, startPoint y: 21, endPoint x: 263, endPoint y: 20, distance: 15.1
click at [263, 20] on input "2112935" at bounding box center [301, 19] width 226 height 38
click at [1345, 133] on icon at bounding box center [1349, 135] width 9 height 11
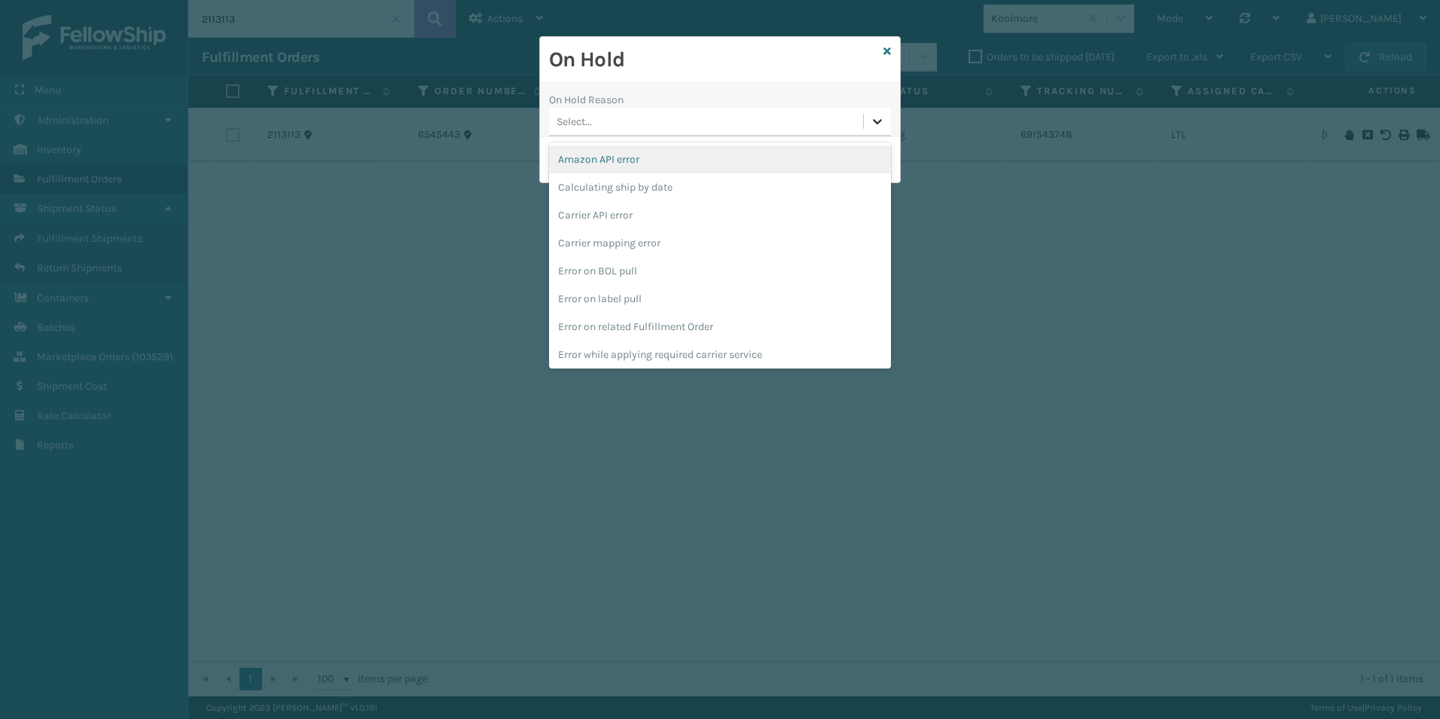
click at [875, 124] on icon at bounding box center [877, 121] width 15 height 15
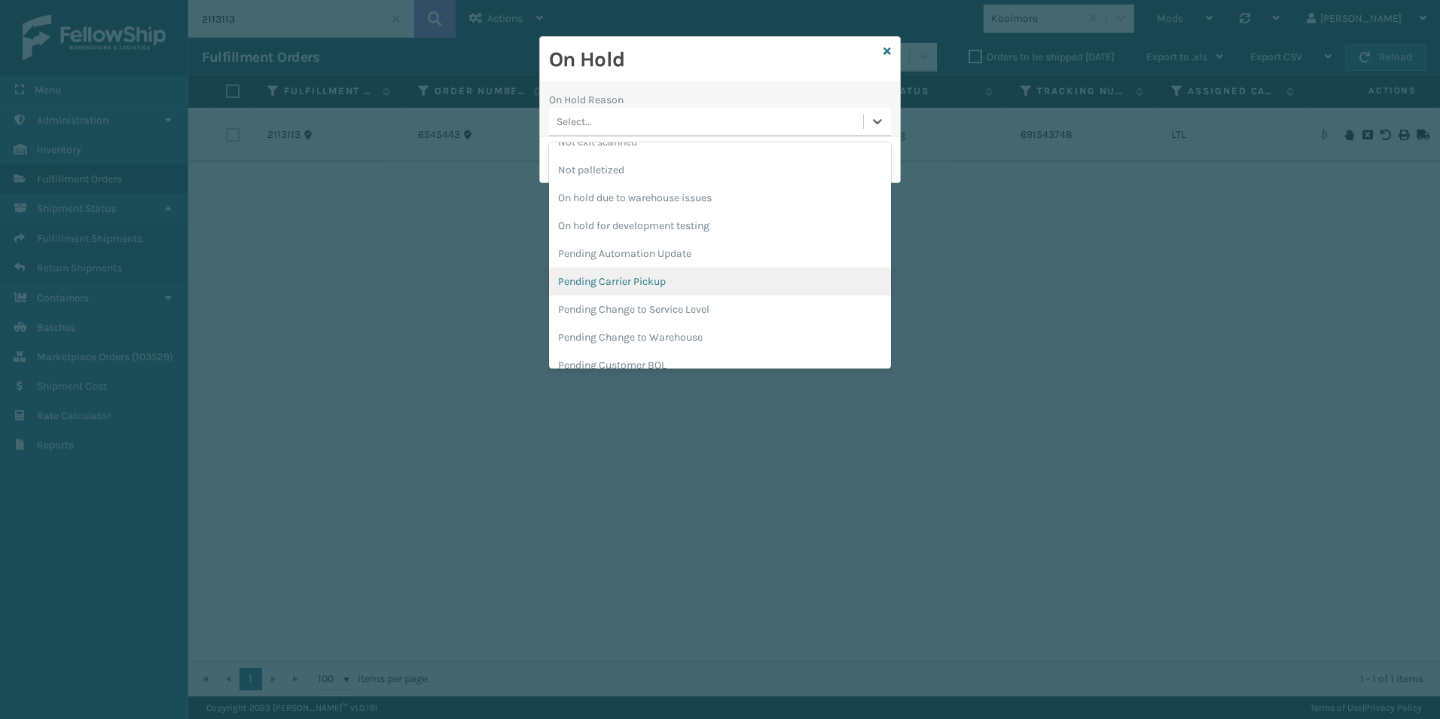
click at [657, 285] on div "Pending Carrier Pickup" at bounding box center [720, 281] width 342 height 28
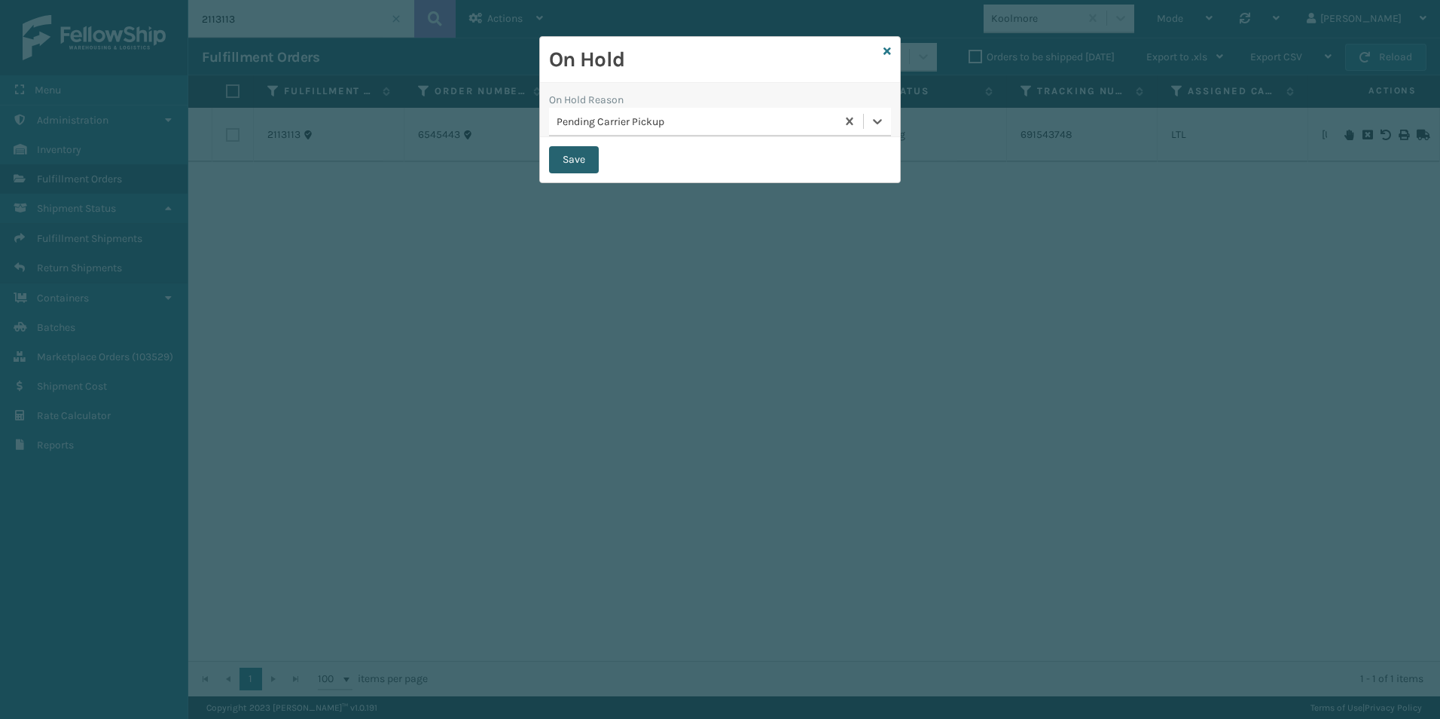
click at [570, 158] on button "Save" at bounding box center [574, 159] width 50 height 27
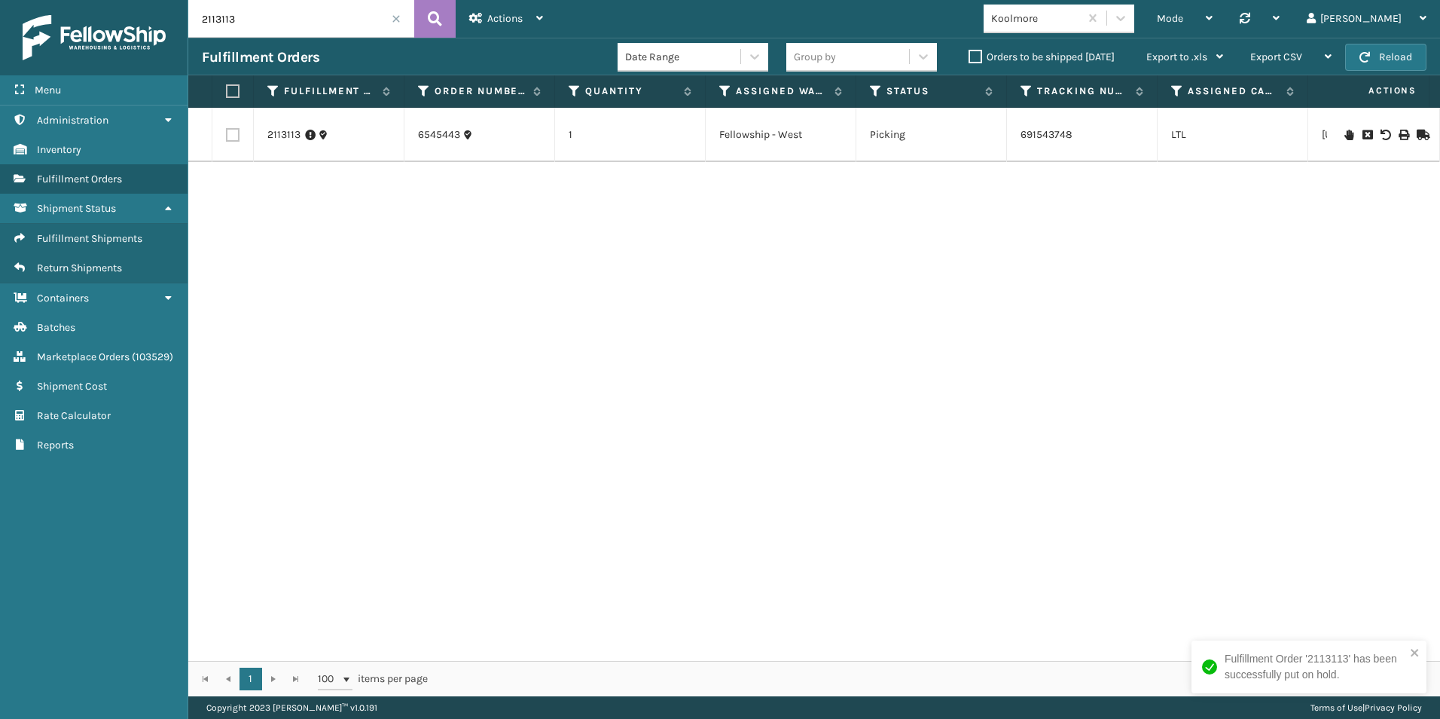
click at [237, 16] on input "2113113" at bounding box center [301, 19] width 226 height 38
click at [1345, 136] on icon at bounding box center [1349, 135] width 9 height 11
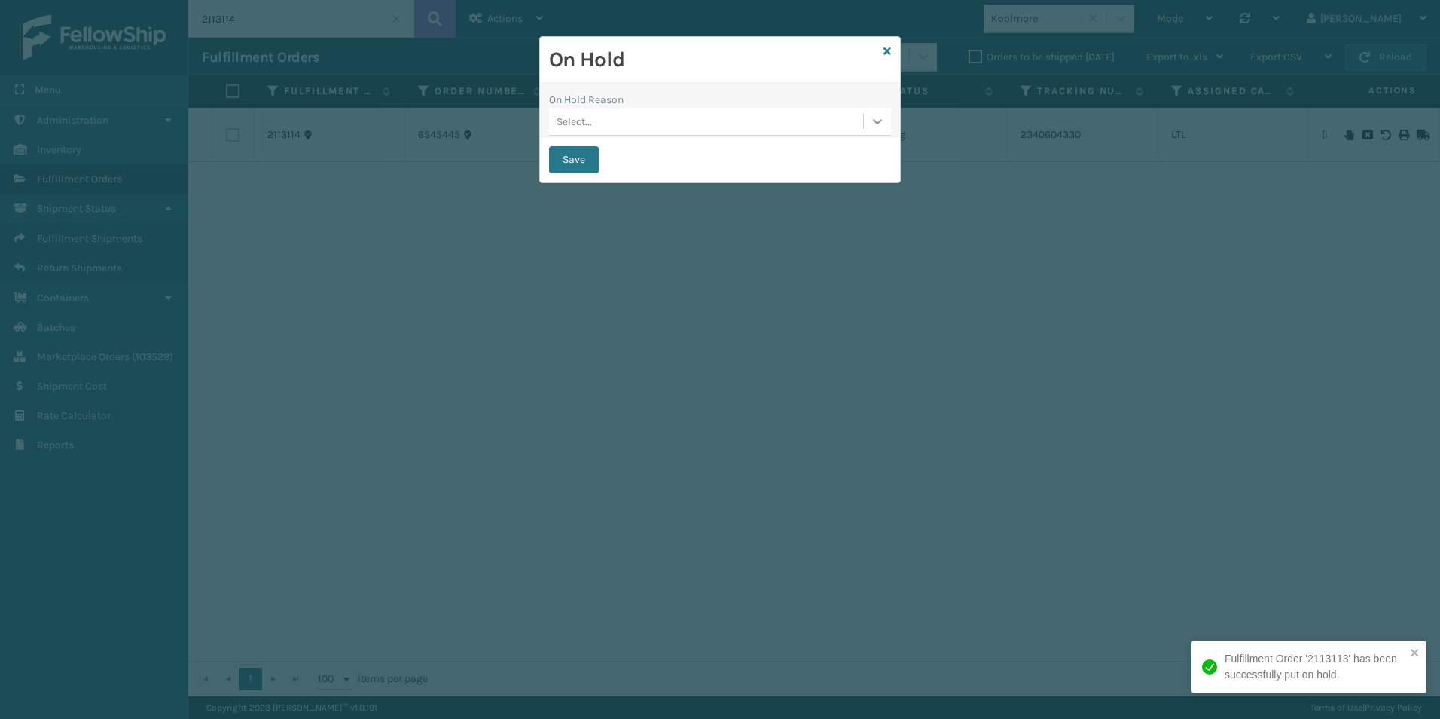
click at [871, 123] on icon at bounding box center [877, 121] width 15 height 15
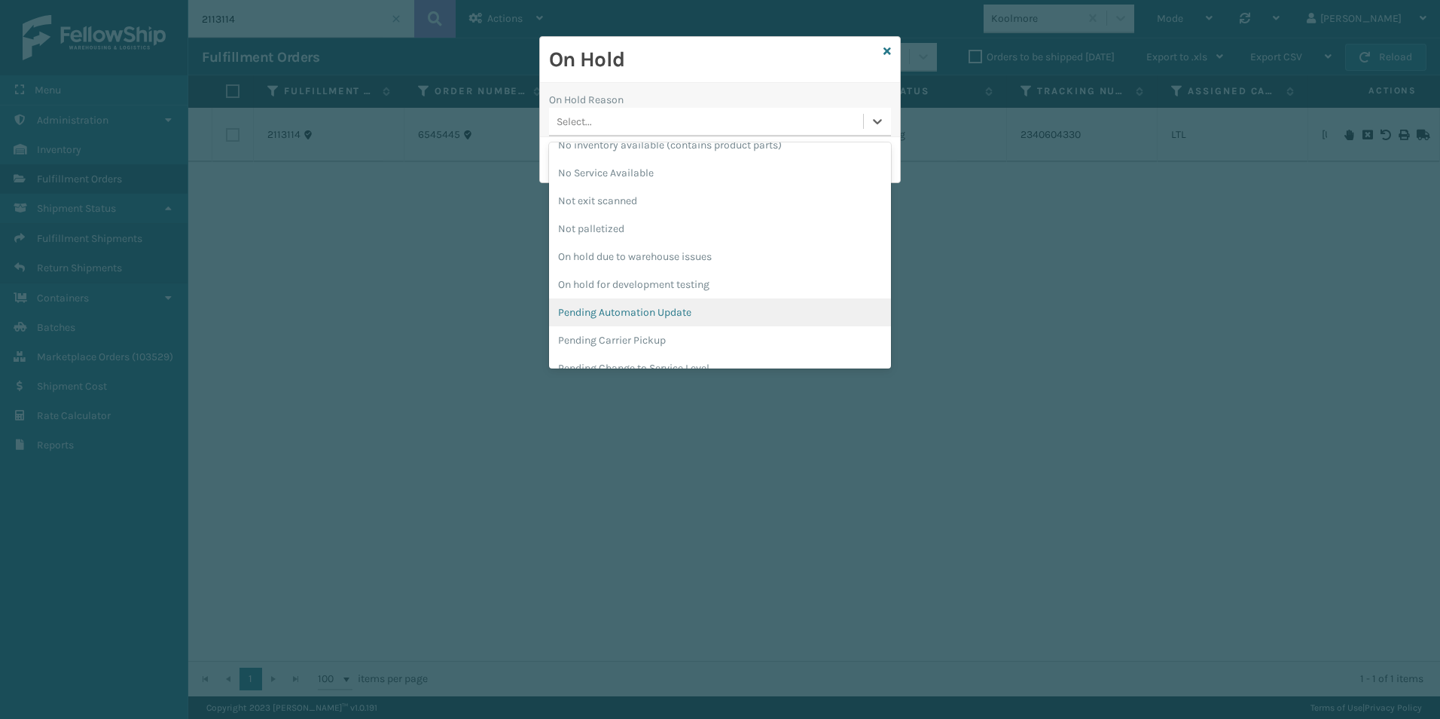
scroll to position [477, 0]
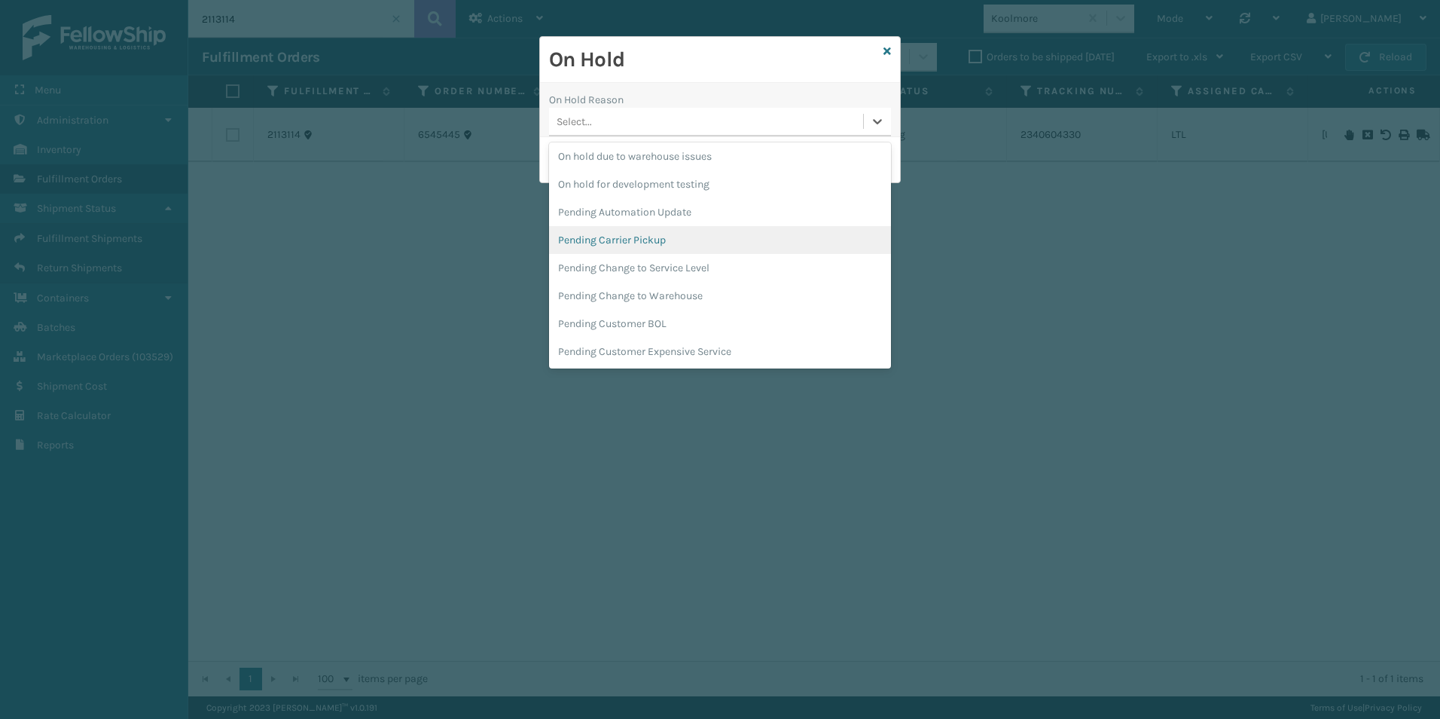
click at [670, 243] on div "Pending Carrier Pickup" at bounding box center [720, 240] width 342 height 28
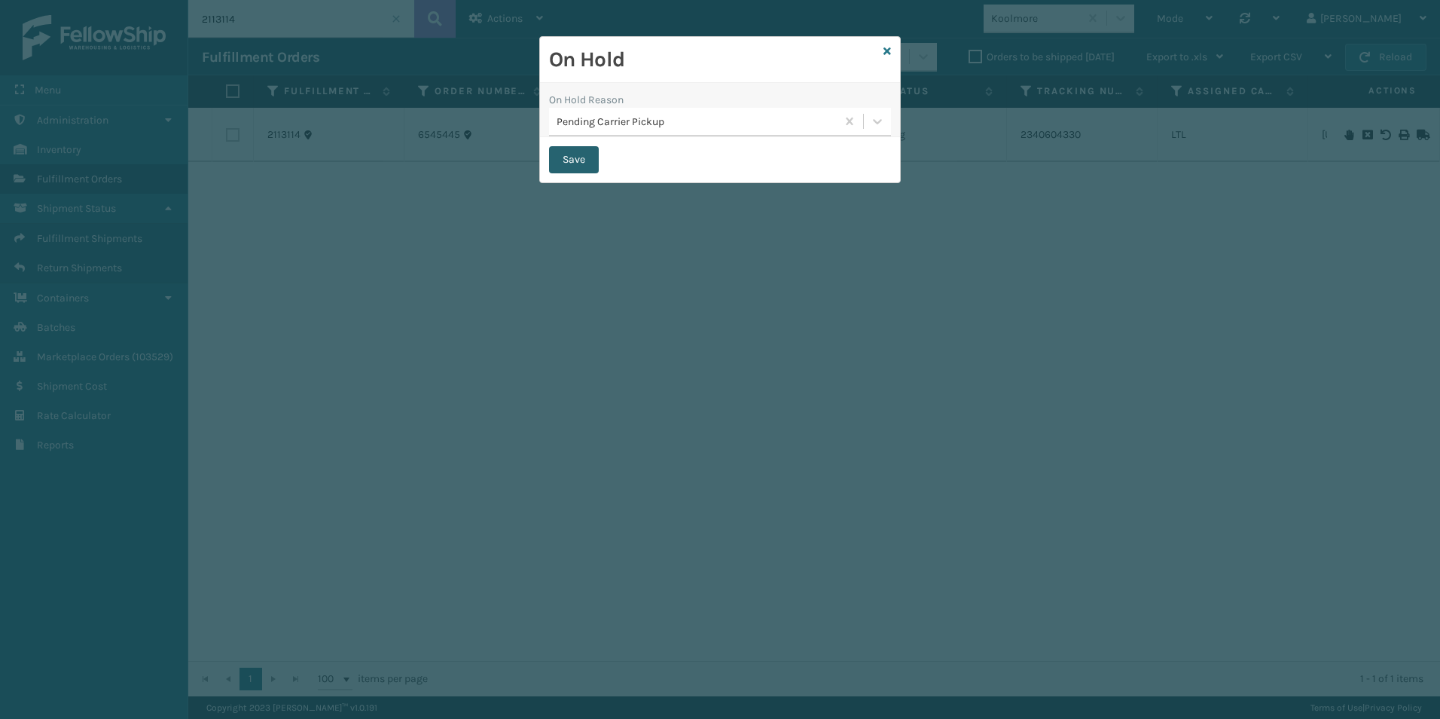
click at [578, 158] on button "Save" at bounding box center [574, 159] width 50 height 27
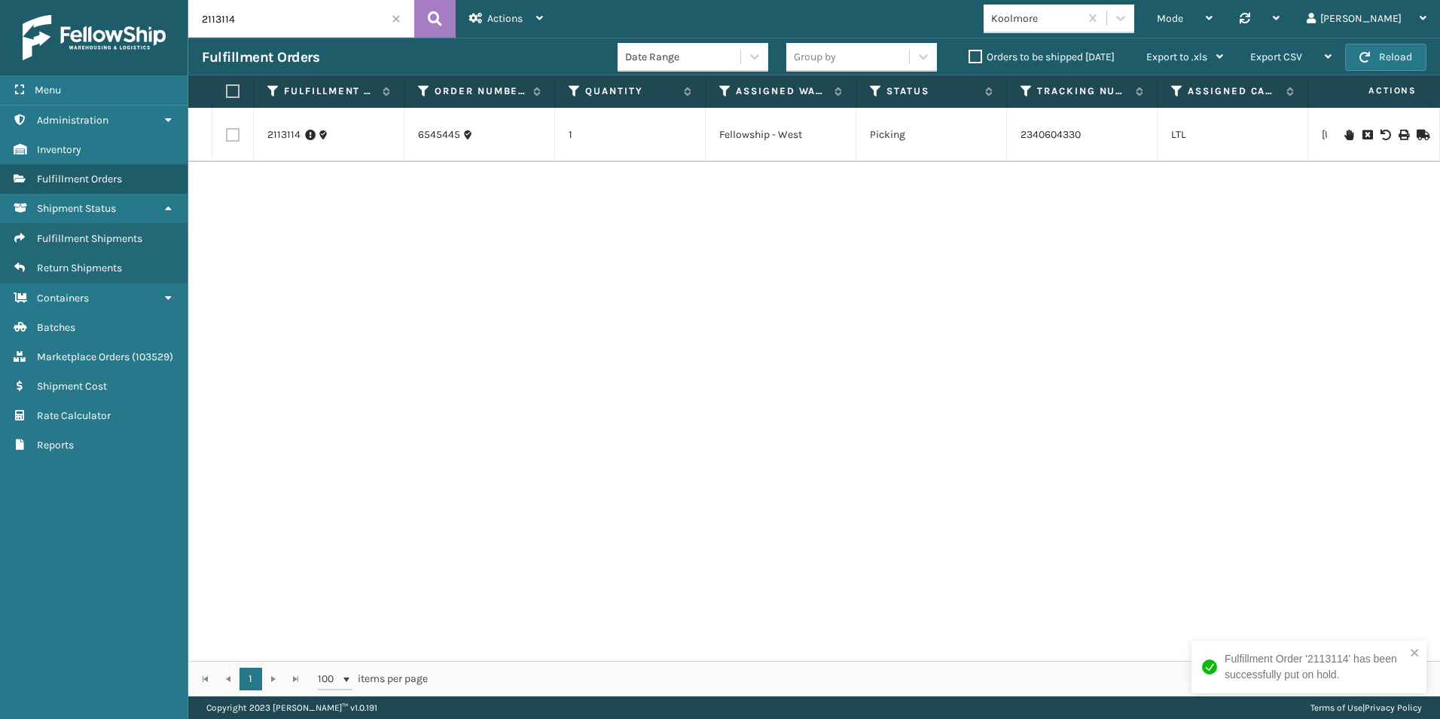
drag, startPoint x: 222, startPoint y: 22, endPoint x: 261, endPoint y: 26, distance: 38.6
click at [262, 23] on input "2113114" at bounding box center [301, 19] width 226 height 38
click at [1345, 133] on icon at bounding box center [1349, 135] width 9 height 11
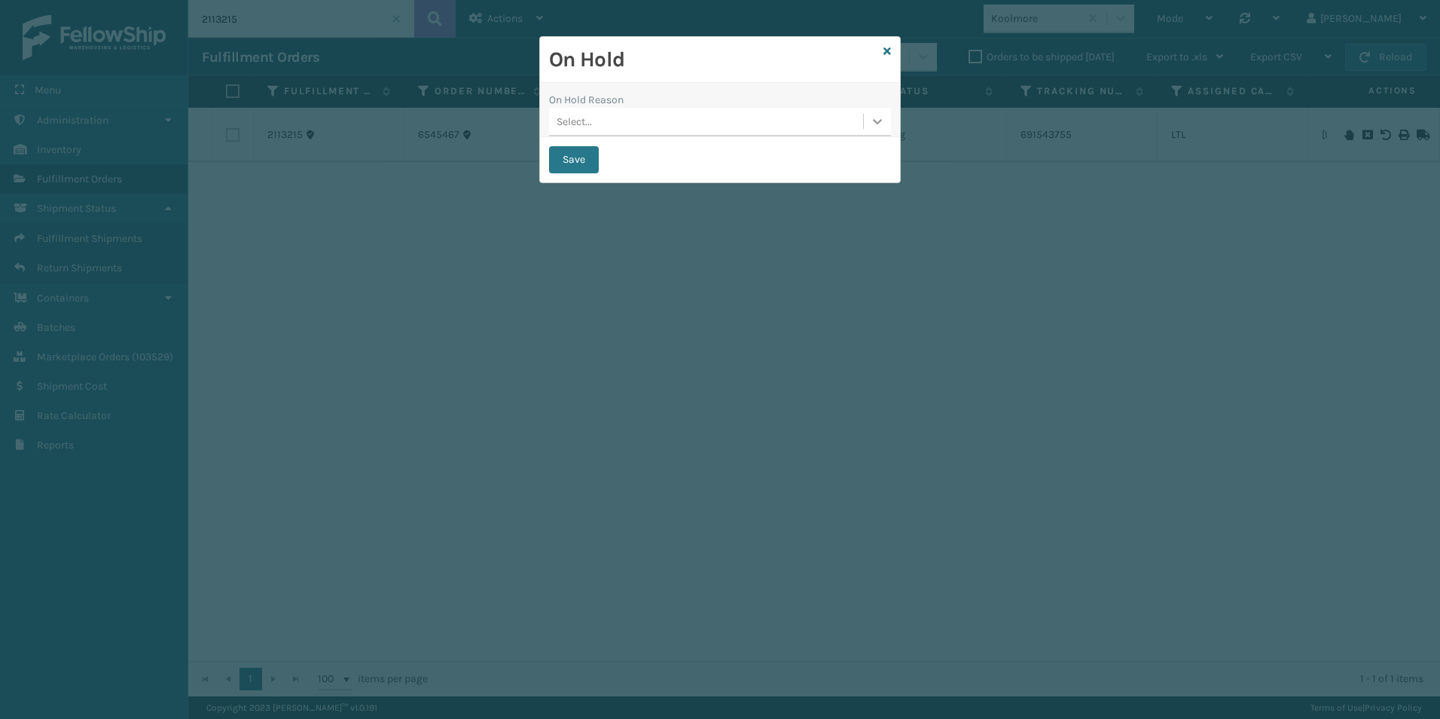
click at [881, 127] on icon at bounding box center [877, 121] width 15 height 15
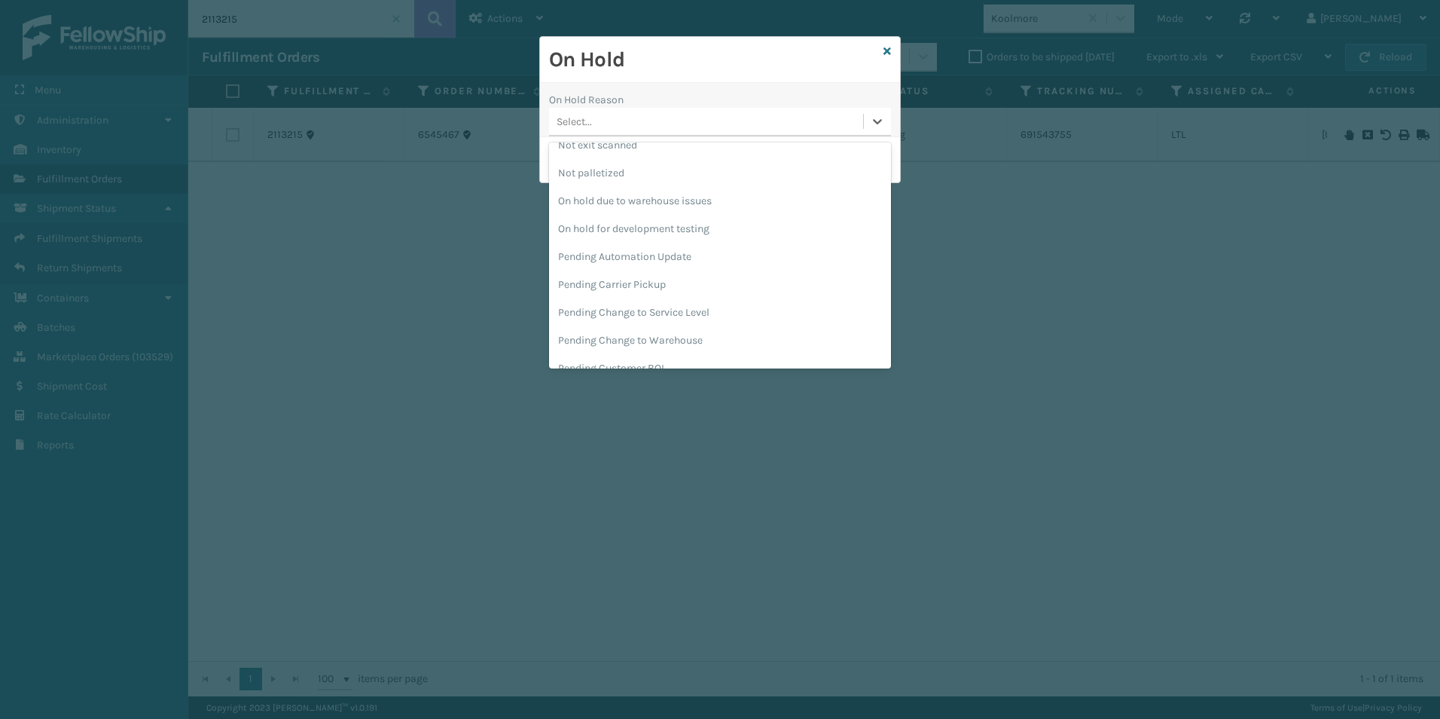
scroll to position [441, 0]
click at [646, 273] on div "Pending Carrier Pickup" at bounding box center [720, 276] width 342 height 28
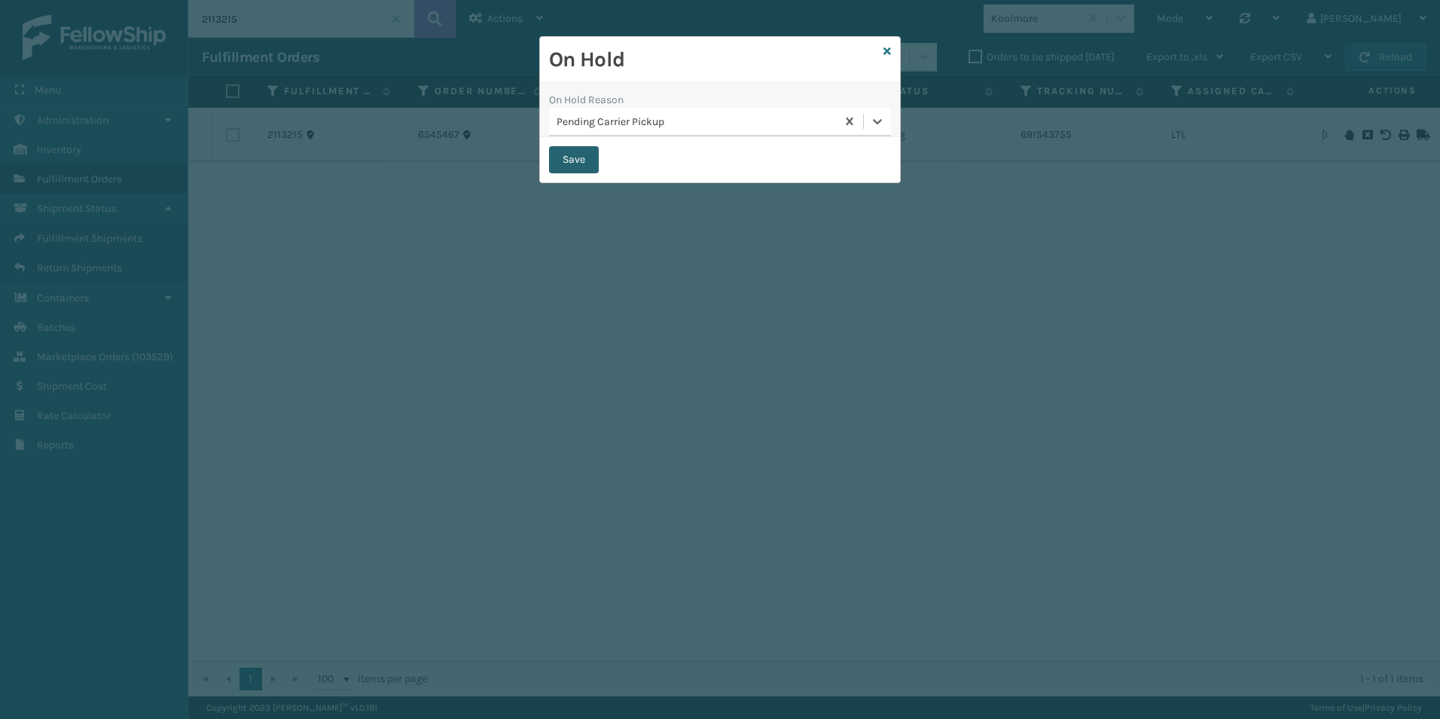
click at [580, 160] on button "Save" at bounding box center [574, 159] width 50 height 27
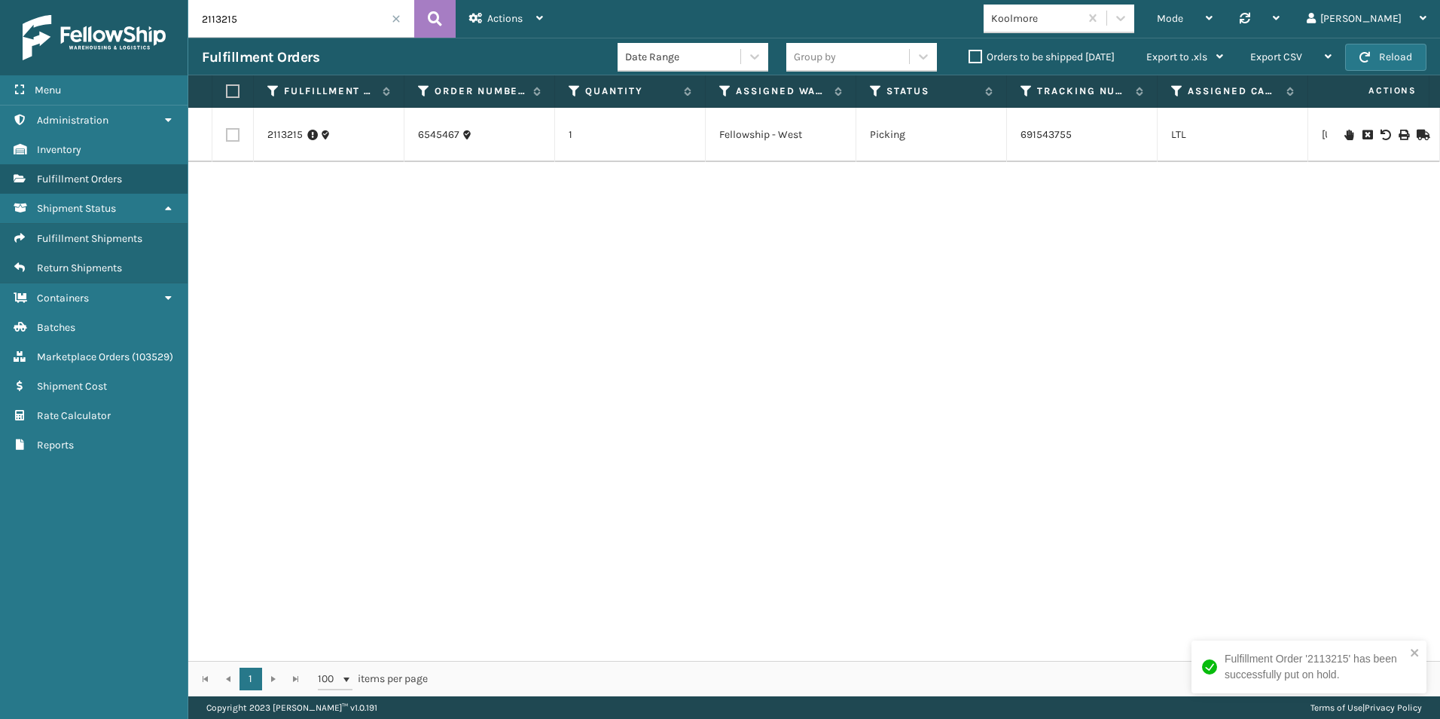
drag, startPoint x: 223, startPoint y: 20, endPoint x: 264, endPoint y: 20, distance: 41.4
click at [264, 20] on input "2113215" at bounding box center [301, 19] width 226 height 38
click at [1345, 133] on icon at bounding box center [1349, 135] width 9 height 11
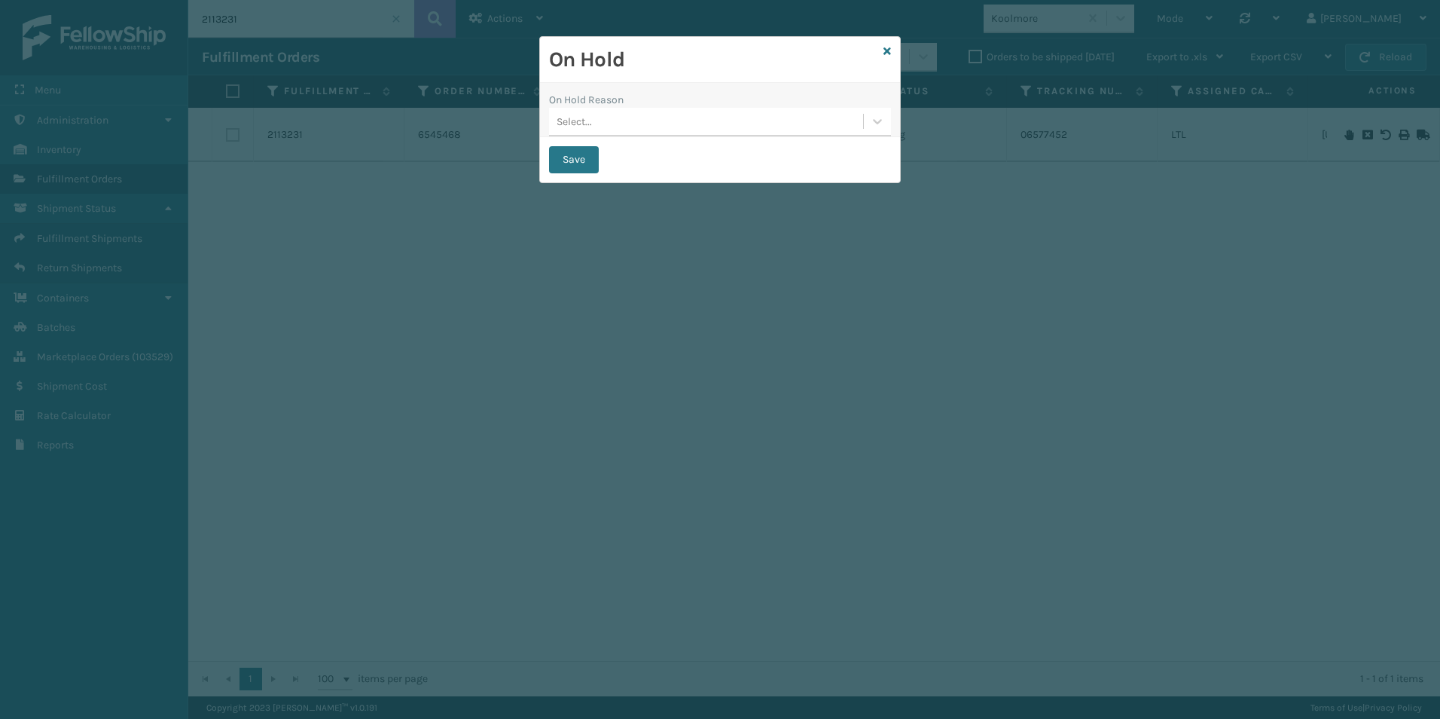
drag, startPoint x: 881, startPoint y: 120, endPoint x: 878, endPoint y: 136, distance: 16.8
click at [880, 120] on icon at bounding box center [877, 121] width 15 height 15
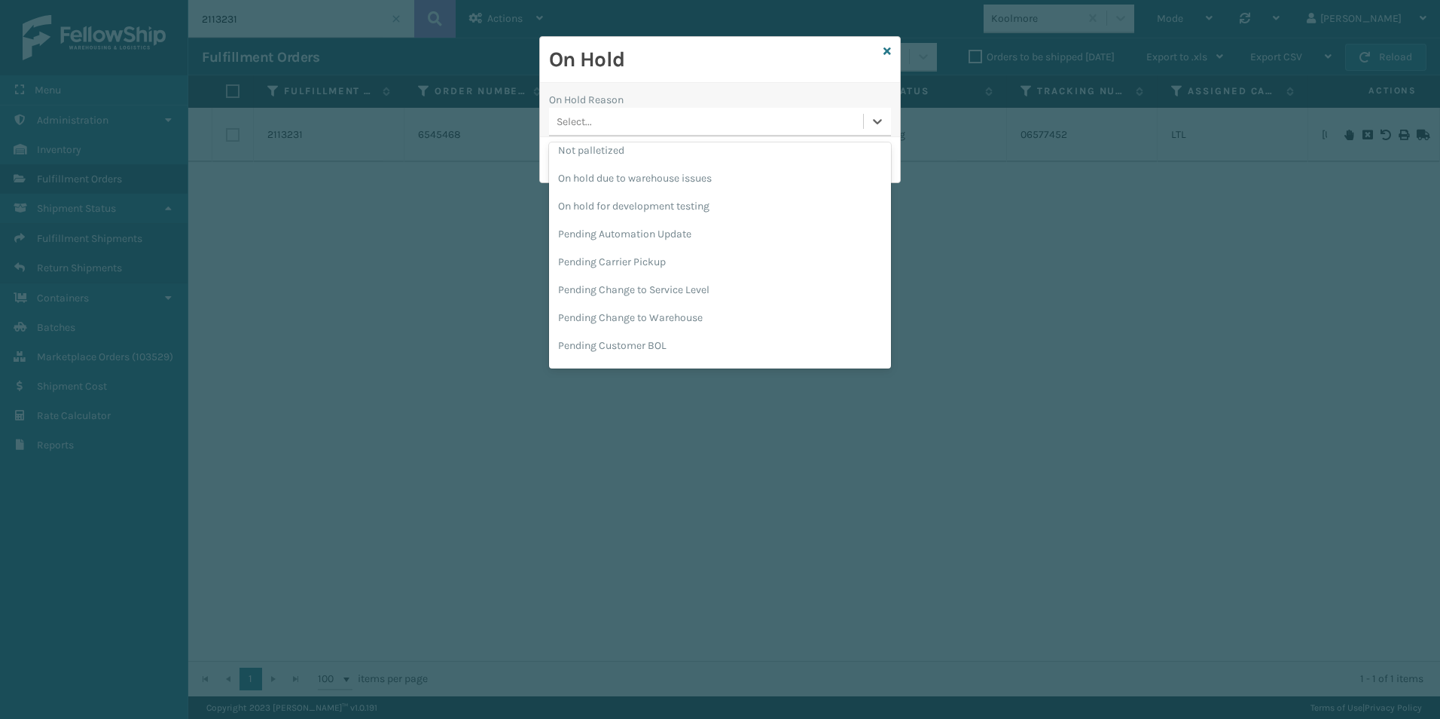
scroll to position [477, 0]
click at [672, 247] on div "Pending Carrier Pickup" at bounding box center [720, 240] width 342 height 28
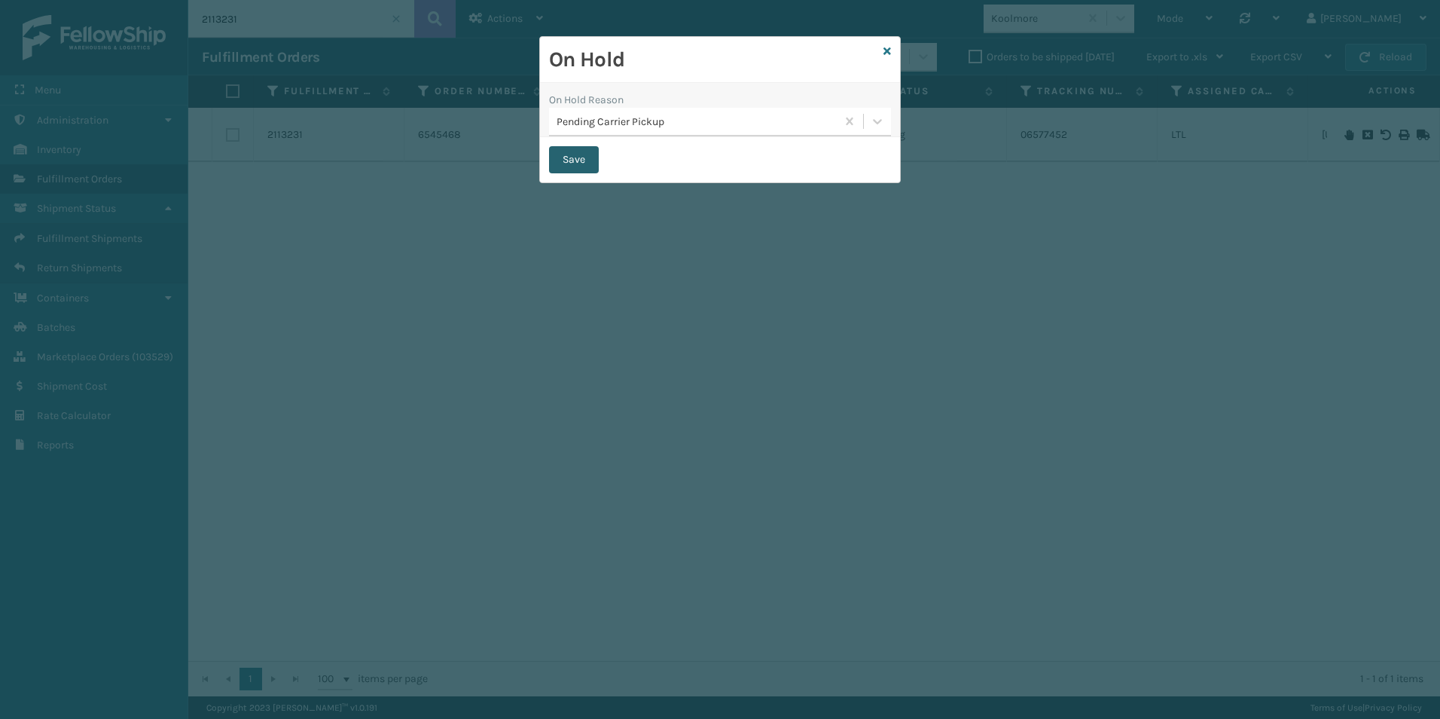
click at [566, 157] on button "Save" at bounding box center [574, 159] width 50 height 27
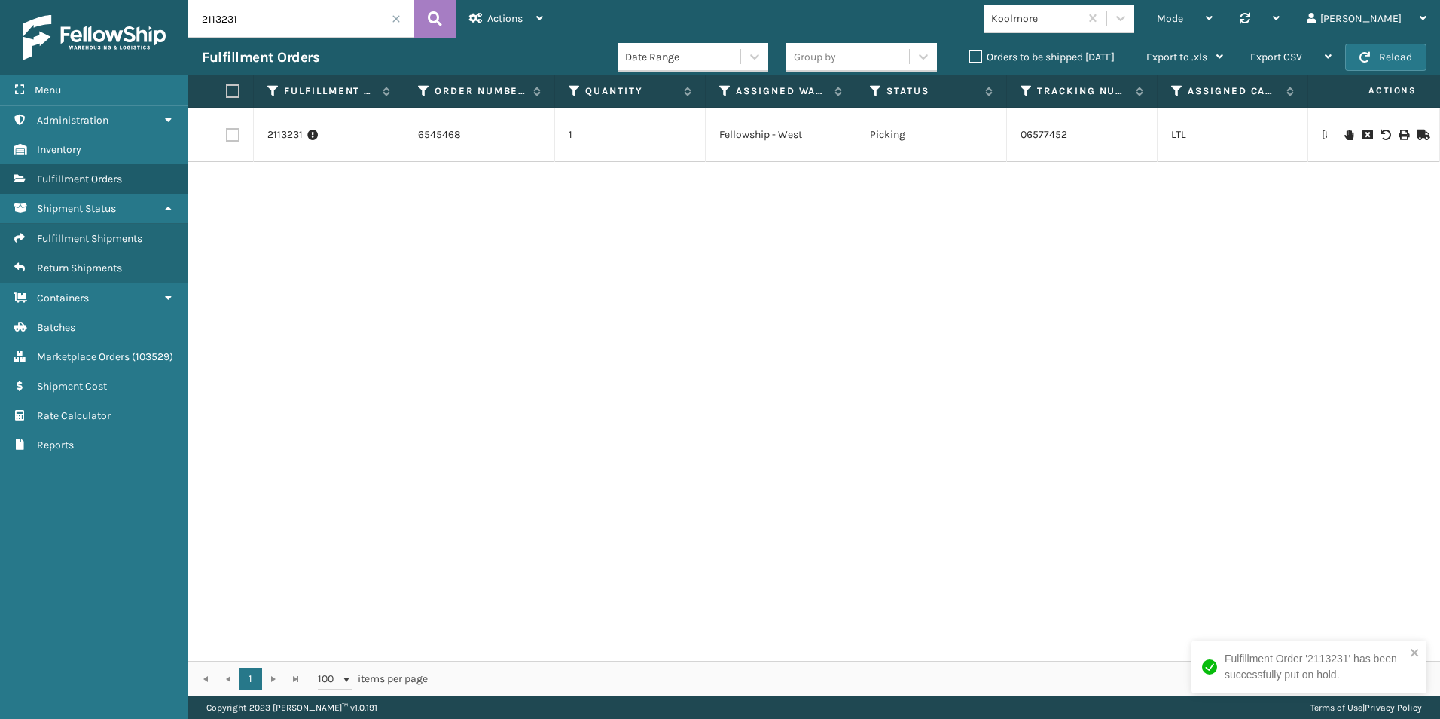
drag, startPoint x: 221, startPoint y: 21, endPoint x: 288, endPoint y: 58, distance: 75.9
click at [282, 29] on input "2113231" at bounding box center [301, 19] width 226 height 38
click at [1345, 132] on icon at bounding box center [1349, 135] width 9 height 11
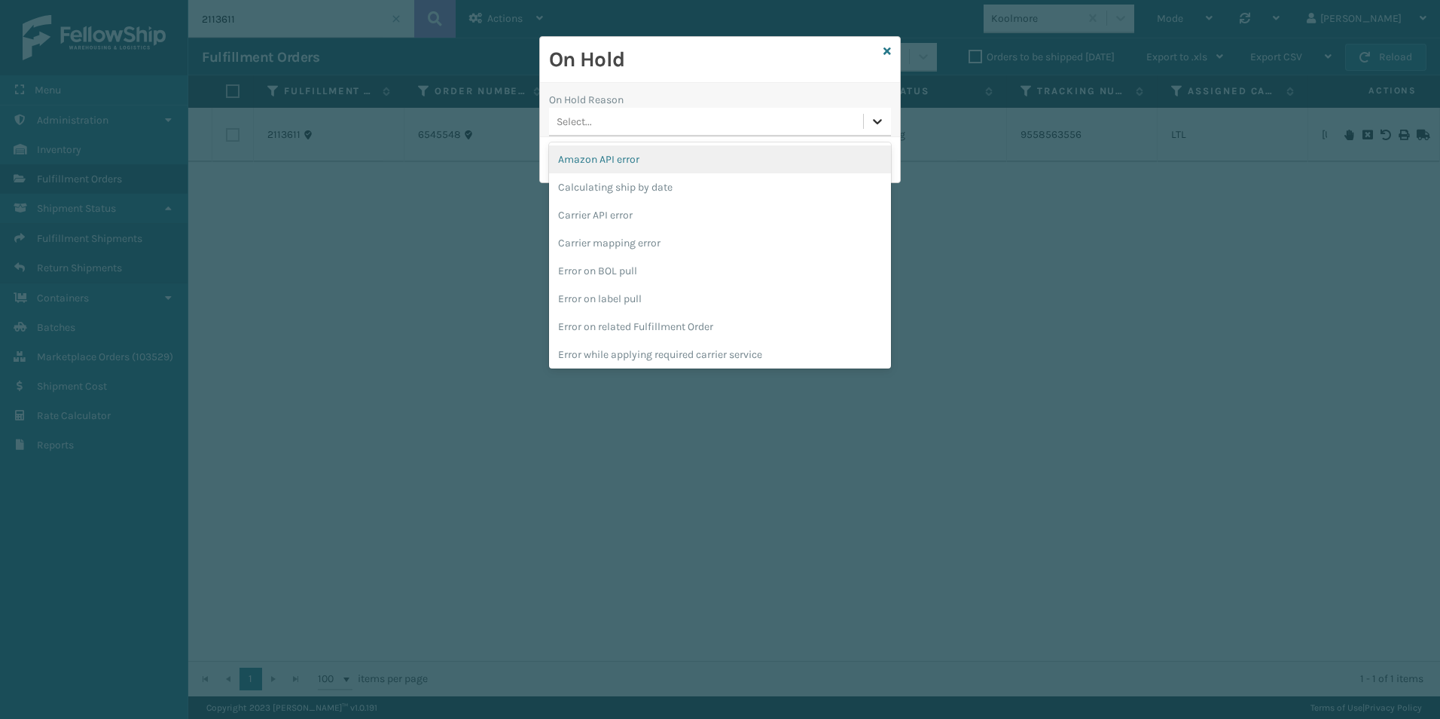
click at [868, 125] on div at bounding box center [877, 121] width 27 height 27
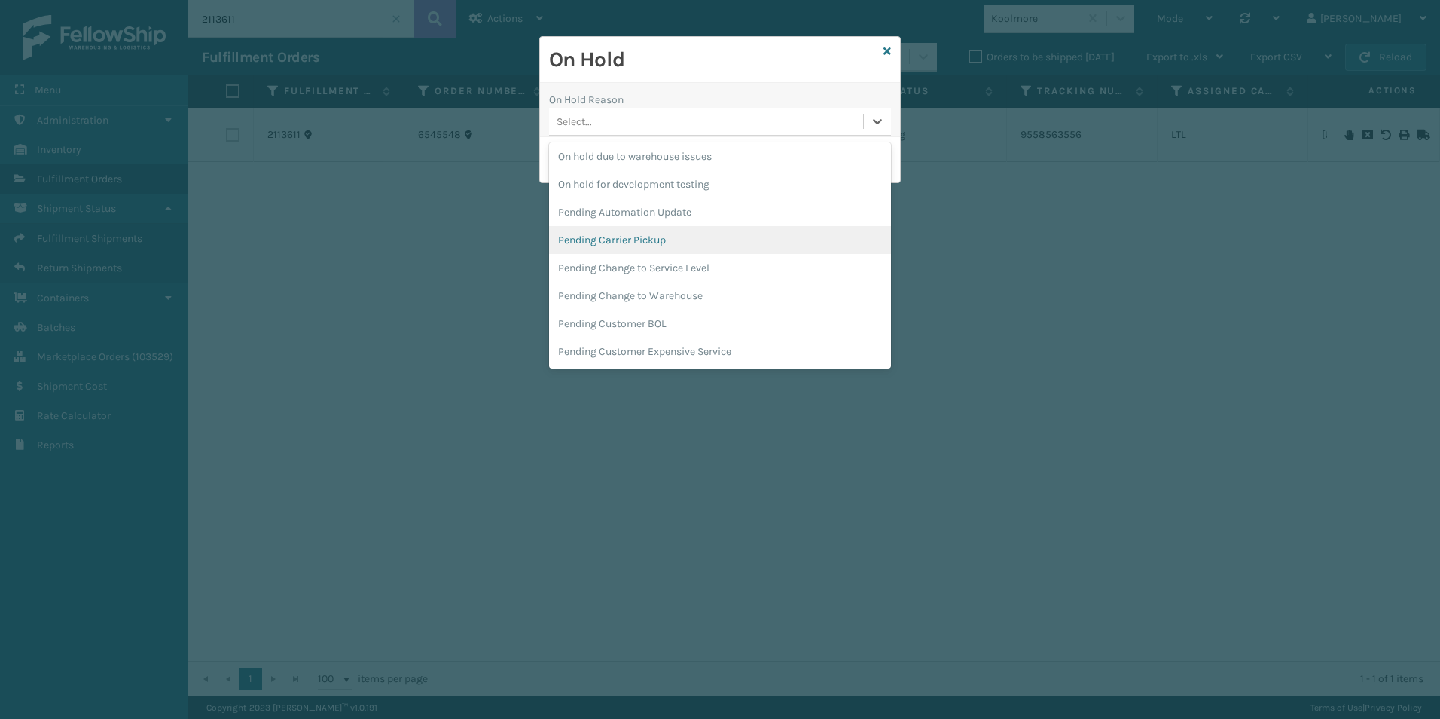
click at [623, 239] on div "Pending Carrier Pickup" at bounding box center [720, 240] width 342 height 28
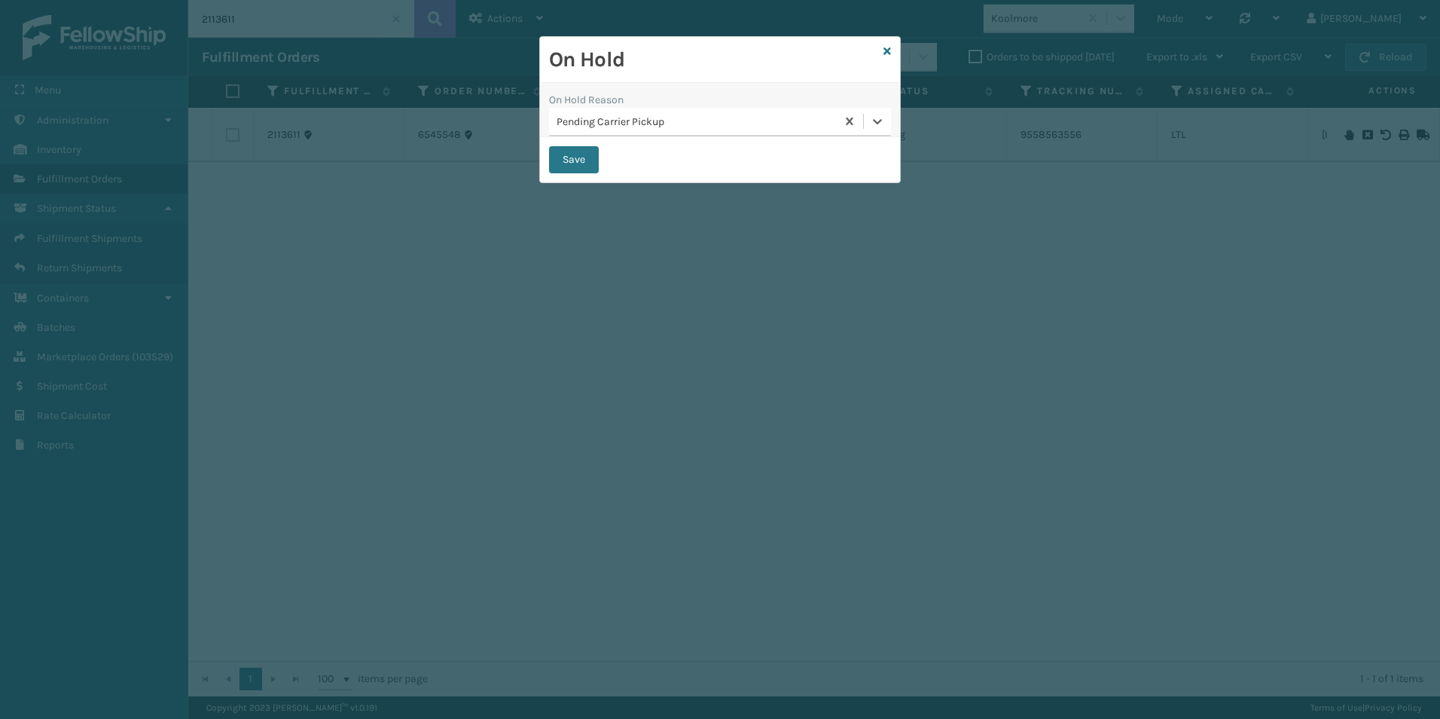
click at [567, 175] on div "Save" at bounding box center [720, 159] width 360 height 45
click at [564, 158] on button "Save" at bounding box center [574, 159] width 50 height 27
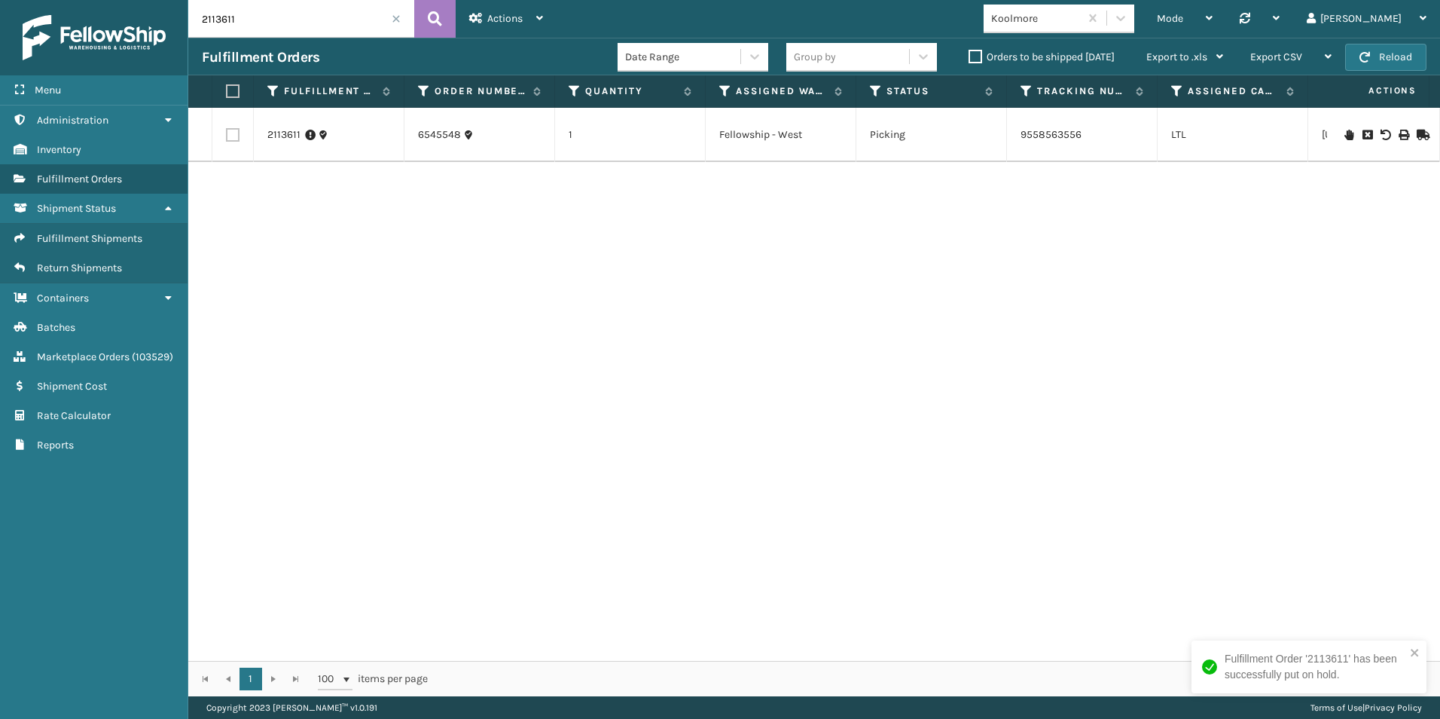
drag, startPoint x: 218, startPoint y: 20, endPoint x: 298, endPoint y: 29, distance: 80.3
click at [301, 21] on input "2113611" at bounding box center [301, 19] width 226 height 38
drag, startPoint x: 216, startPoint y: 18, endPoint x: 270, endPoint y: 20, distance: 53.5
click at [270, 20] on input "2113231" at bounding box center [301, 19] width 226 height 38
click at [1345, 123] on icon at bounding box center [1349, 125] width 9 height 11
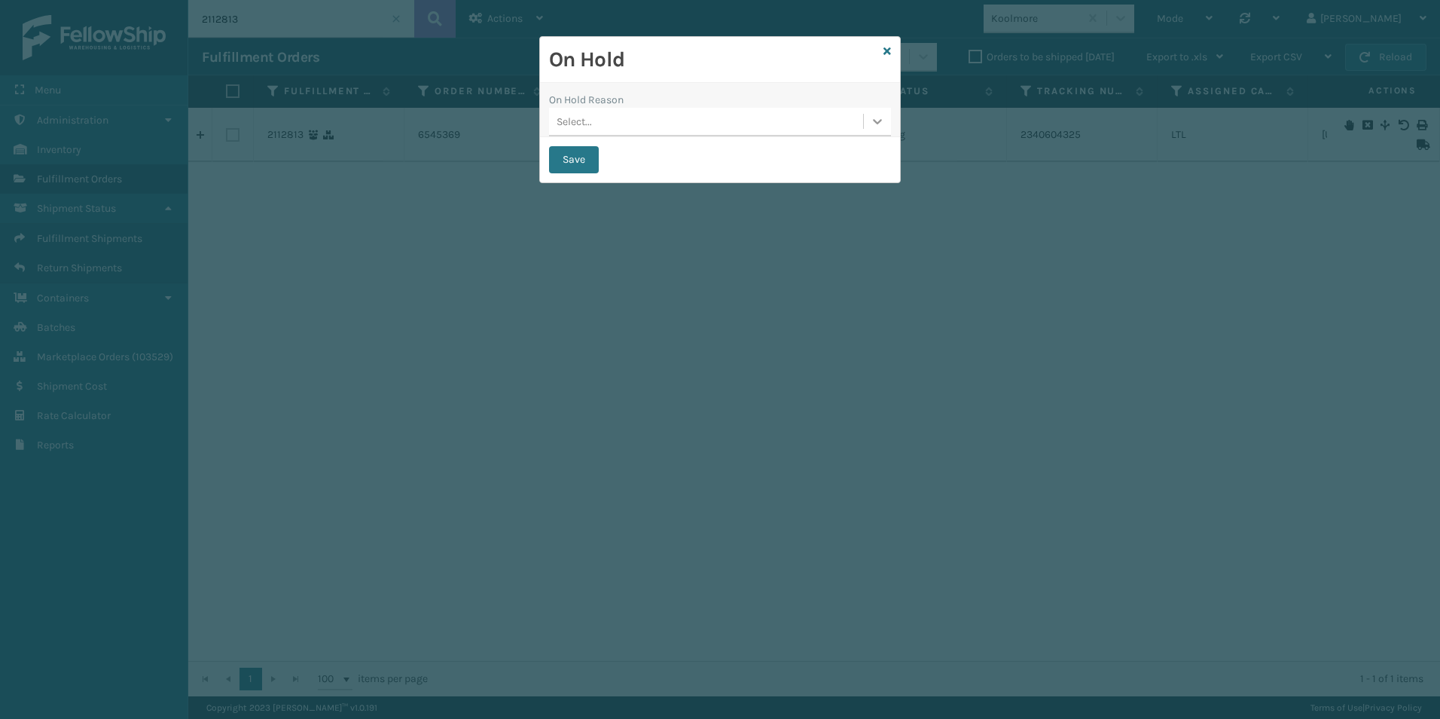
click at [873, 125] on icon at bounding box center [877, 121] width 15 height 15
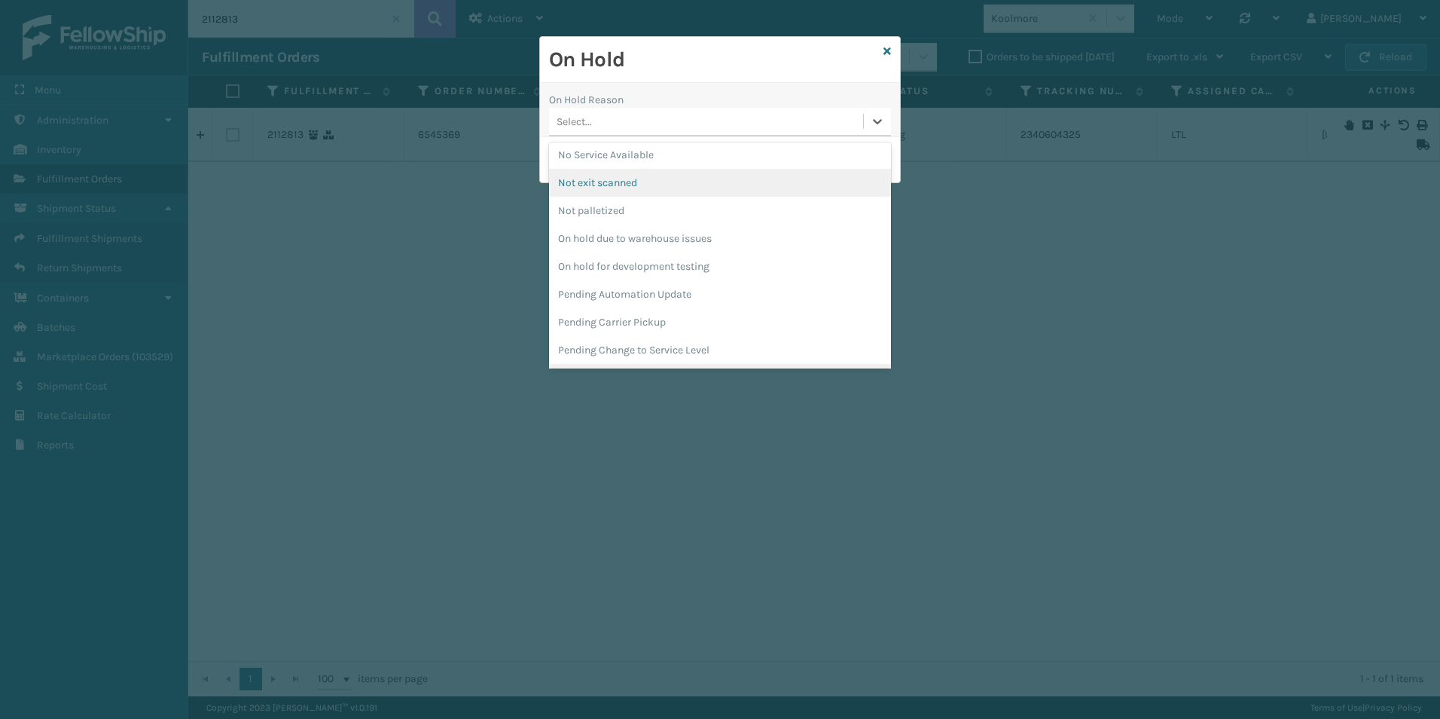
scroll to position [452, 0]
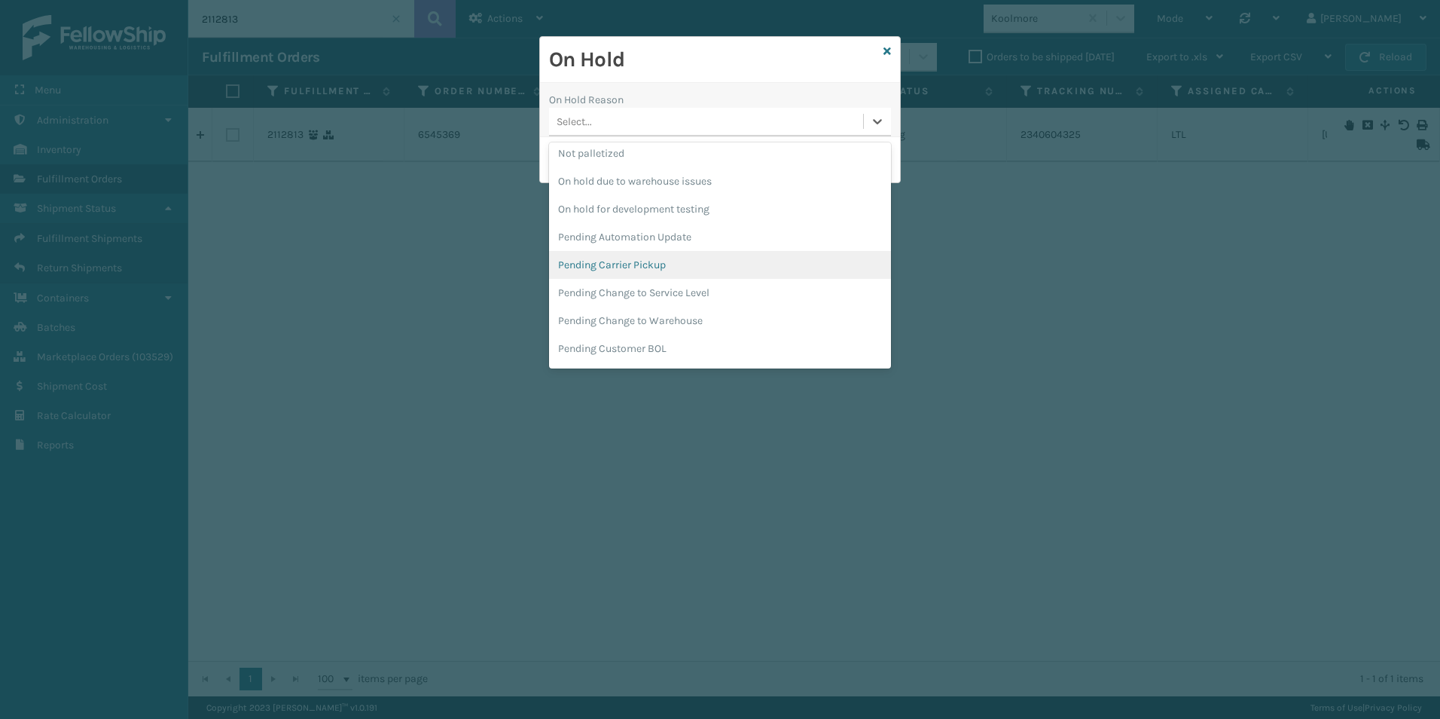
click at [656, 276] on div "Pending Carrier Pickup" at bounding box center [720, 265] width 342 height 28
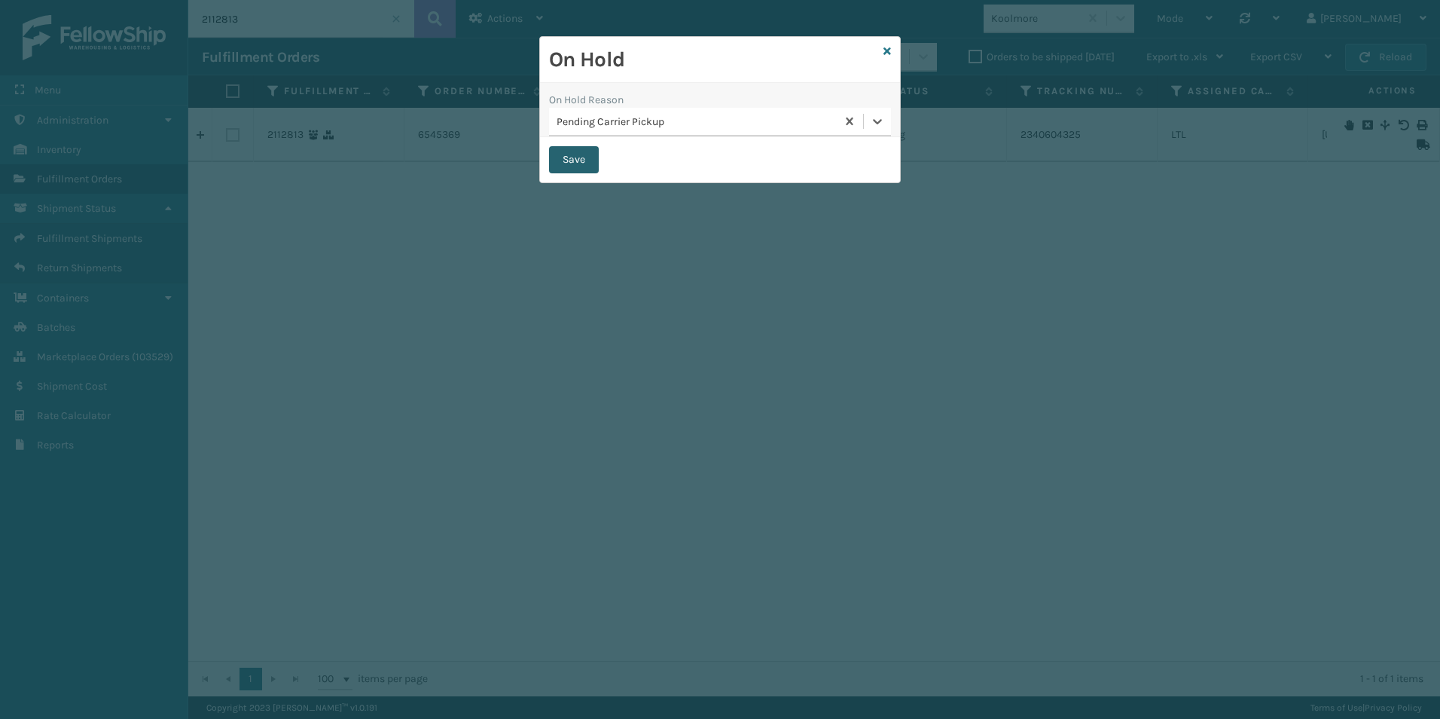
click at [570, 153] on button "Save" at bounding box center [574, 159] width 50 height 27
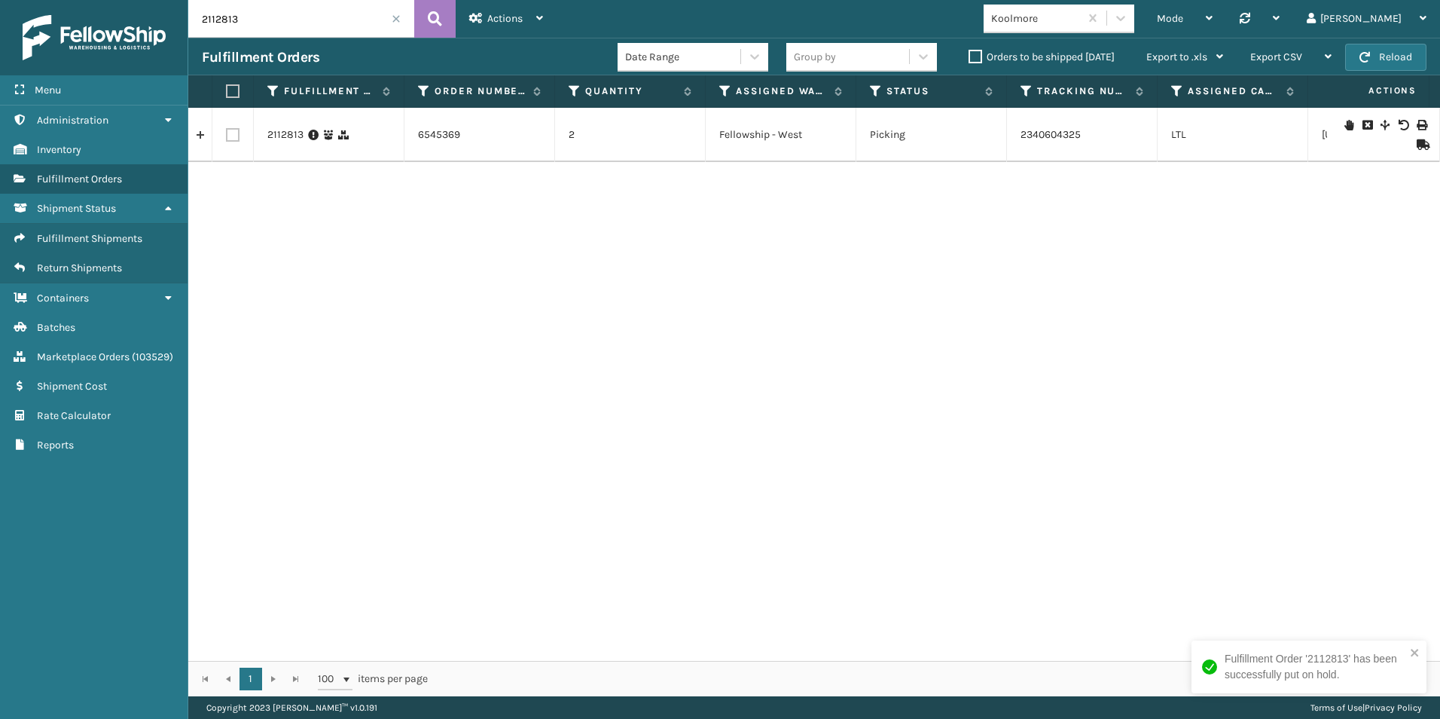
drag, startPoint x: 218, startPoint y: 20, endPoint x: 313, endPoint y: 30, distance: 95.4
click at [289, 20] on input "2112813" at bounding box center [301, 19] width 226 height 38
click at [1345, 133] on icon at bounding box center [1349, 135] width 9 height 11
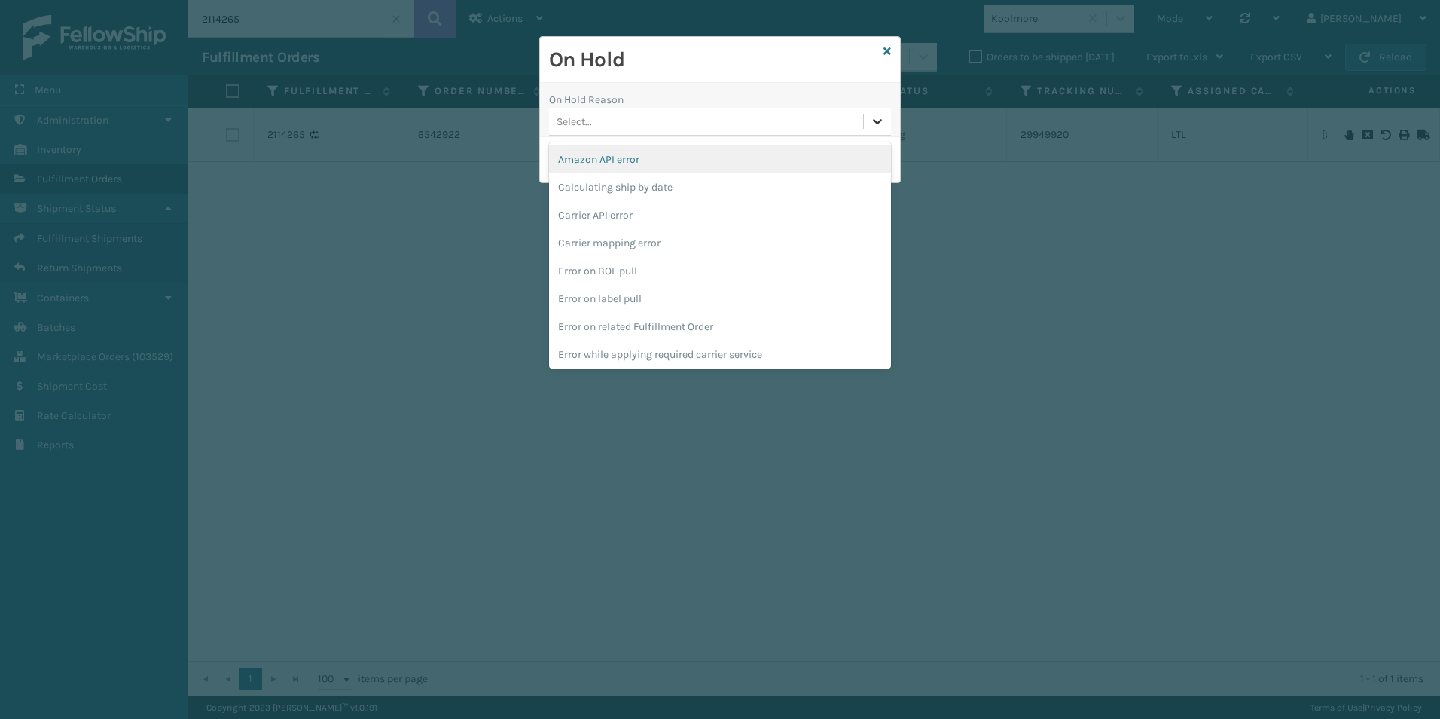
click at [885, 123] on div at bounding box center [877, 121] width 27 height 27
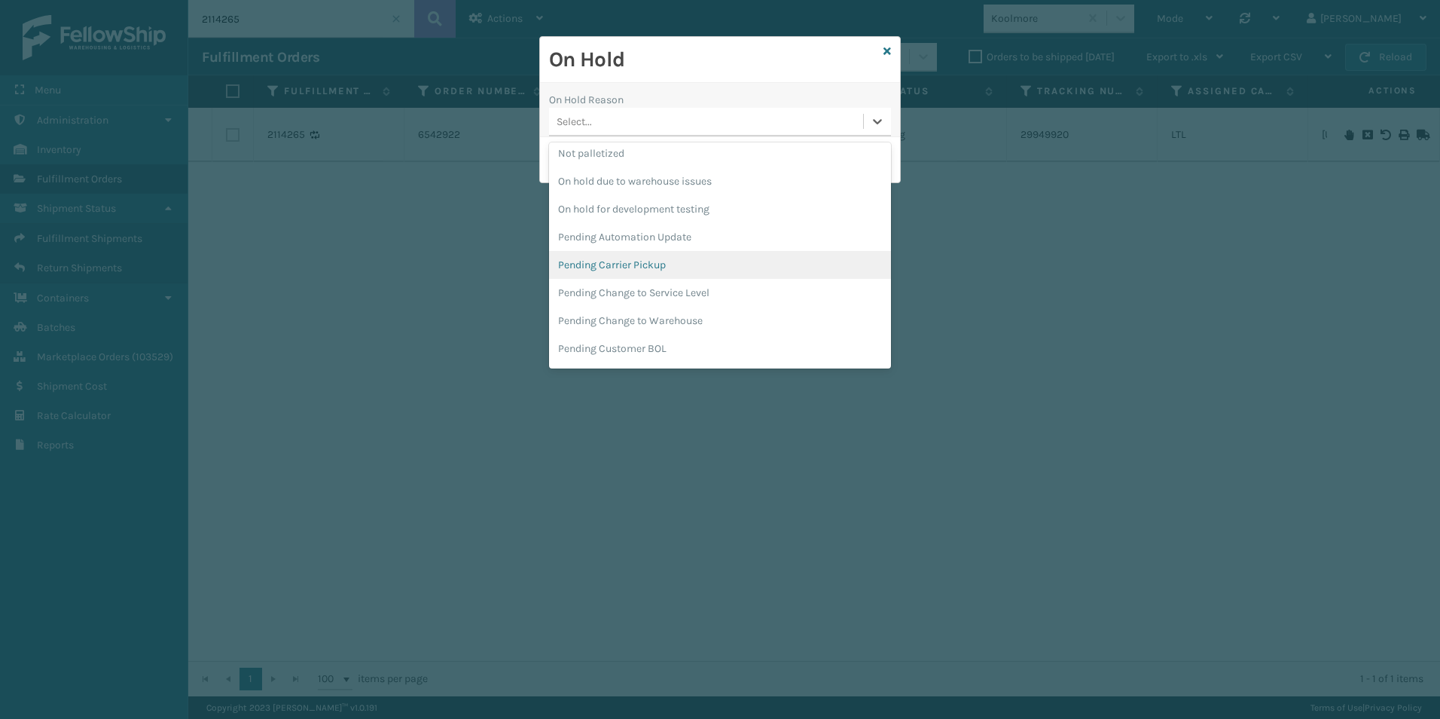
click at [664, 257] on div "Pending Carrier Pickup" at bounding box center [720, 265] width 342 height 28
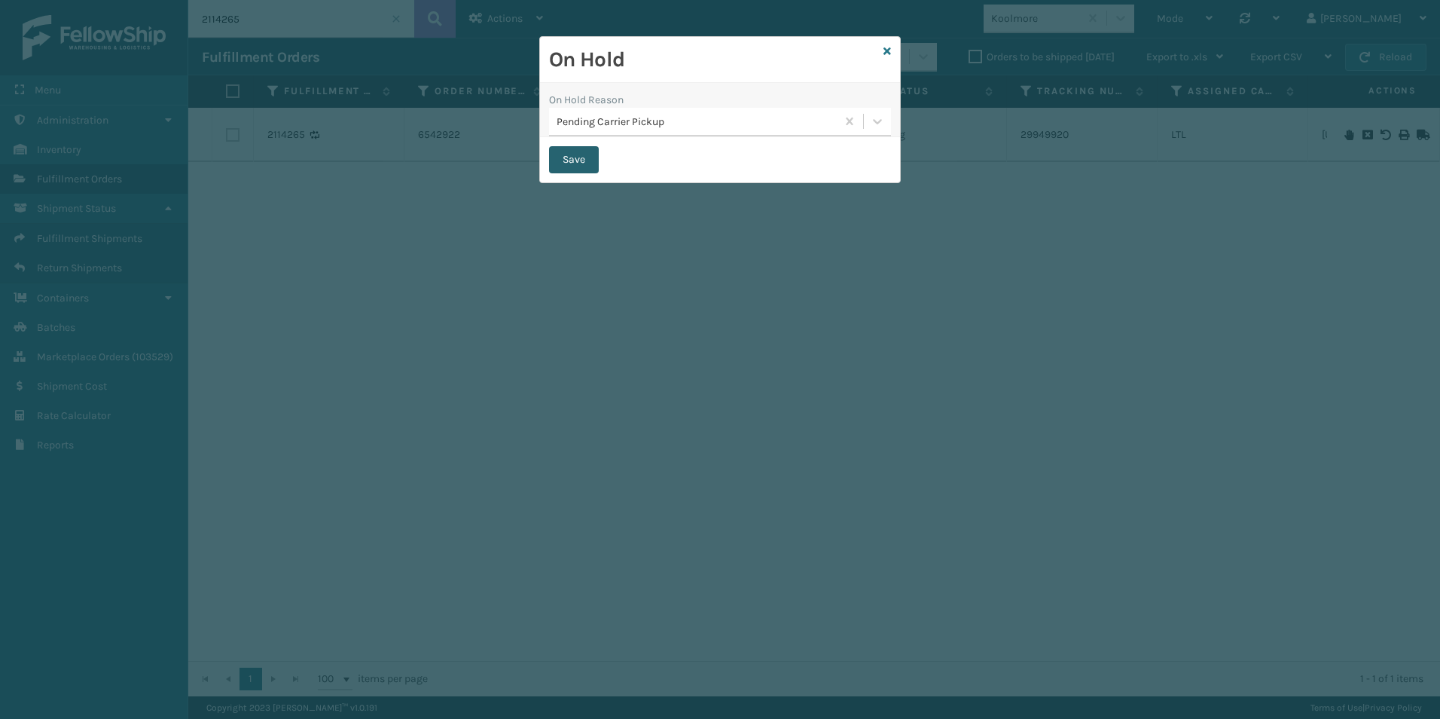
click at [585, 163] on button "Save" at bounding box center [574, 159] width 50 height 27
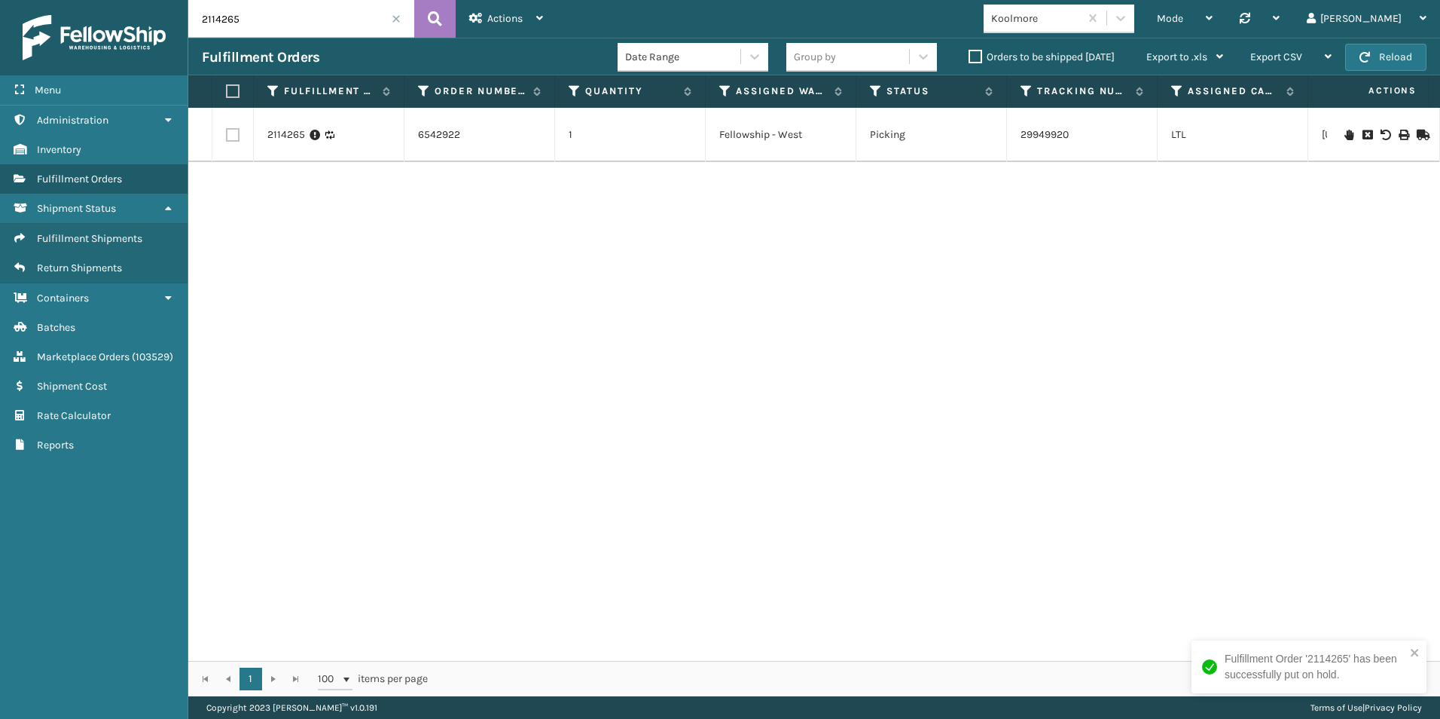
drag, startPoint x: 220, startPoint y: 19, endPoint x: 243, endPoint y: 24, distance: 23.9
click at [243, 24] on input "2114265" at bounding box center [301, 19] width 226 height 38
click at [1343, 133] on div at bounding box center [1383, 135] width 85 height 11
click at [1345, 133] on icon at bounding box center [1349, 135] width 9 height 11
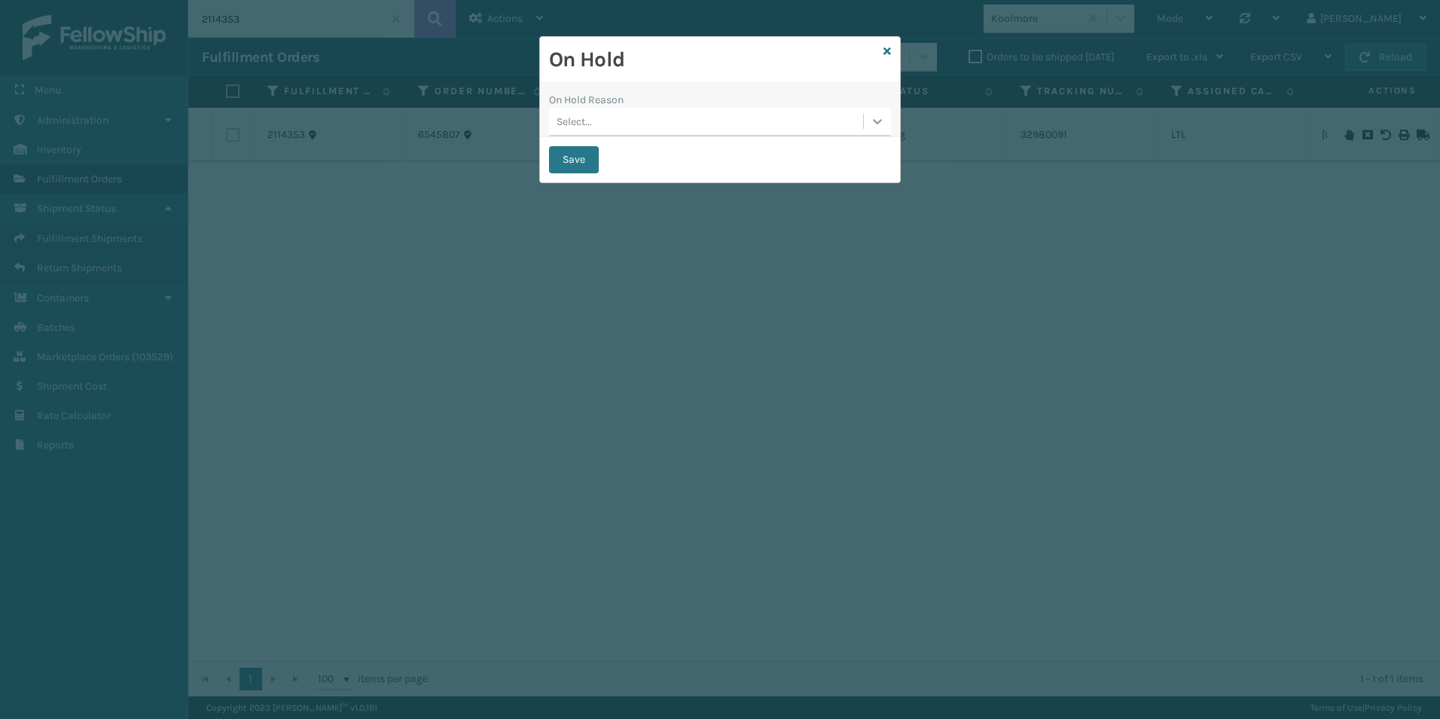
click at [883, 118] on icon at bounding box center [877, 121] width 15 height 15
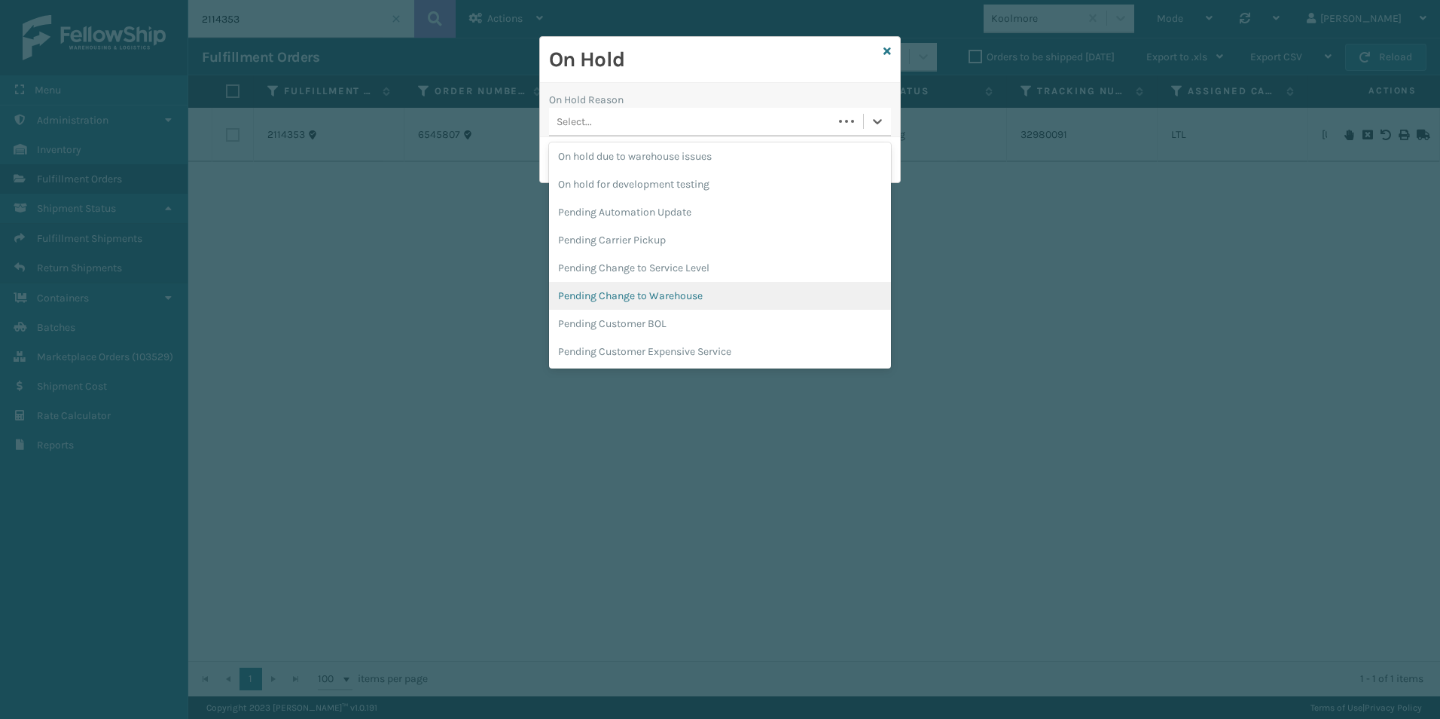
scroll to position [517, 0]
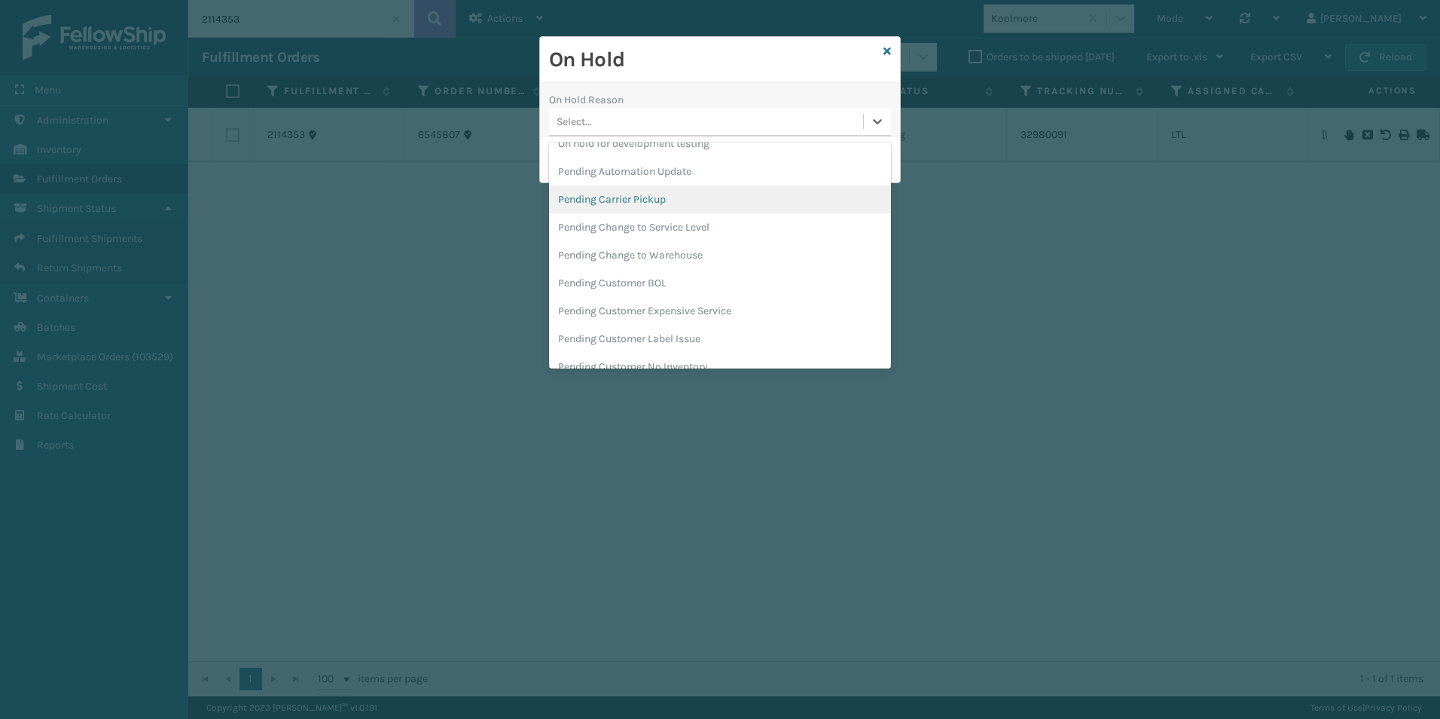
click at [626, 196] on div "Pending Carrier Pickup" at bounding box center [720, 199] width 342 height 28
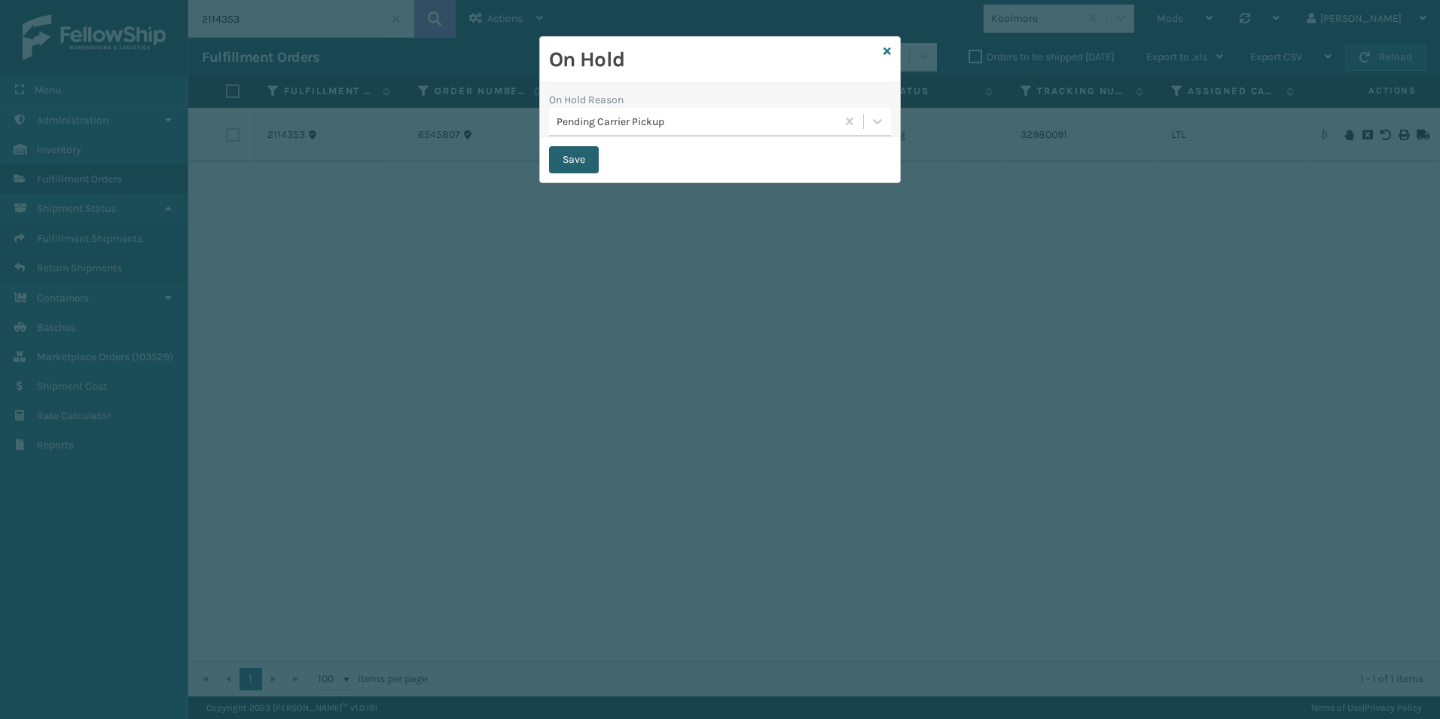
click at [578, 159] on button "Save" at bounding box center [574, 159] width 50 height 27
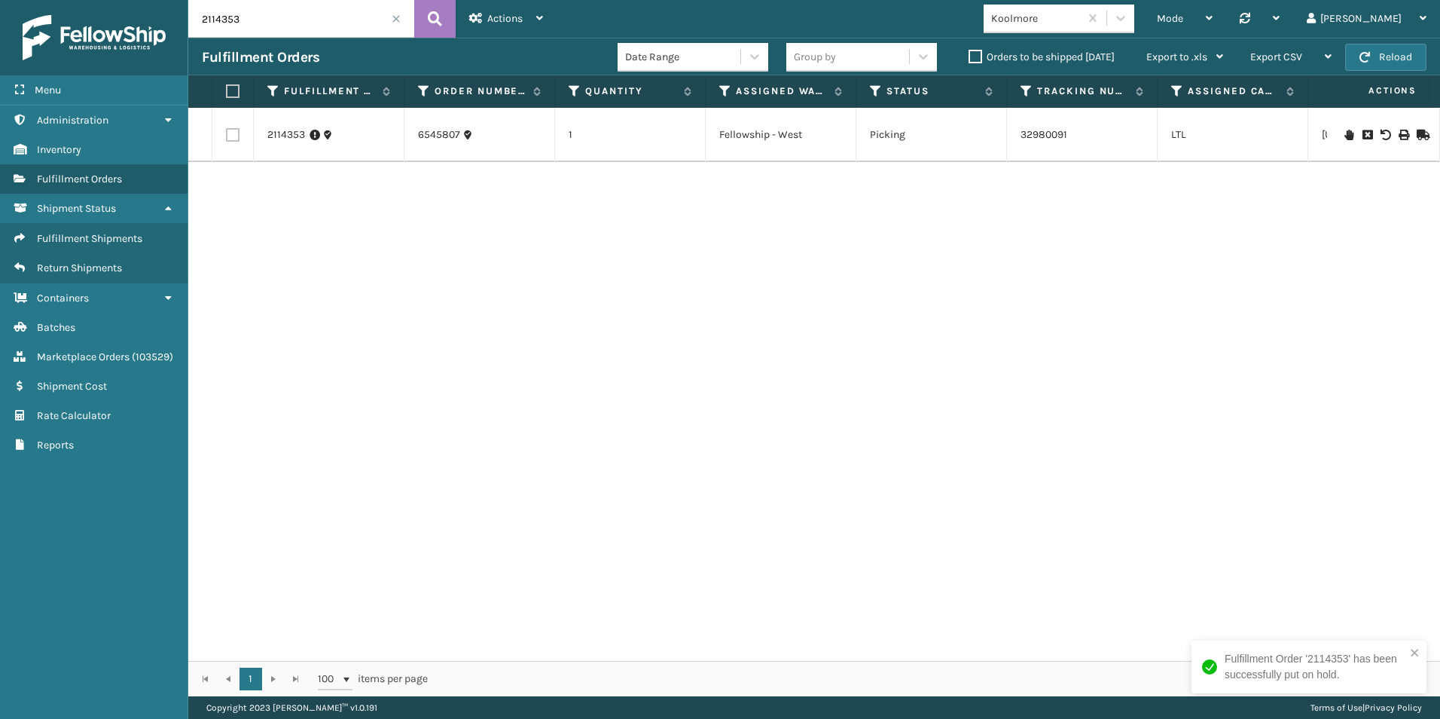
drag, startPoint x: 222, startPoint y: 22, endPoint x: 249, endPoint y: 23, distance: 26.4
click at [249, 23] on input "2114353" at bounding box center [301, 19] width 226 height 38
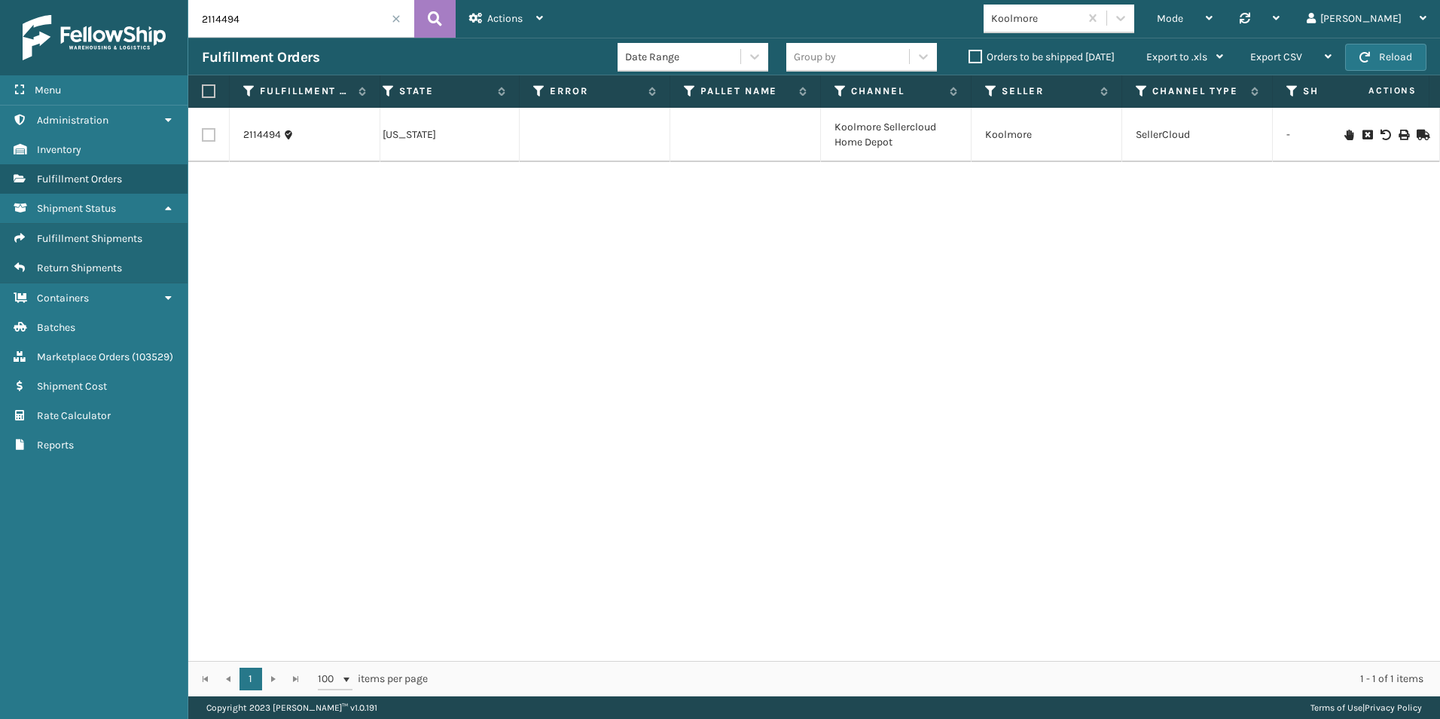
scroll to position [0, 1060]
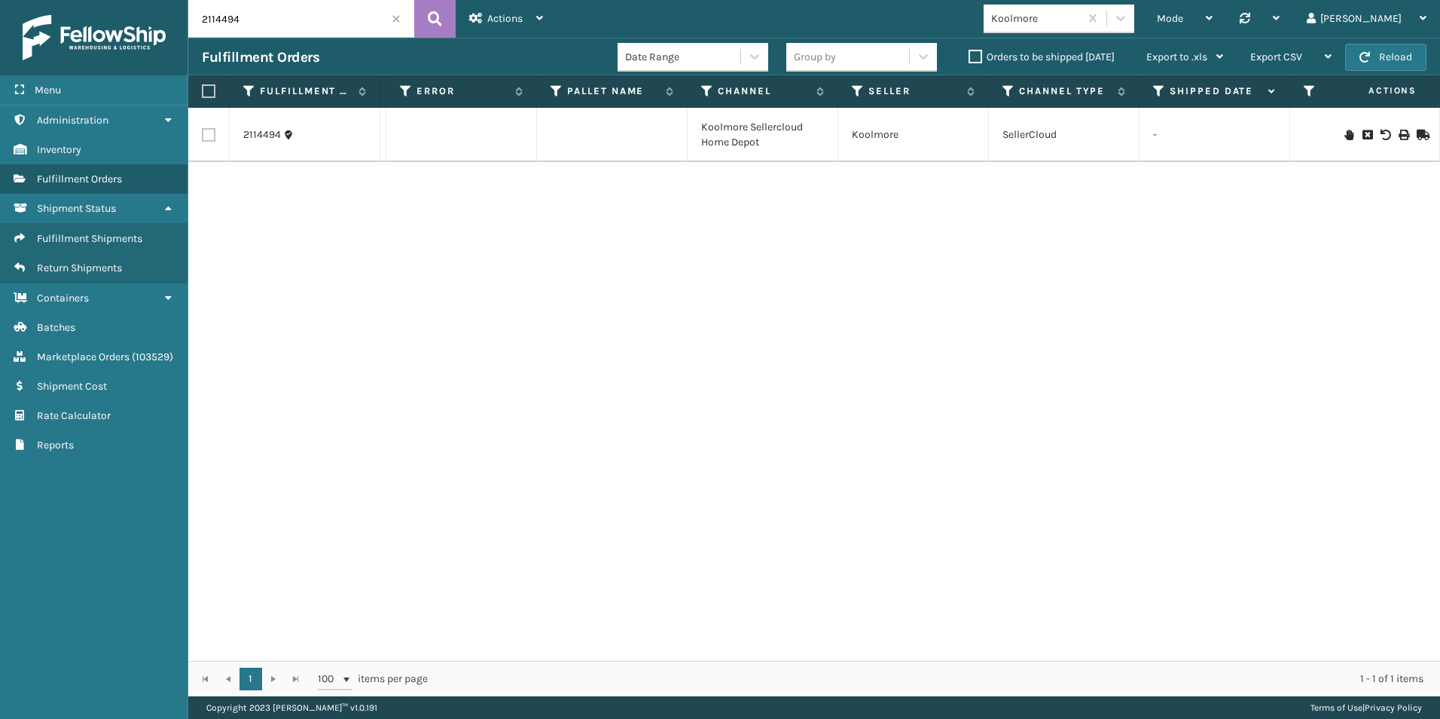
click at [1345, 132] on icon at bounding box center [1349, 135] width 9 height 11
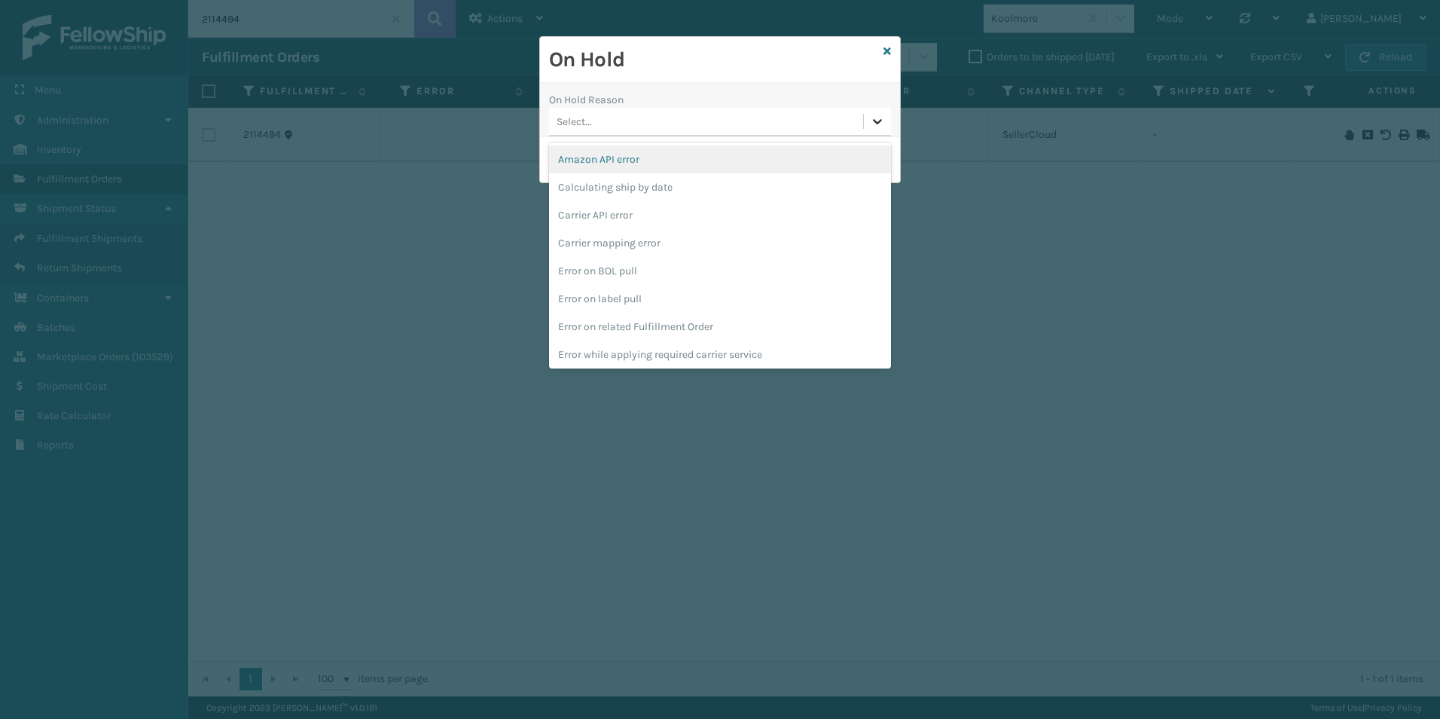
click at [874, 125] on icon at bounding box center [877, 121] width 15 height 15
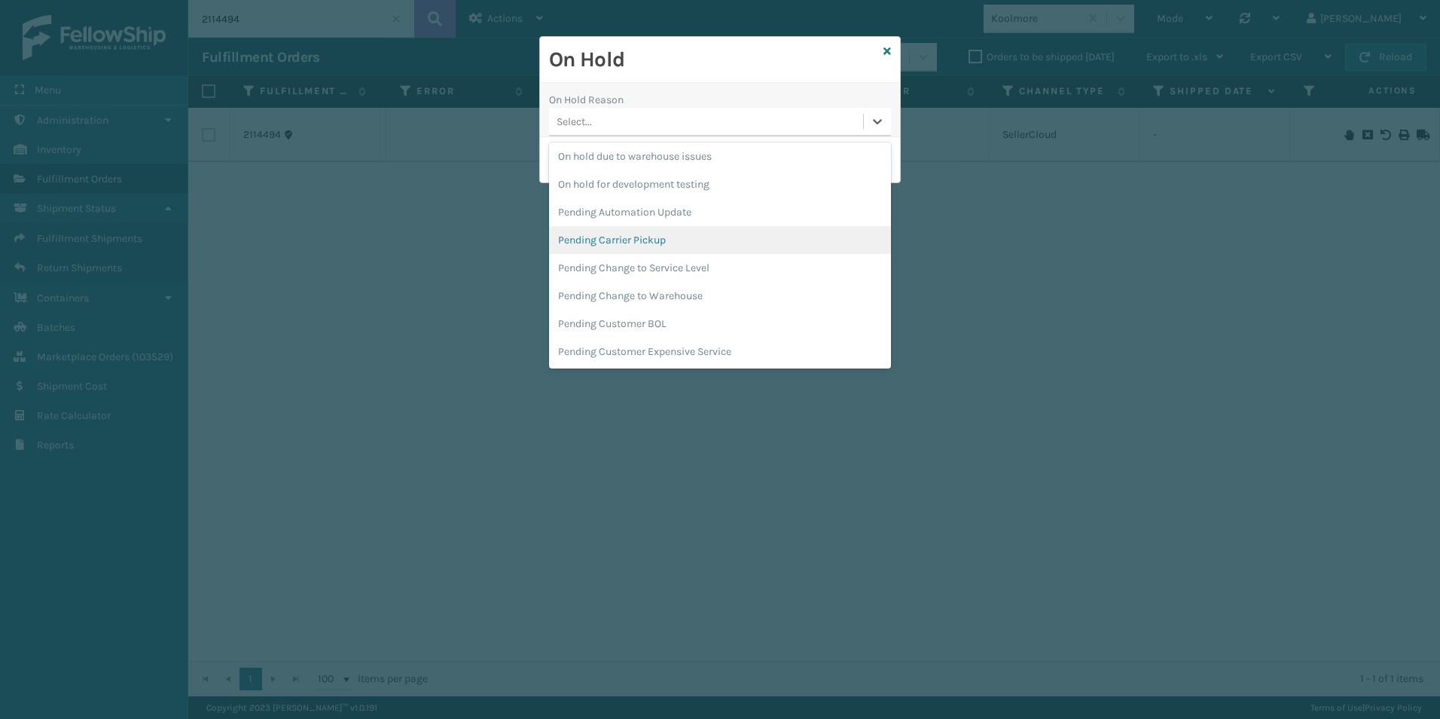
click at [663, 238] on div "Pending Carrier Pickup" at bounding box center [720, 240] width 342 height 28
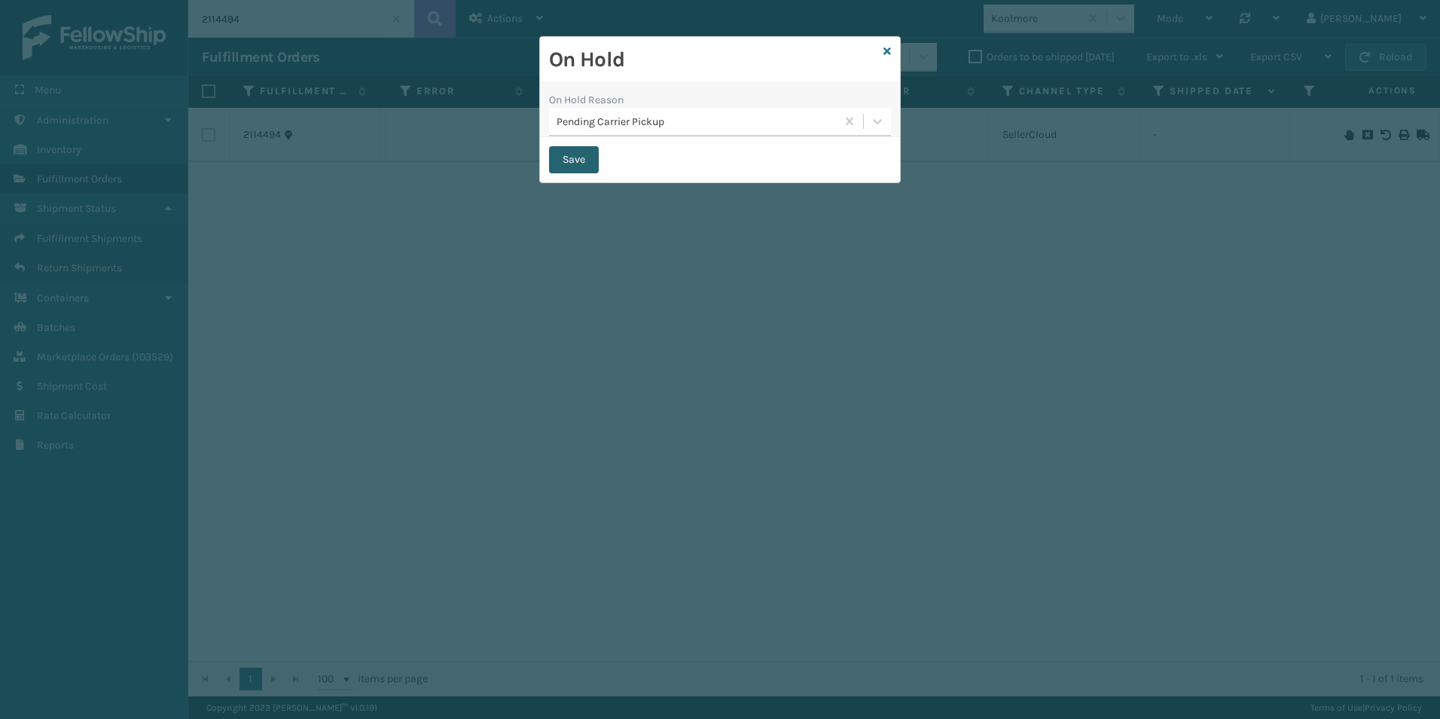
click at [572, 158] on button "Save" at bounding box center [574, 159] width 50 height 27
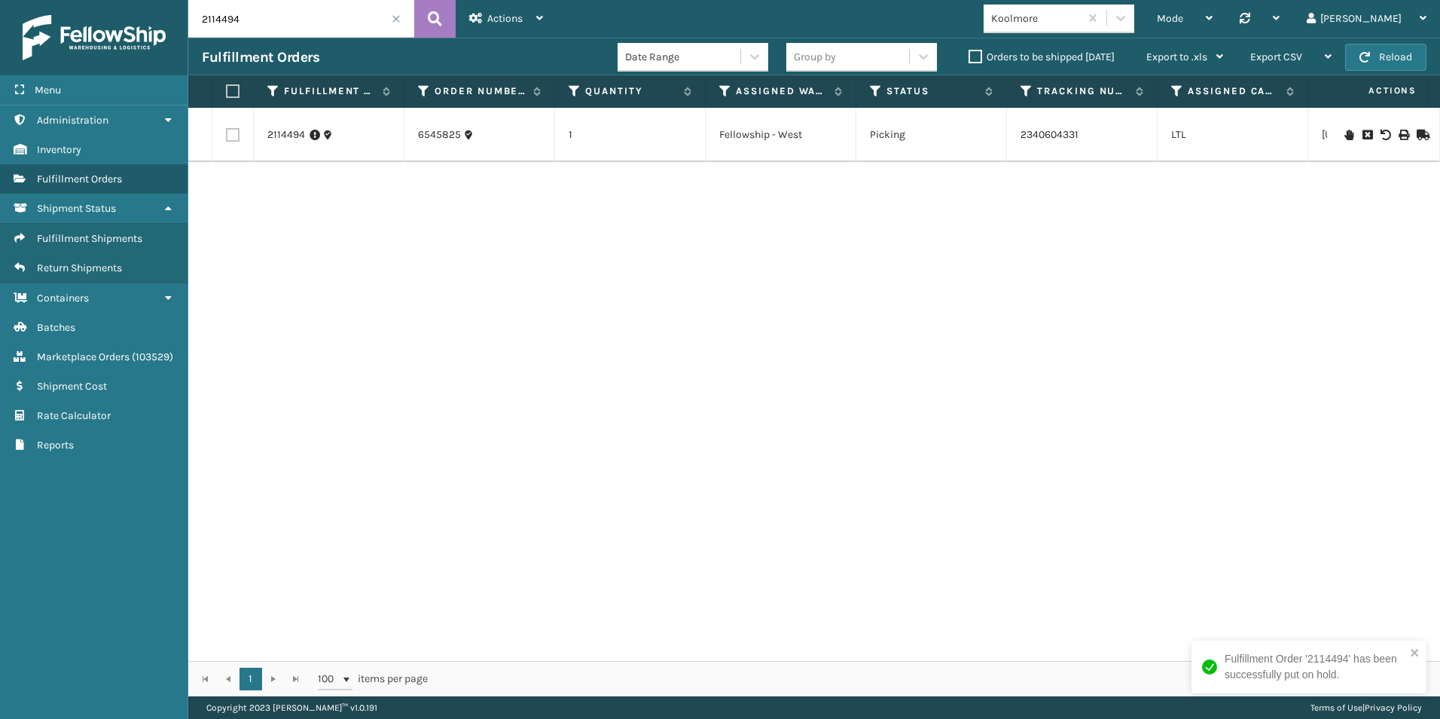
drag, startPoint x: 221, startPoint y: 22, endPoint x: 314, endPoint y: 22, distance: 93.4
click at [314, 22] on input "2114494" at bounding box center [301, 19] width 226 height 38
click at [1345, 138] on icon at bounding box center [1349, 135] width 9 height 11
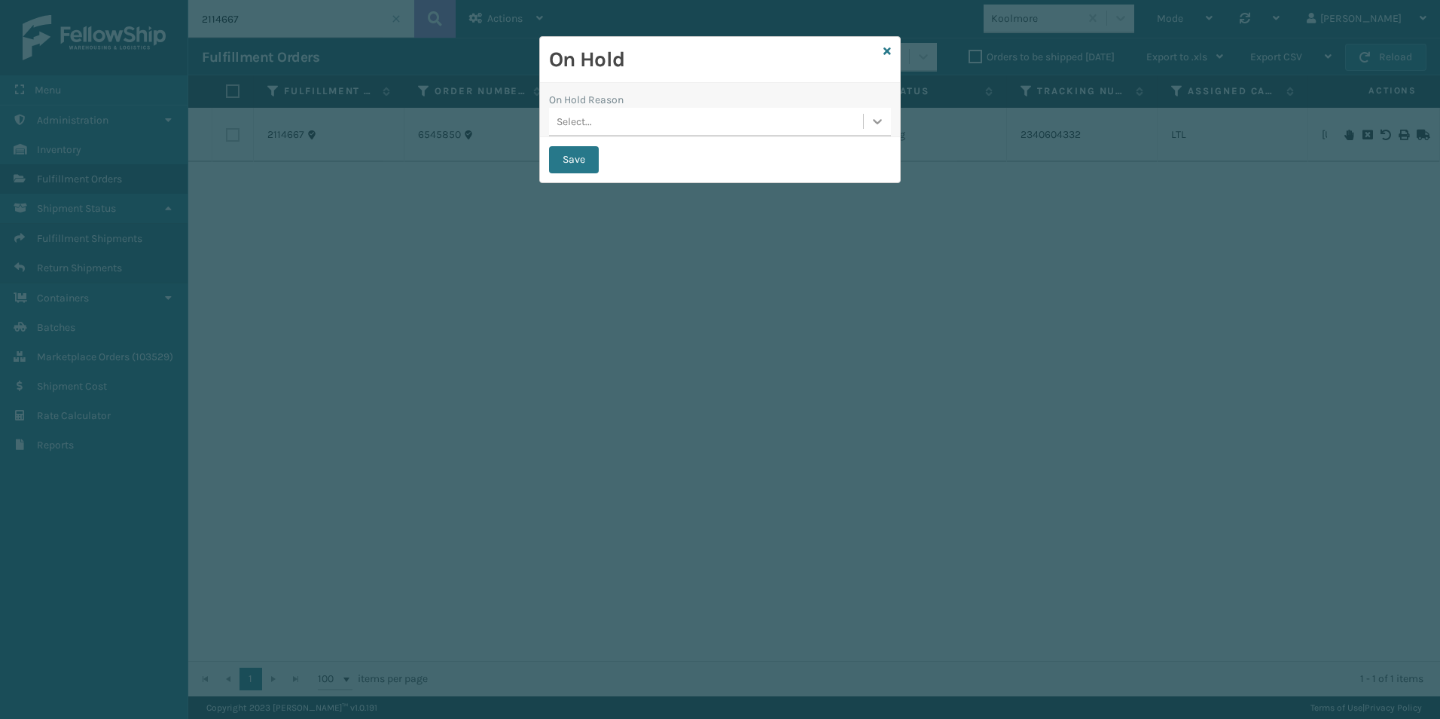
click at [874, 127] on icon at bounding box center [877, 121] width 15 height 15
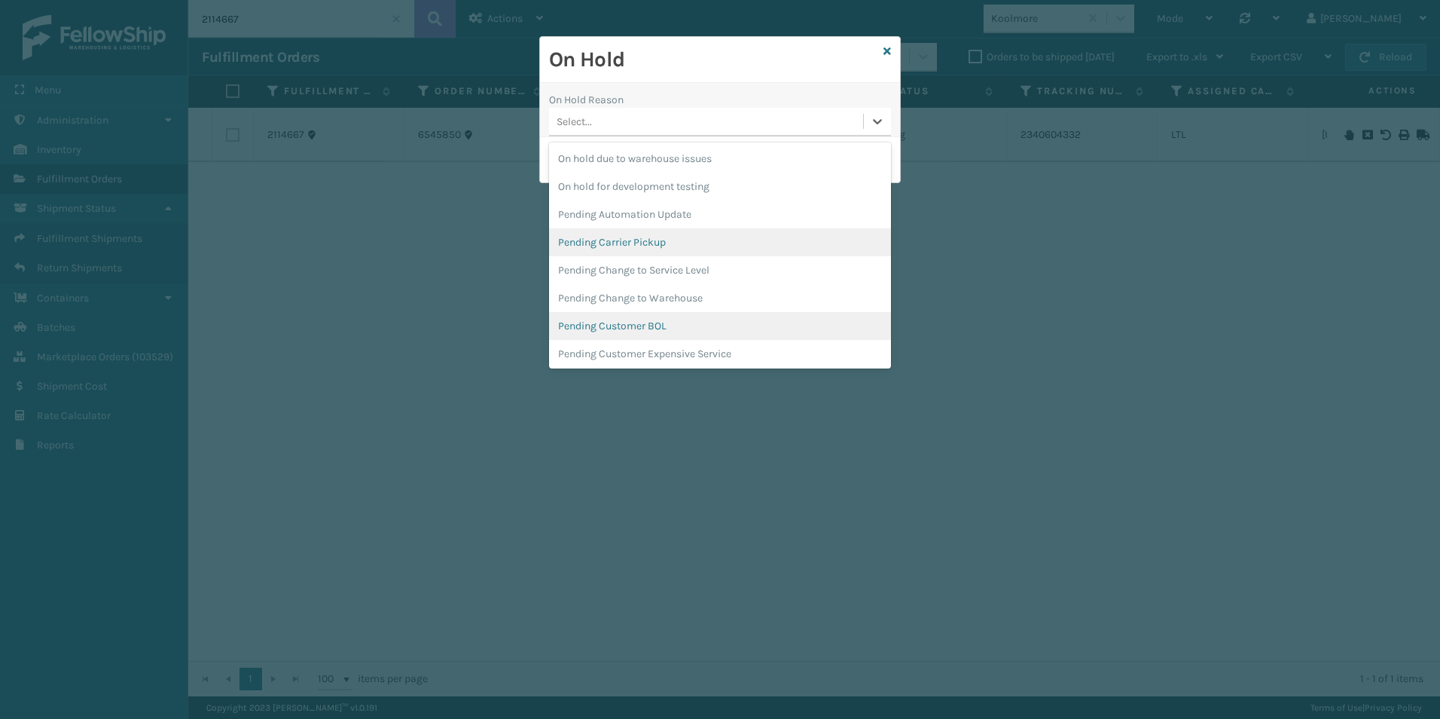
scroll to position [477, 0]
click at [643, 237] on div "Pending Carrier Pickup" at bounding box center [720, 240] width 342 height 28
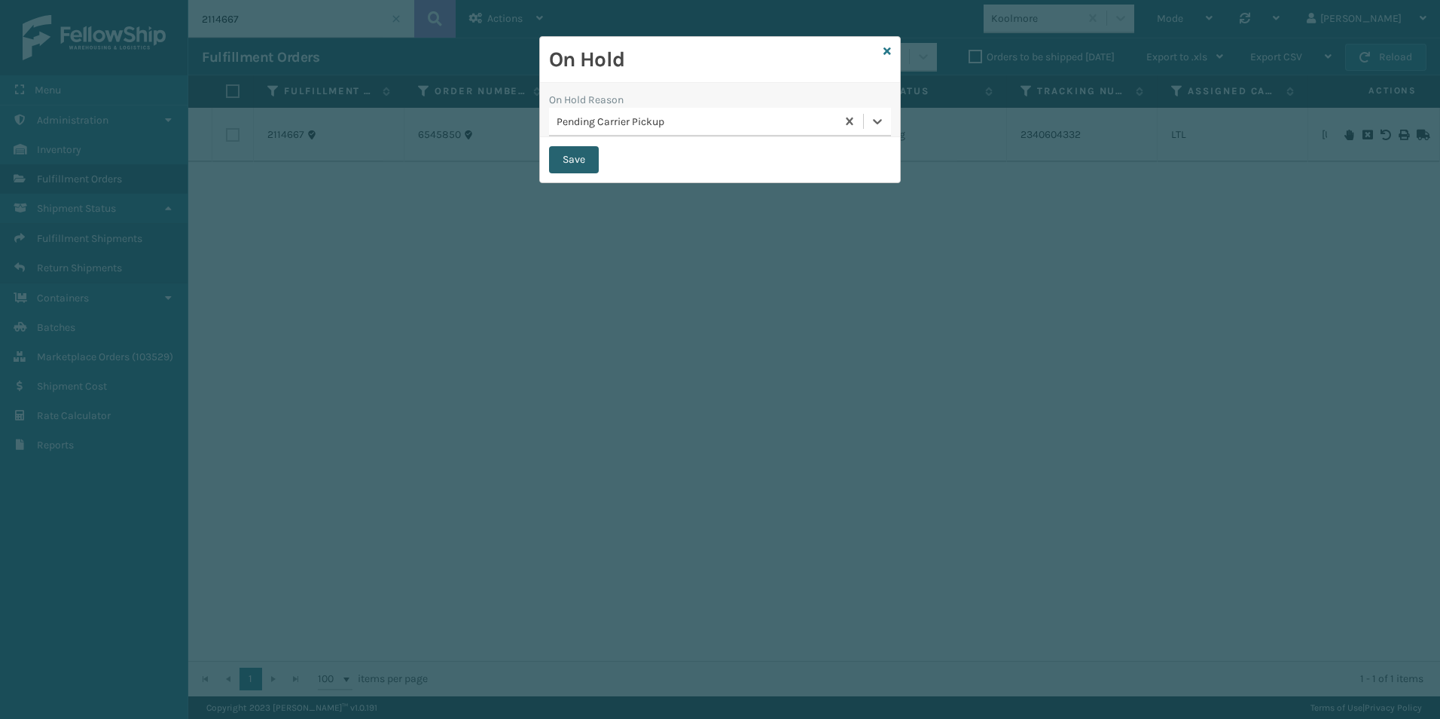
click at [573, 165] on button "Save" at bounding box center [574, 159] width 50 height 27
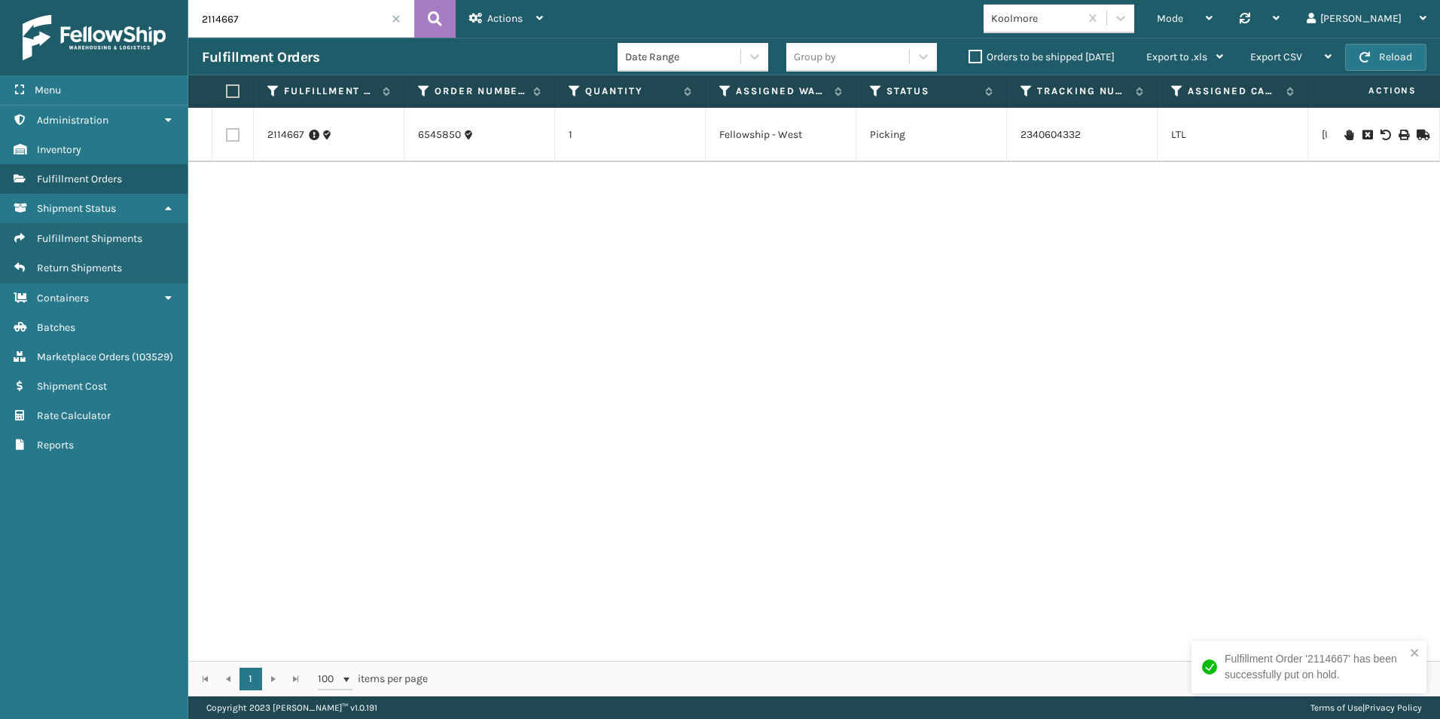
drag, startPoint x: 219, startPoint y: 21, endPoint x: 261, endPoint y: 24, distance: 42.3
click at [261, 24] on input "2114667" at bounding box center [301, 19] width 226 height 38
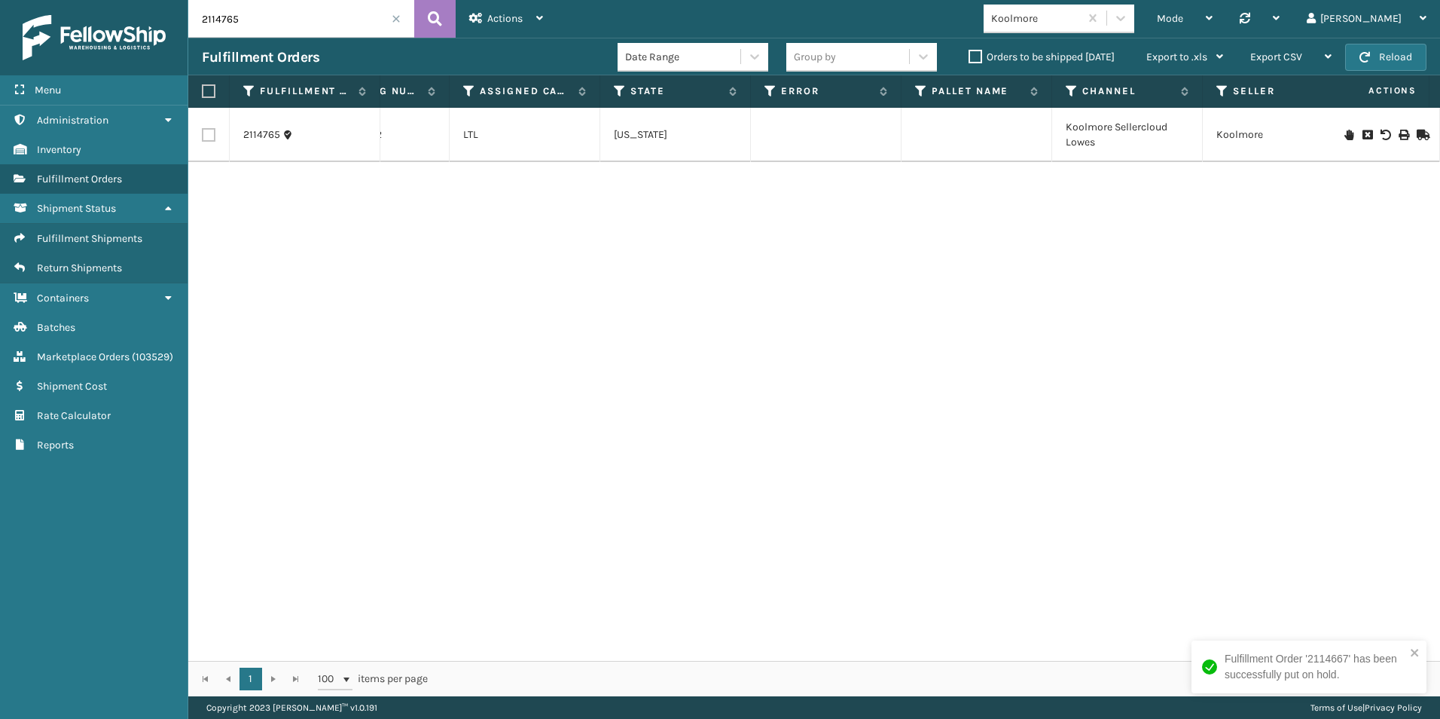
scroll to position [0, 719]
click at [1345, 131] on icon at bounding box center [1349, 135] width 9 height 11
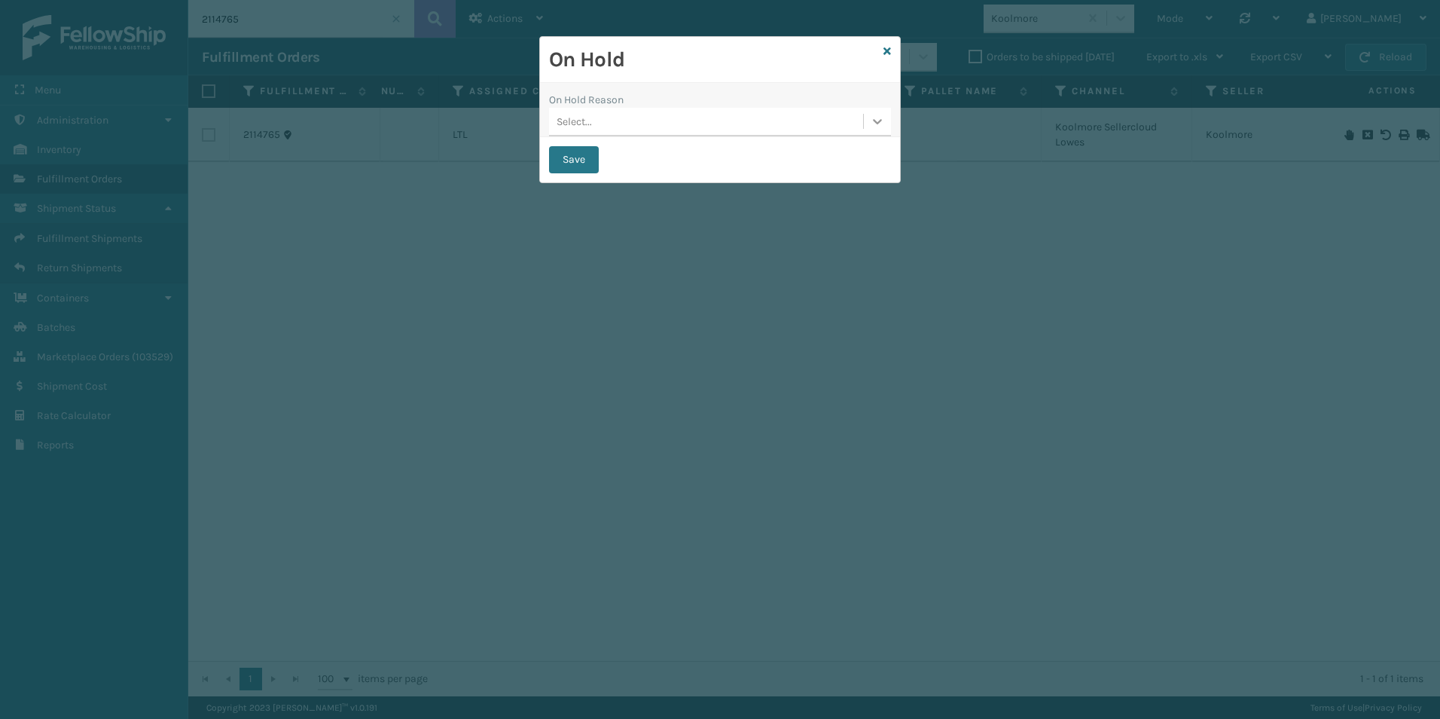
click at [878, 114] on icon at bounding box center [877, 121] width 15 height 15
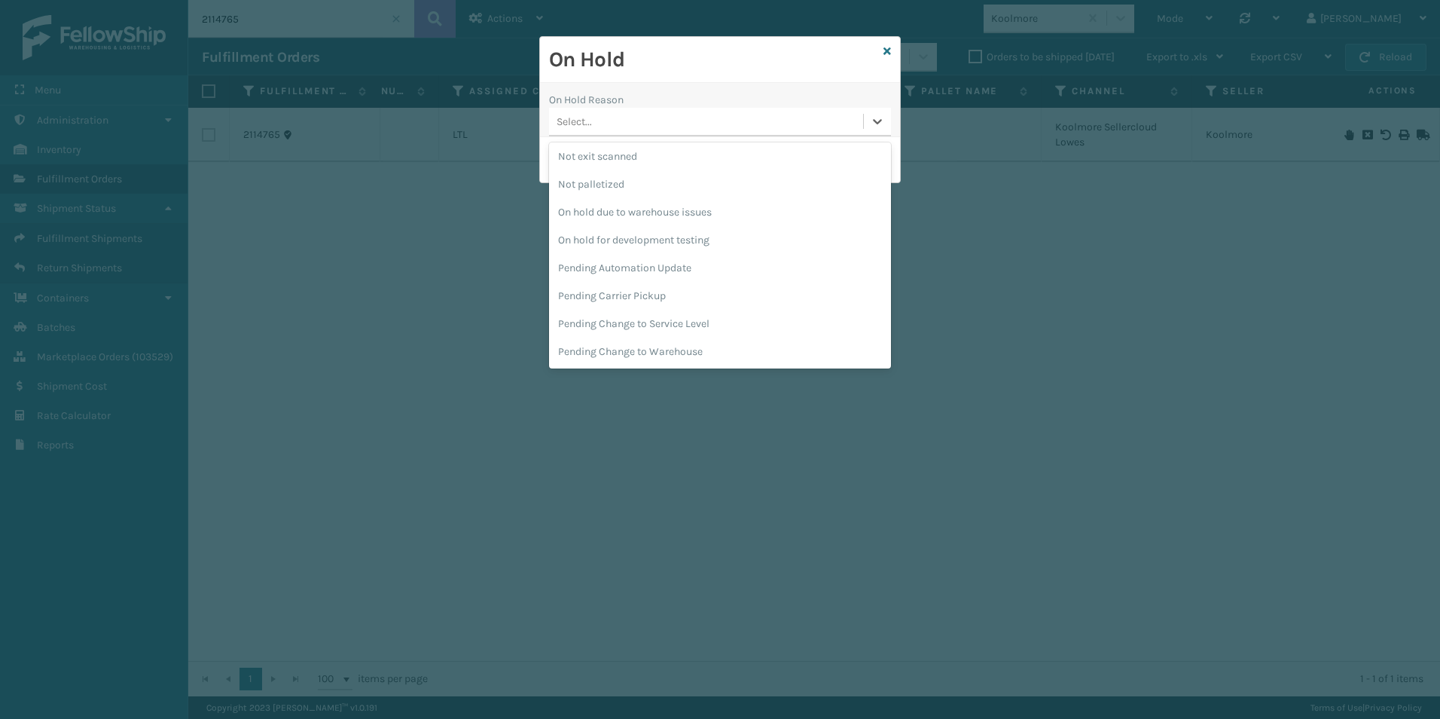
scroll to position [424, 0]
click at [615, 295] on div "Pending Carrier Pickup" at bounding box center [720, 293] width 342 height 28
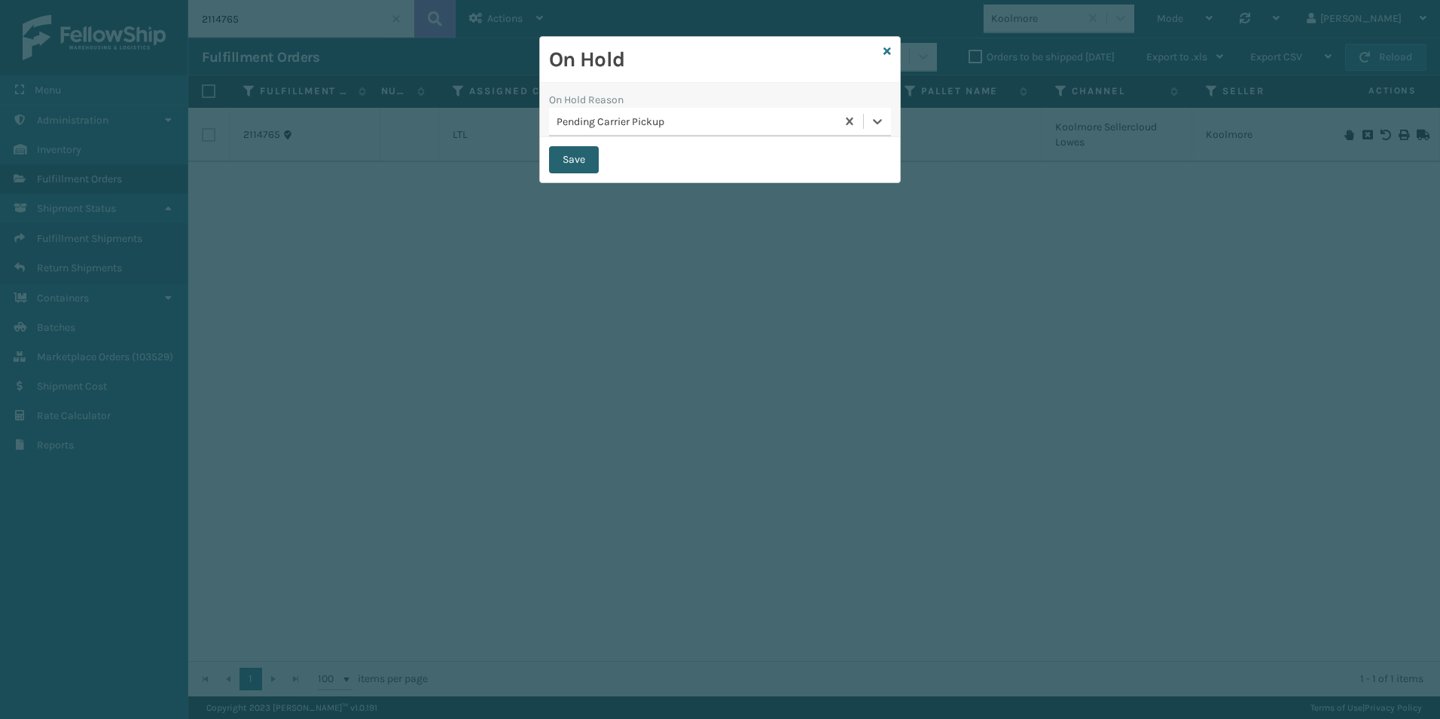
click at [569, 157] on button "Save" at bounding box center [574, 159] width 50 height 27
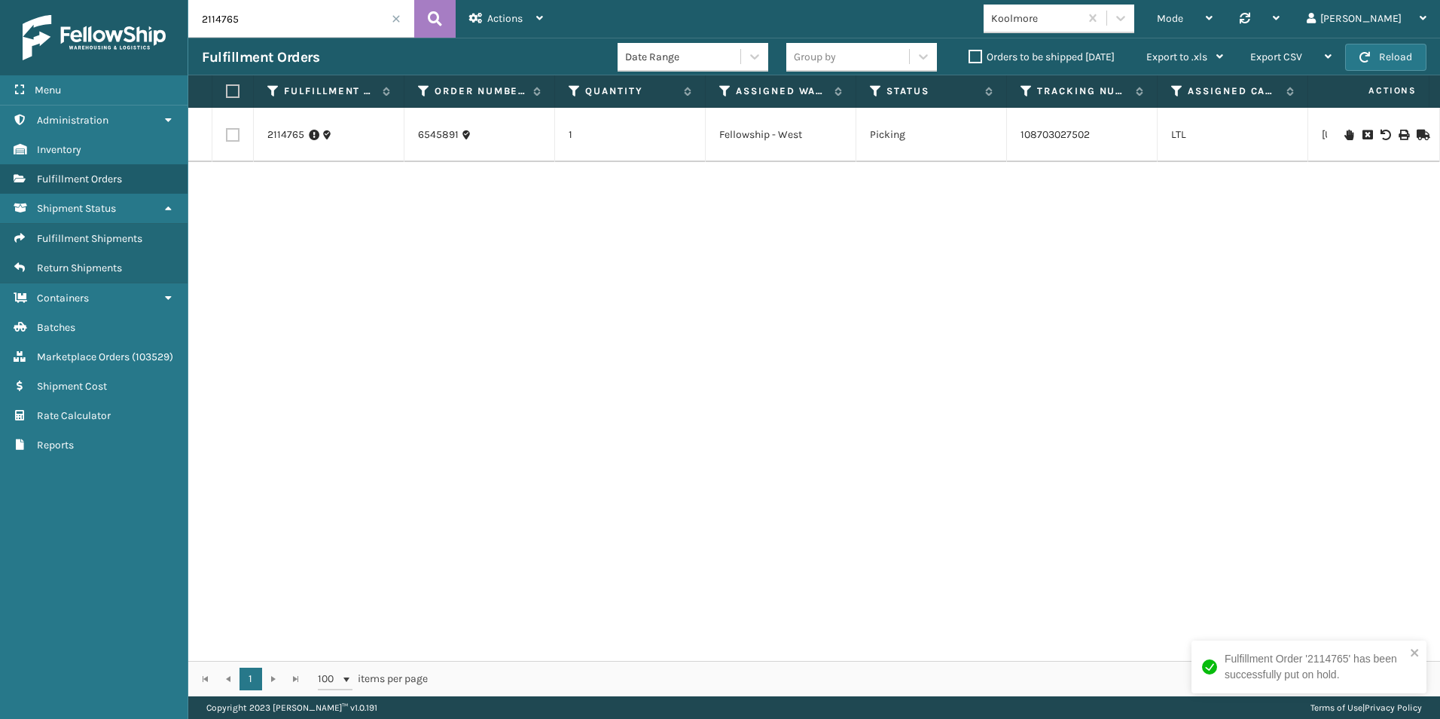
drag, startPoint x: 232, startPoint y: 23, endPoint x: 244, endPoint y: 23, distance: 12.1
click at [244, 23] on input "2114765" at bounding box center [301, 19] width 226 height 38
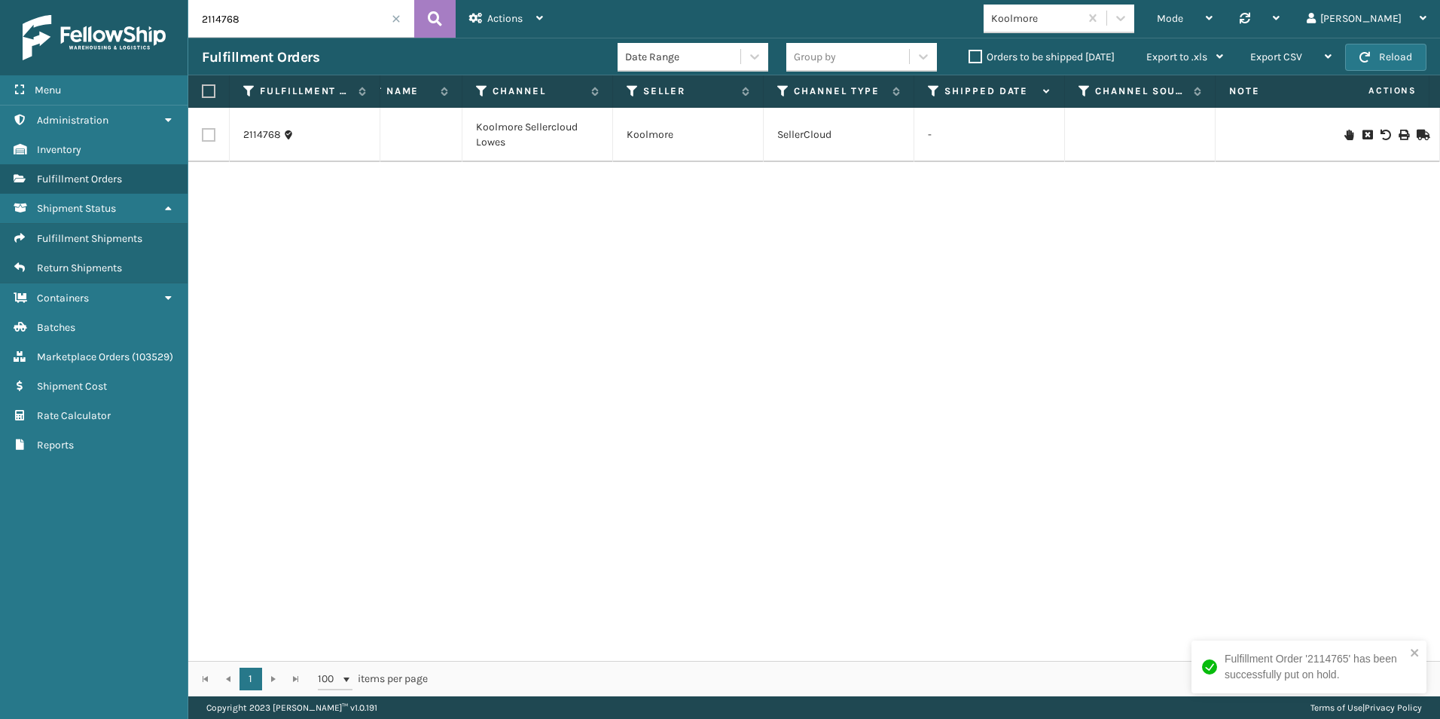
scroll to position [0, 1317]
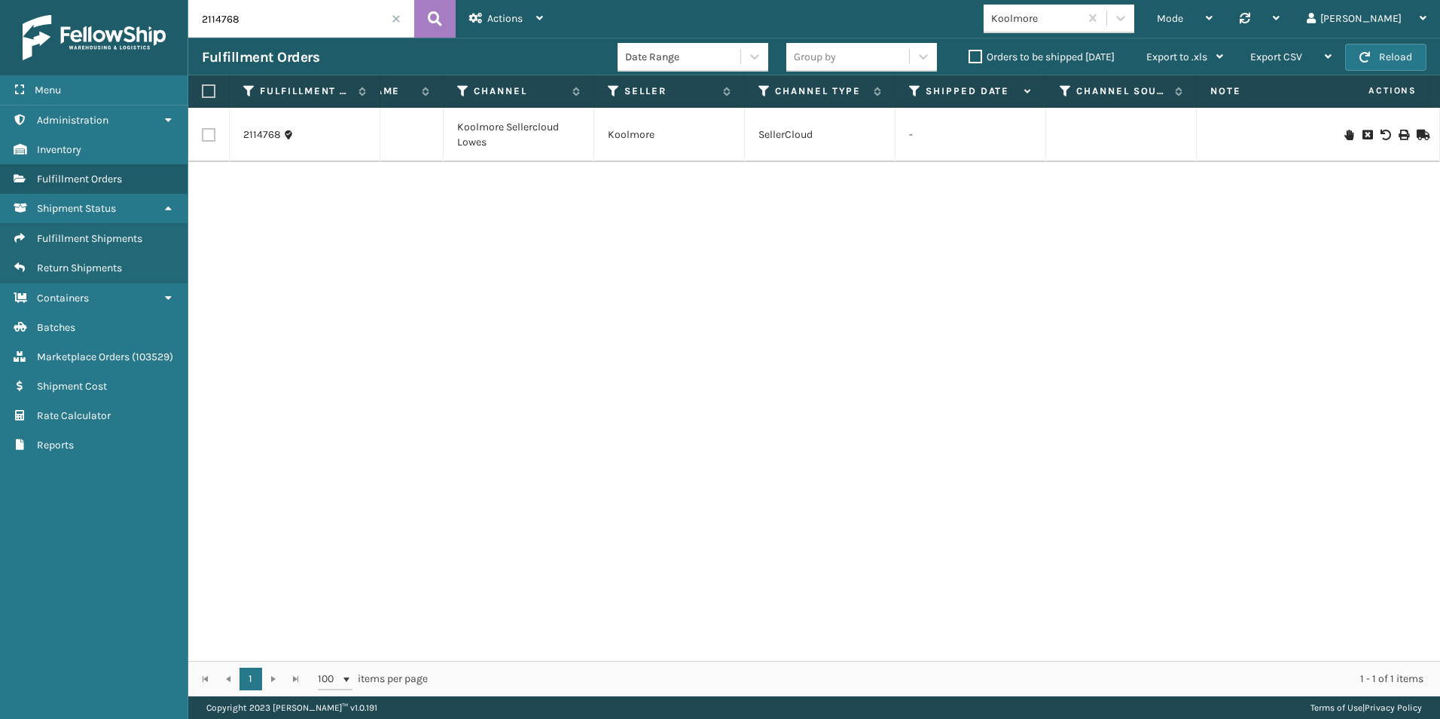
click at [1345, 134] on icon at bounding box center [1349, 135] width 9 height 11
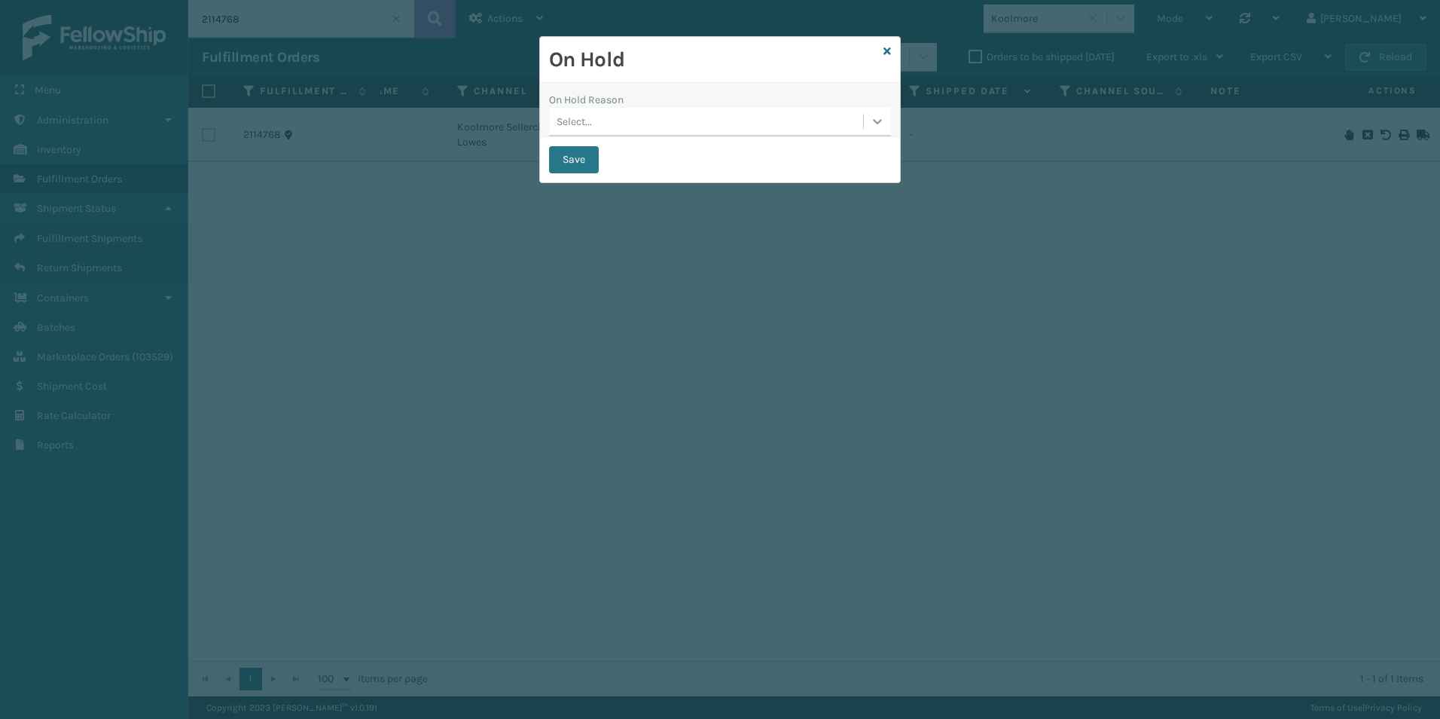
click at [877, 119] on icon at bounding box center [877, 121] width 15 height 15
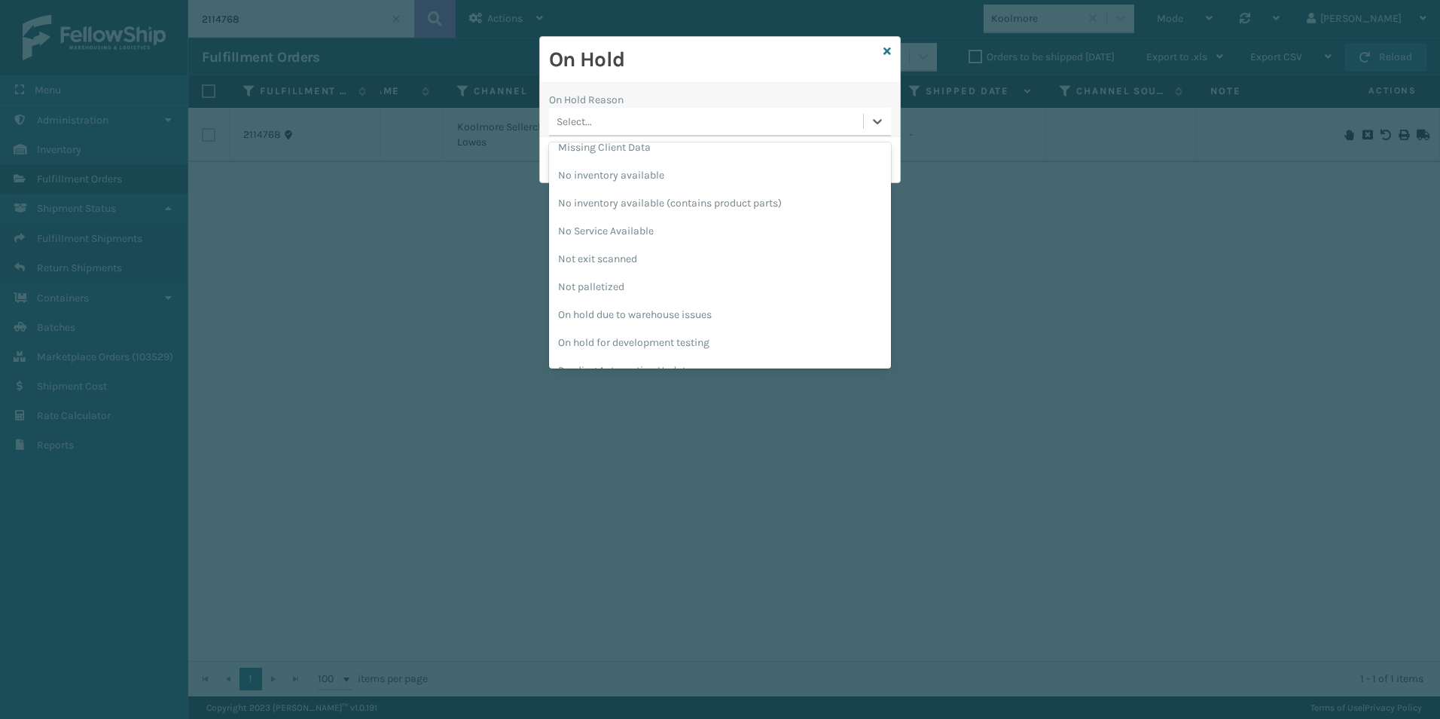
scroll to position [438, 0]
drag, startPoint x: 626, startPoint y: 273, endPoint x: 617, endPoint y: 270, distance: 9.8
click at [625, 273] on div "Pending Carrier Pickup" at bounding box center [720, 279] width 342 height 28
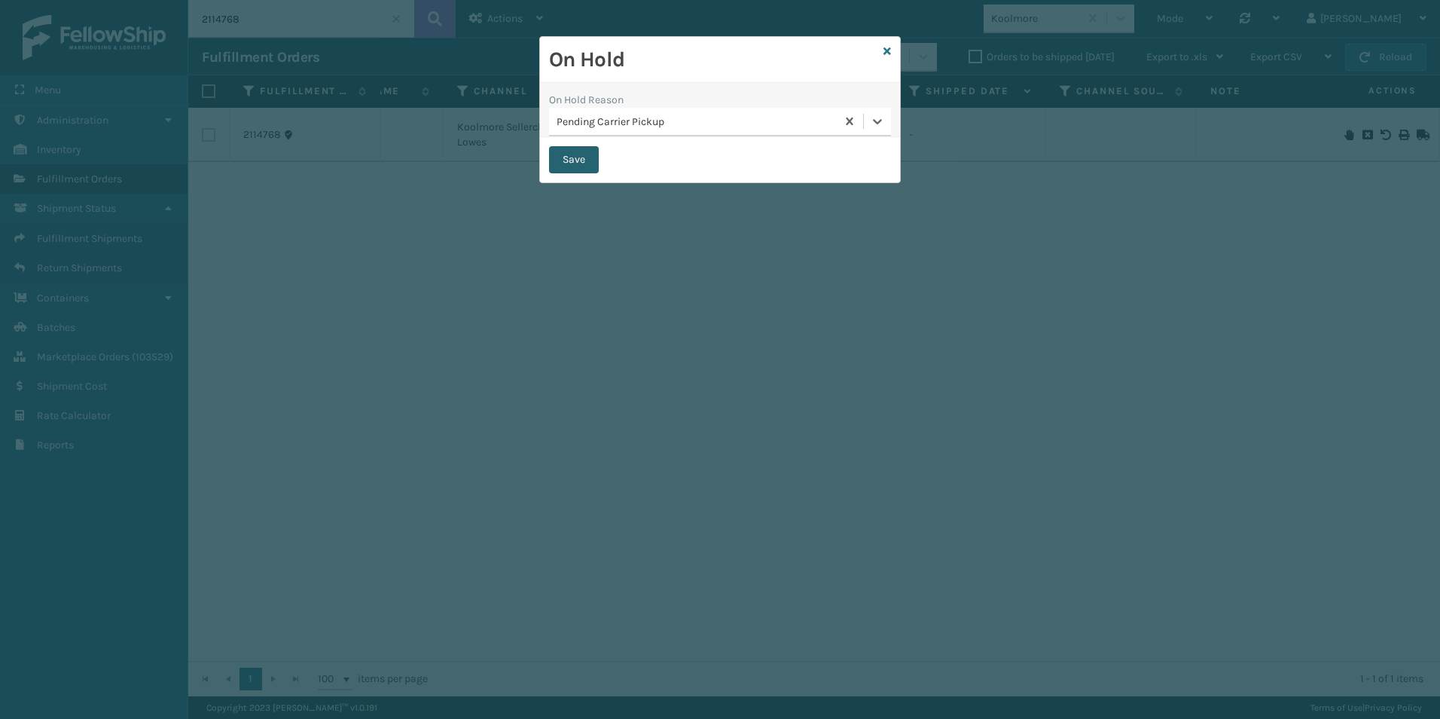
click at [566, 159] on button "Save" at bounding box center [574, 159] width 50 height 27
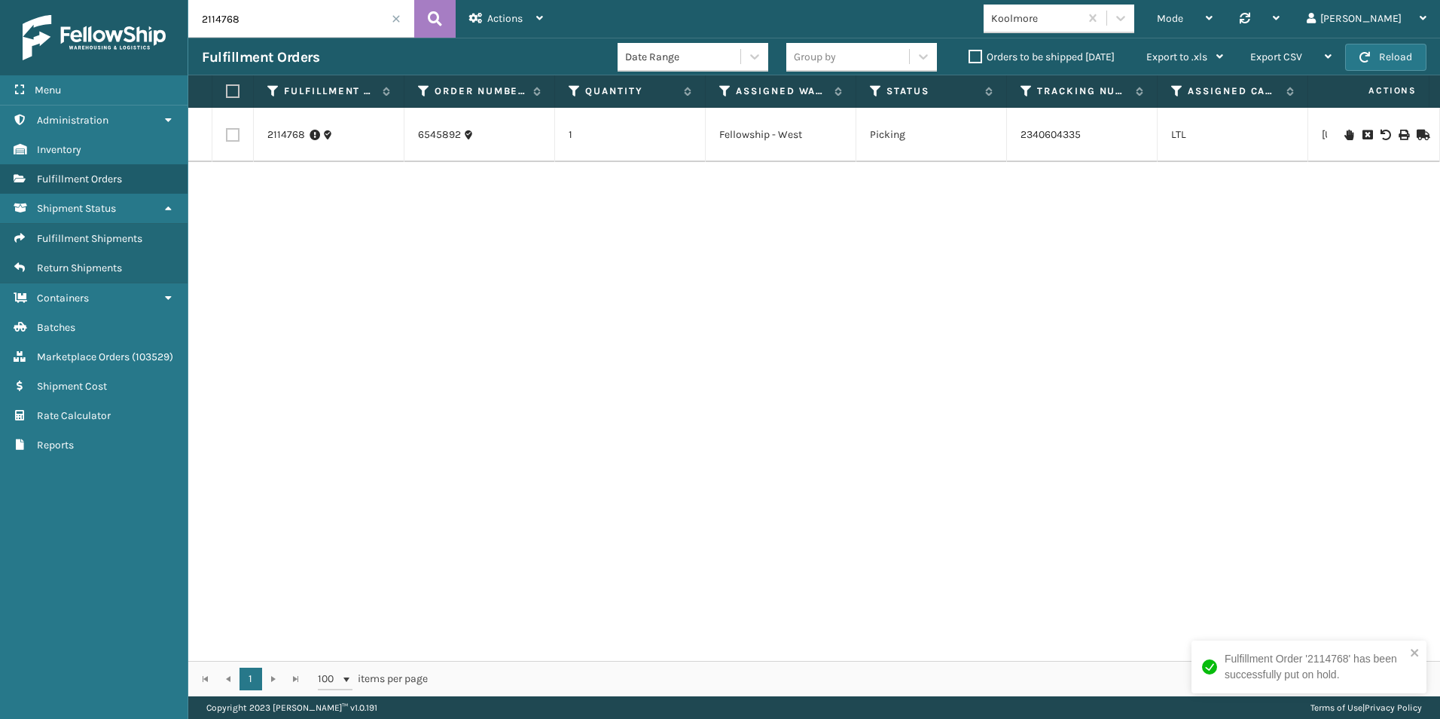
drag, startPoint x: 224, startPoint y: 21, endPoint x: 261, endPoint y: 26, distance: 36.4
click at [261, 23] on input "2114768" at bounding box center [301, 19] width 226 height 38
click at [1345, 130] on icon at bounding box center [1349, 135] width 9 height 11
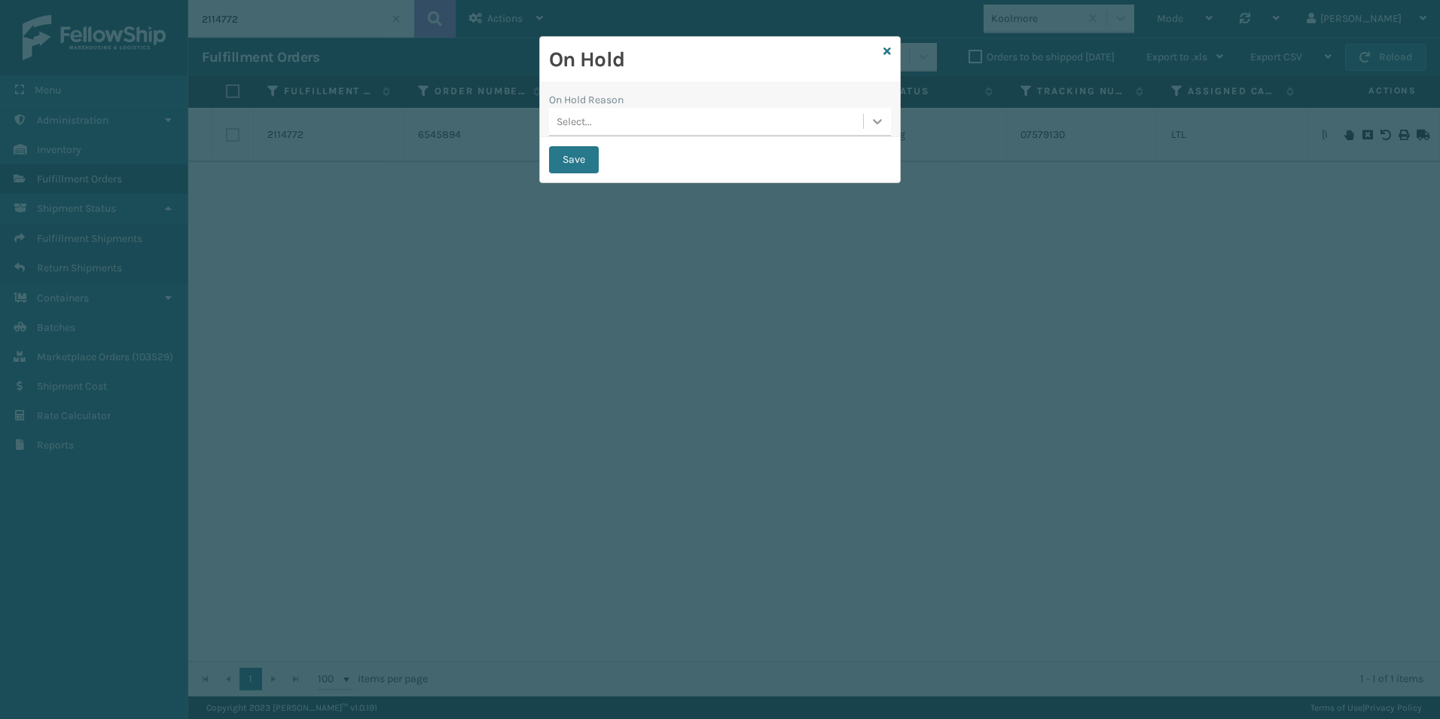
click at [881, 119] on icon at bounding box center [877, 121] width 15 height 15
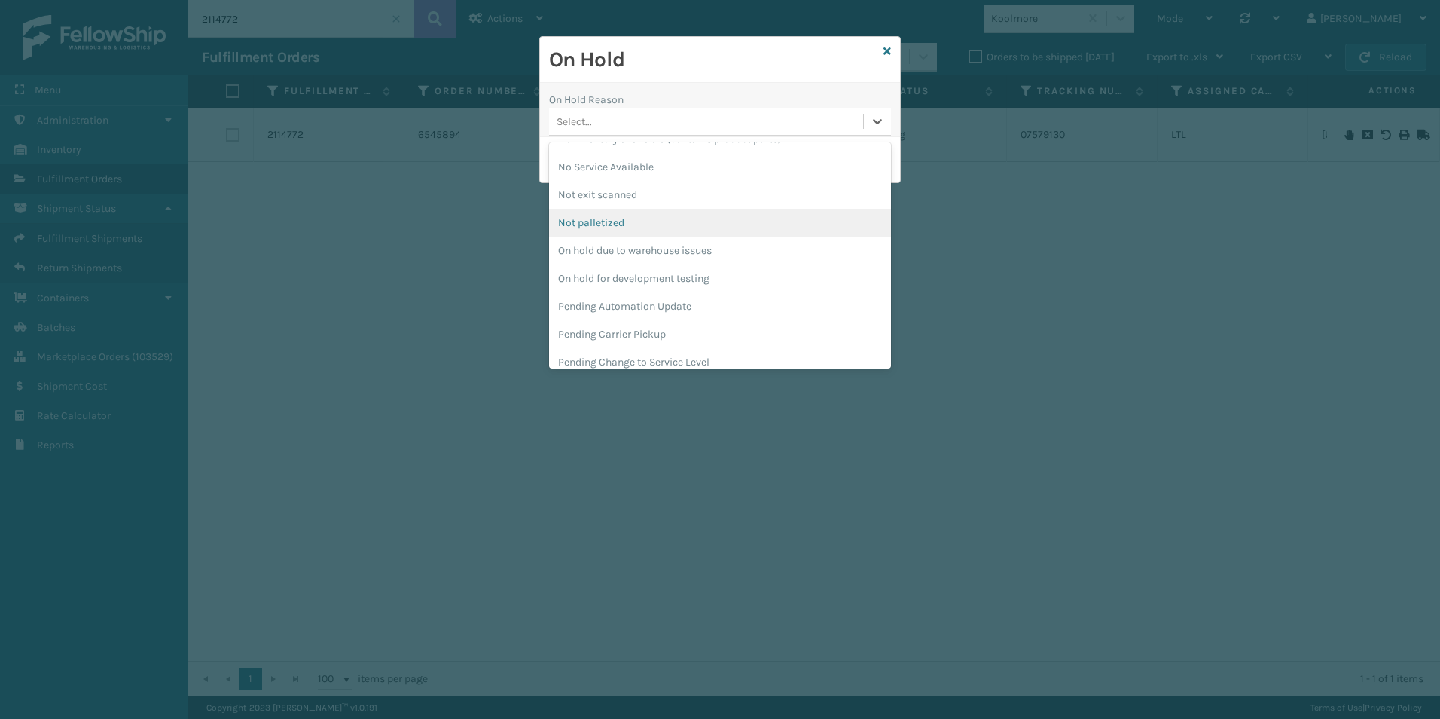
scroll to position [477, 0]
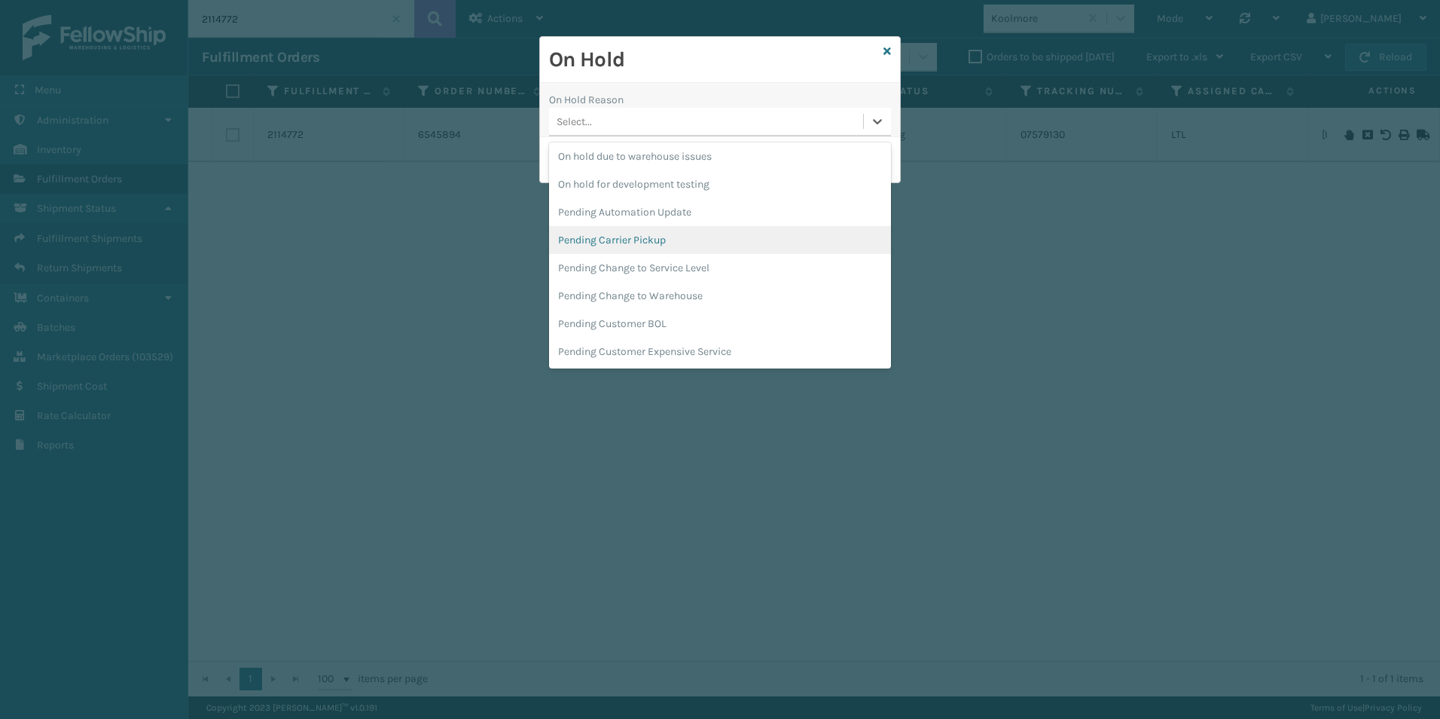
click at [658, 243] on div "Pending Carrier Pickup" at bounding box center [720, 240] width 342 height 28
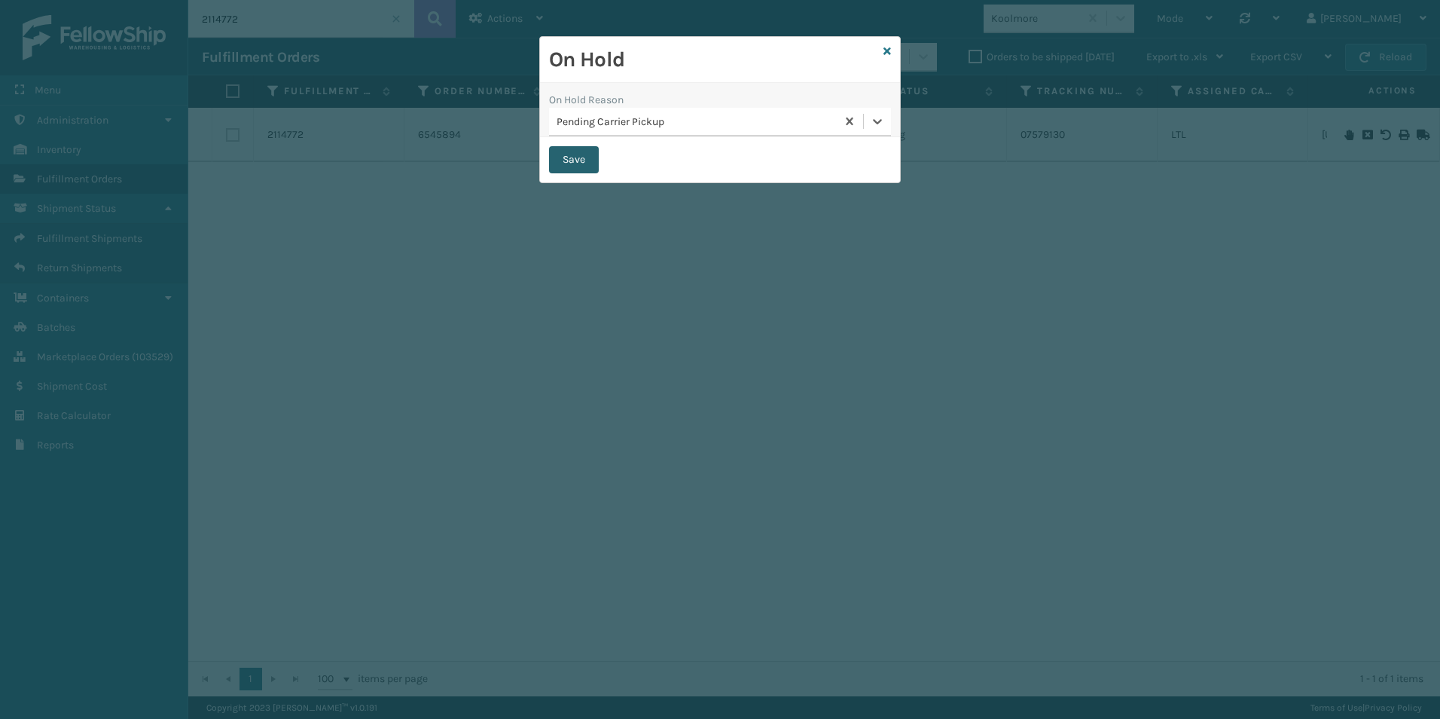
click at [591, 167] on button "Save" at bounding box center [574, 159] width 50 height 27
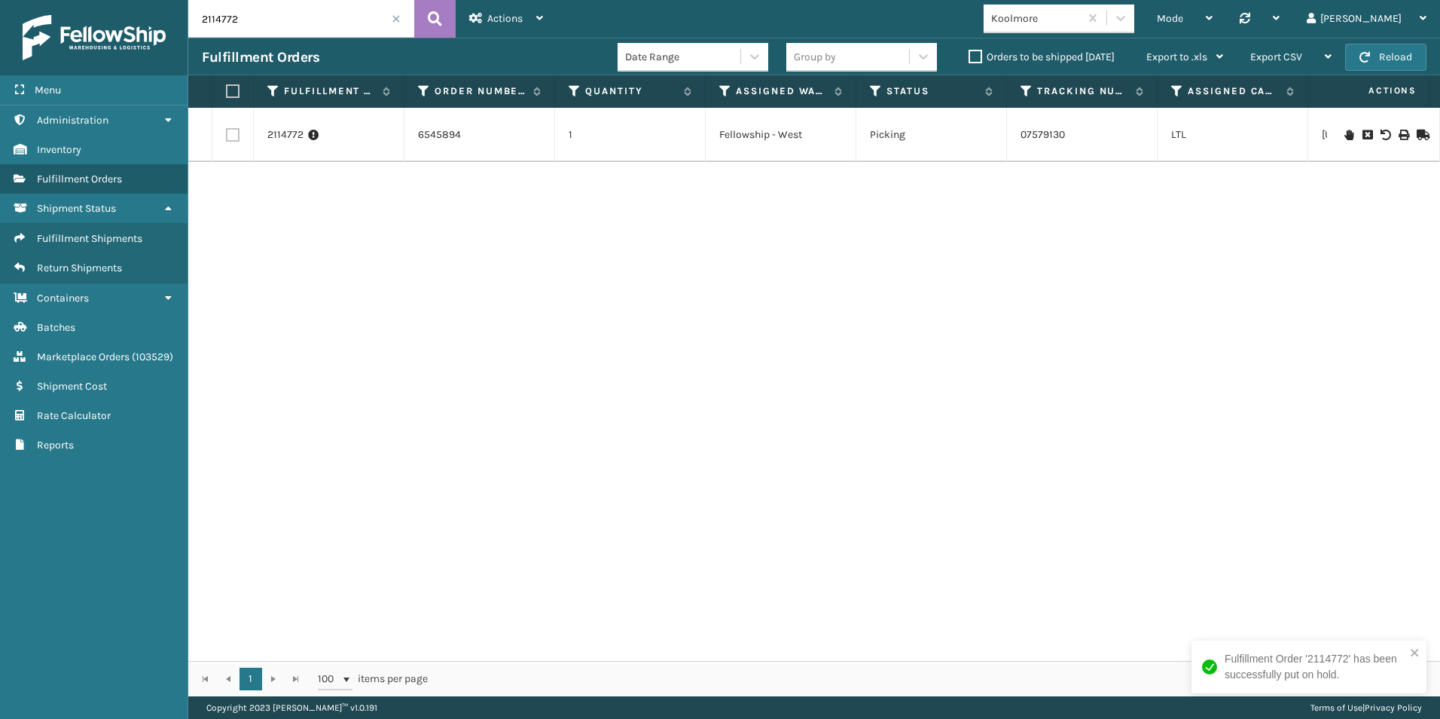
drag, startPoint x: 228, startPoint y: 20, endPoint x: 252, endPoint y: 21, distance: 23.4
click at [252, 21] on input "2114772" at bounding box center [301, 19] width 226 height 38
click at [1345, 136] on icon at bounding box center [1349, 135] width 9 height 11
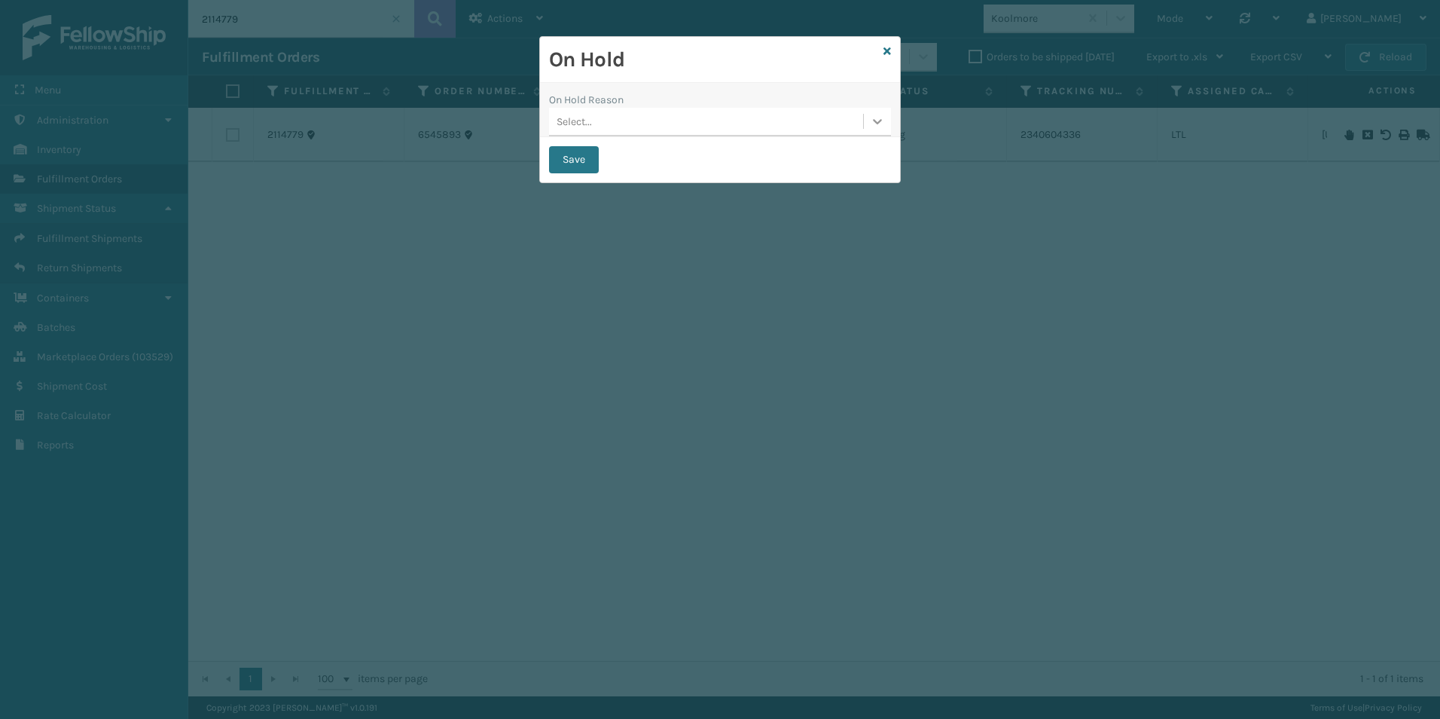
click at [875, 119] on icon at bounding box center [877, 121] width 15 height 15
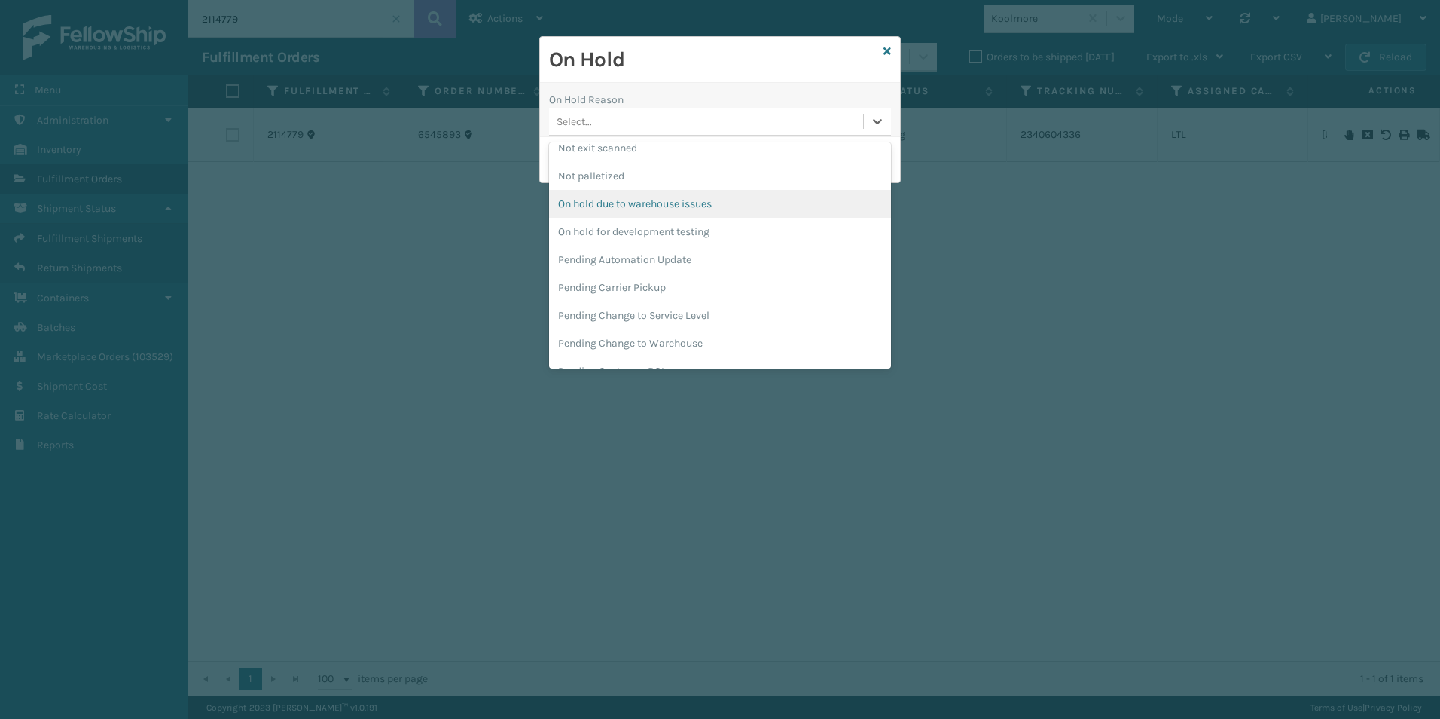
scroll to position [452, 0]
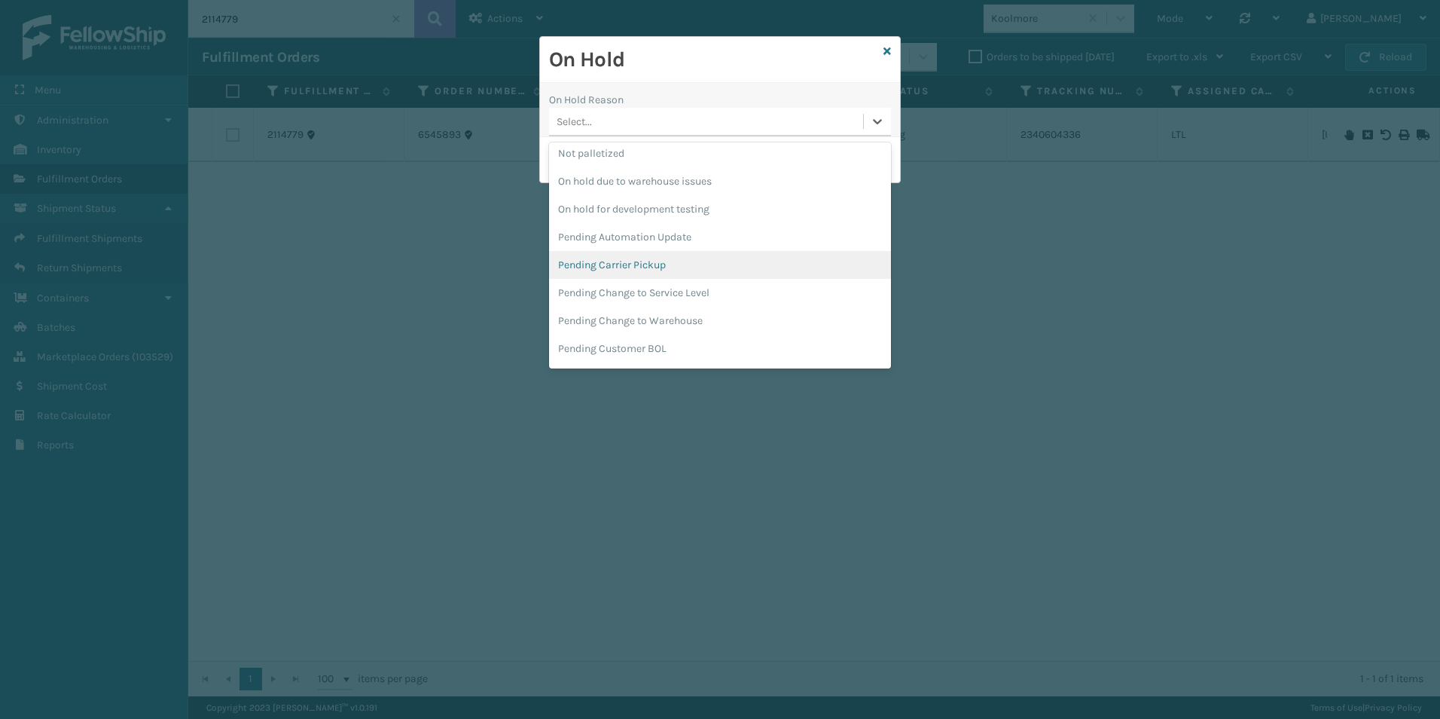
click at [664, 257] on div "Pending Carrier Pickup" at bounding box center [720, 265] width 342 height 28
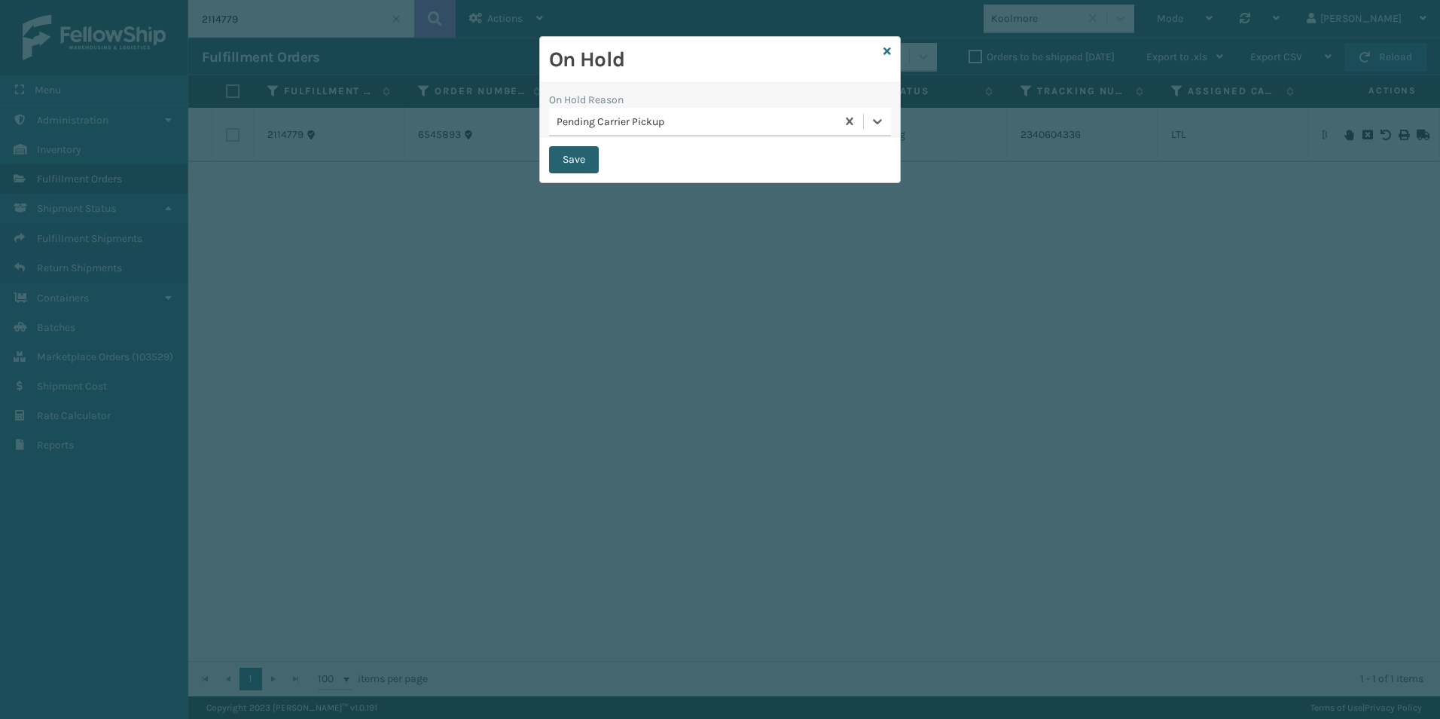
click at [567, 155] on button "Save" at bounding box center [574, 159] width 50 height 27
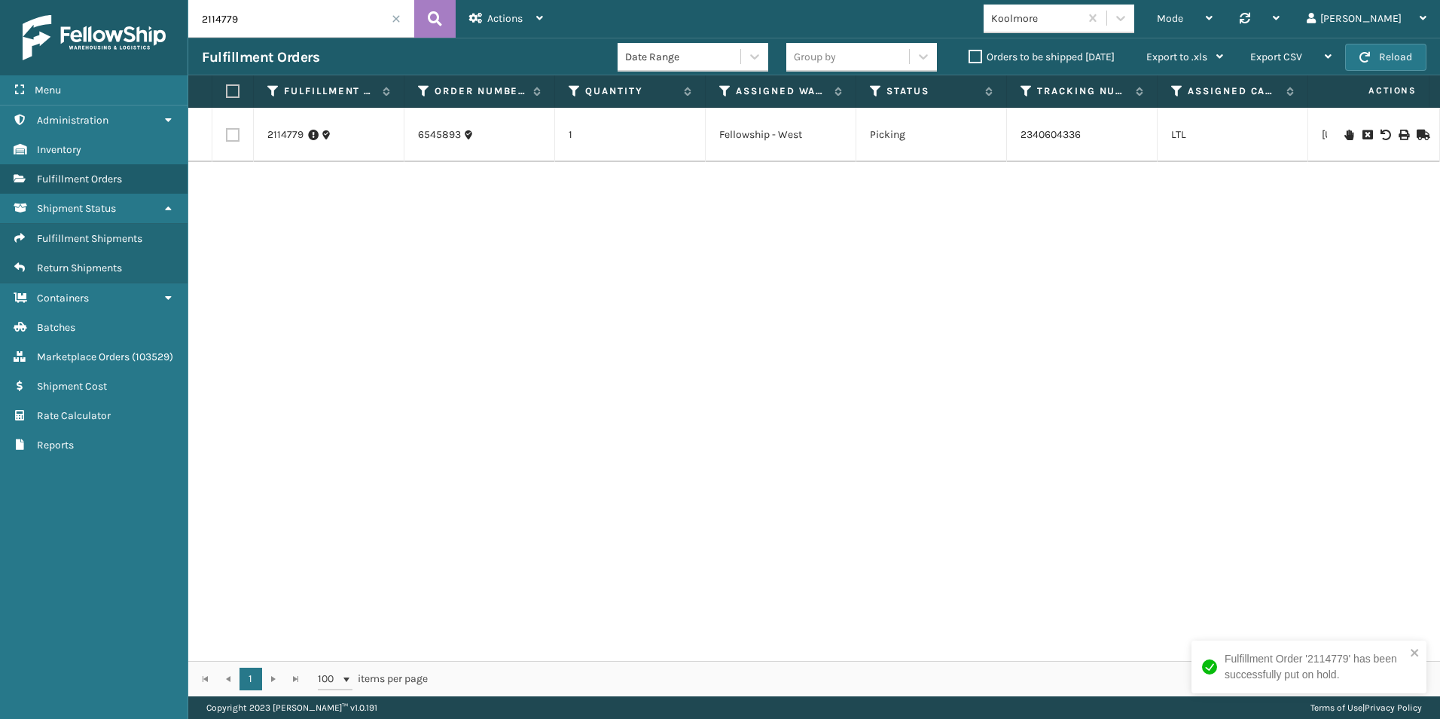
drag, startPoint x: 224, startPoint y: 25, endPoint x: 240, endPoint y: 24, distance: 15.8
click at [240, 24] on input "2114779" at bounding box center [301, 19] width 226 height 38
click at [1345, 134] on icon at bounding box center [1349, 135] width 9 height 11
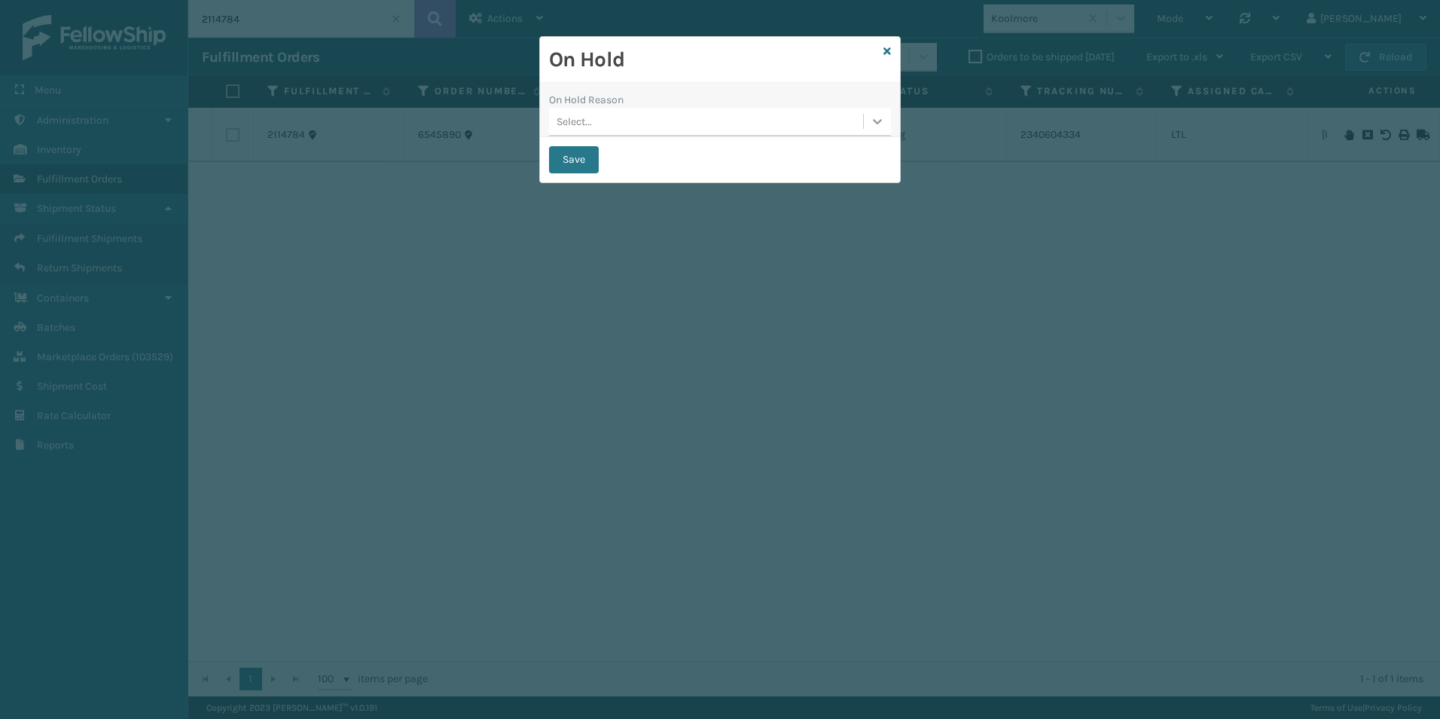
click at [869, 118] on div at bounding box center [877, 121] width 27 height 27
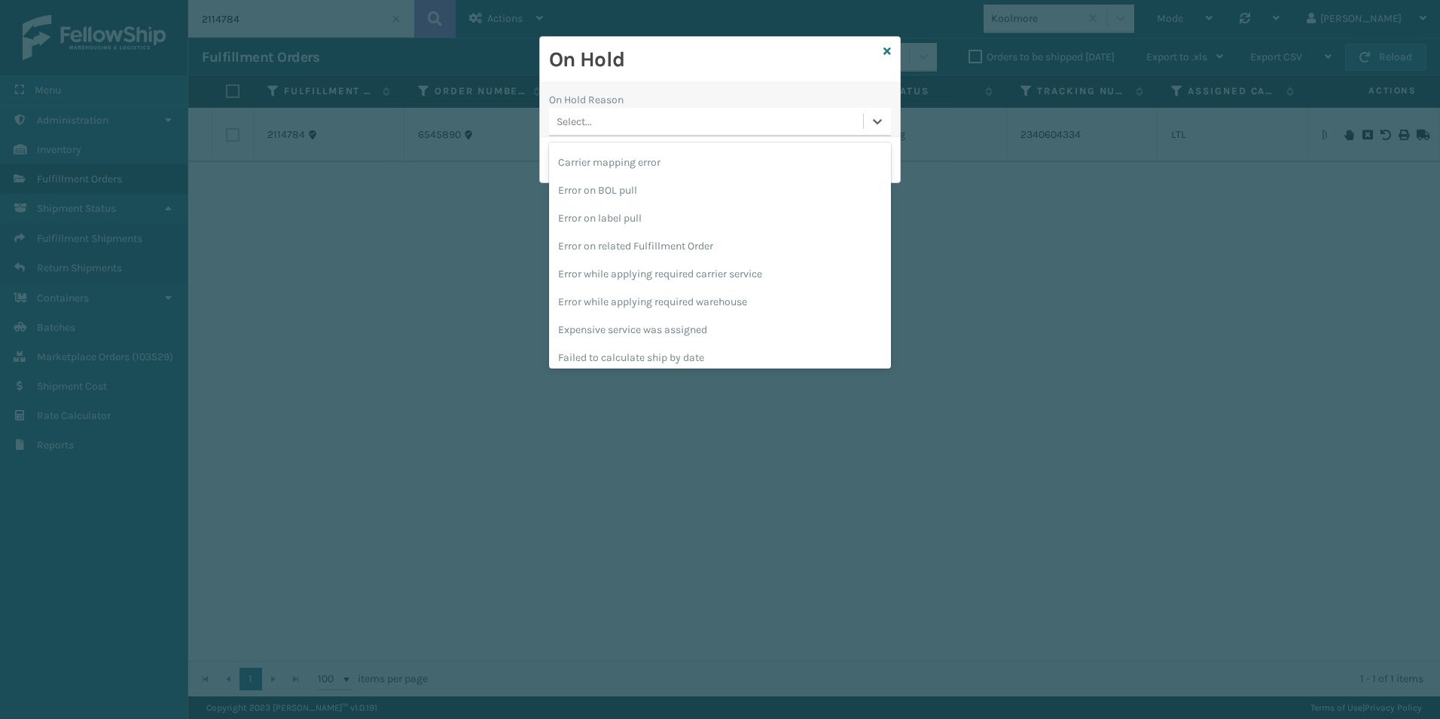
scroll to position [396, 0]
click at [639, 319] on div "Pending Carrier Pickup" at bounding box center [720, 321] width 342 height 28
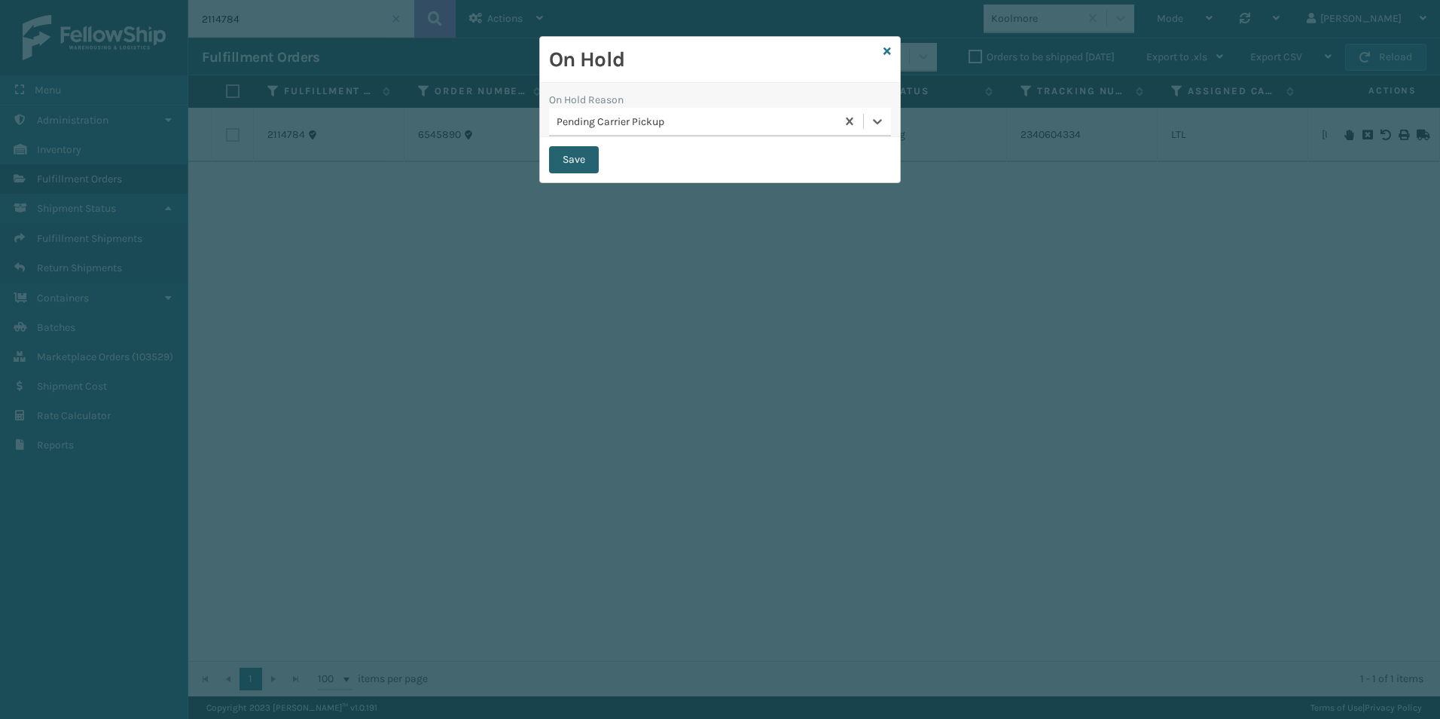
click at [571, 169] on button "Save" at bounding box center [574, 159] width 50 height 27
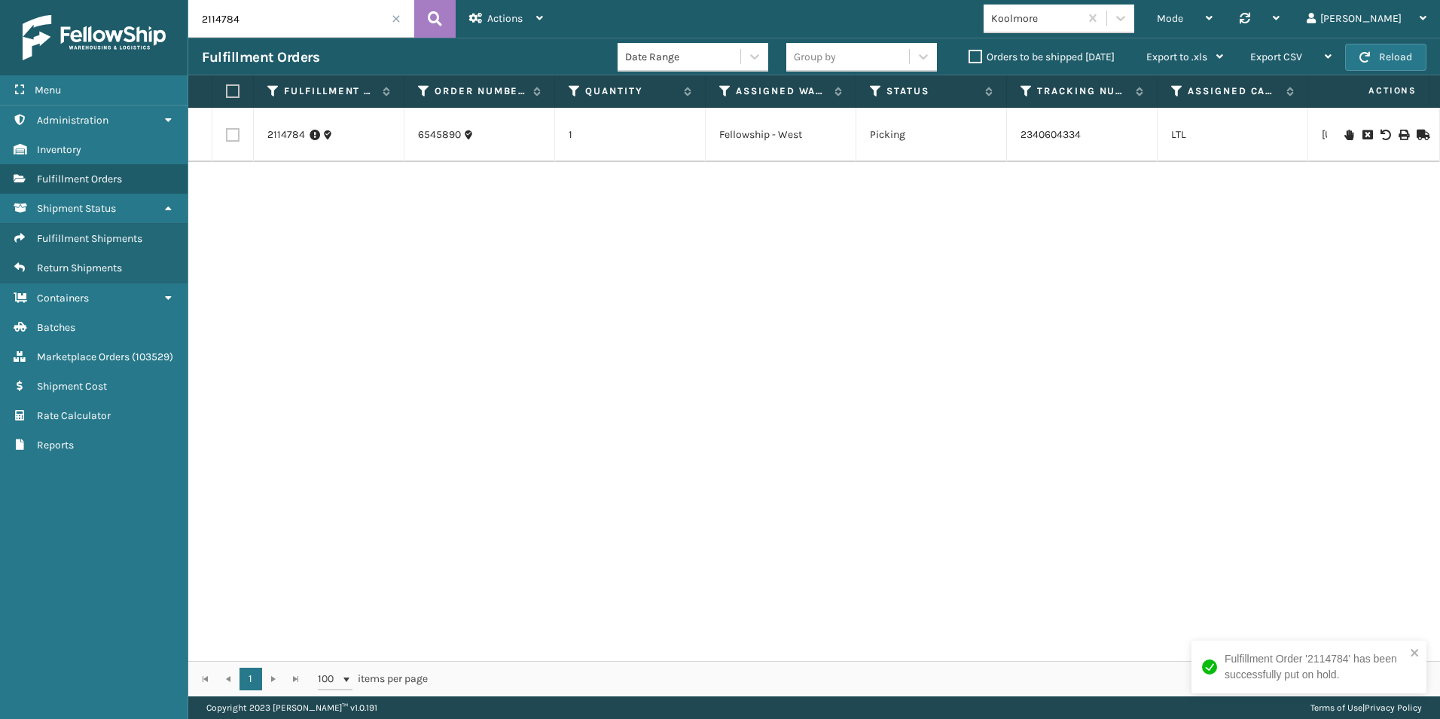
drag, startPoint x: 215, startPoint y: 22, endPoint x: 275, endPoint y: 27, distance: 59.7
click at [275, 27] on input "2114784" at bounding box center [301, 19] width 226 height 38
click at [1345, 125] on icon at bounding box center [1349, 125] width 9 height 11
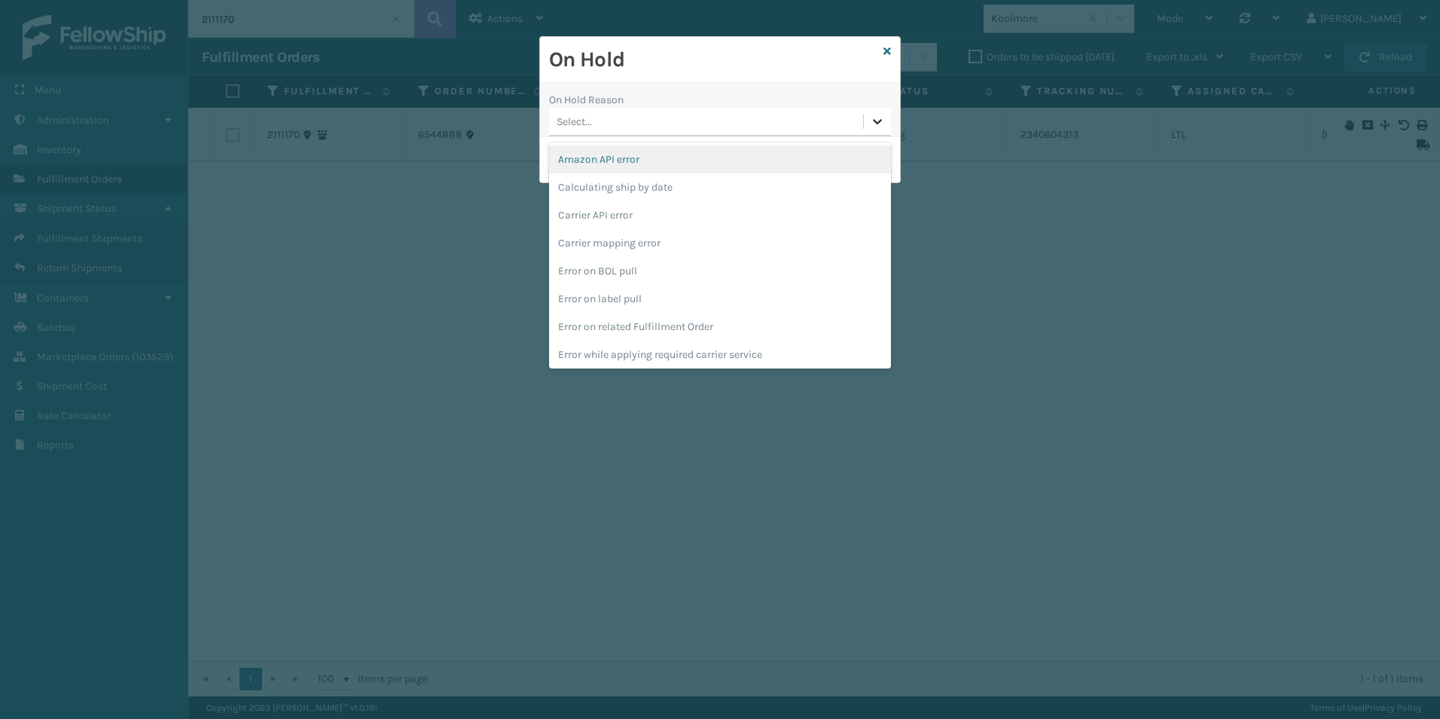
click at [878, 124] on icon at bounding box center [877, 121] width 9 height 5
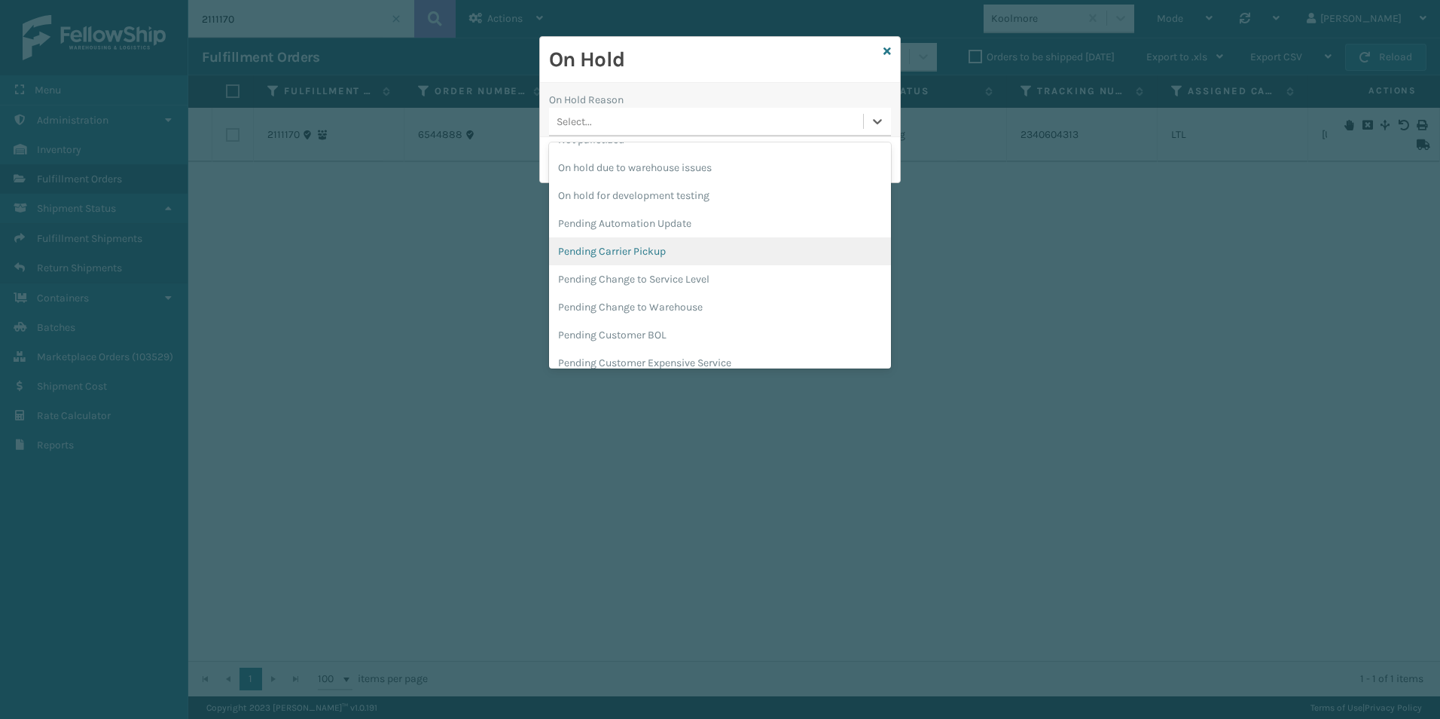
click at [642, 241] on div "Pending Carrier Pickup" at bounding box center [720, 251] width 342 height 28
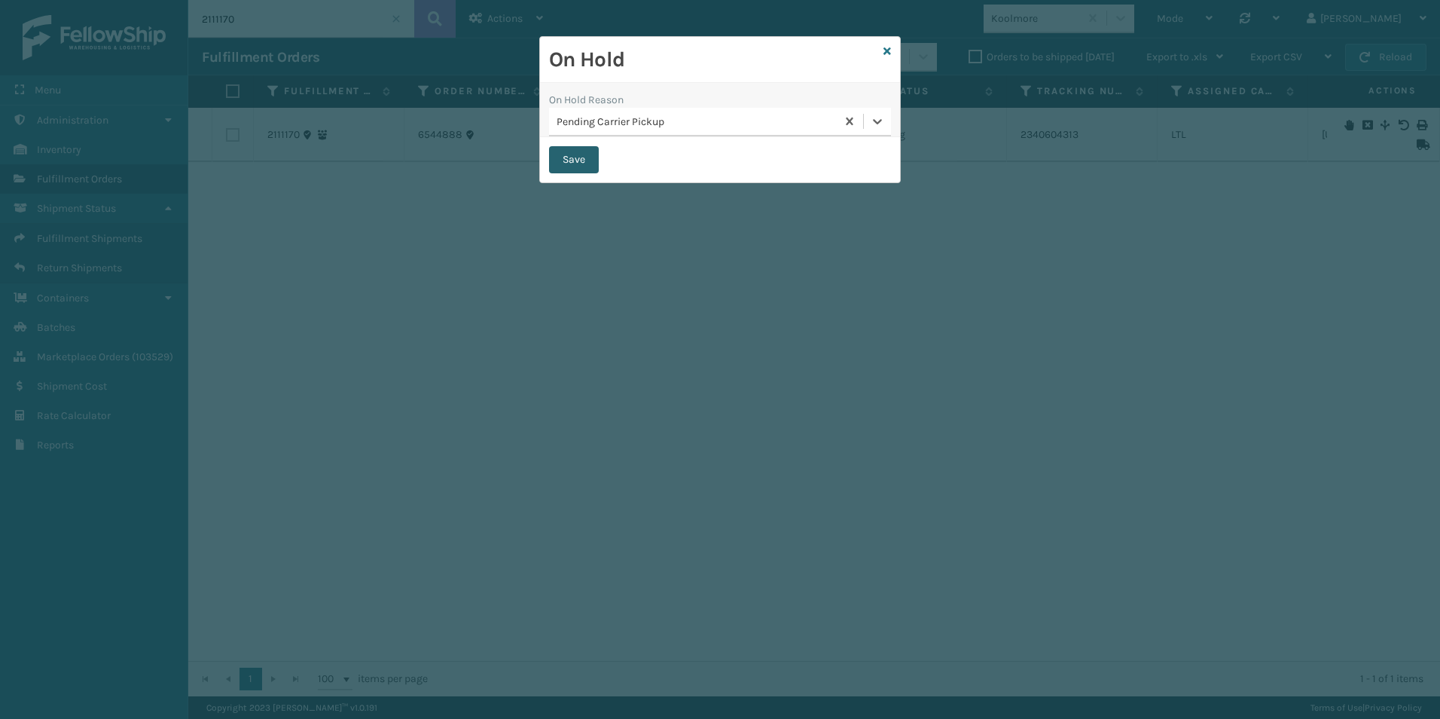
click at [573, 160] on button "Save" at bounding box center [574, 159] width 50 height 27
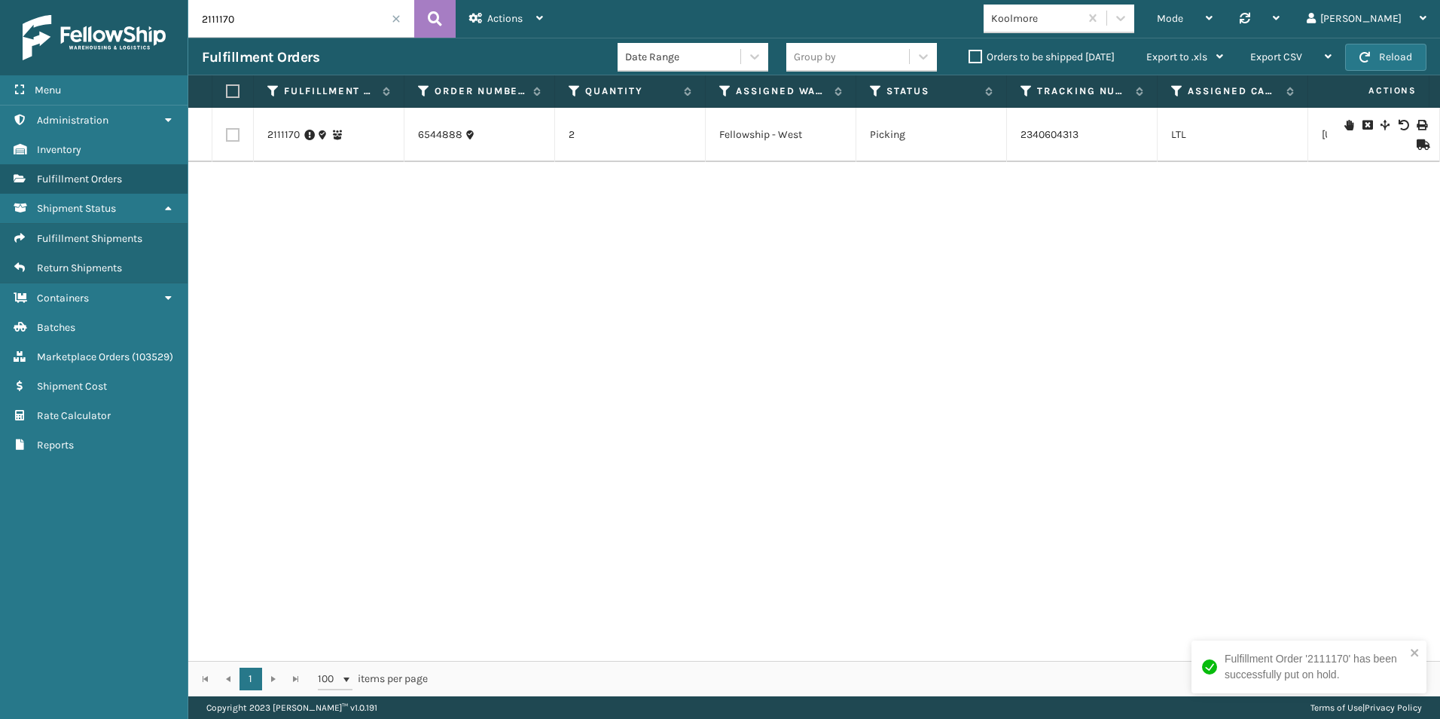
drag, startPoint x: 215, startPoint y: 19, endPoint x: 261, endPoint y: 19, distance: 45.9
click at [261, 19] on input "2111170" at bounding box center [301, 19] width 226 height 38
click at [1345, 125] on icon at bounding box center [1349, 125] width 9 height 11
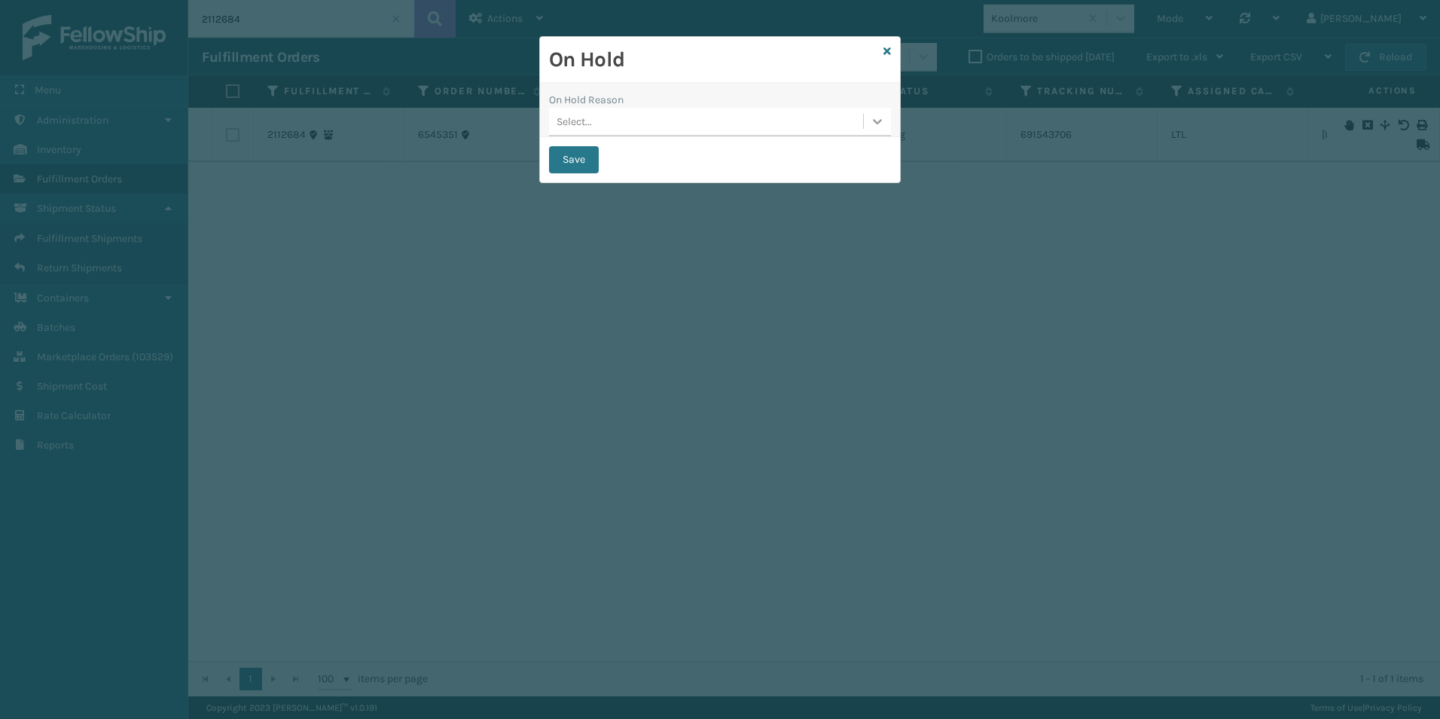
click at [875, 127] on icon at bounding box center [877, 121] width 15 height 15
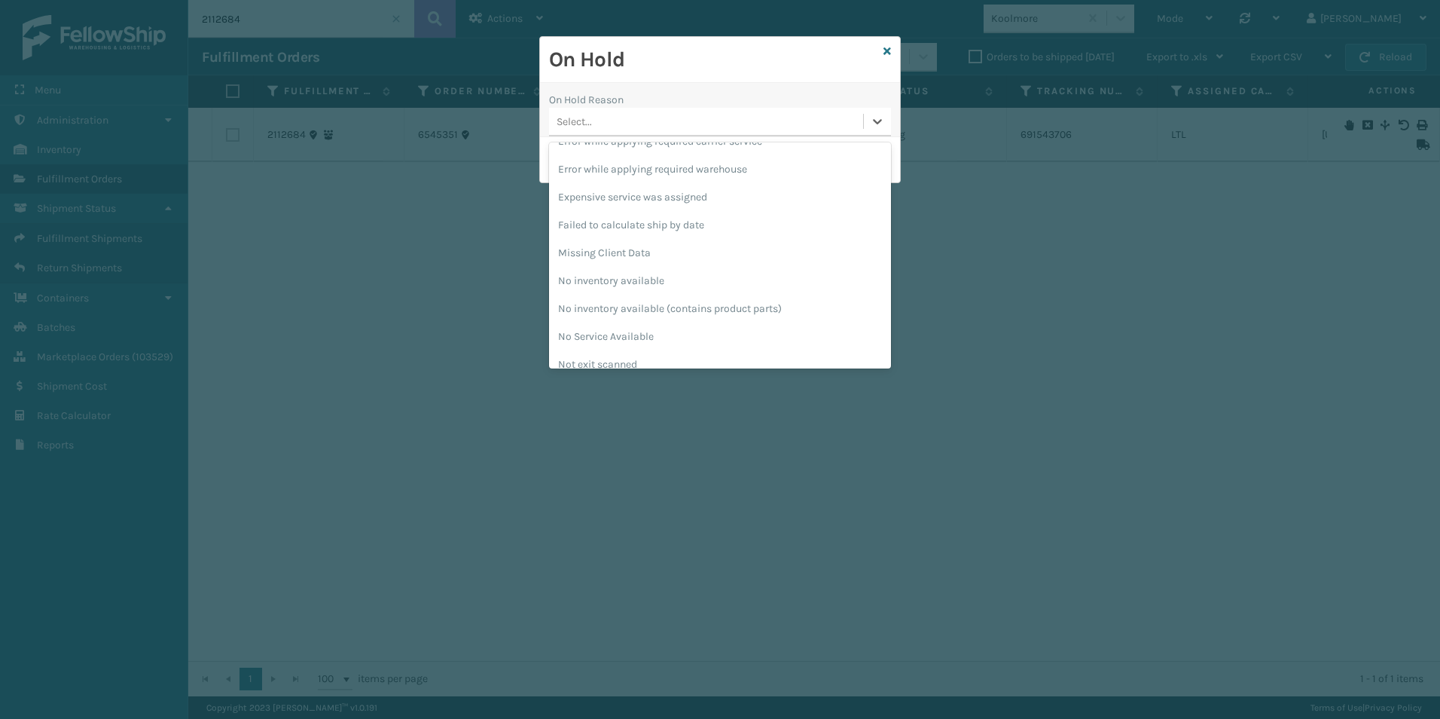
scroll to position [447, 0]
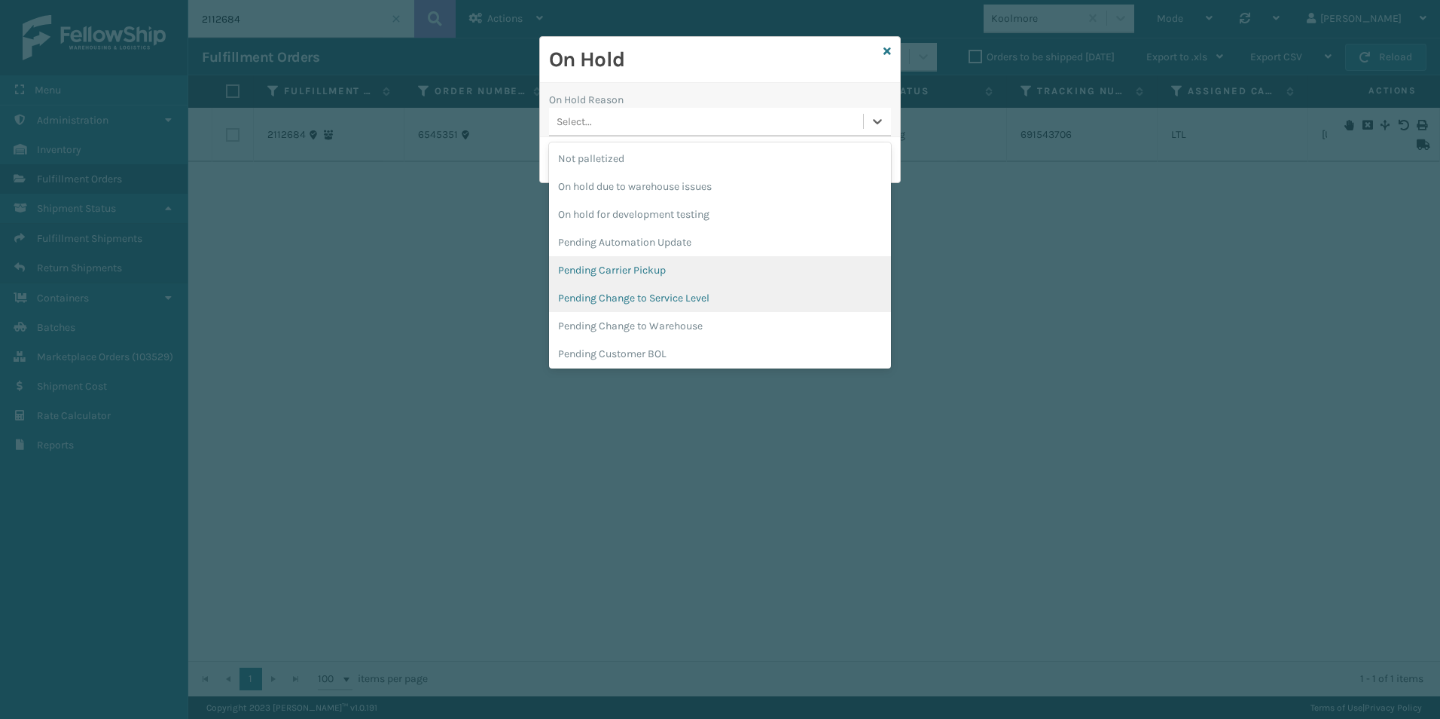
click at [667, 270] on div "Pending Carrier Pickup" at bounding box center [720, 270] width 342 height 28
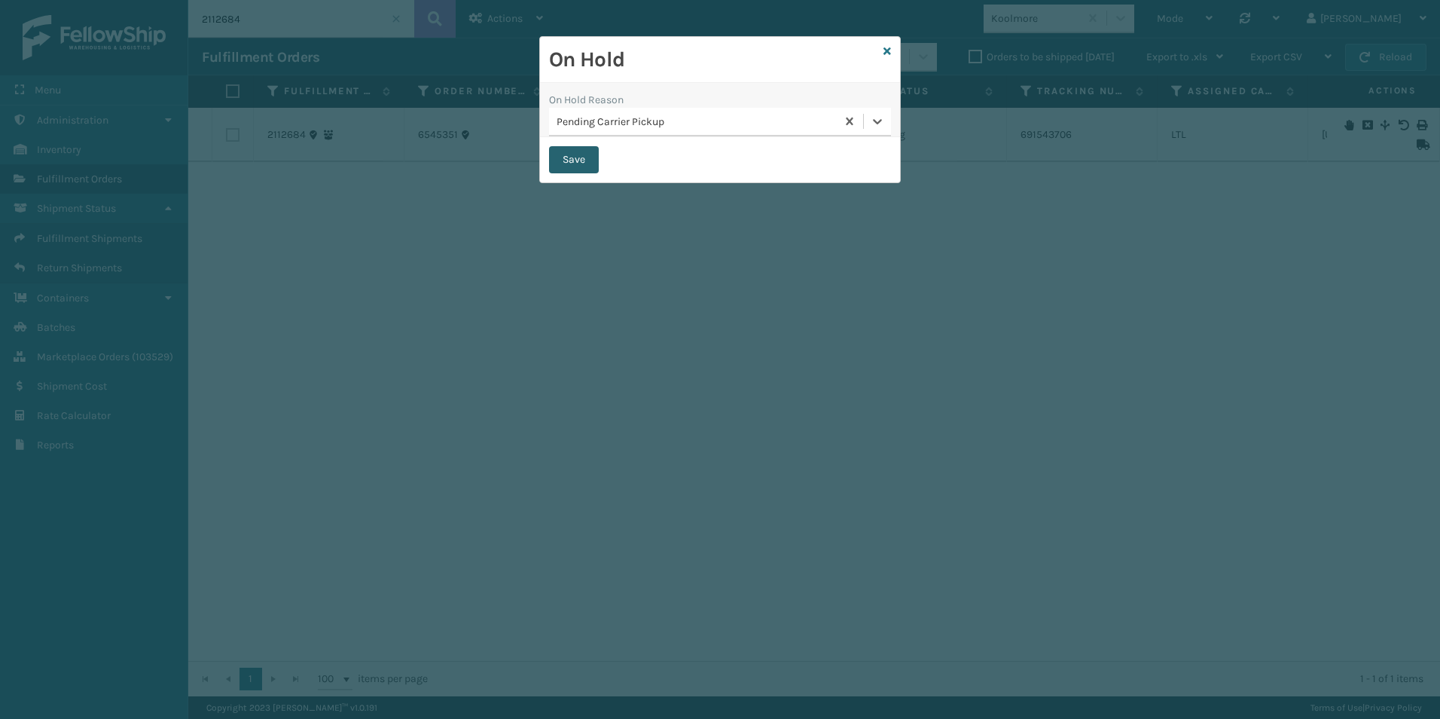
click at [578, 160] on button "Save" at bounding box center [574, 159] width 50 height 27
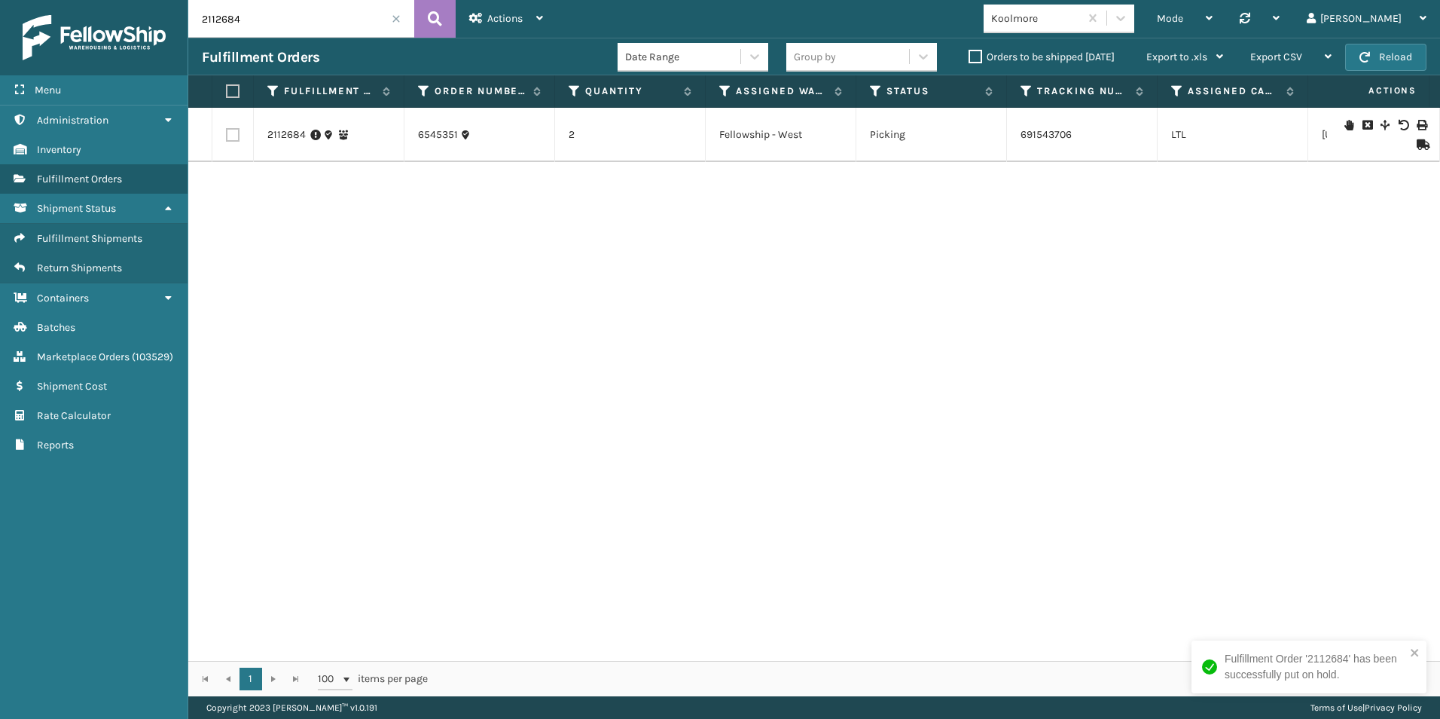
drag, startPoint x: 216, startPoint y: 21, endPoint x: 276, endPoint y: 23, distance: 59.5
click at [275, 22] on input "2112684" at bounding box center [301, 19] width 226 height 38
click at [1345, 124] on icon at bounding box center [1349, 125] width 9 height 11
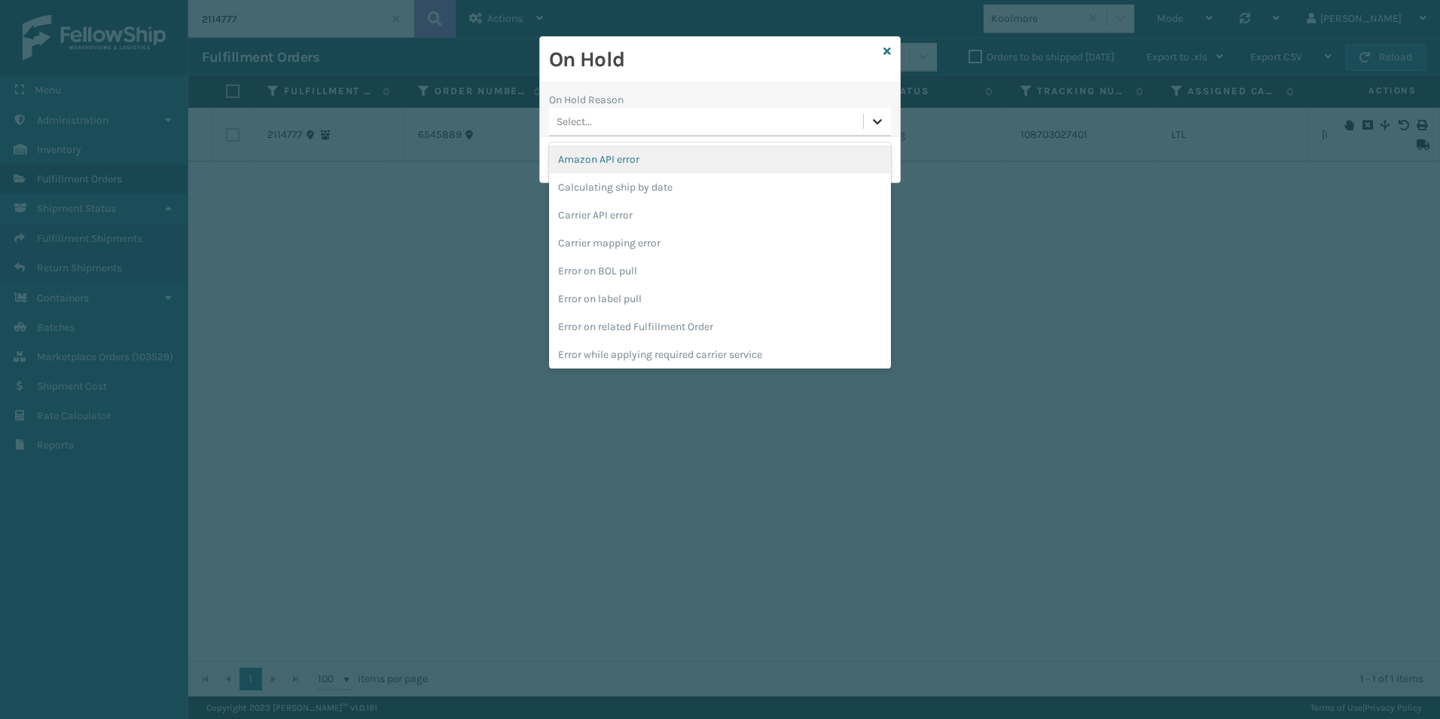
click at [877, 124] on icon at bounding box center [877, 121] width 9 height 5
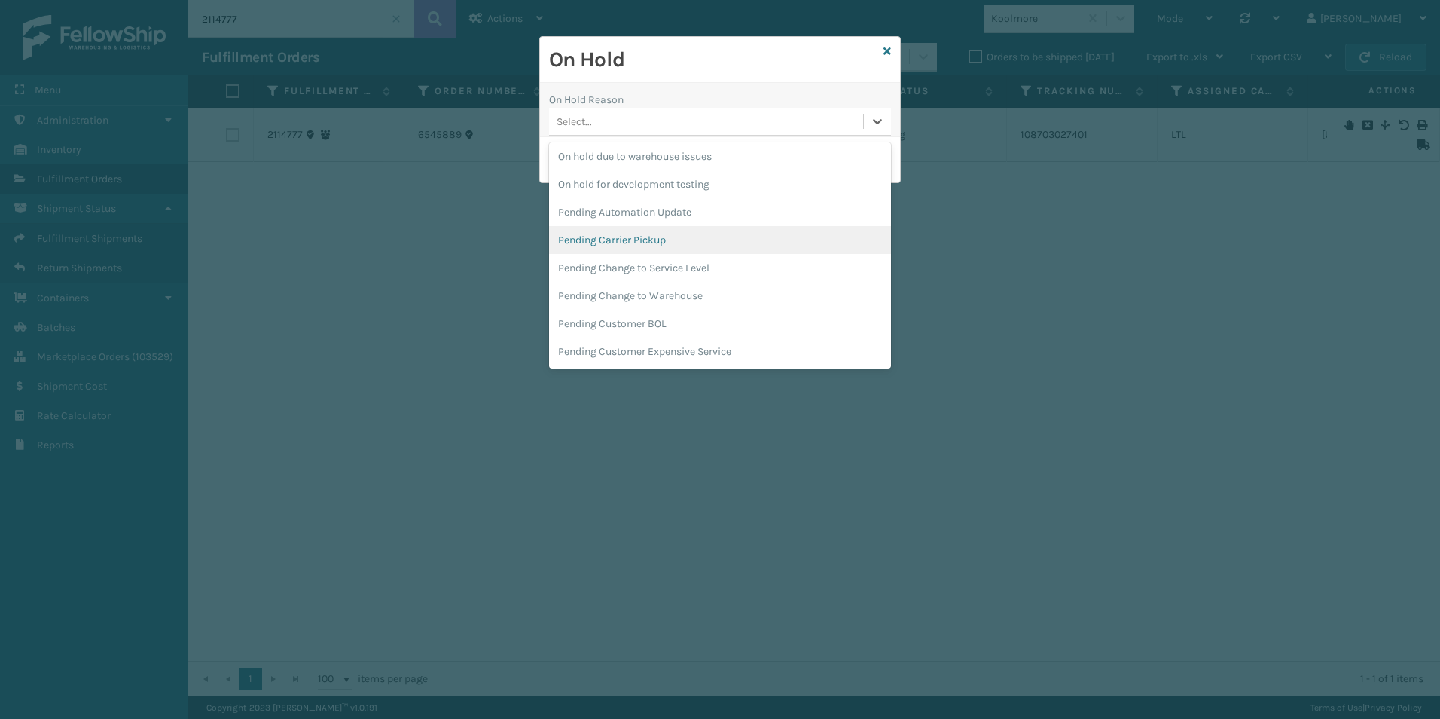
click at [646, 244] on div "Pending Carrier Pickup" at bounding box center [720, 240] width 342 height 28
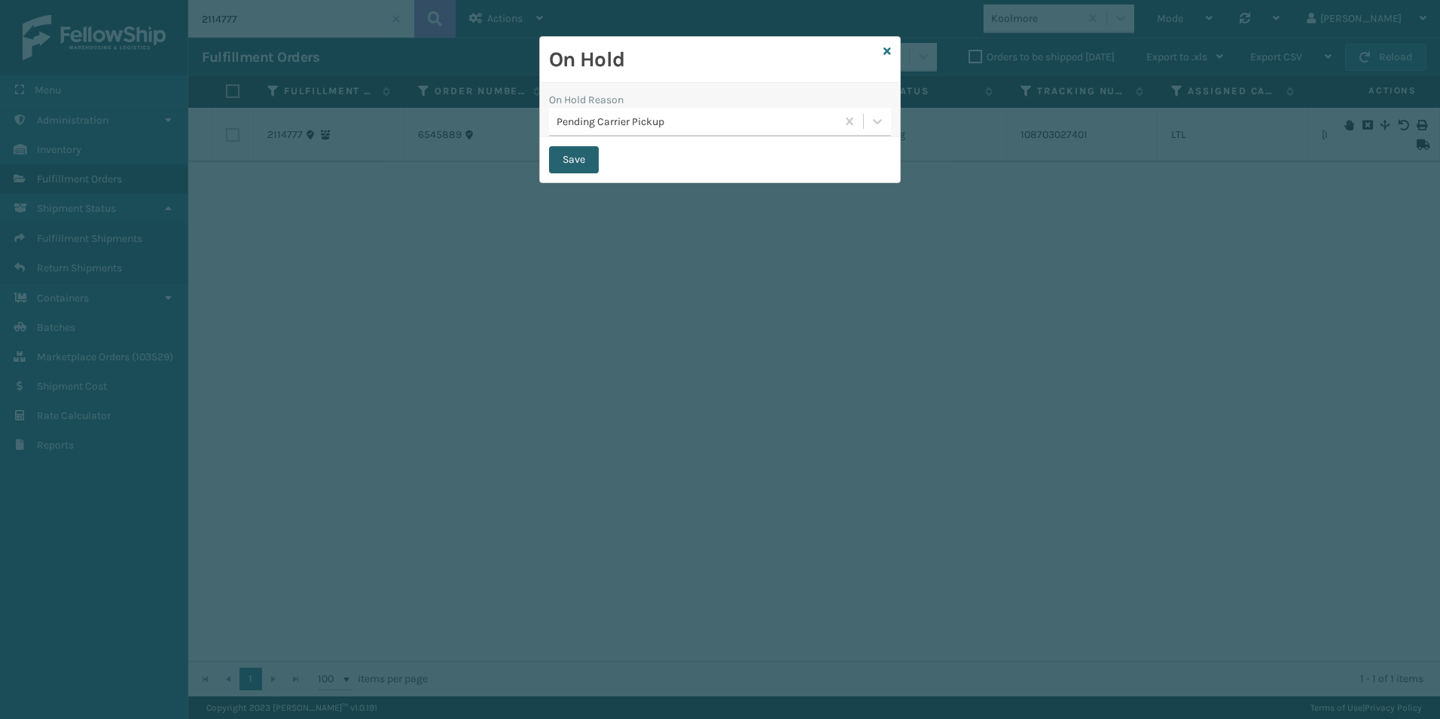
click at [572, 148] on button "Save" at bounding box center [574, 159] width 50 height 27
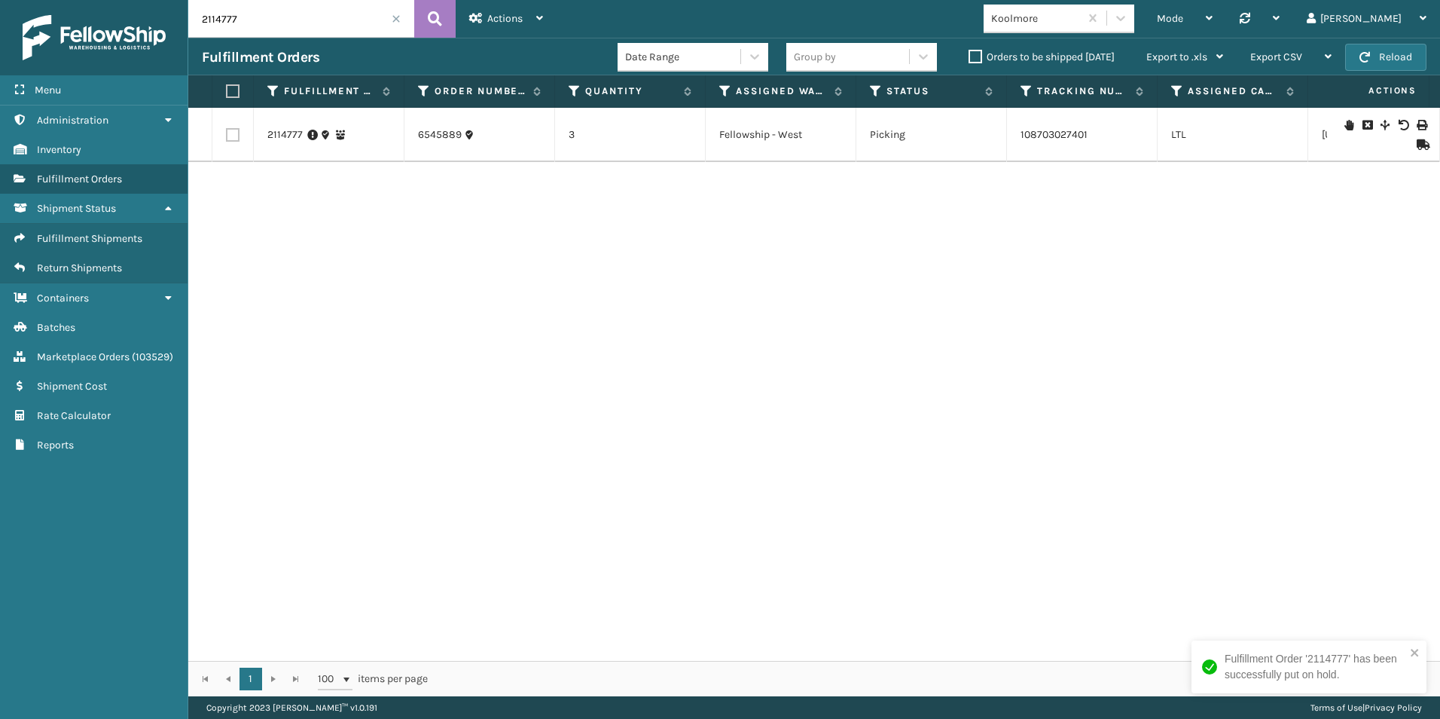
drag, startPoint x: 214, startPoint y: 20, endPoint x: 287, endPoint y: 24, distance: 73.2
click at [286, 23] on input "2114777" at bounding box center [301, 19] width 226 height 38
click at [1336, 119] on td at bounding box center [1383, 135] width 113 height 54
click at [1345, 124] on icon at bounding box center [1349, 125] width 9 height 11
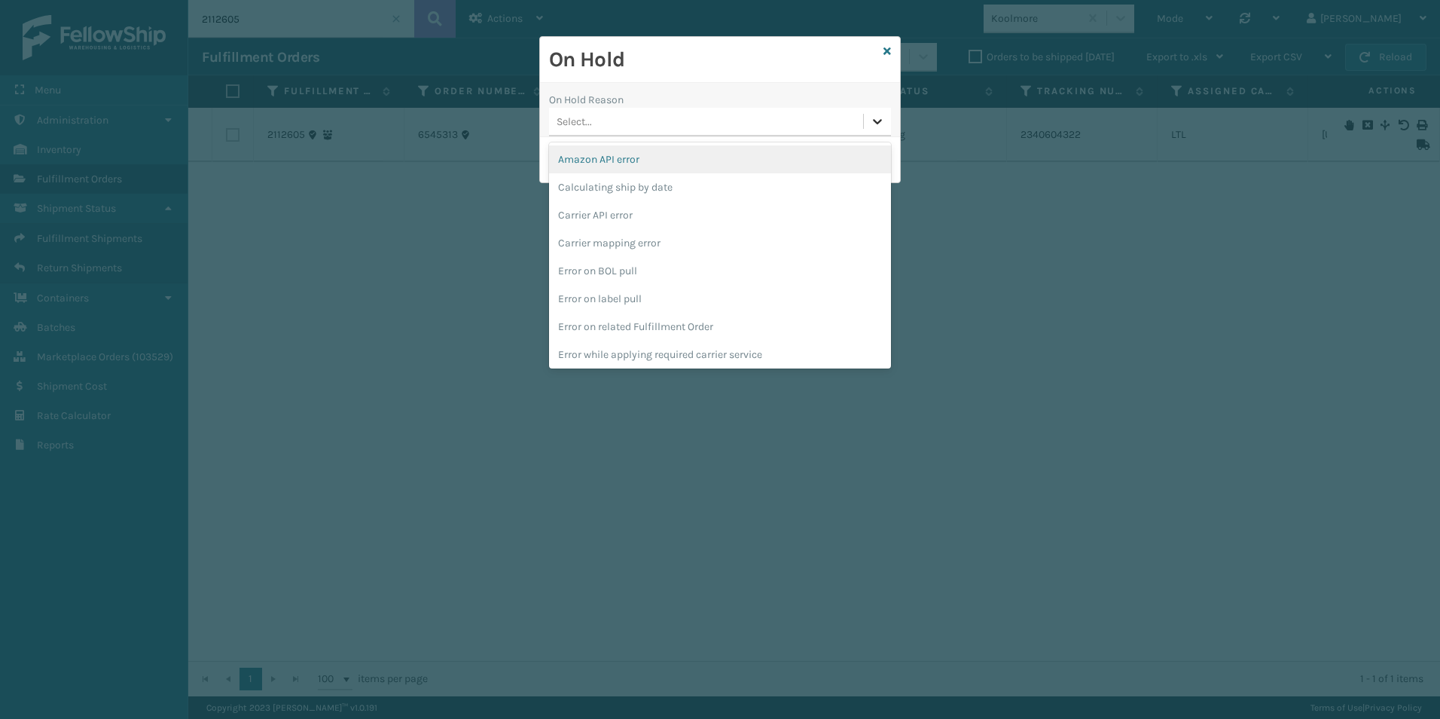
click at [870, 120] on icon at bounding box center [877, 121] width 15 height 15
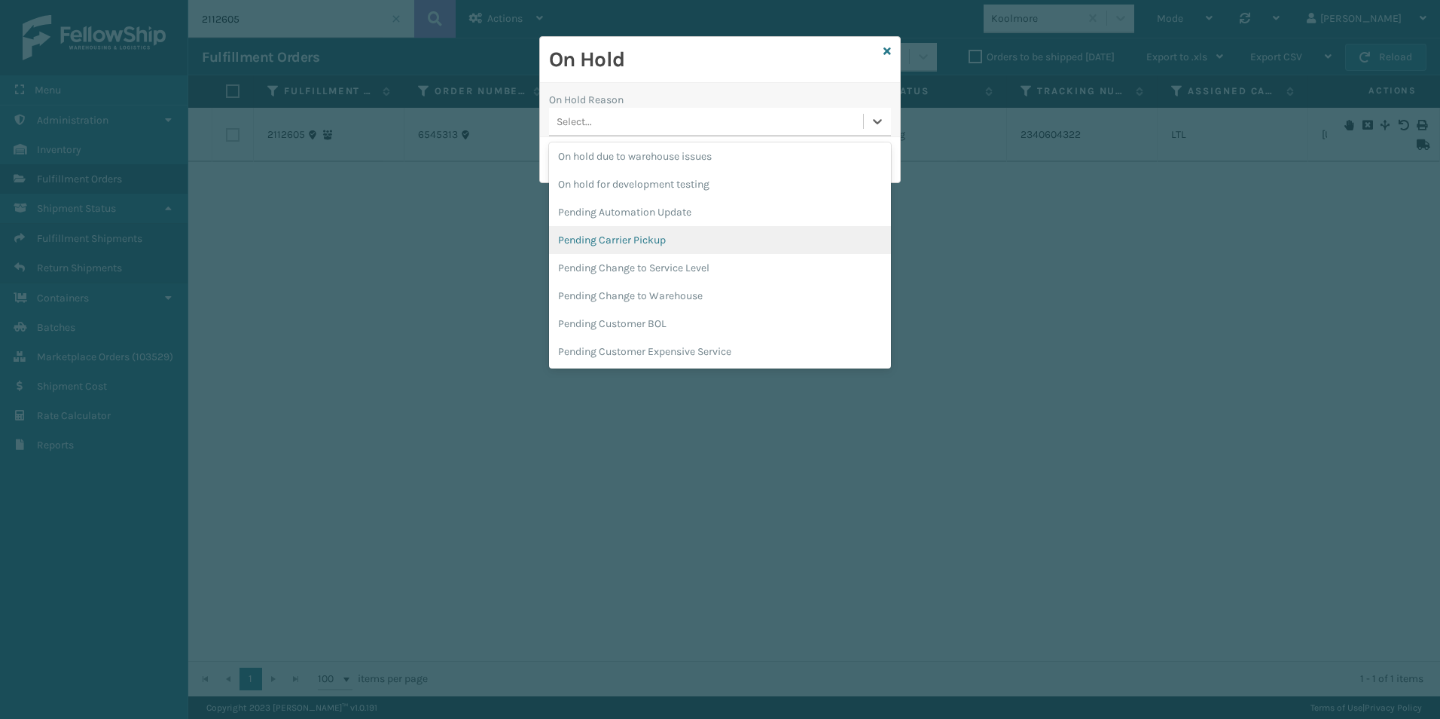
click at [642, 244] on div "Pending Carrier Pickup" at bounding box center [720, 240] width 342 height 28
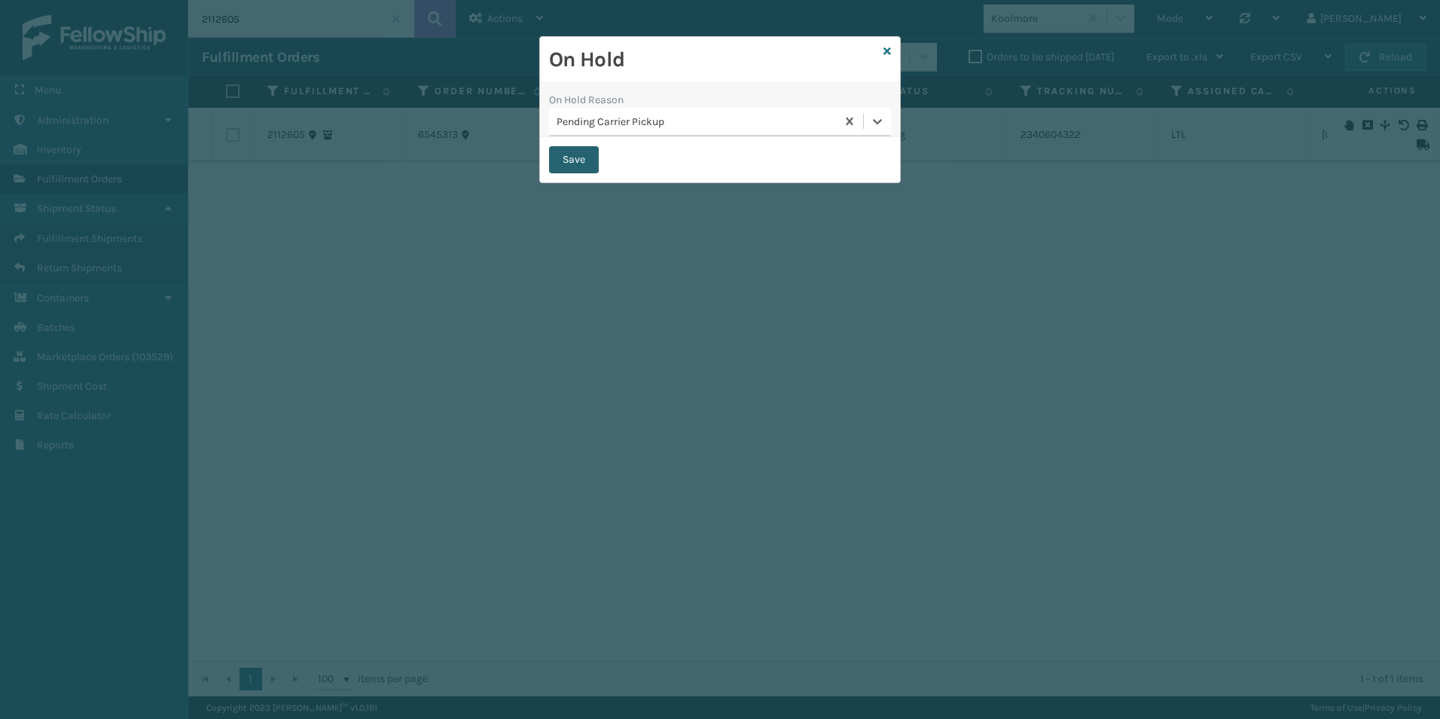
click at [571, 156] on button "Save" at bounding box center [574, 159] width 50 height 27
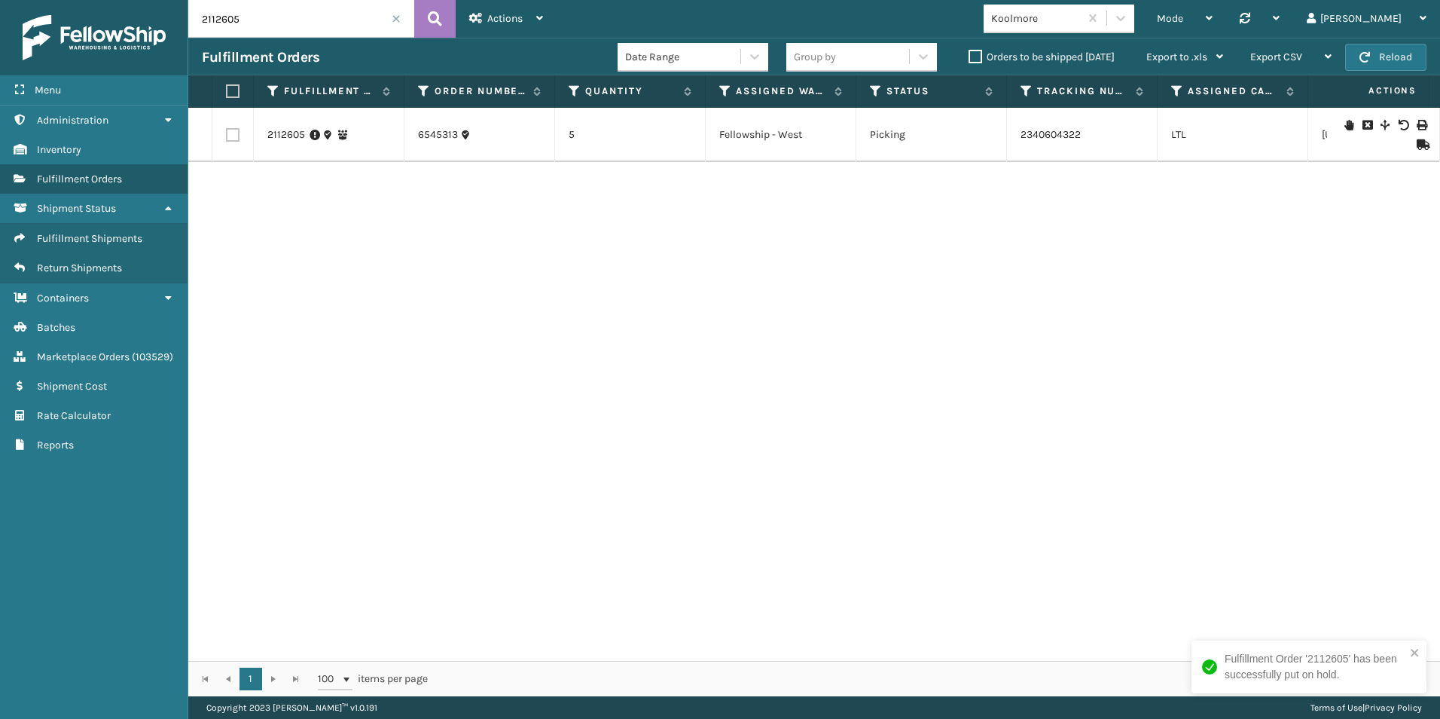
drag, startPoint x: 221, startPoint y: 20, endPoint x: 314, endPoint y: 23, distance: 92.7
click at [307, 15] on input "2112605" at bounding box center [301, 19] width 226 height 38
click at [1345, 123] on icon at bounding box center [1349, 125] width 9 height 11
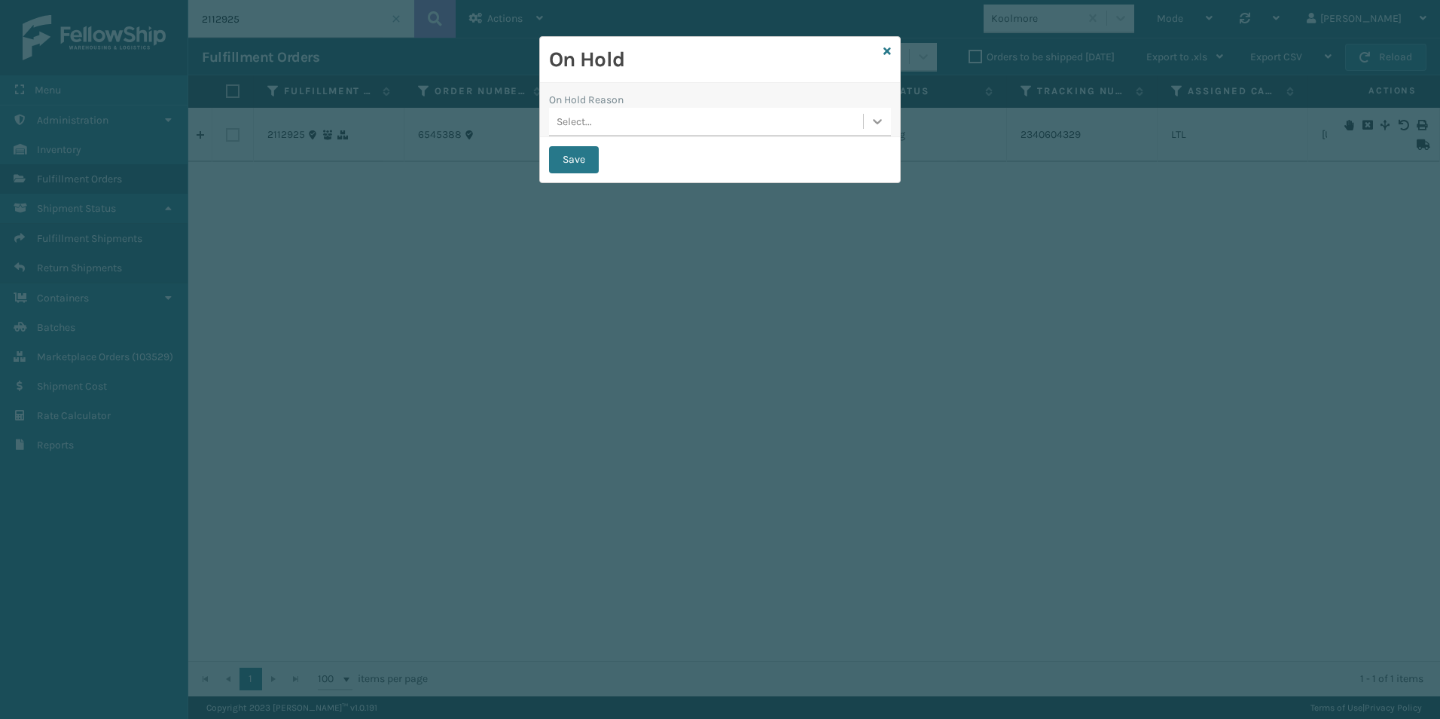
click at [875, 120] on icon at bounding box center [877, 121] width 15 height 15
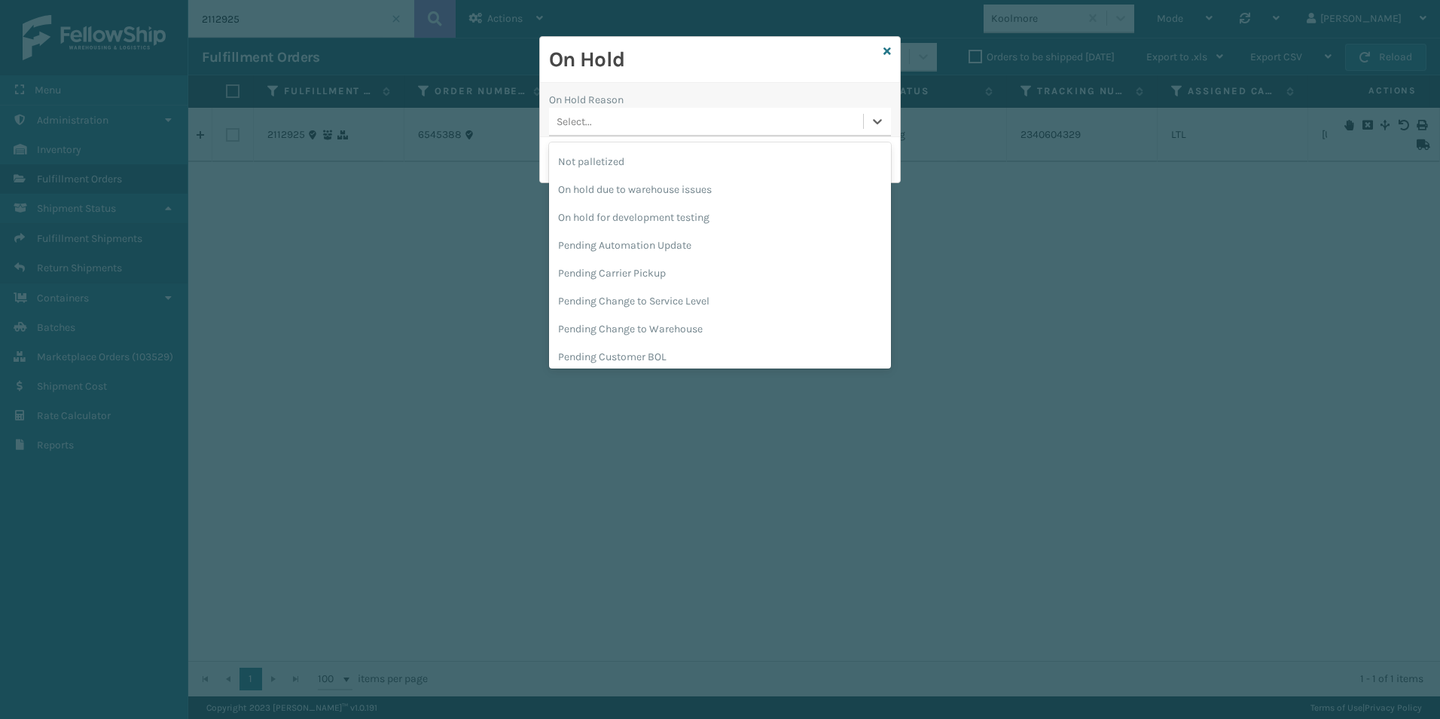
scroll to position [477, 0]
click at [638, 331] on div "Pending Customer BOL" at bounding box center [720, 324] width 342 height 28
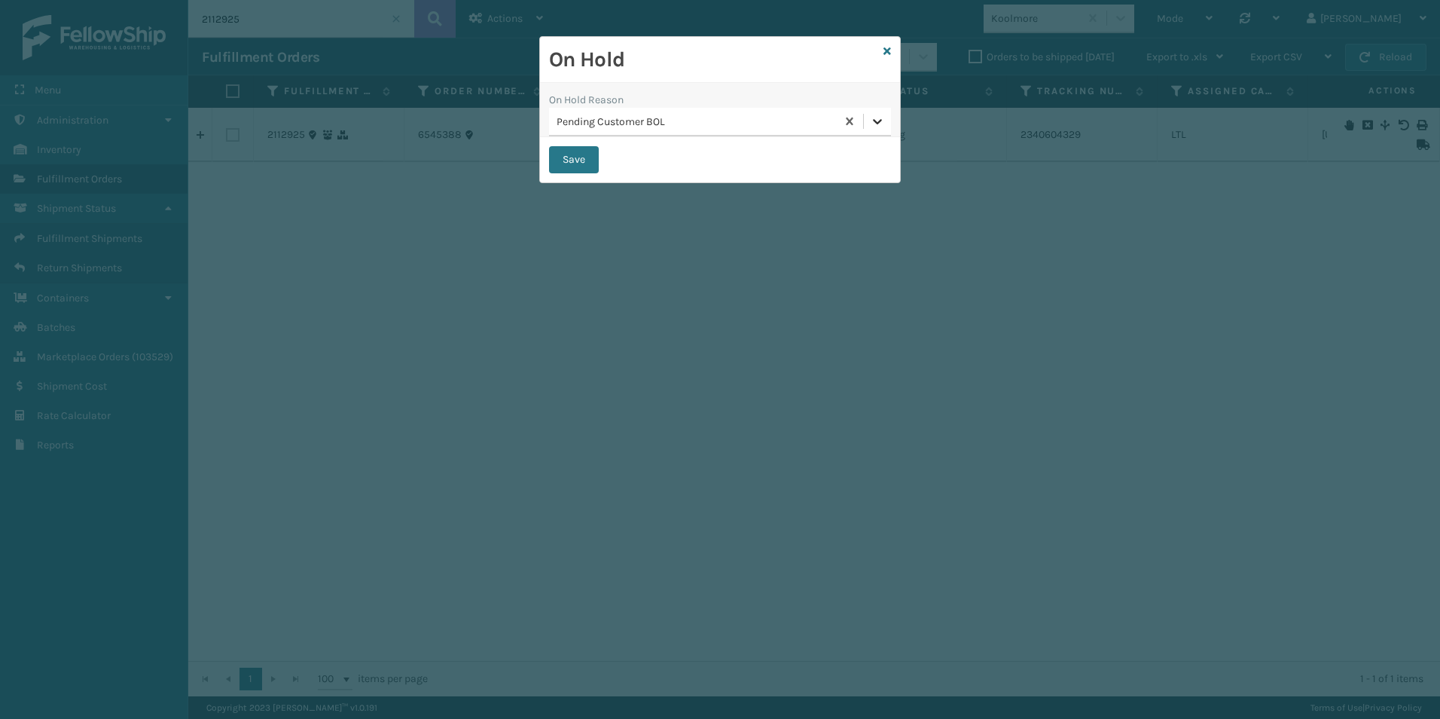
click at [881, 116] on icon at bounding box center [877, 121] width 15 height 15
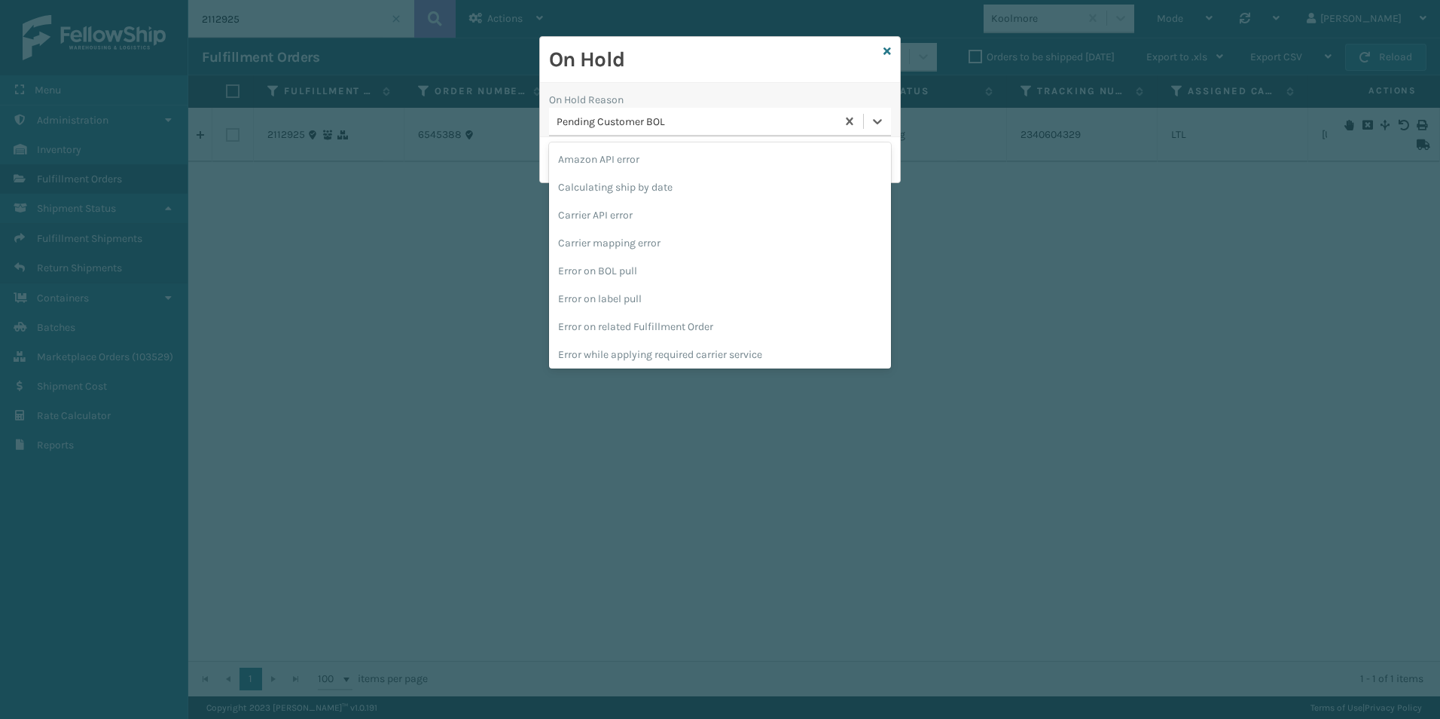
scroll to position [455, 0]
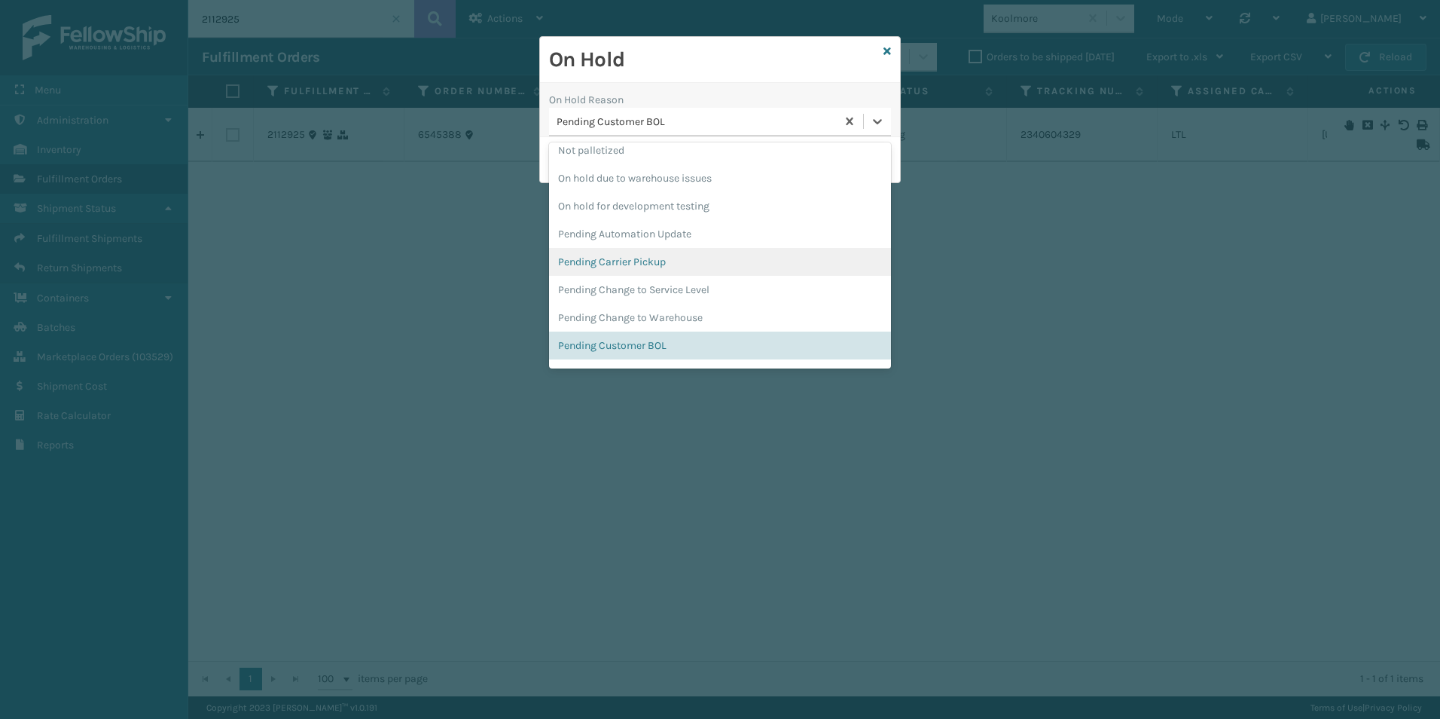
click at [683, 253] on div "Pending Carrier Pickup" at bounding box center [720, 262] width 342 height 28
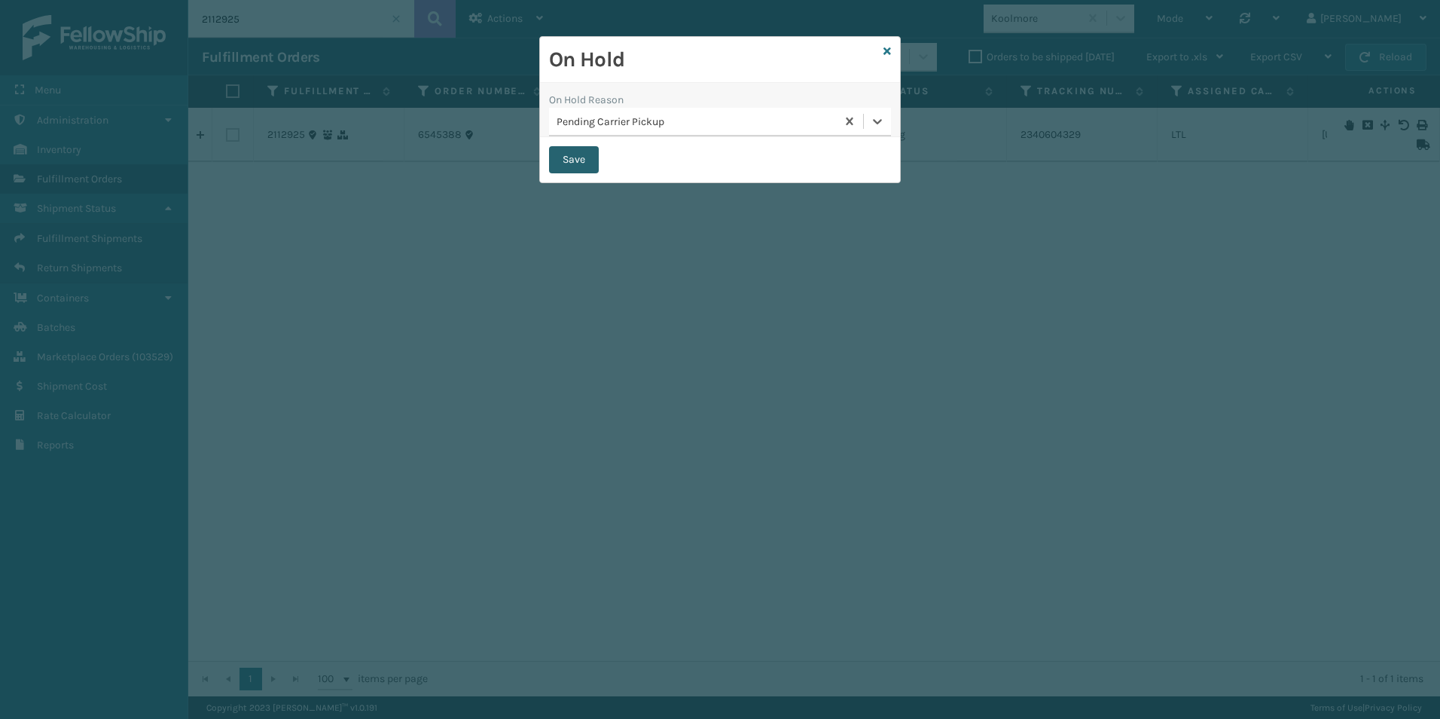
click at [563, 151] on button "Save" at bounding box center [574, 159] width 50 height 27
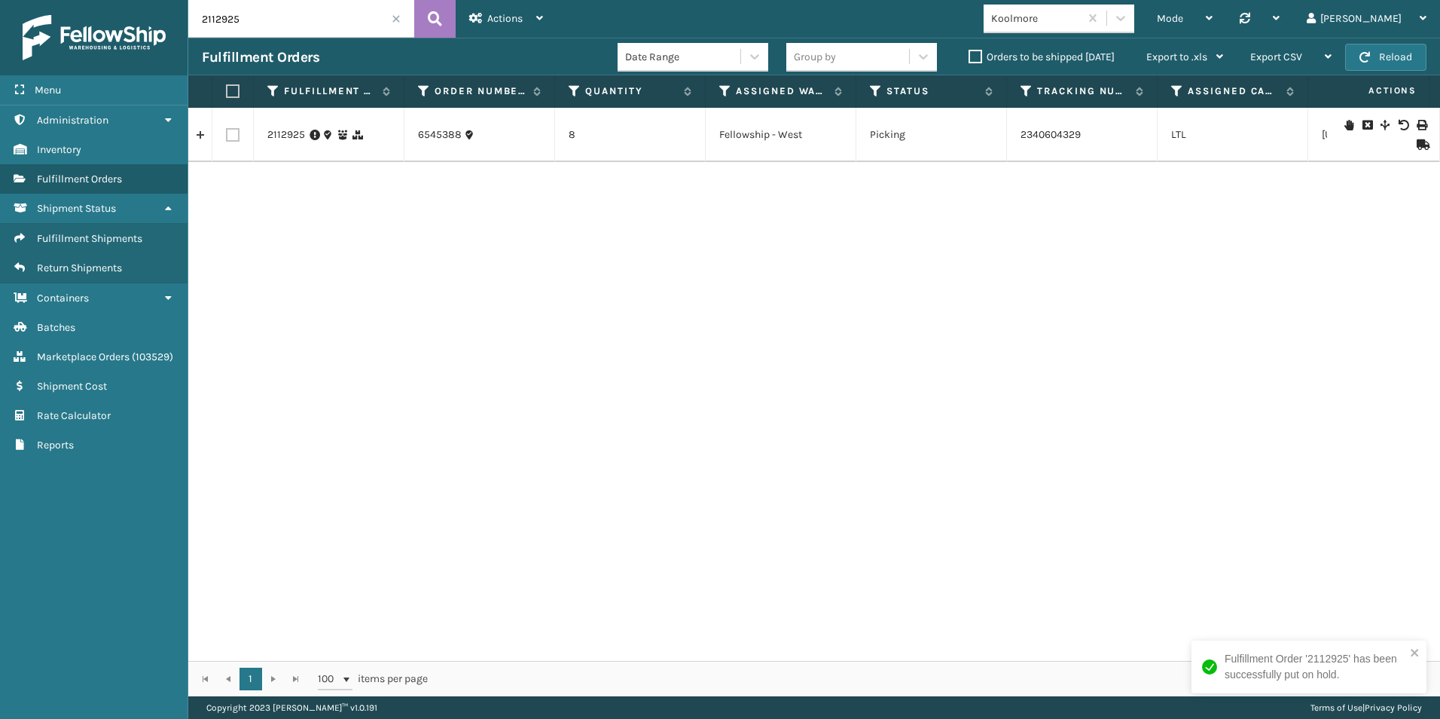
drag, startPoint x: 215, startPoint y: 19, endPoint x: 322, endPoint y: 14, distance: 106.3
click at [316, 14] on input "2112925" at bounding box center [301, 19] width 226 height 38
type input "2110683"
click at [1345, 121] on icon at bounding box center [1349, 125] width 9 height 11
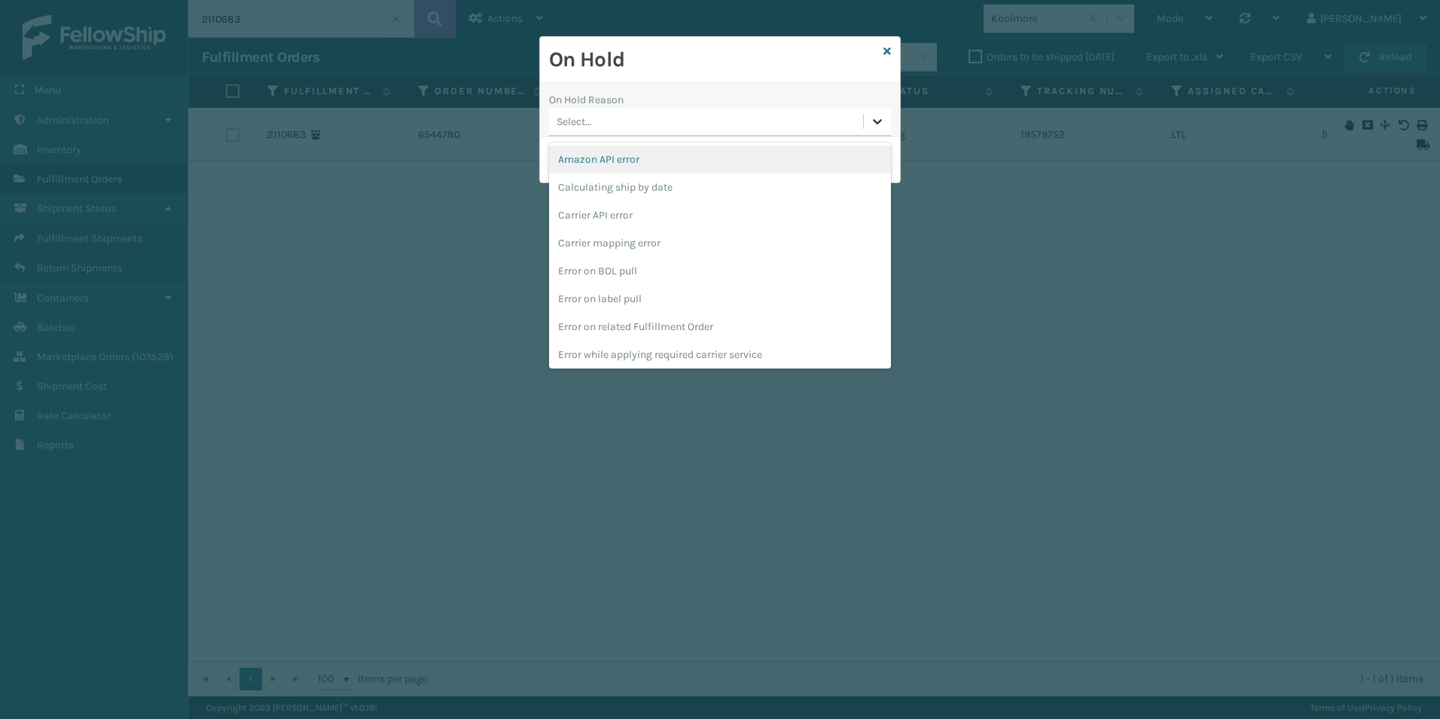
click at [869, 127] on div at bounding box center [877, 121] width 27 height 27
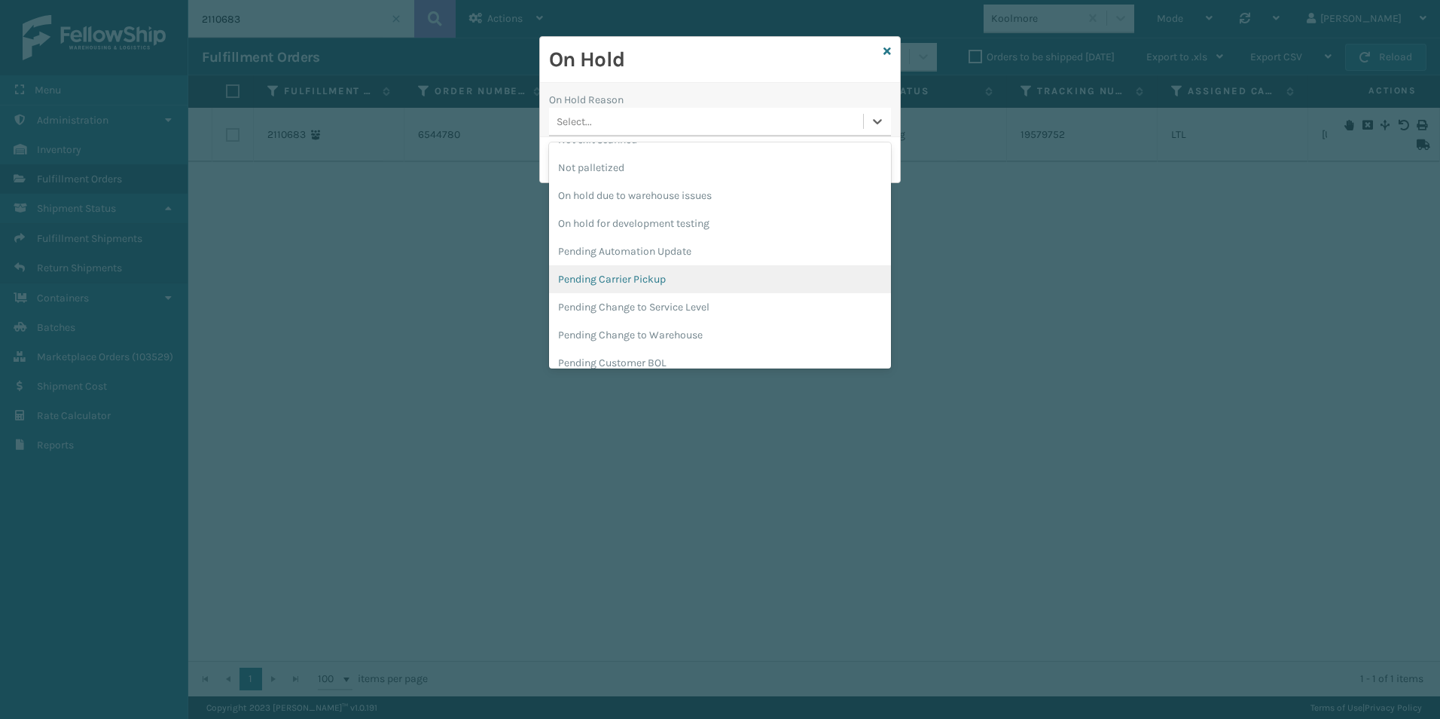
click at [652, 277] on div "Pending Carrier Pickup" at bounding box center [720, 279] width 342 height 28
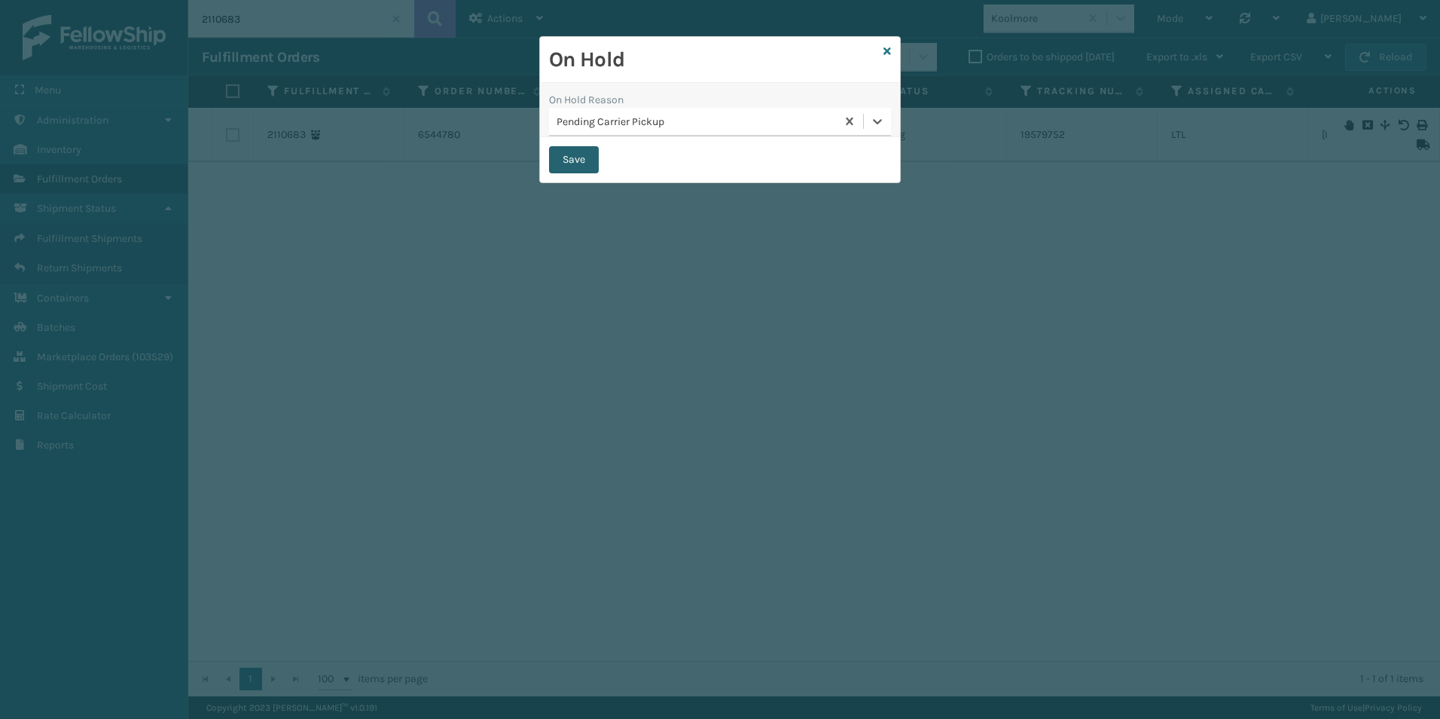
click at [581, 163] on button "Save" at bounding box center [574, 159] width 50 height 27
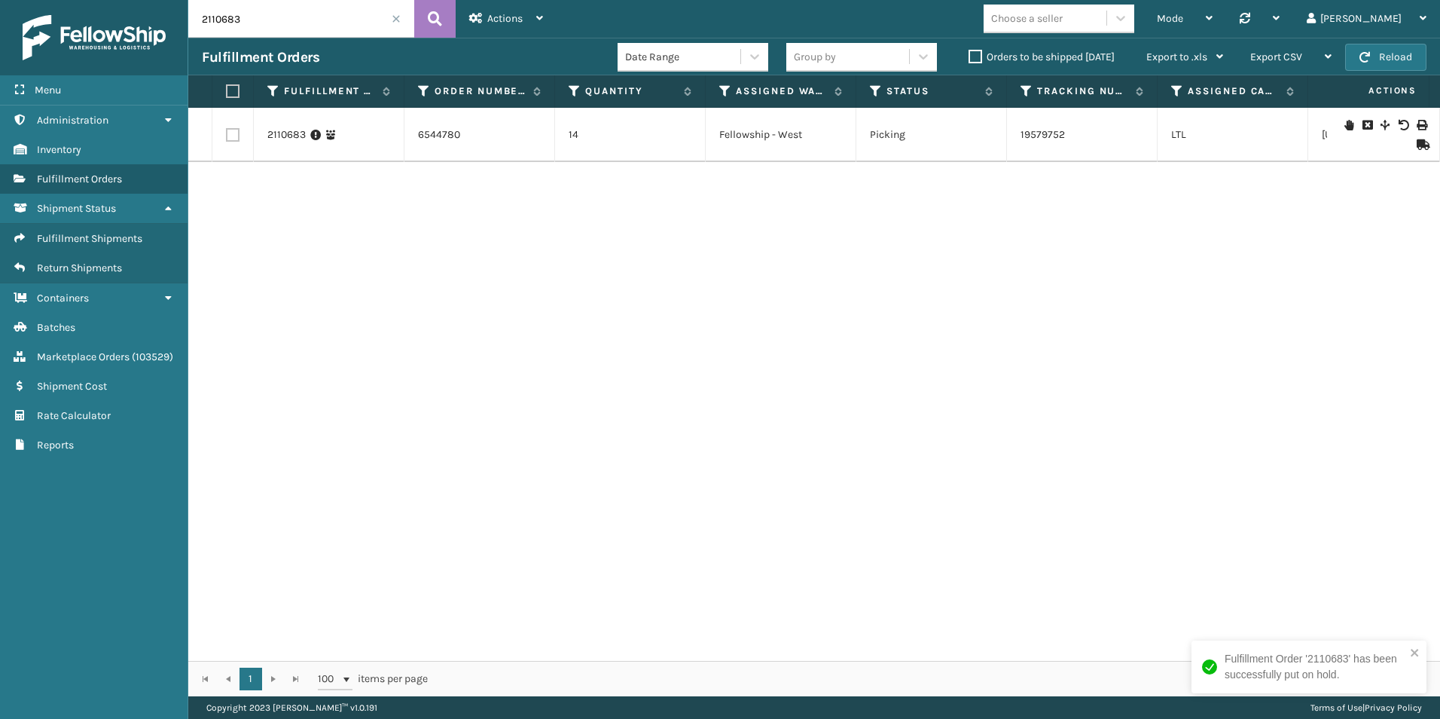
drag, startPoint x: 481, startPoint y: 667, endPoint x: 454, endPoint y: 417, distance: 252.2
click at [481, 667] on div "1 1 100 items per page 1 - 1 of 1 items" at bounding box center [814, 678] width 1252 height 35
click at [402, 23] on input "2110683" at bounding box center [301, 19] width 226 height 38
click at [398, 20] on span at bounding box center [396, 18] width 9 height 9
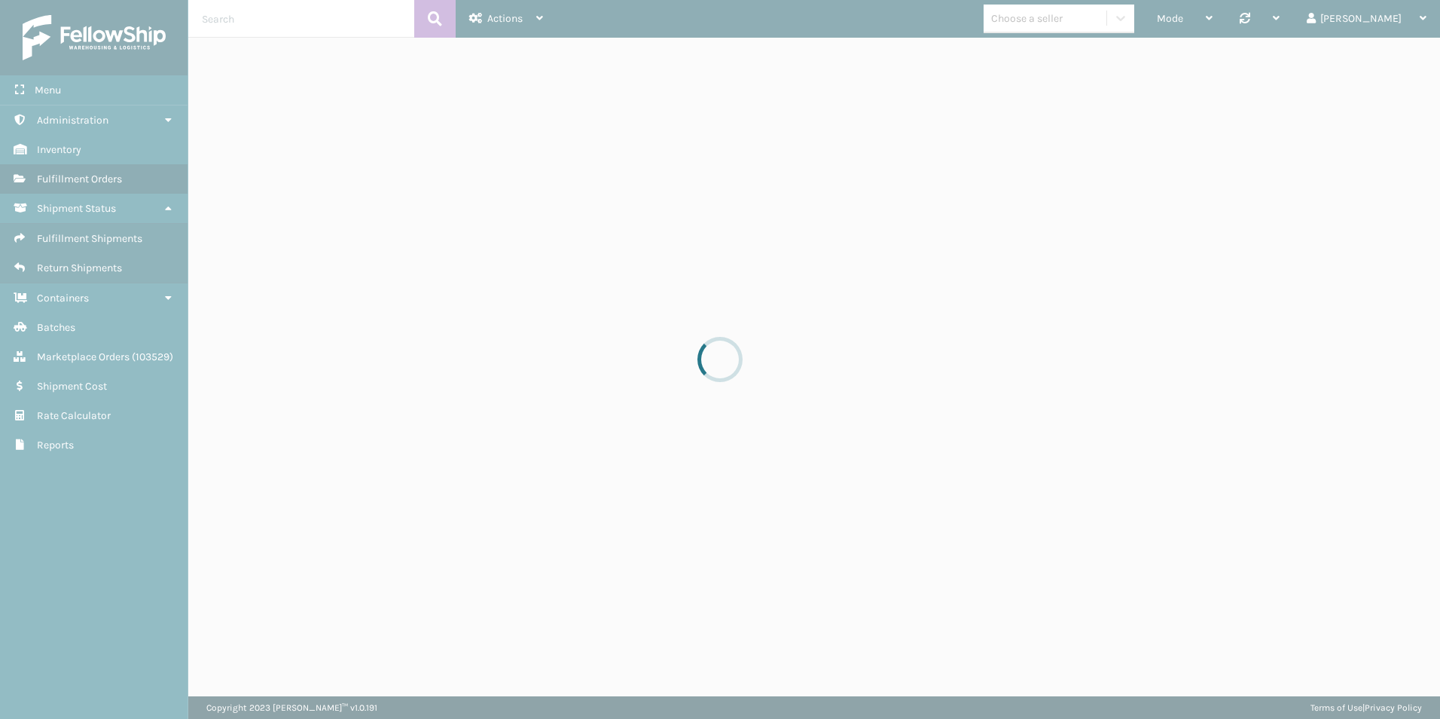
drag, startPoint x: 440, startPoint y: 268, endPoint x: 0, endPoint y: 13, distance: 508.6
click at [440, 264] on div at bounding box center [720, 359] width 1440 height 719
